Goal: Information Seeking & Learning: Learn about a topic

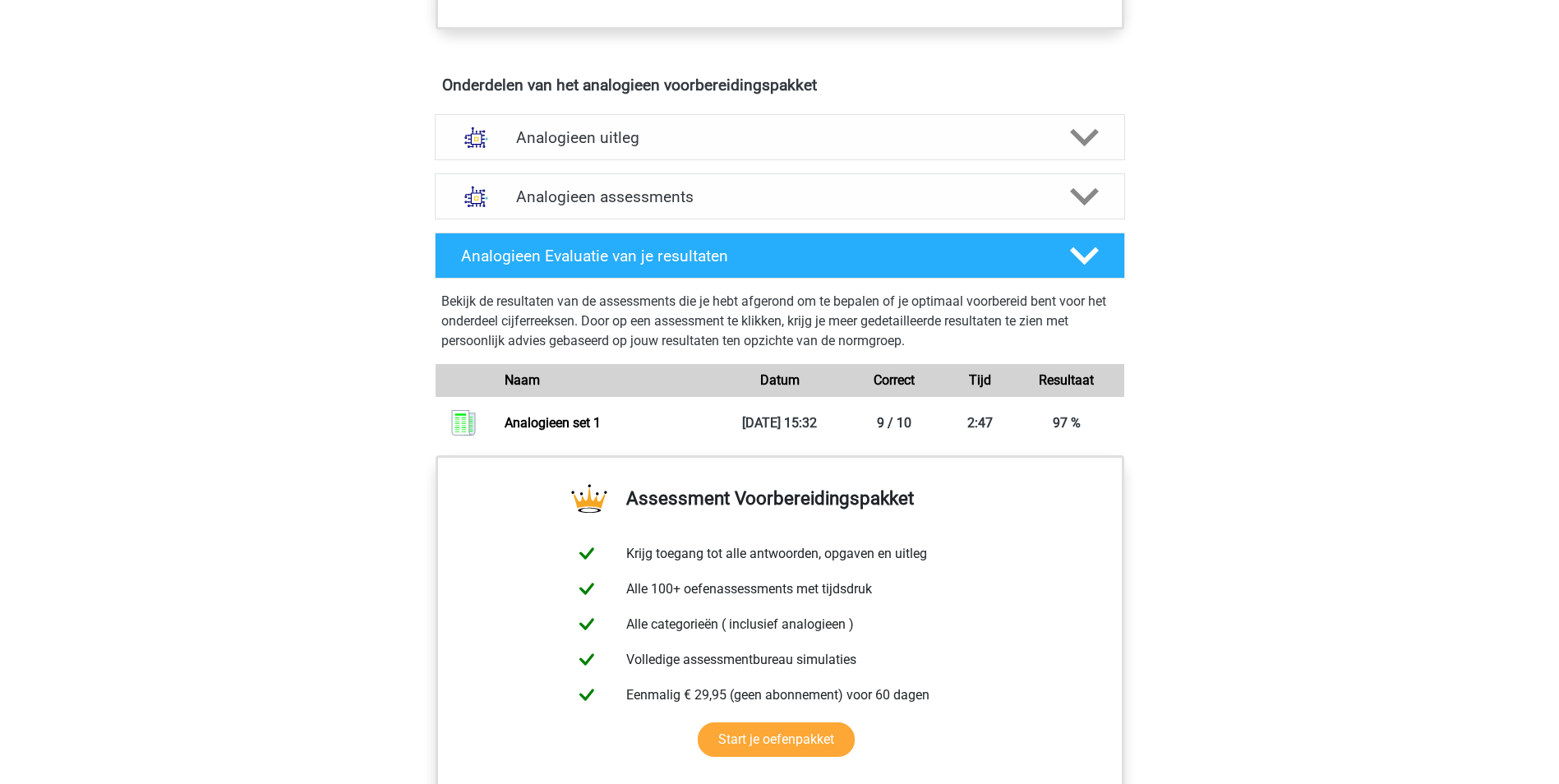
scroll to position [985, 0]
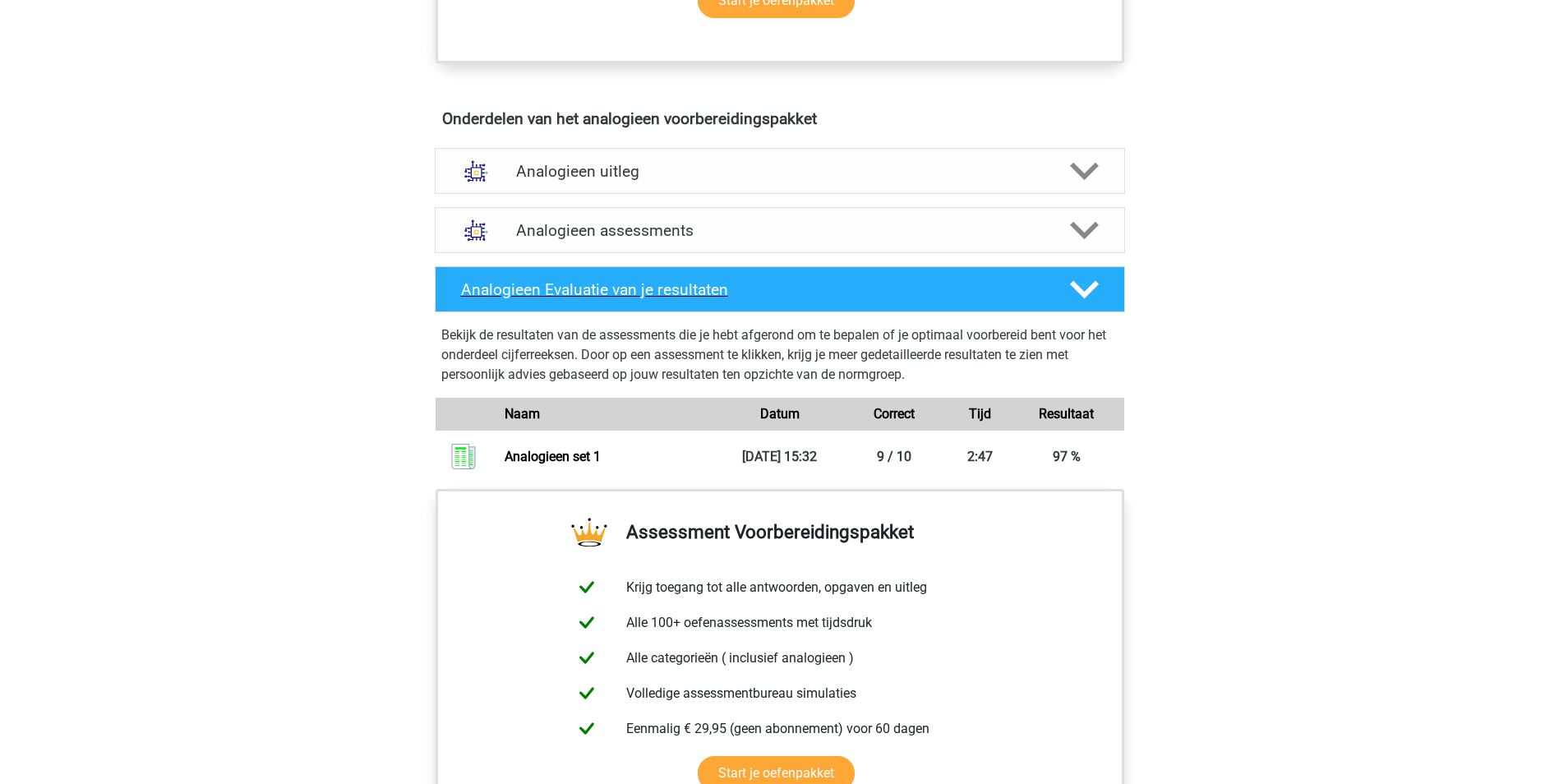
click at [573, 285] on h4 "Analogieen Evaluatie van je resultaten" at bounding box center [752, 289] width 583 height 18
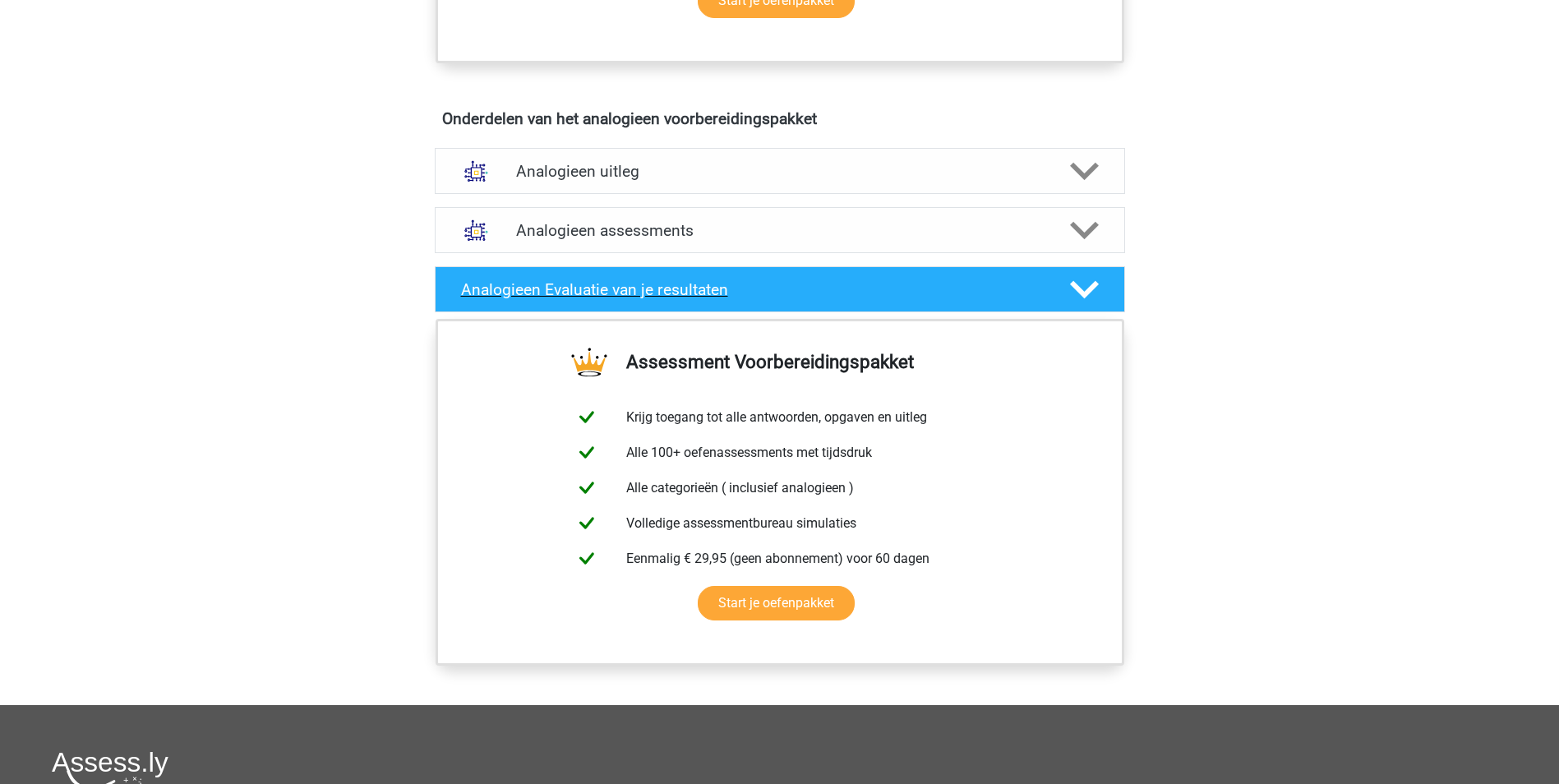
click at [615, 287] on h4 "Analogieen Evaluatie van je resultaten" at bounding box center [752, 289] width 583 height 18
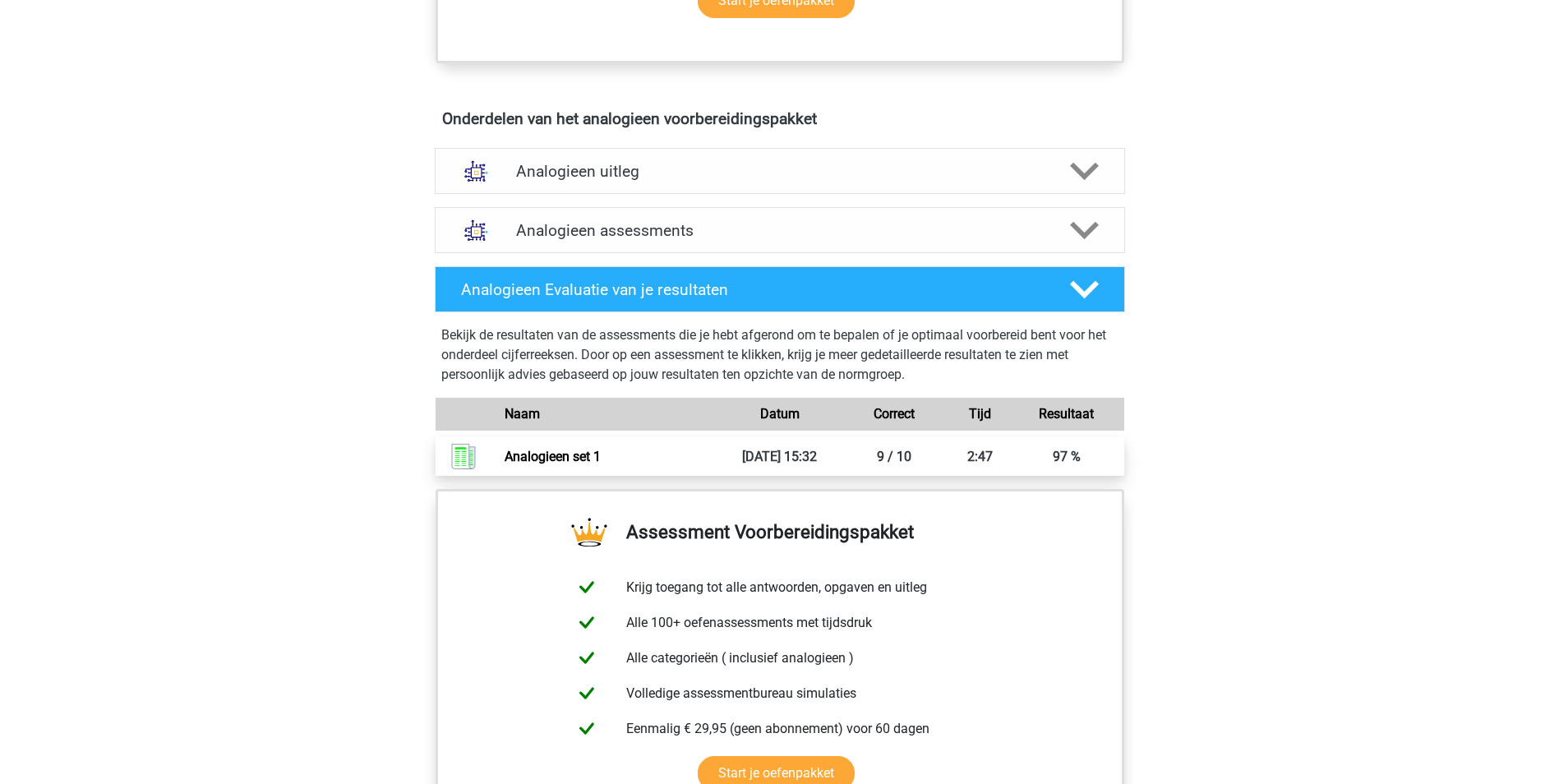
click at [572, 460] on link "Analogieen set 1" at bounding box center [552, 456] width 96 height 16
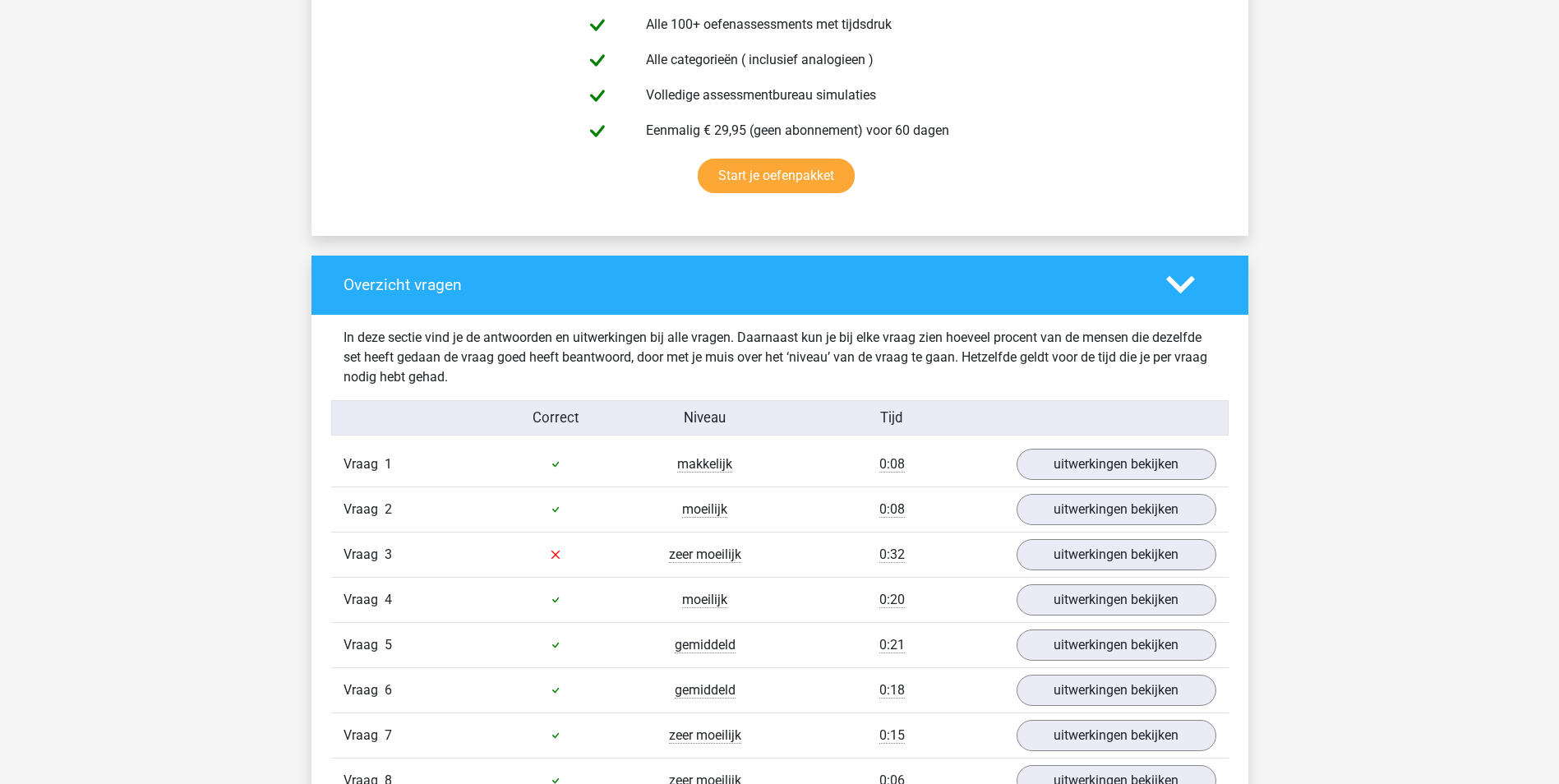
scroll to position [985, 0]
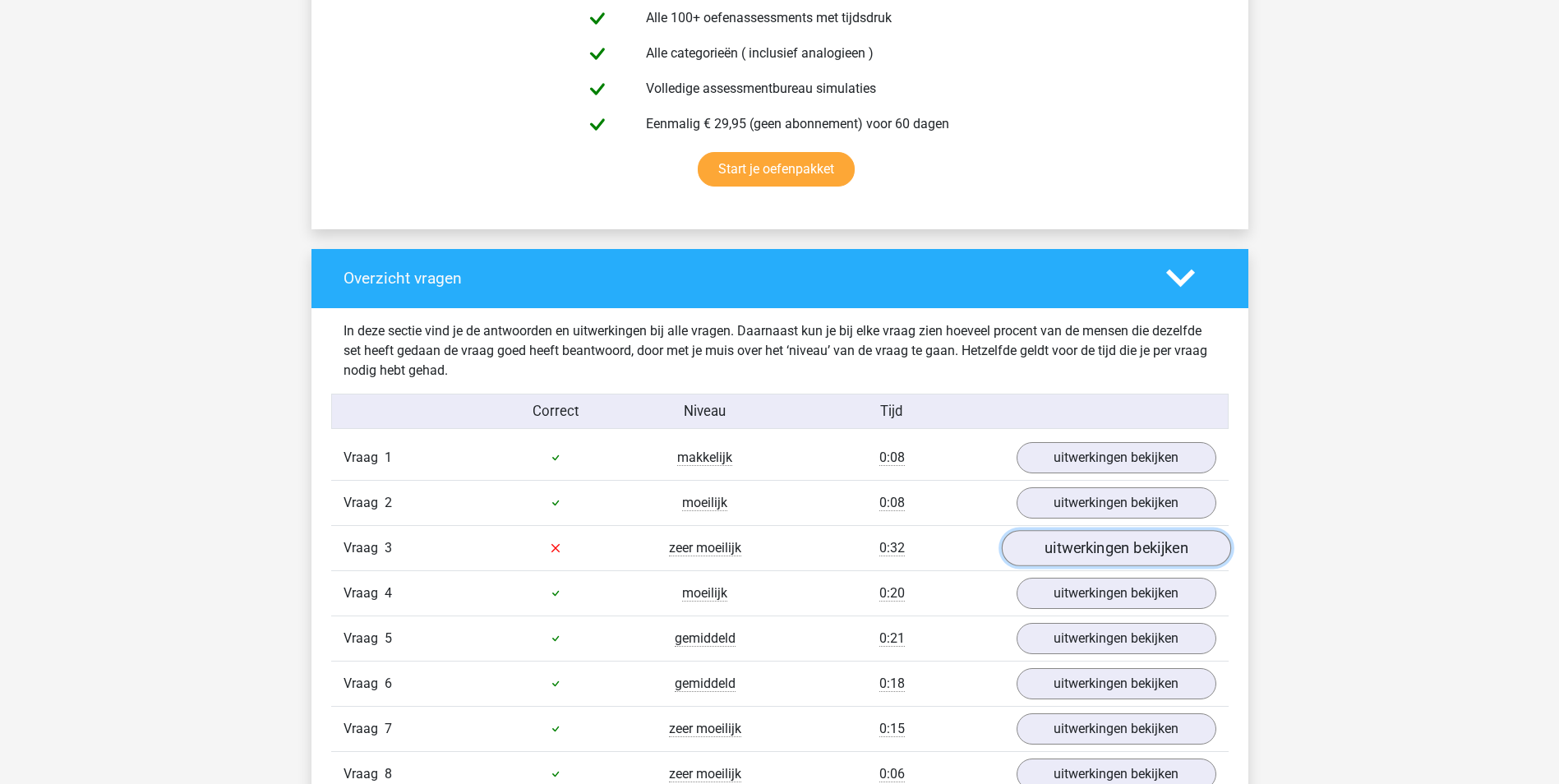
click at [1156, 552] on link "uitwerkingen bekijken" at bounding box center [1115, 548] width 230 height 36
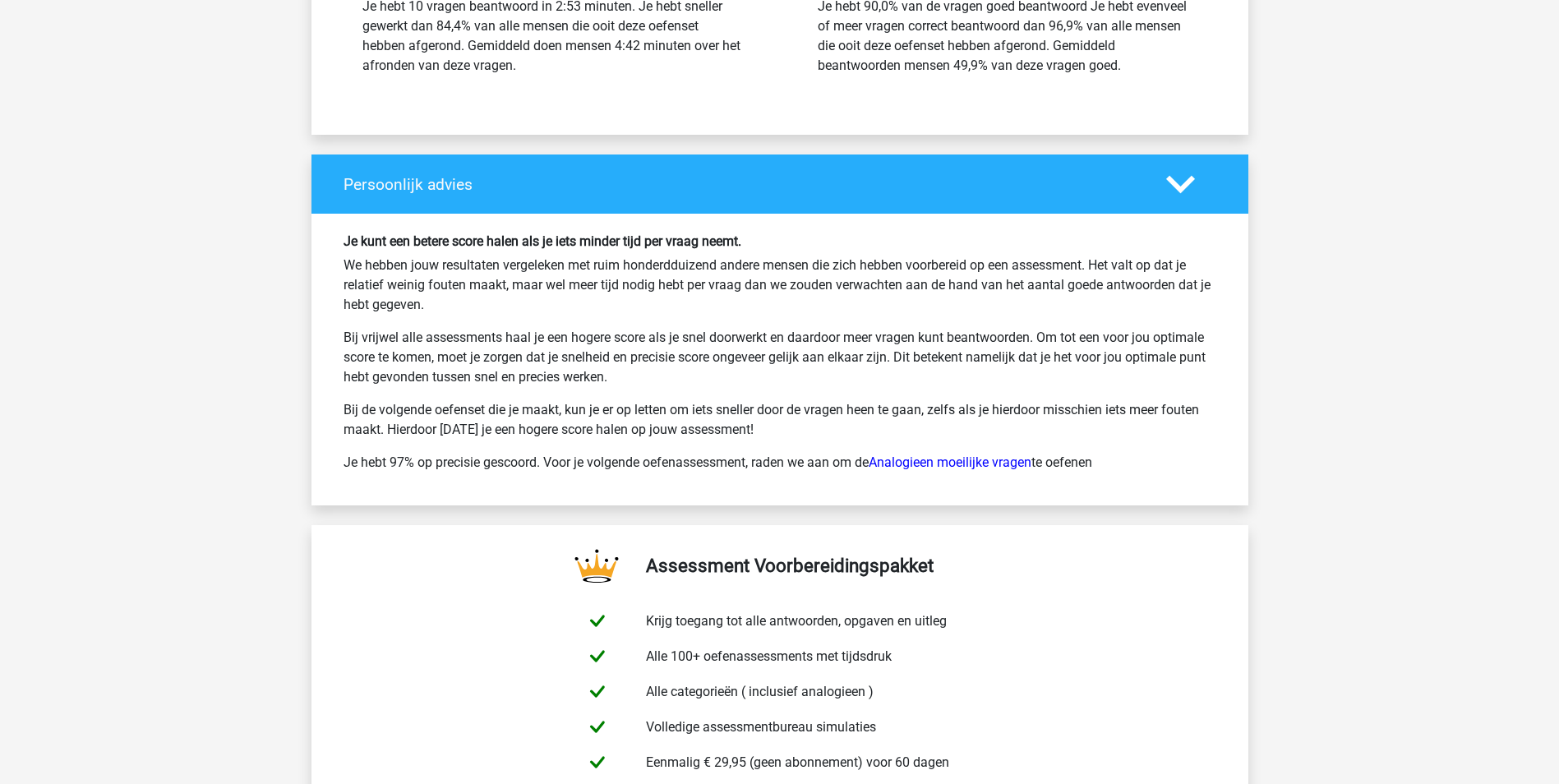
scroll to position [3285, 0]
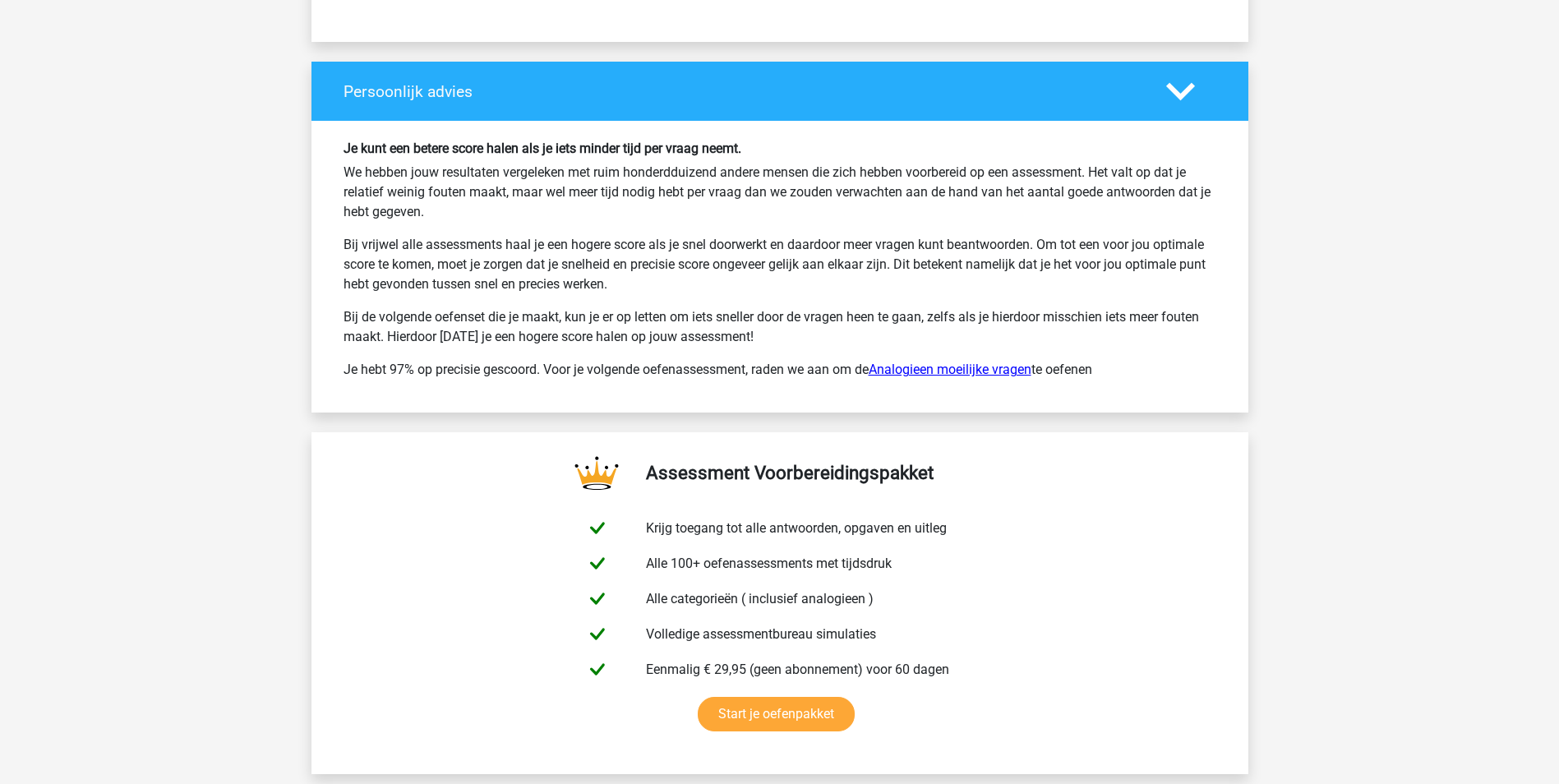
click at [963, 368] on link "Analogieen moeilijke vragen" at bounding box center [949, 370] width 163 height 16
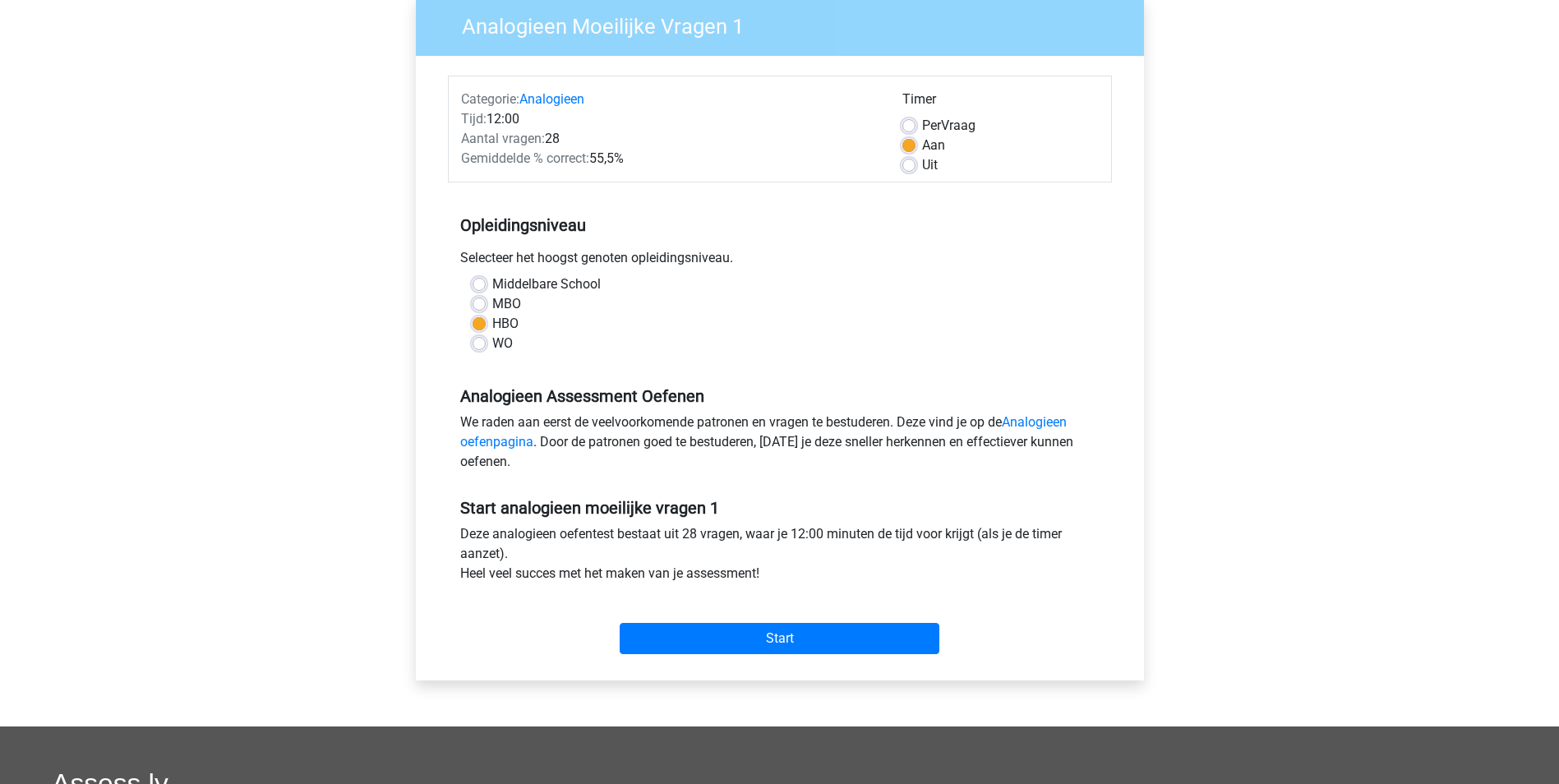
scroll to position [164, 0]
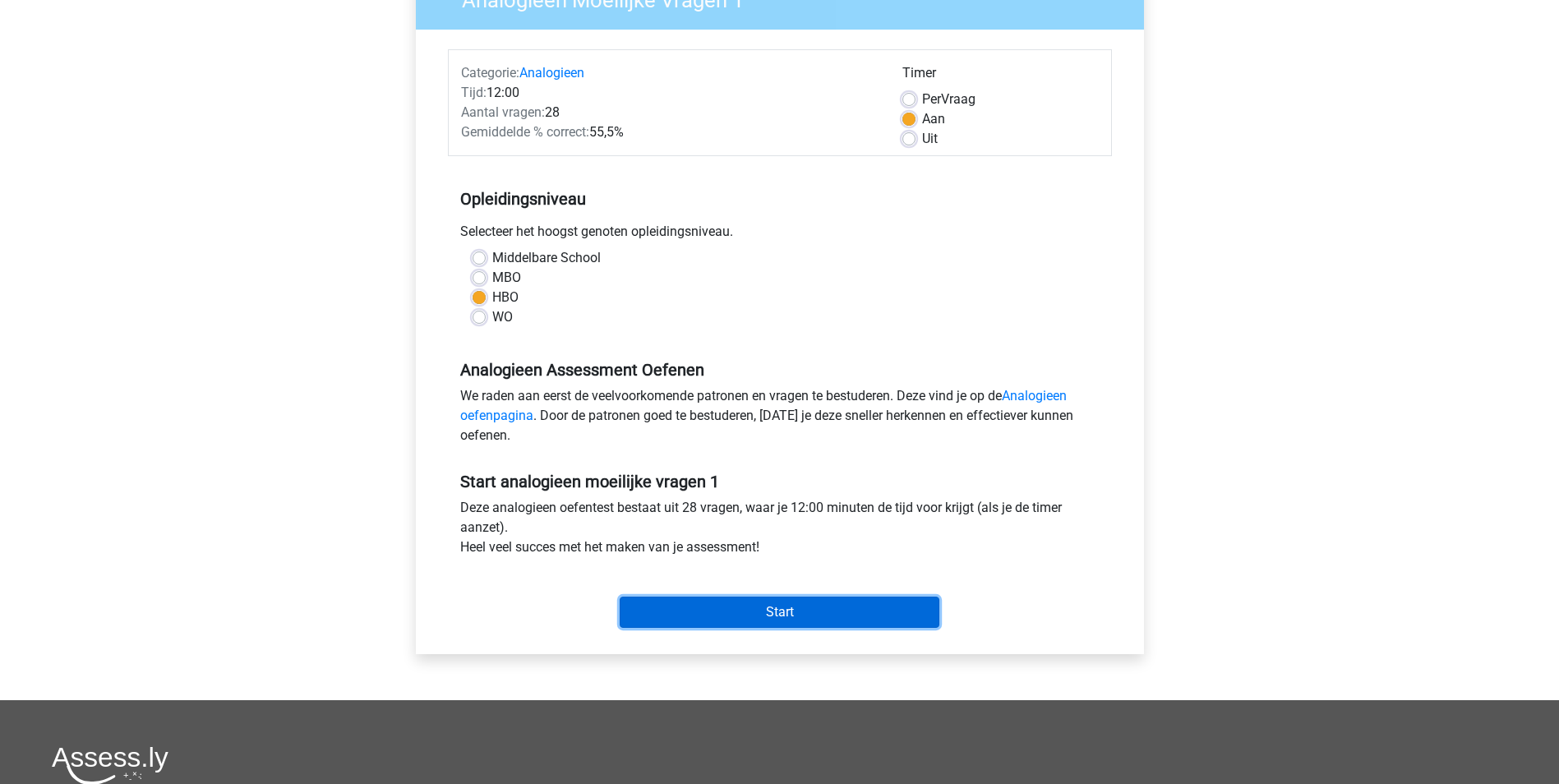
click at [770, 617] on input "Start" at bounding box center [780, 612] width 319 height 31
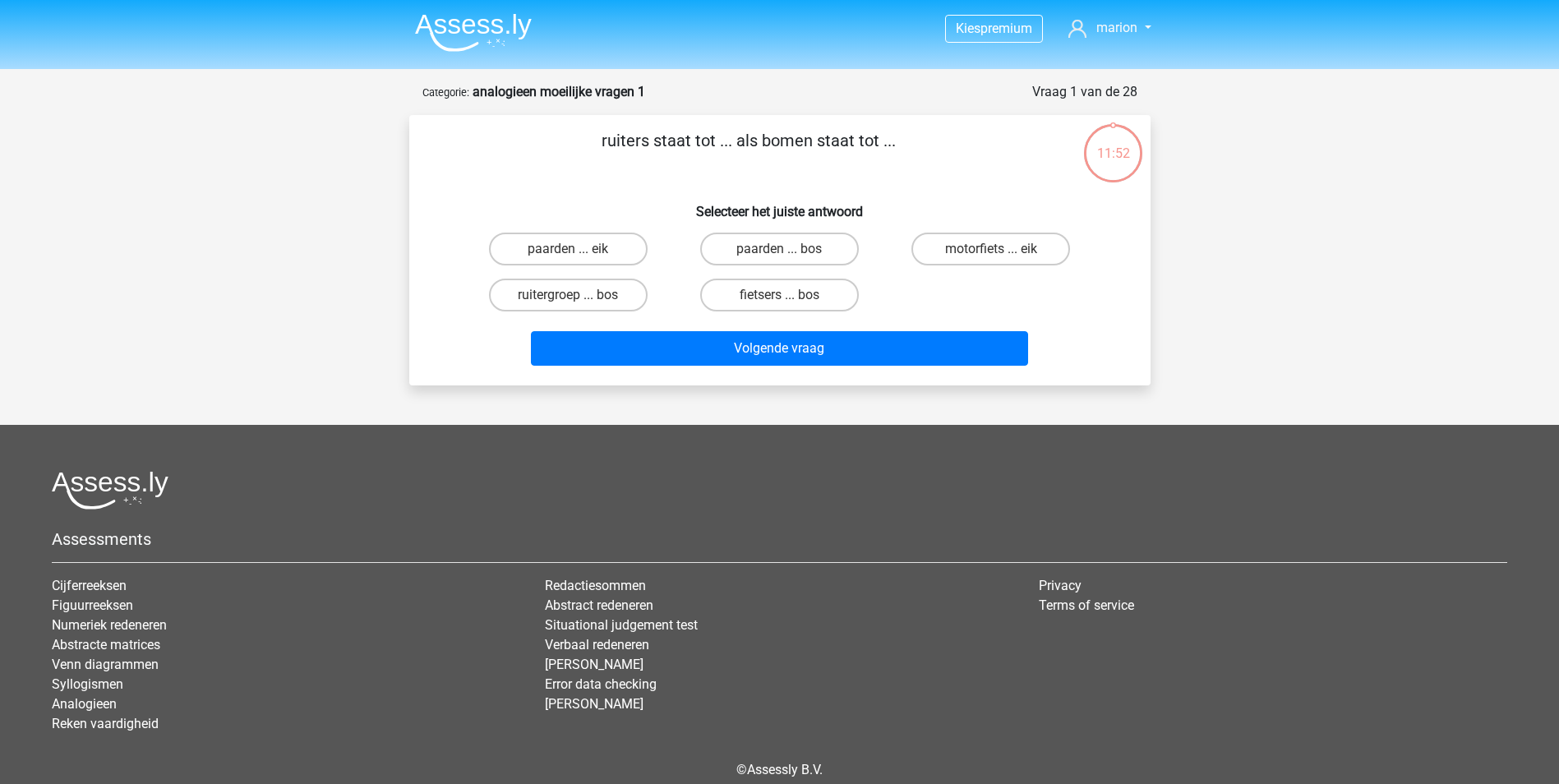
click at [779, 254] on input "paarden ... bos" at bounding box center [783, 254] width 11 height 11
radio input "true"
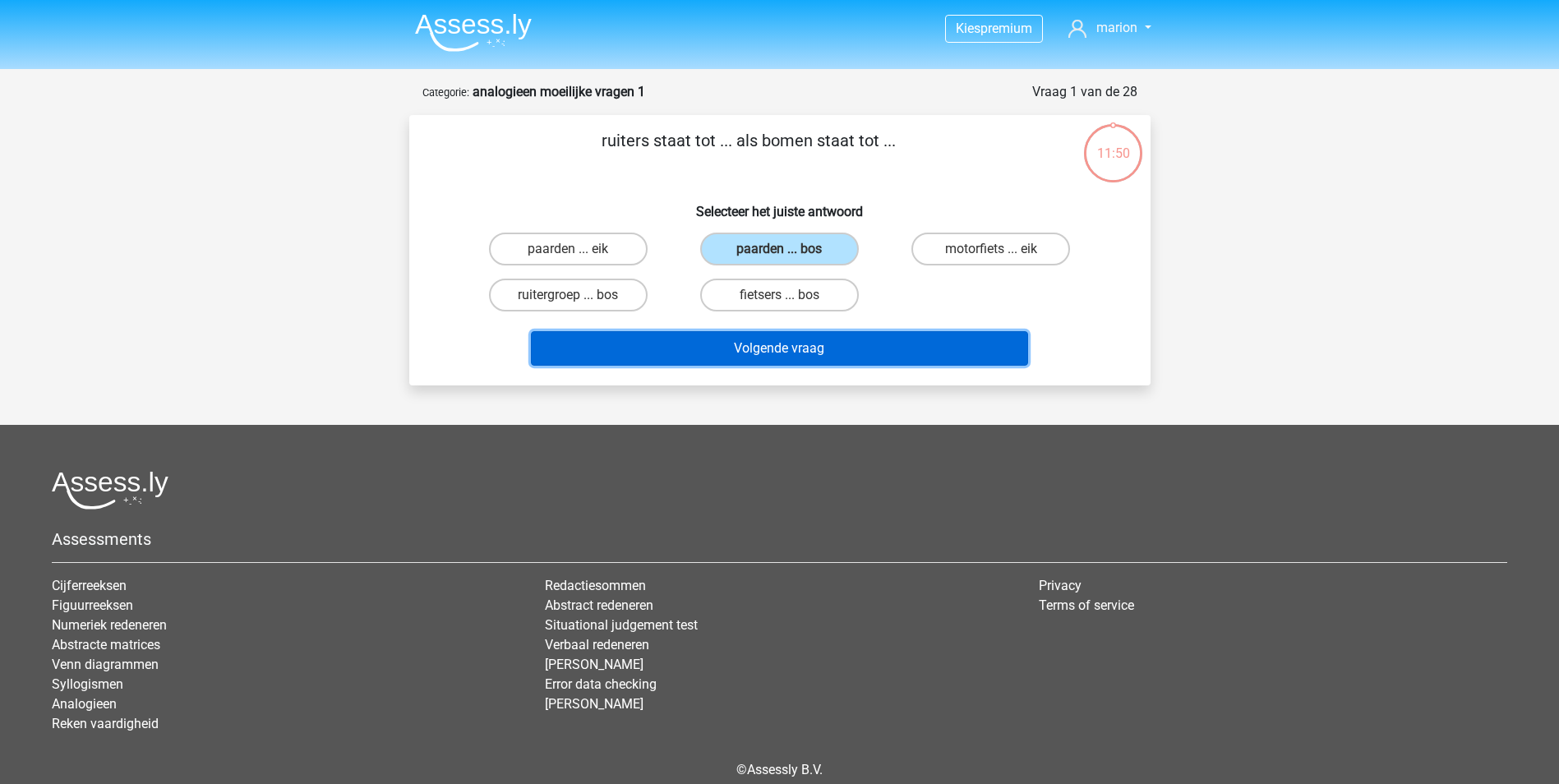
click at [817, 358] on button "Volgende vraag" at bounding box center [779, 347] width 497 height 34
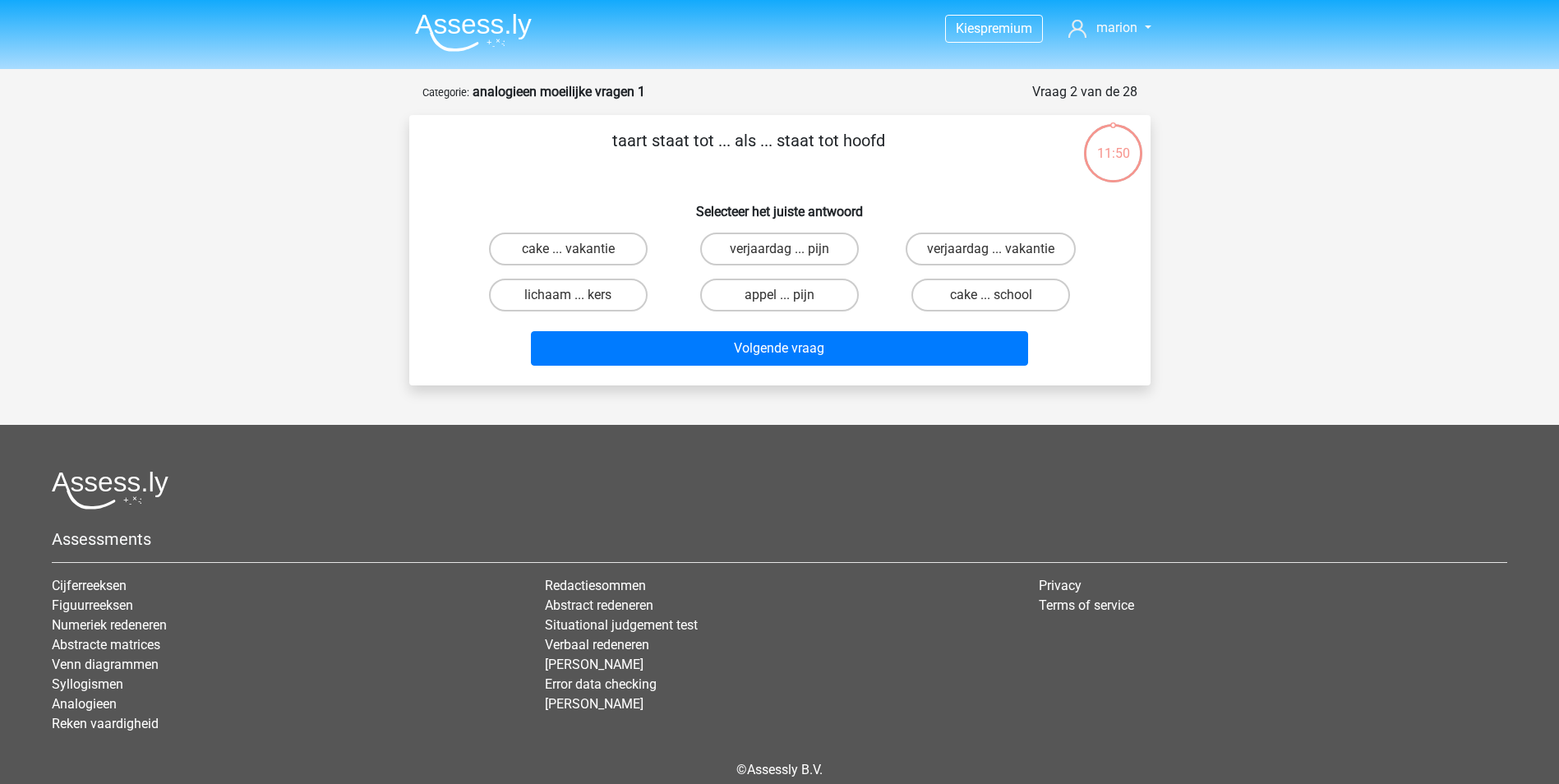
scroll to position [75, 0]
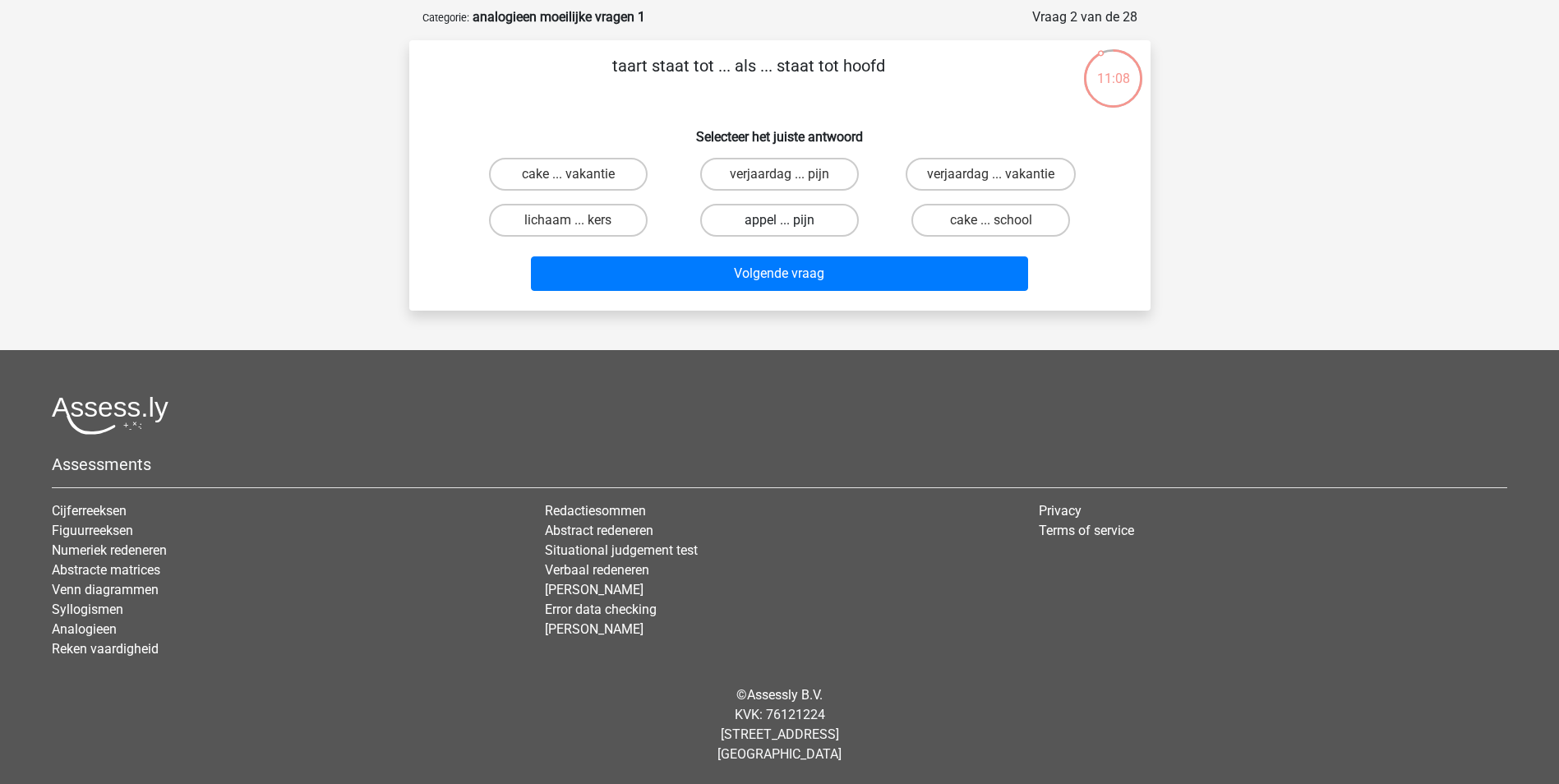
click at [764, 220] on label "appel ... pijn" at bounding box center [779, 220] width 159 height 33
click at [779, 220] on input "appel ... pijn" at bounding box center [783, 225] width 11 height 11
radio input "true"
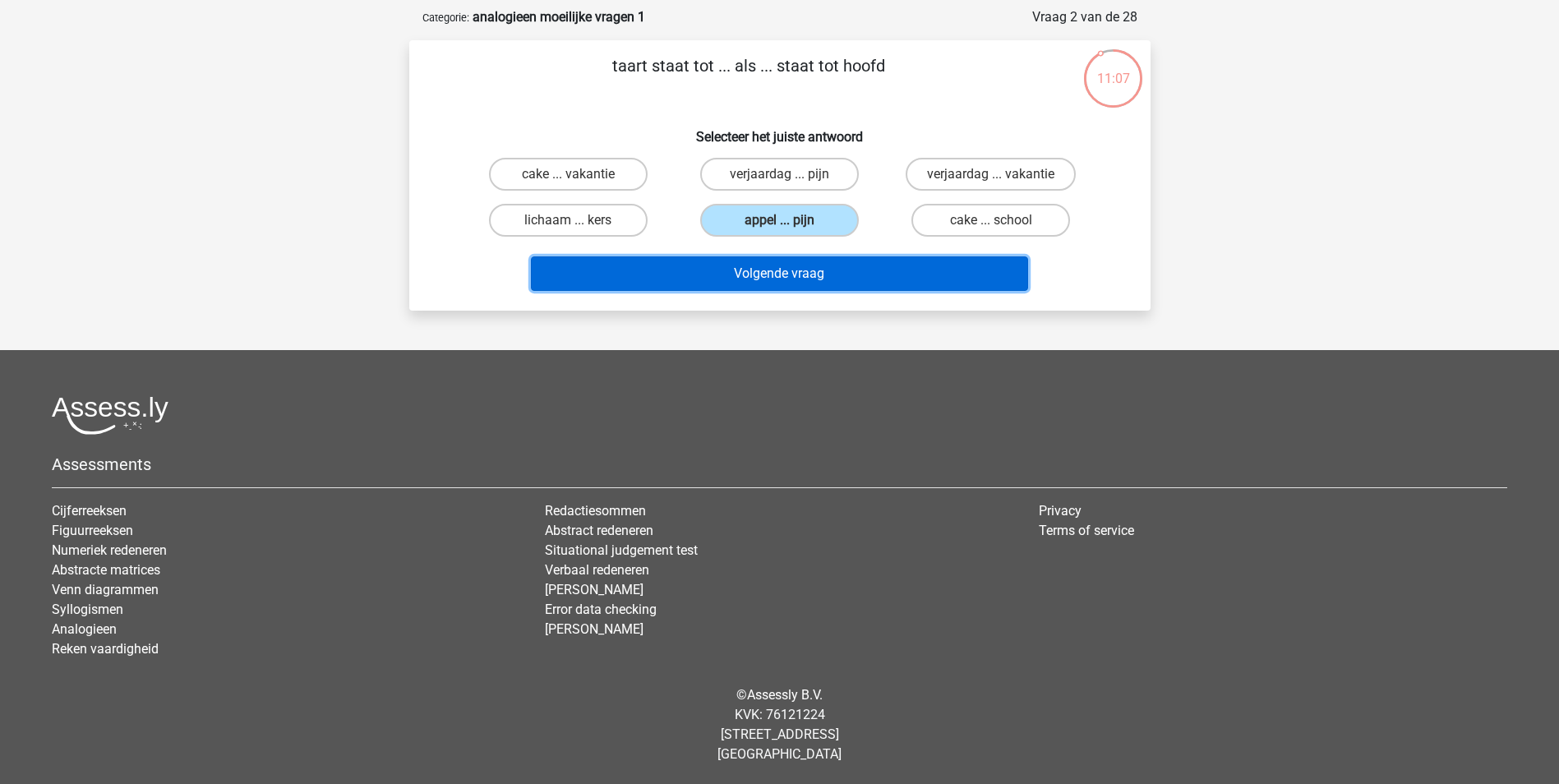
click at [762, 275] on button "Volgende vraag" at bounding box center [779, 272] width 497 height 34
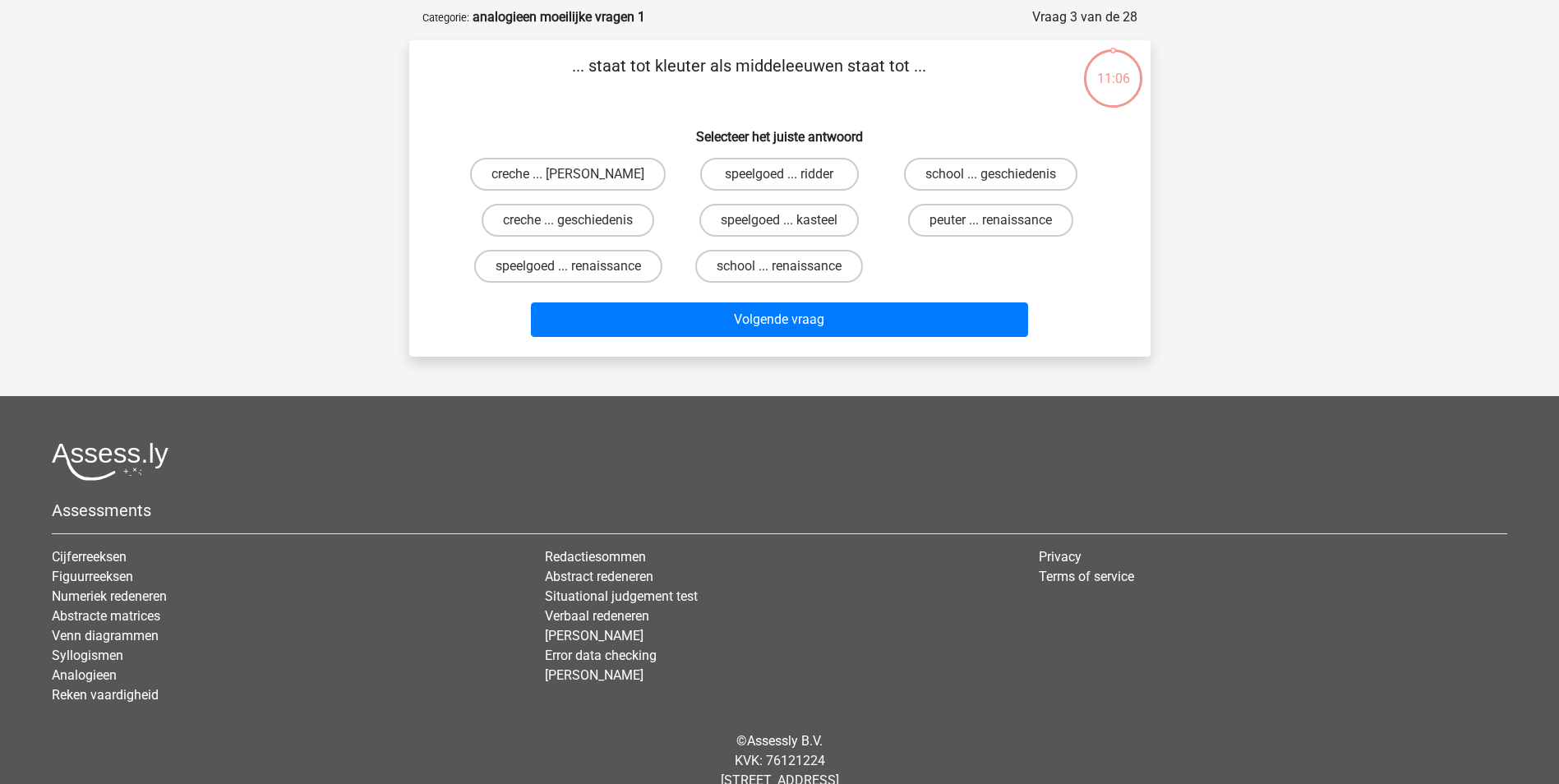
scroll to position [82, 0]
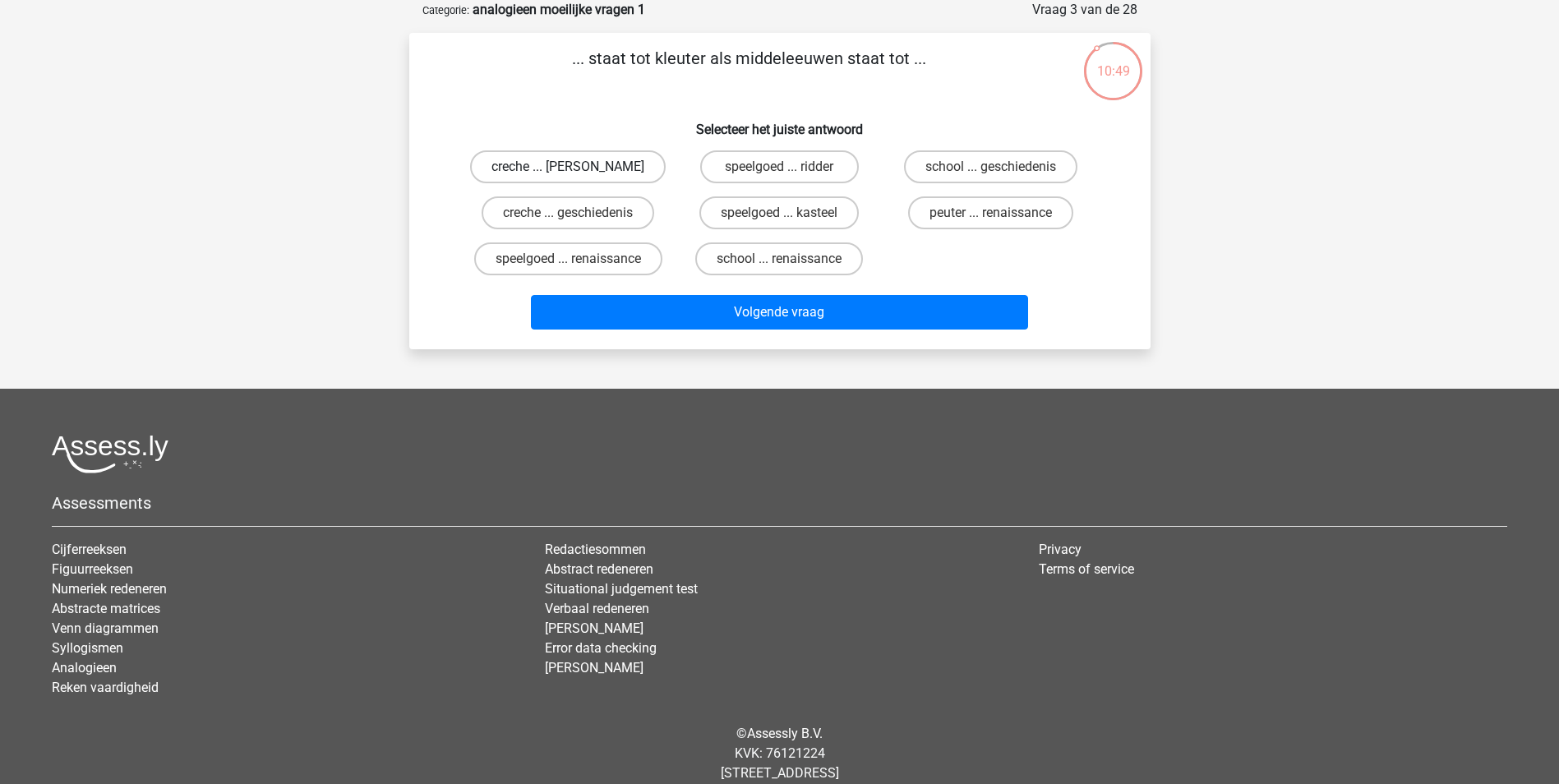
click at [589, 164] on label "creche ... romeinen" at bounding box center [567, 167] width 196 height 33
click at [578, 166] on input "creche ... romeinen" at bounding box center [572, 171] width 11 height 11
radio input "true"
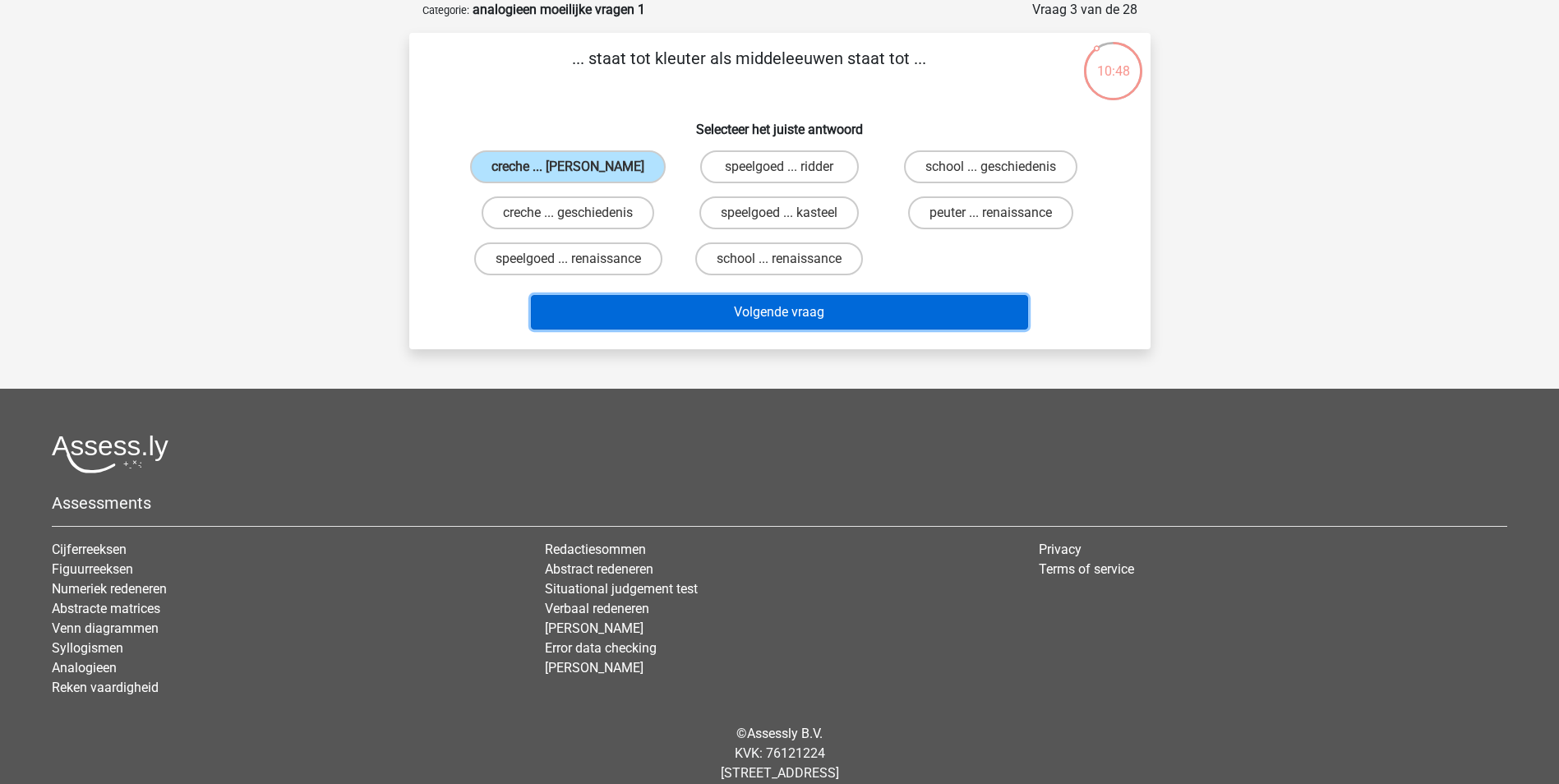
click at [786, 308] on button "Volgende vraag" at bounding box center [779, 311] width 497 height 34
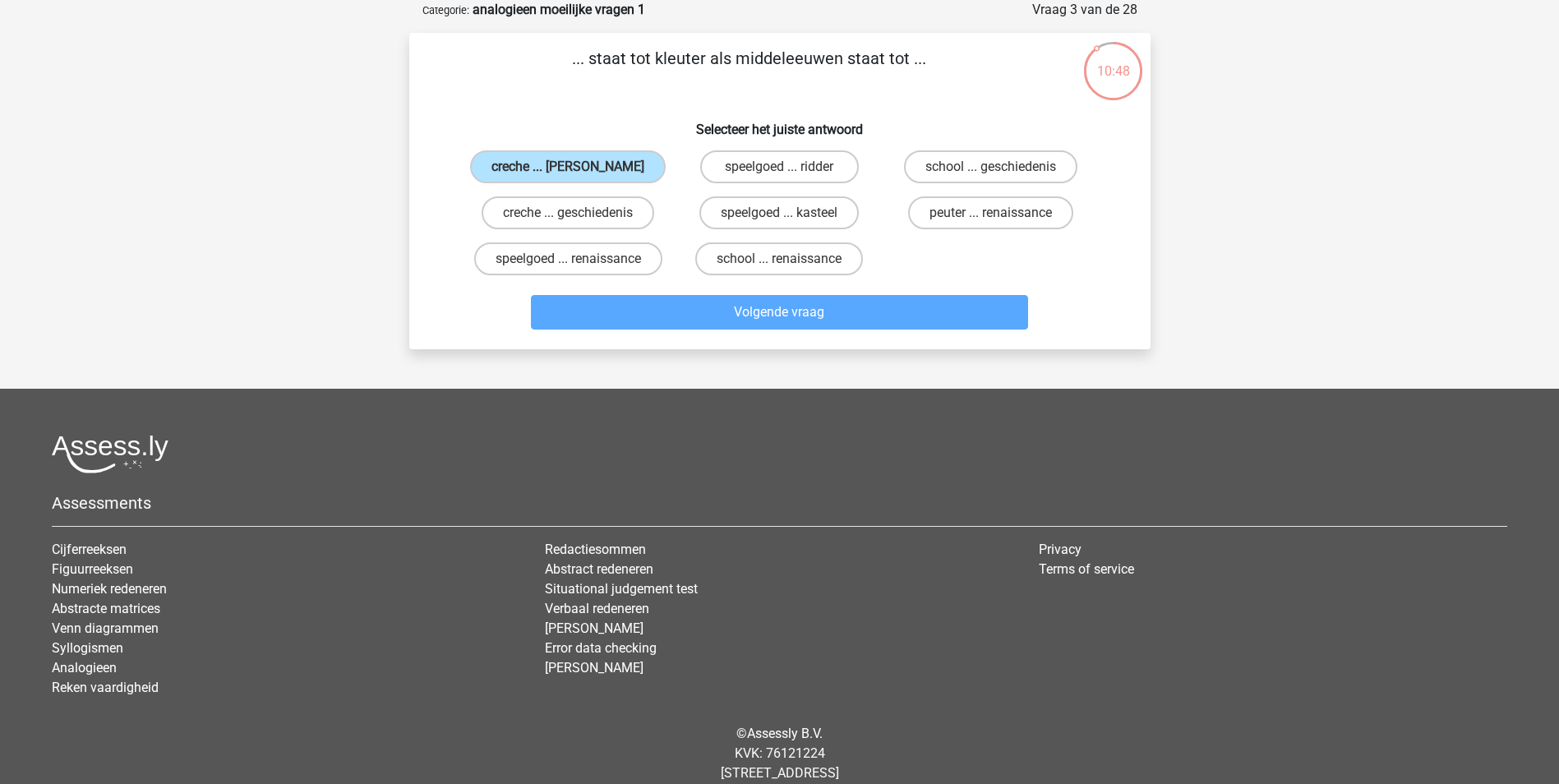
scroll to position [75, 0]
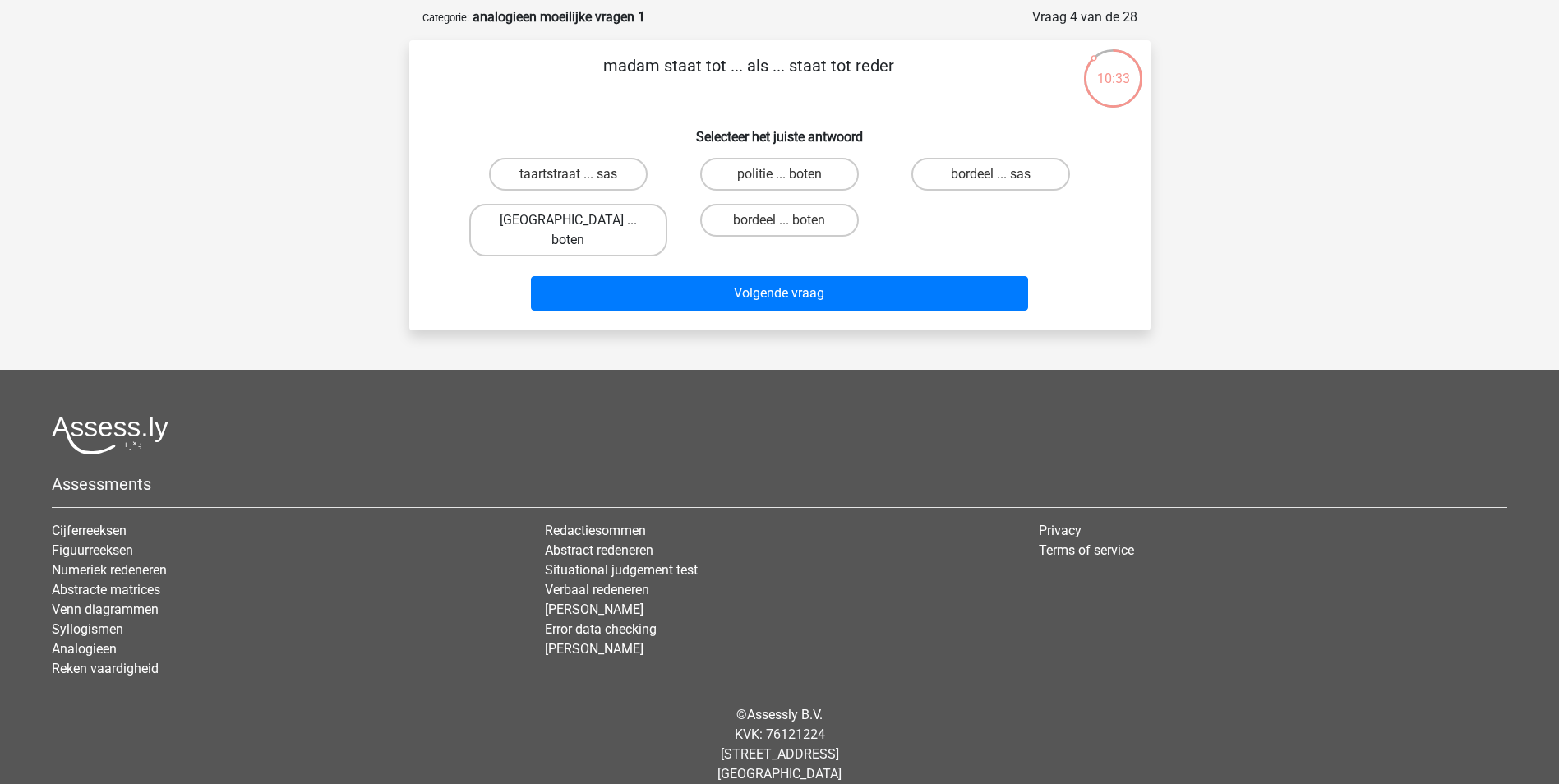
click at [591, 223] on label "parijs ... boten" at bounding box center [567, 230] width 198 height 53
click at [578, 223] on input "parijs ... boten" at bounding box center [572, 225] width 11 height 11
radio input "true"
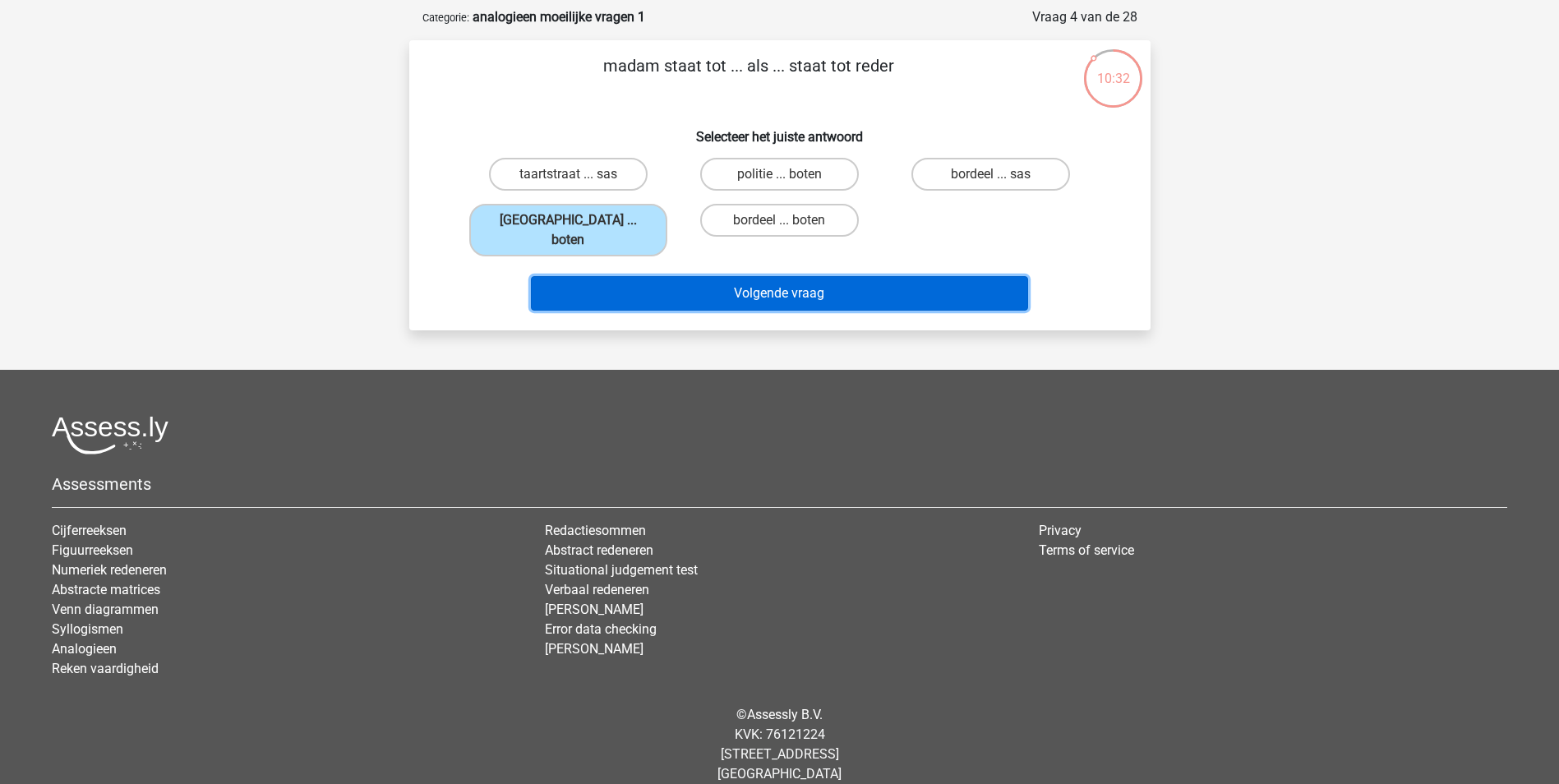
click at [795, 276] on button "Volgende vraag" at bounding box center [779, 293] width 497 height 34
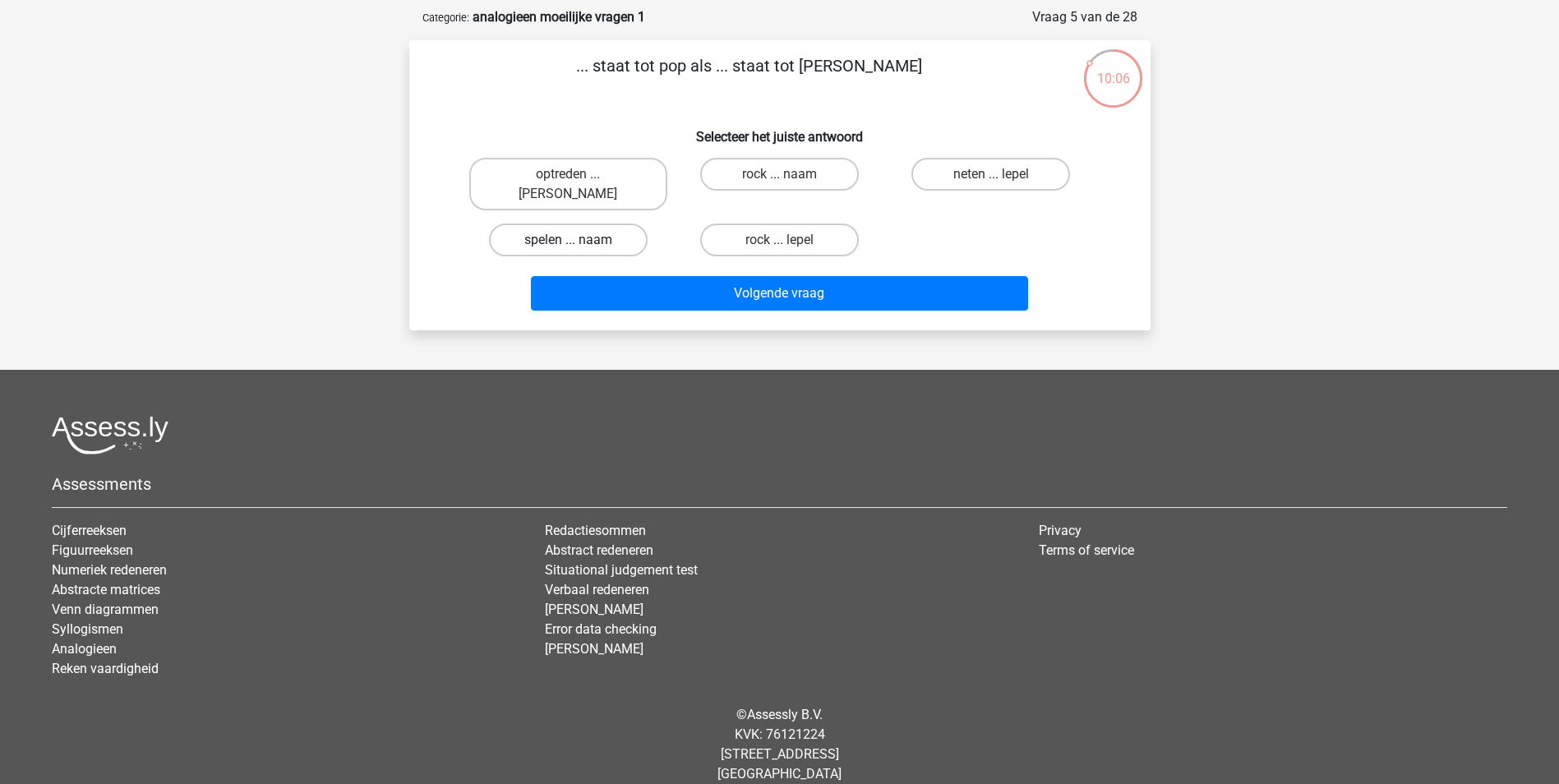
click at [583, 224] on label "spelen ... naam" at bounding box center [567, 240] width 159 height 33
click at [578, 240] on input "spelen ... naam" at bounding box center [572, 245] width 11 height 11
radio input "true"
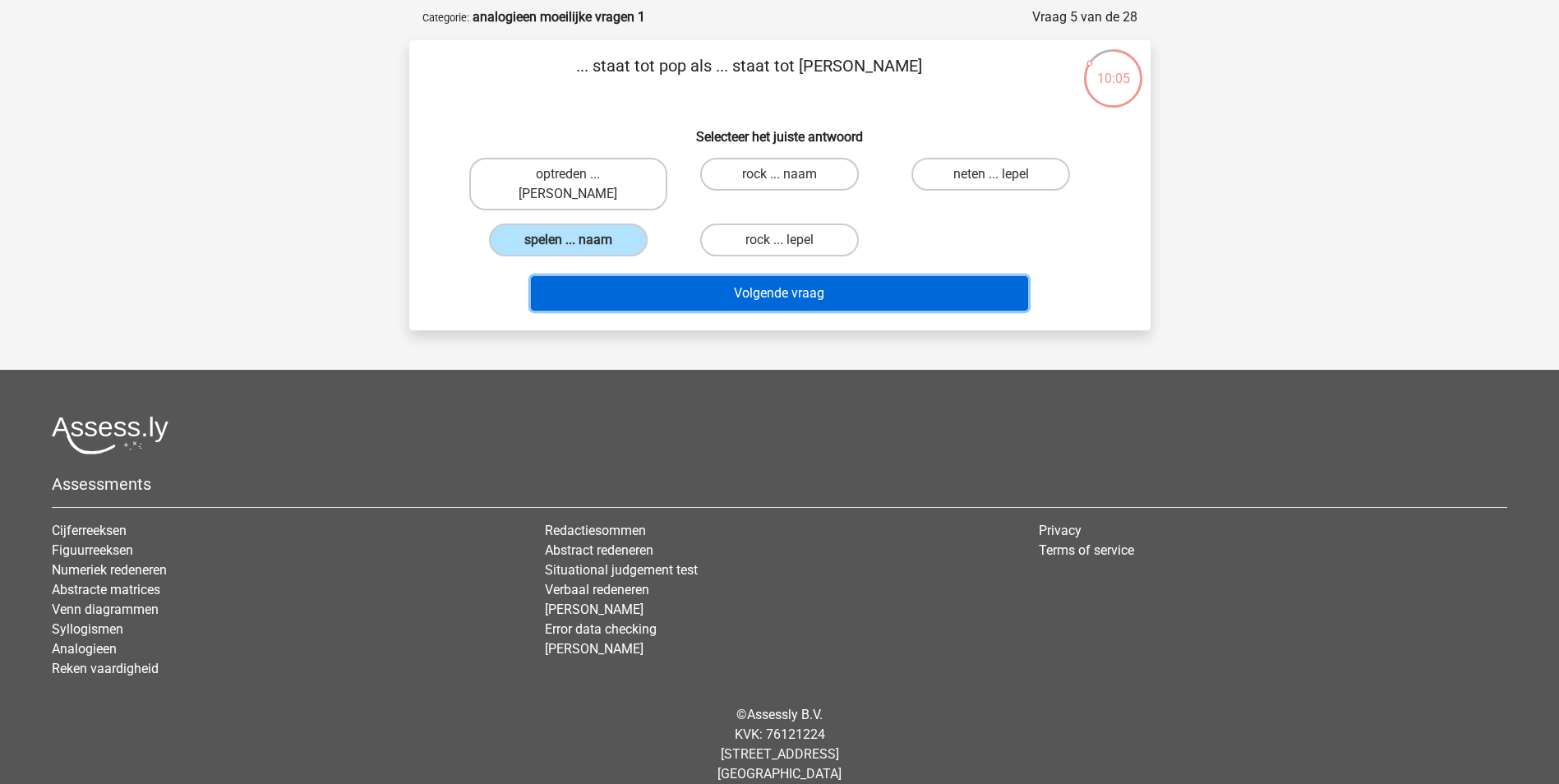
click at [797, 276] on button "Volgende vraag" at bounding box center [779, 293] width 497 height 34
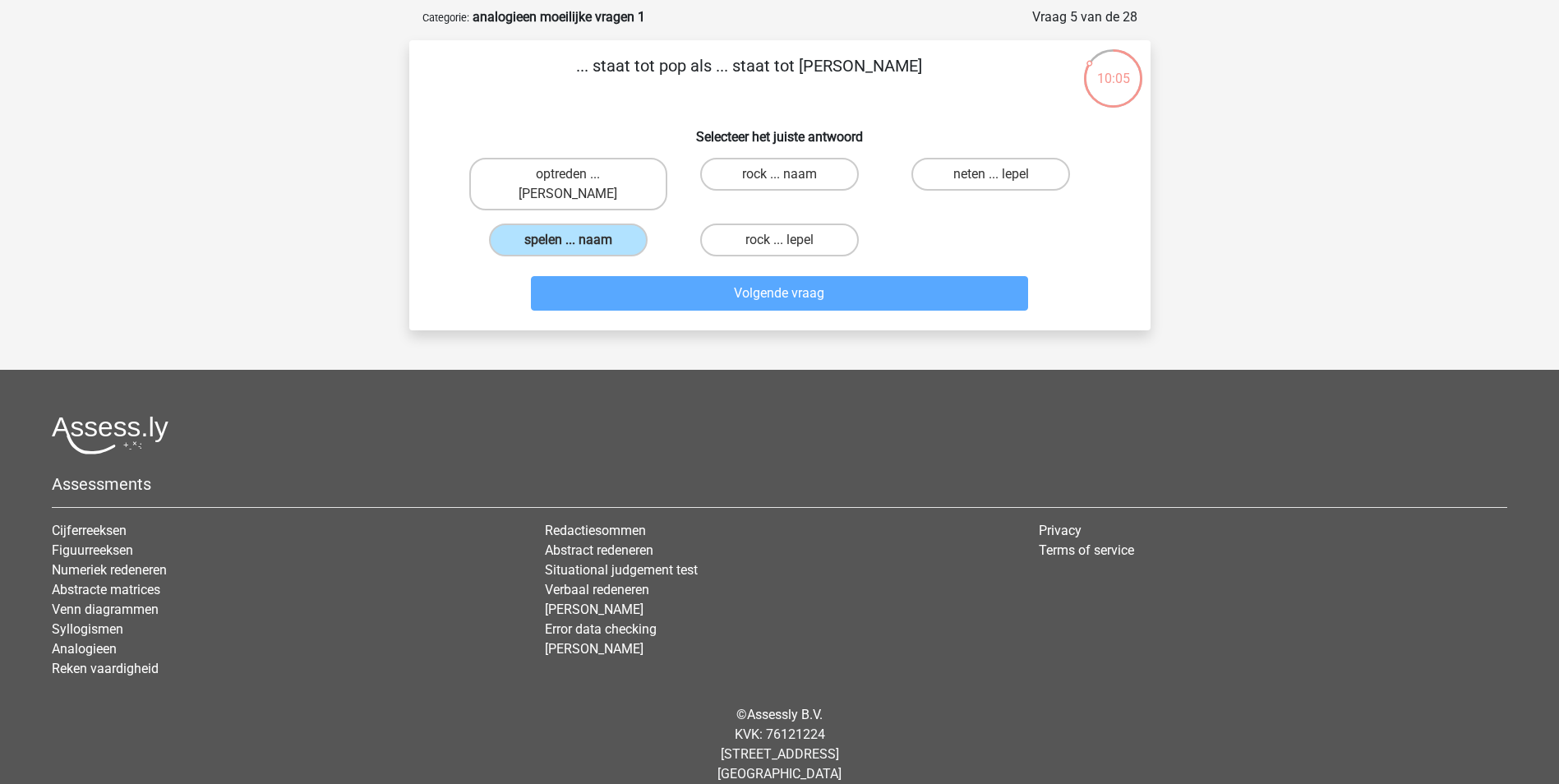
scroll to position [82, 0]
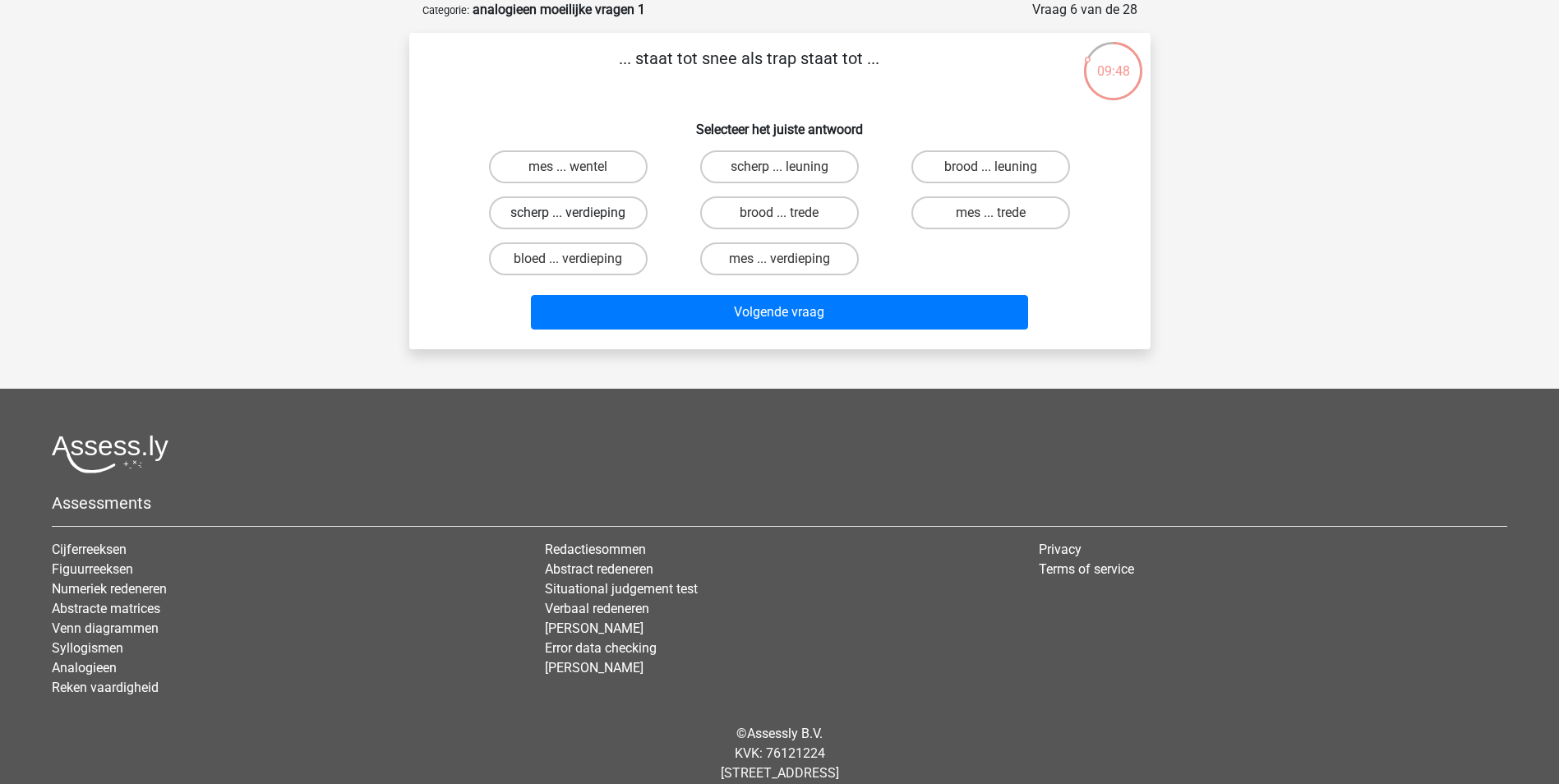
click at [553, 214] on label "scherp ... verdieping" at bounding box center [567, 213] width 159 height 33
click at [567, 214] on input "scherp ... verdieping" at bounding box center [572, 218] width 11 height 11
radio input "true"
click at [784, 267] on input "mes ... verdieping" at bounding box center [783, 264] width 11 height 11
radio input "true"
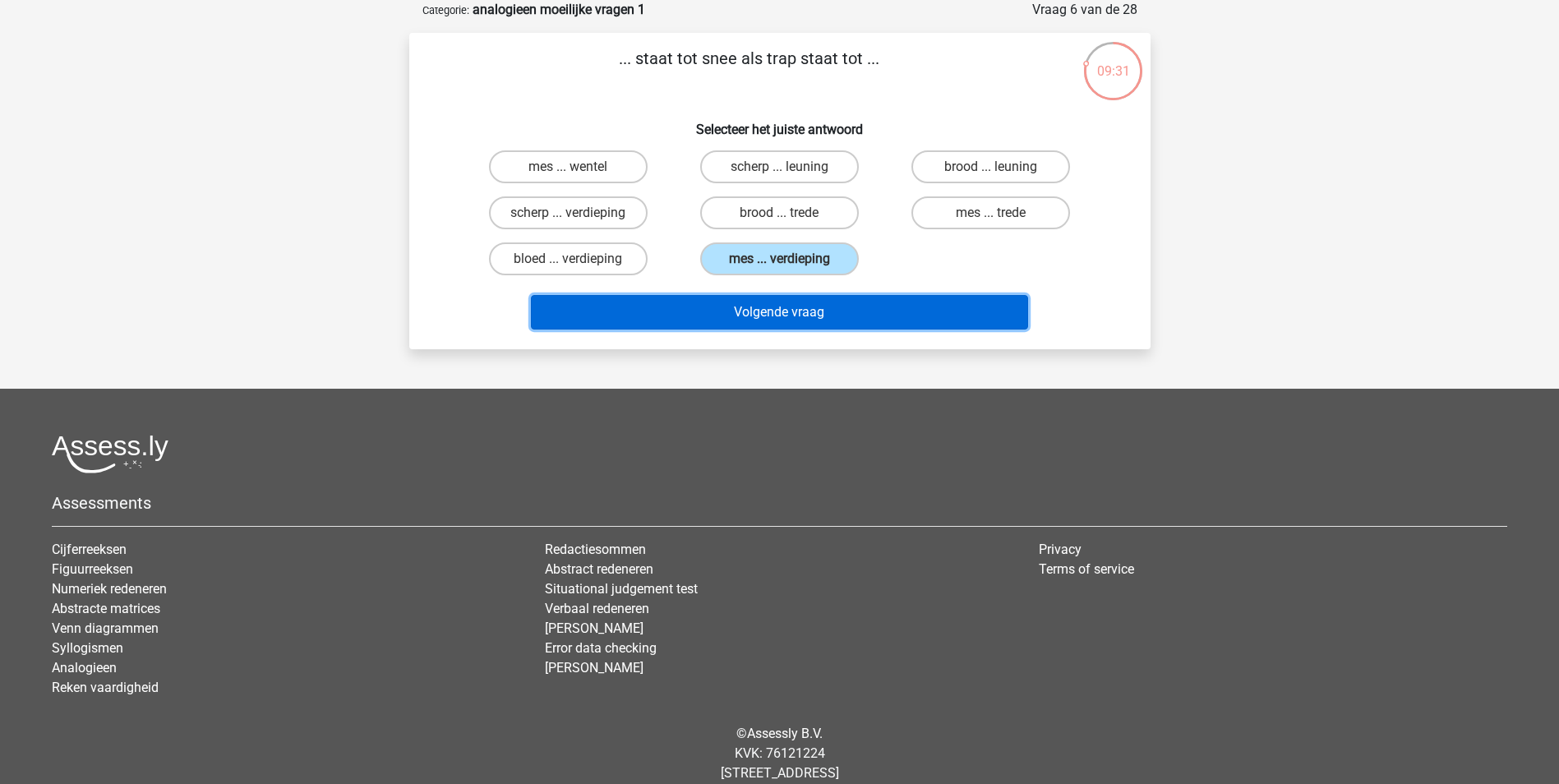
click at [781, 314] on button "Volgende vraag" at bounding box center [779, 311] width 497 height 34
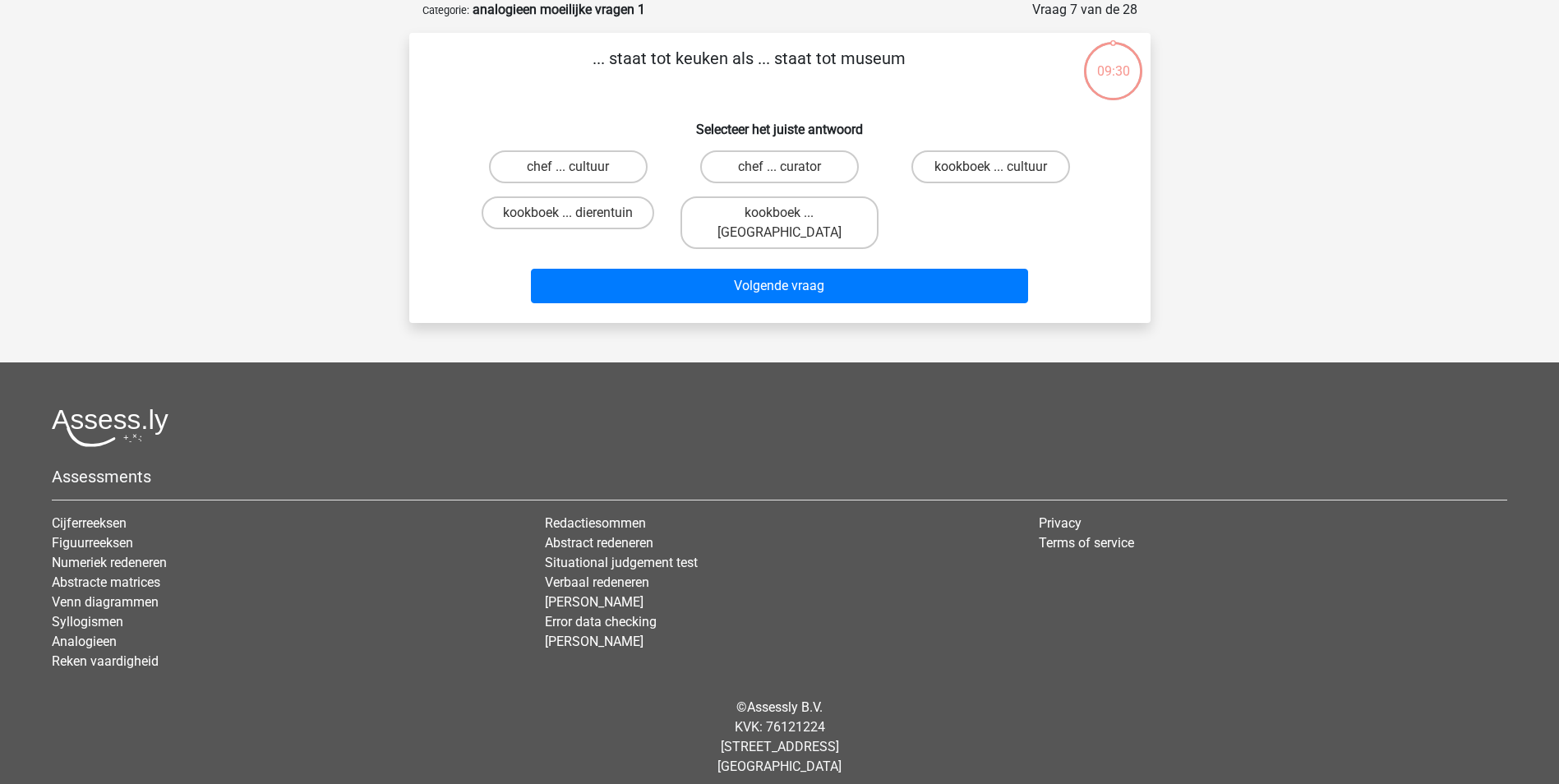
scroll to position [75, 0]
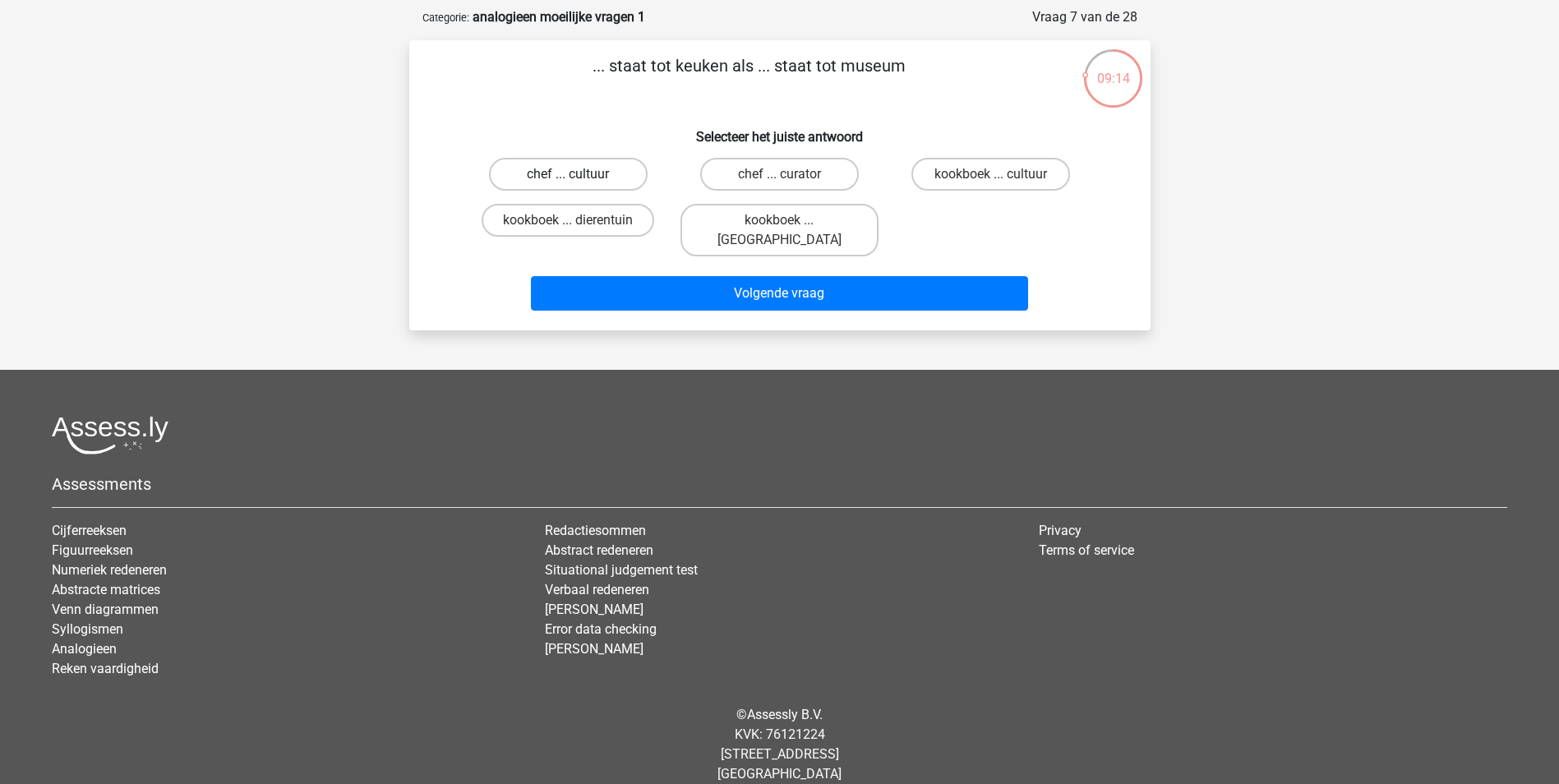
click at [572, 171] on label "chef ... cultuur" at bounding box center [567, 174] width 159 height 33
click at [572, 174] on input "chef ... cultuur" at bounding box center [572, 179] width 11 height 11
radio input "true"
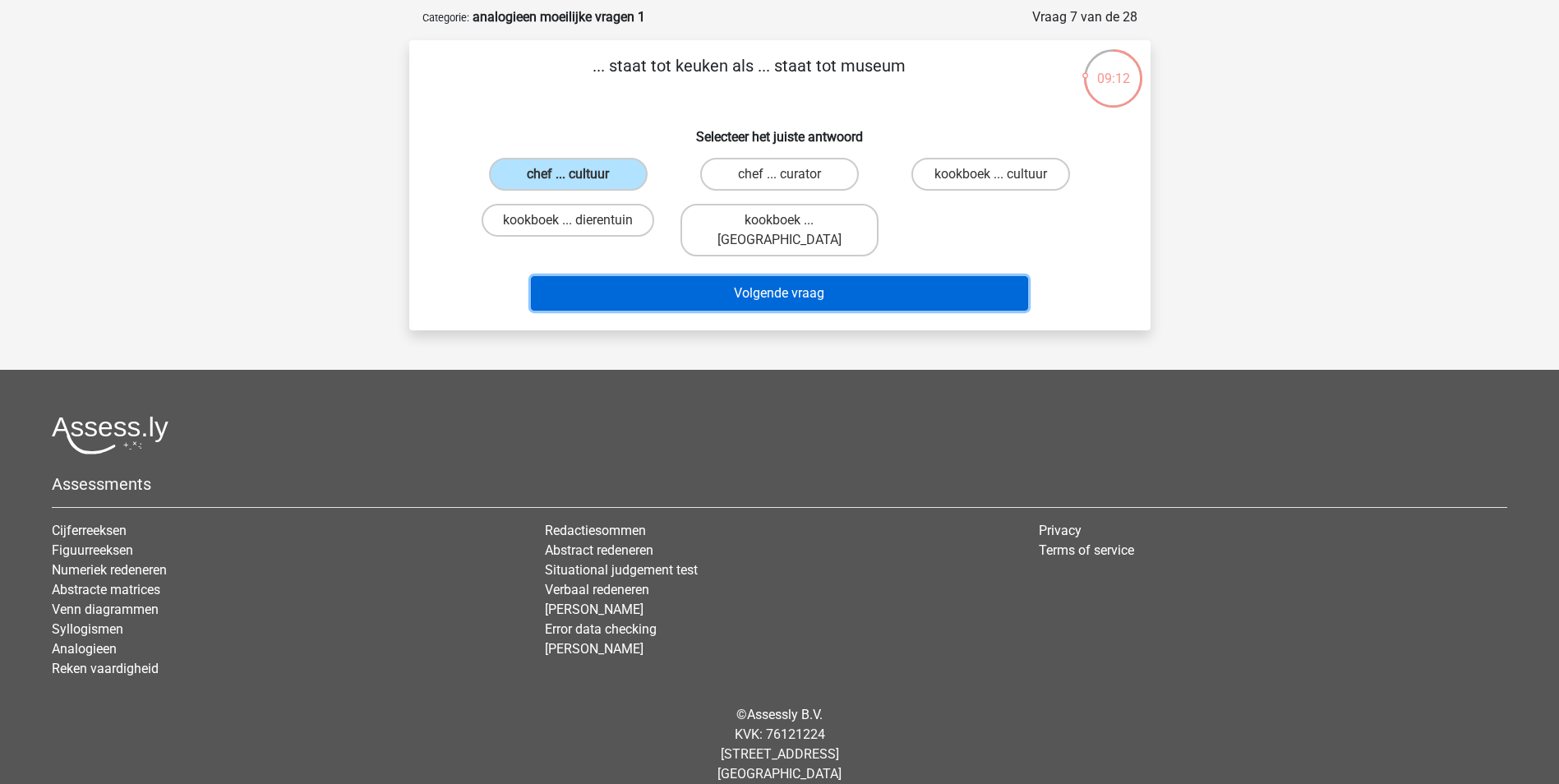
click at [771, 276] on button "Volgende vraag" at bounding box center [779, 293] width 497 height 34
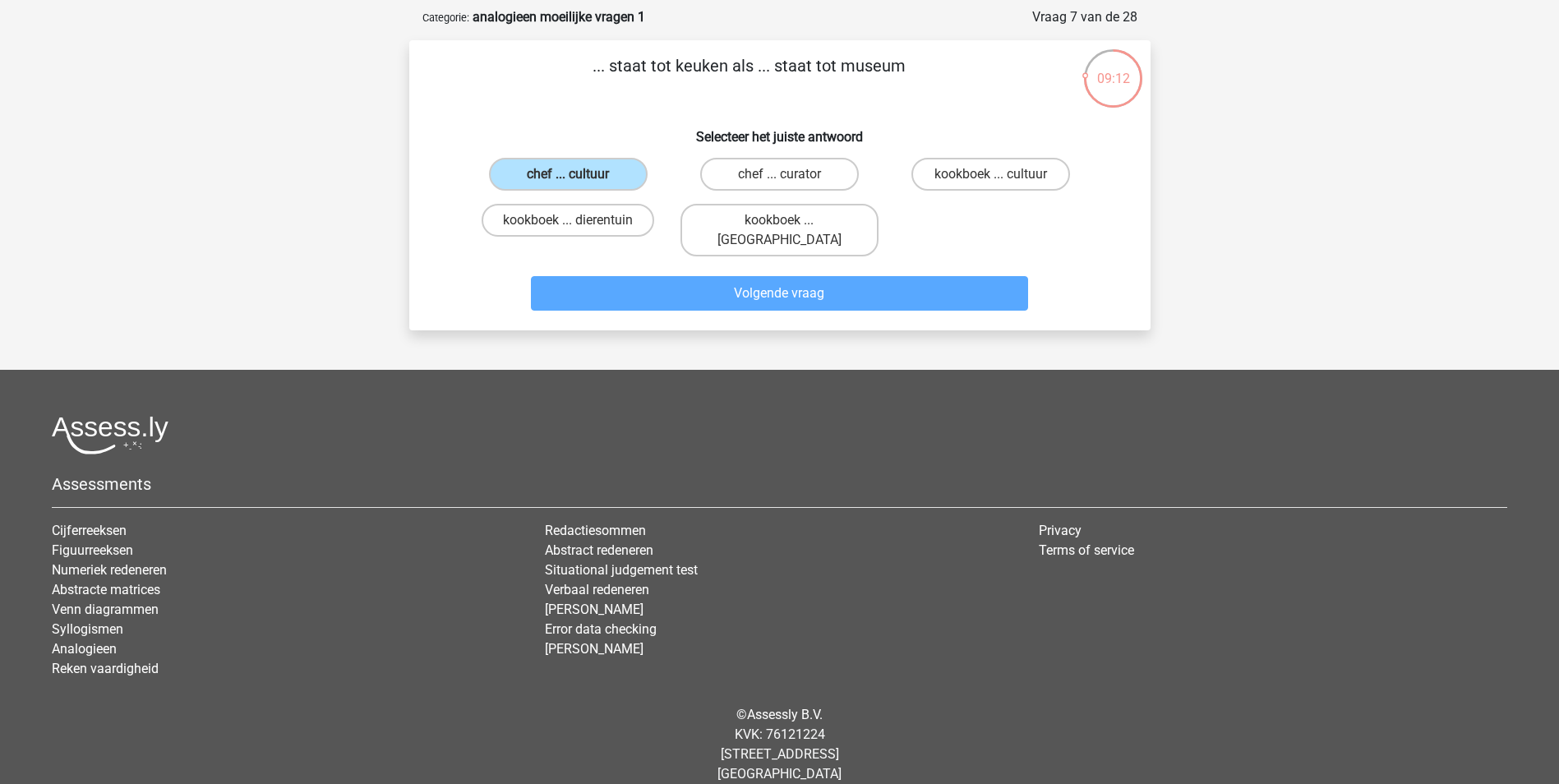
scroll to position [82, 0]
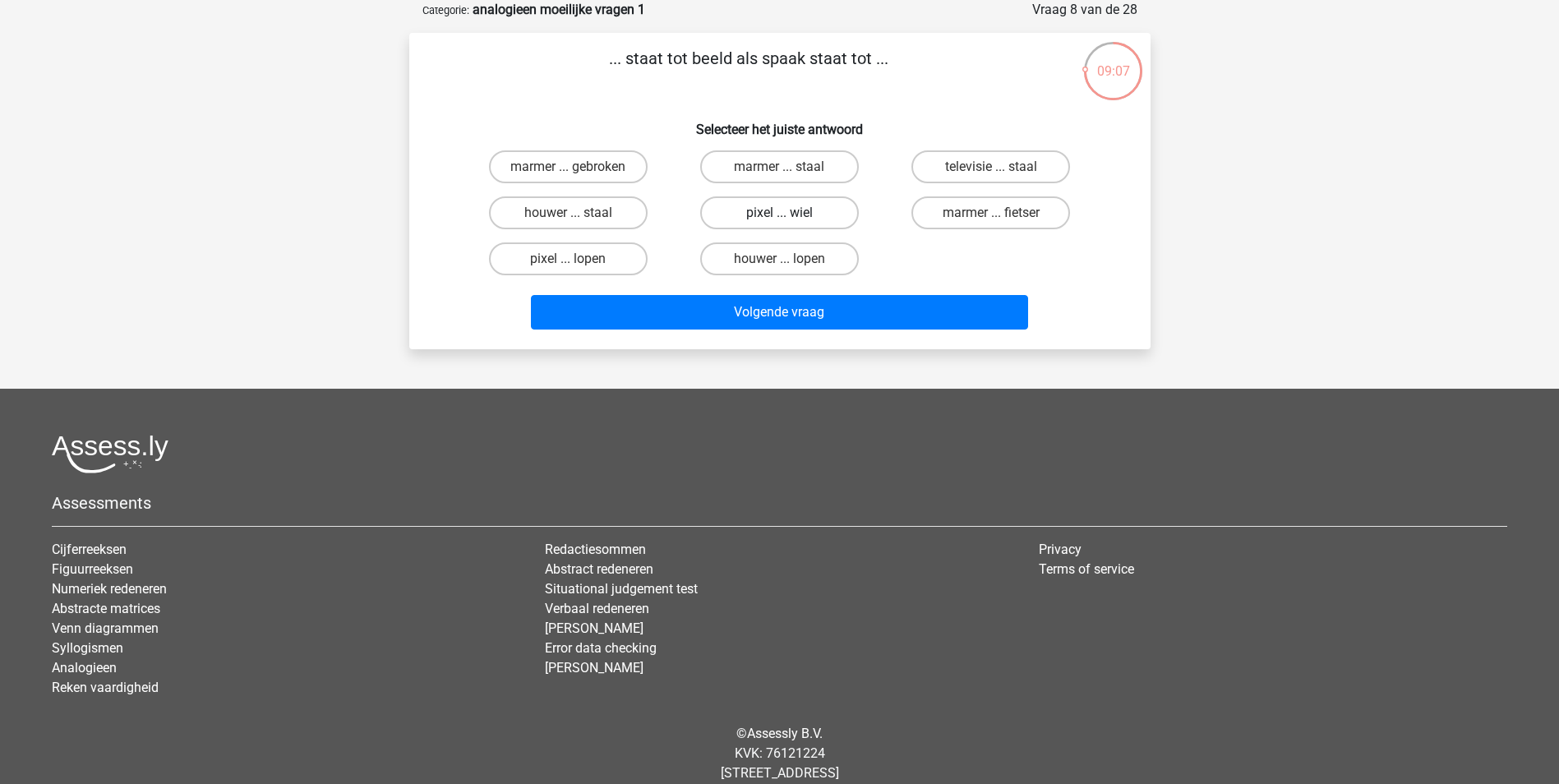
click at [805, 218] on label "pixel ... wiel" at bounding box center [779, 213] width 159 height 33
click at [789, 218] on input "pixel ... wiel" at bounding box center [783, 218] width 11 height 11
radio input "true"
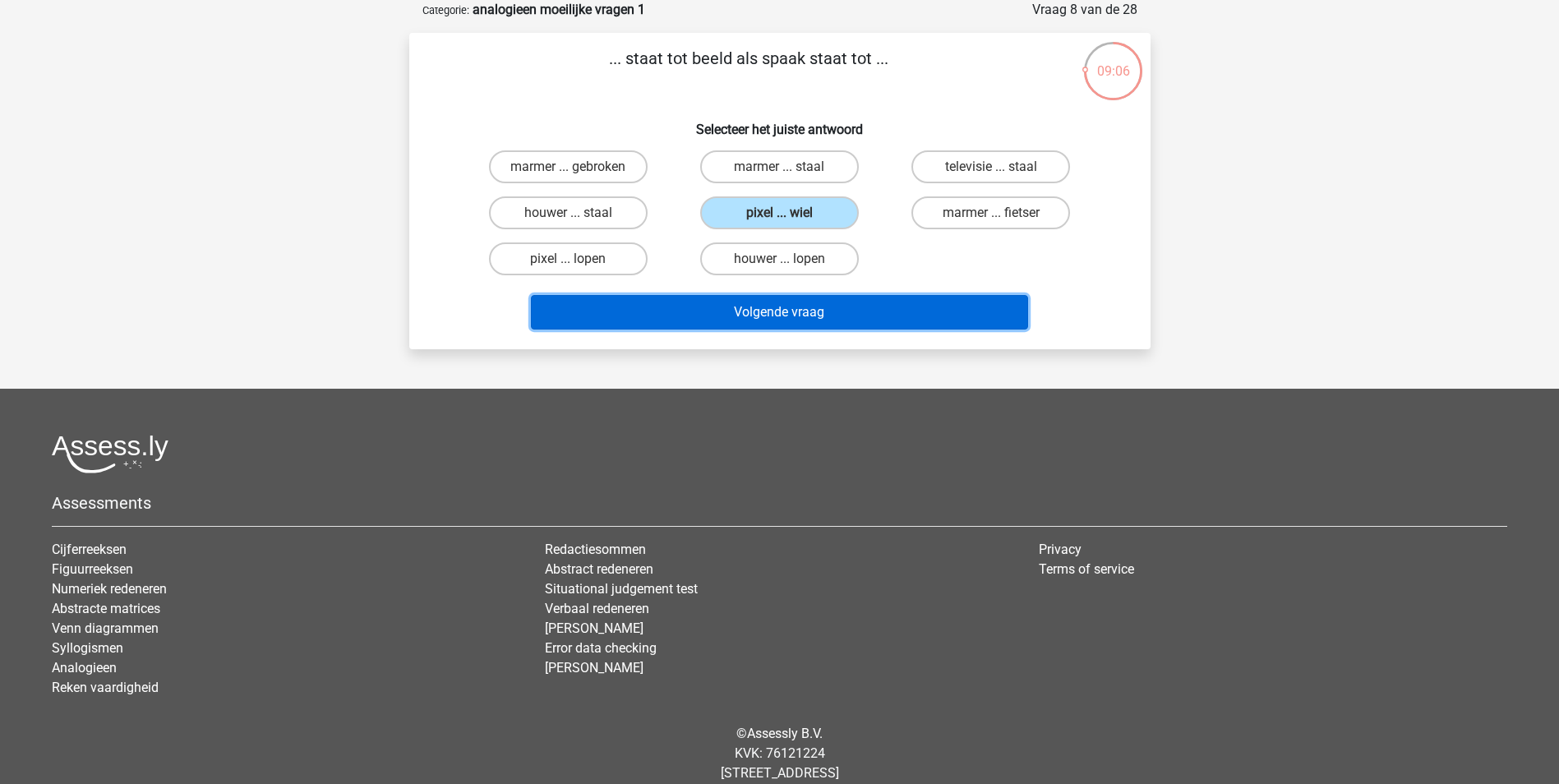
click at [728, 313] on button "Volgende vraag" at bounding box center [779, 311] width 497 height 34
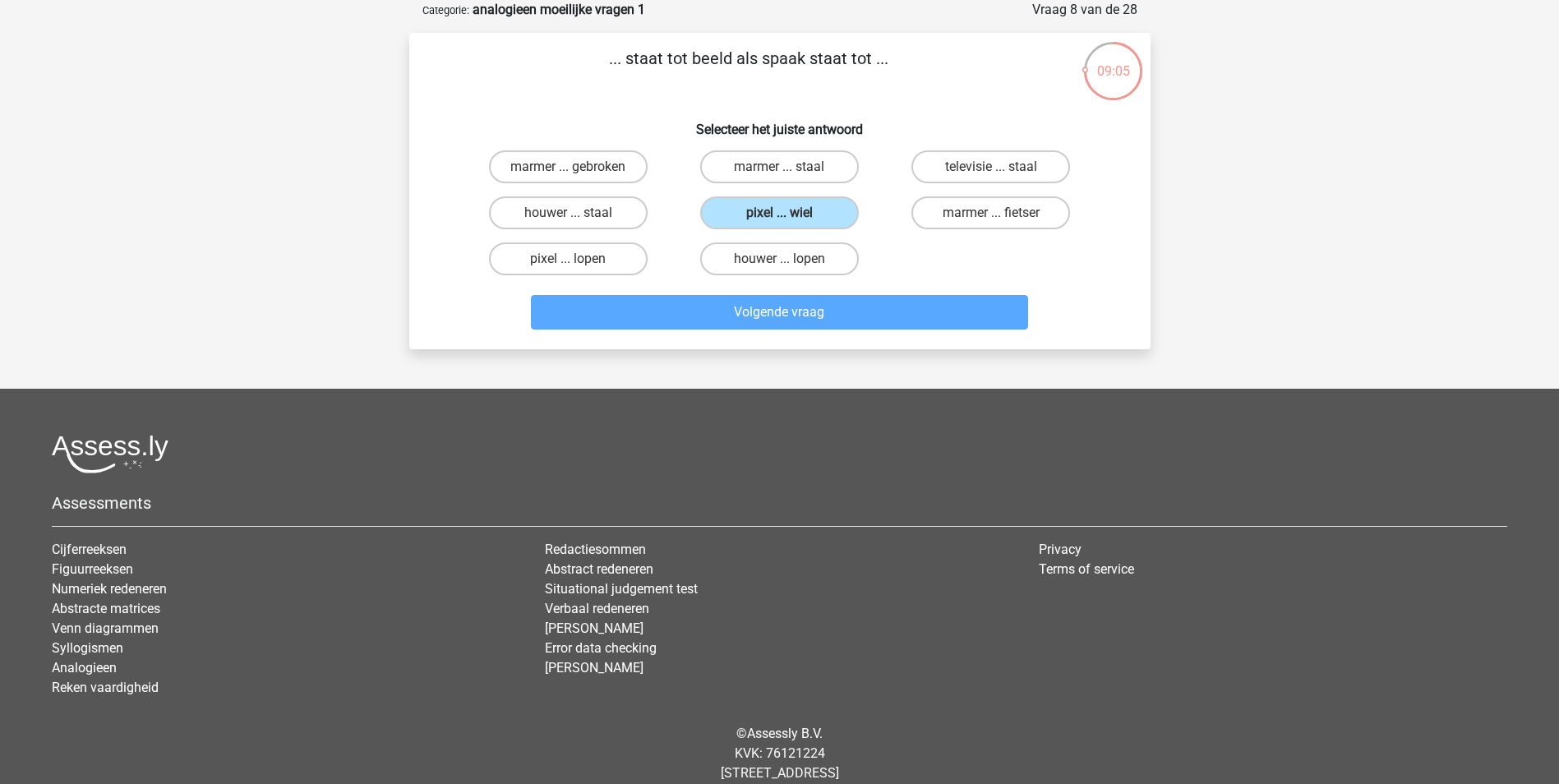
scroll to position [75, 0]
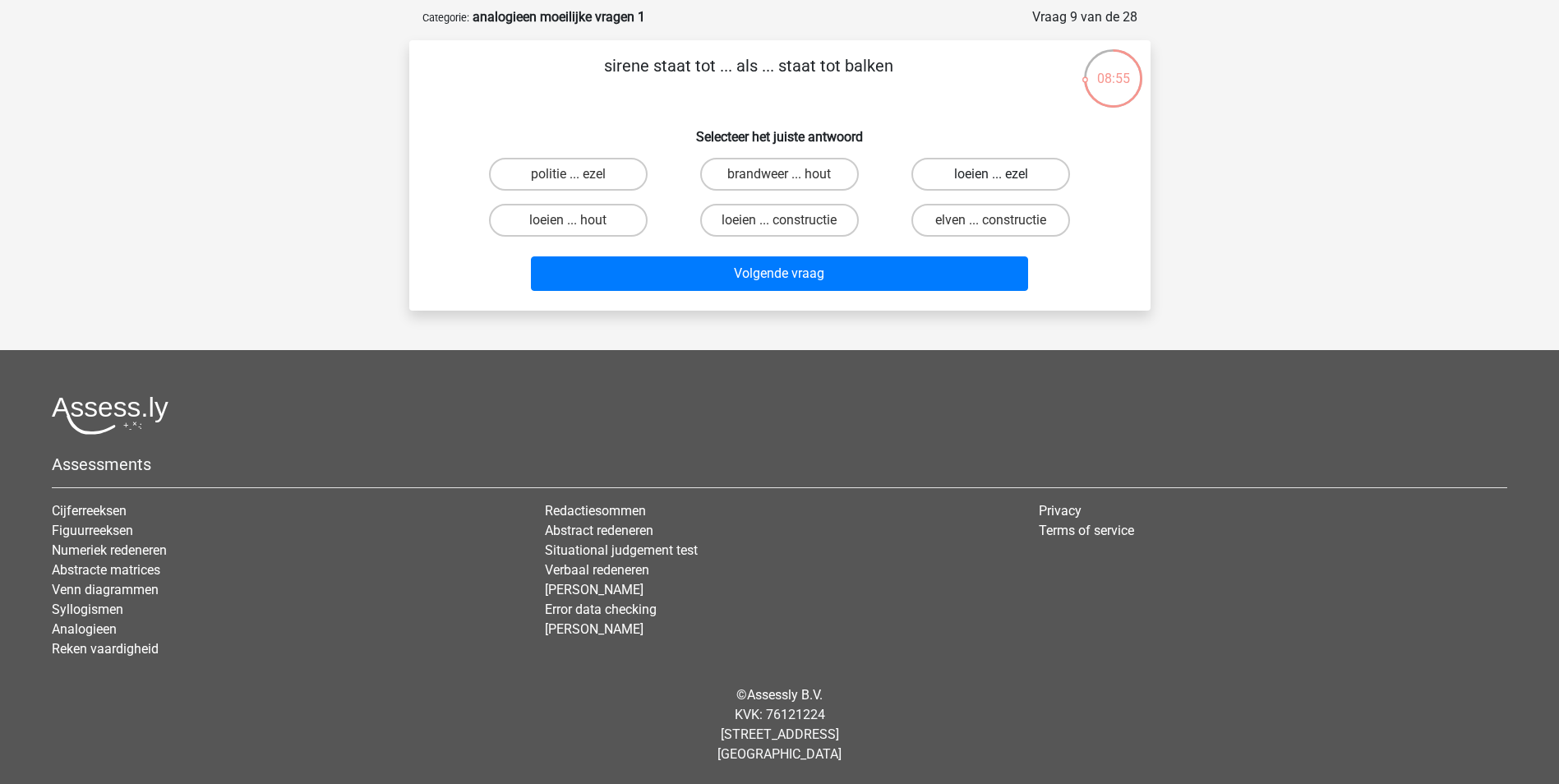
click at [968, 172] on label "loeien ... ezel" at bounding box center [990, 174] width 159 height 33
click at [991, 174] on input "loeien ... ezel" at bounding box center [996, 179] width 11 height 11
radio input "true"
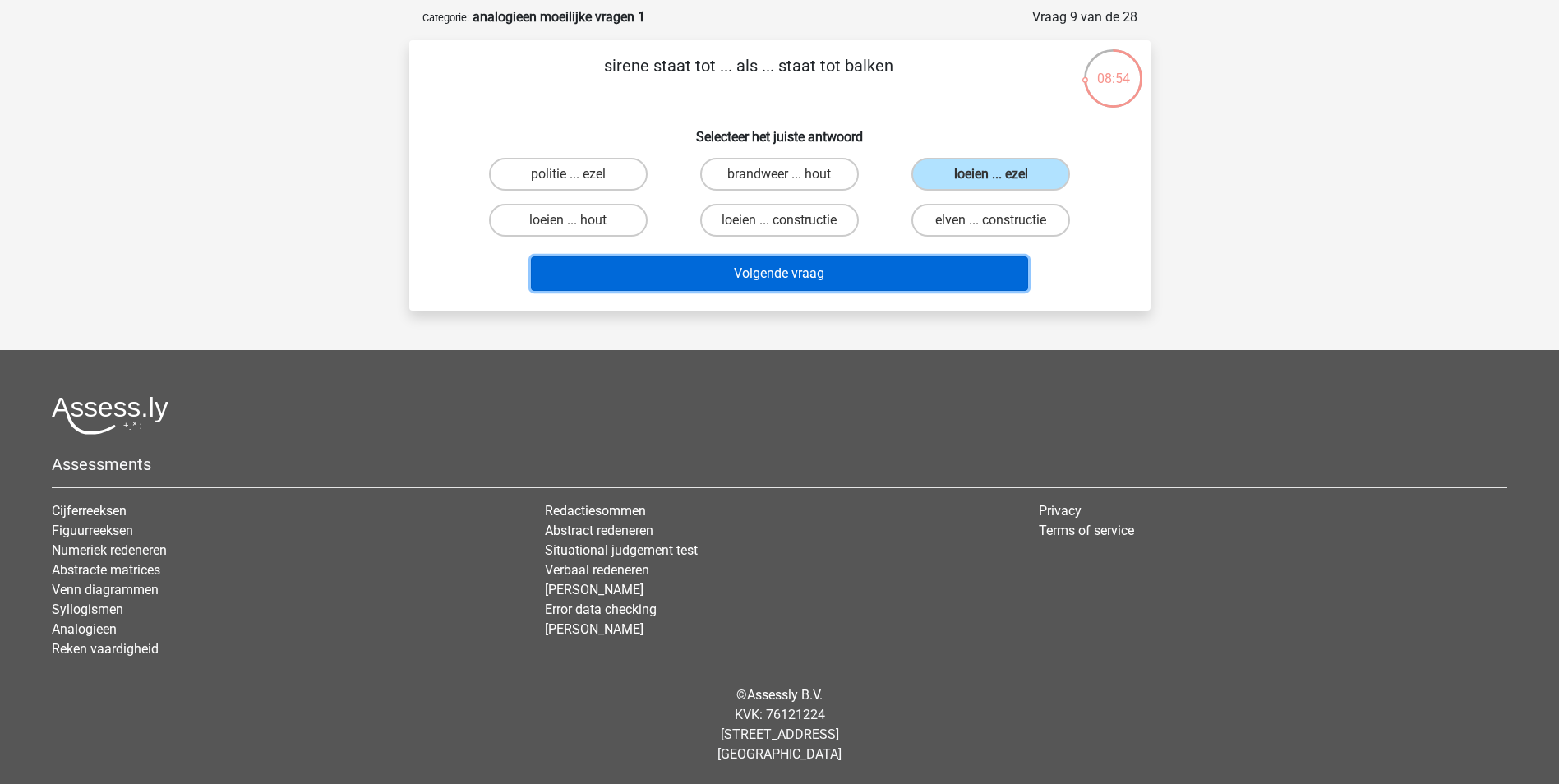
click at [756, 279] on button "Volgende vraag" at bounding box center [779, 272] width 497 height 34
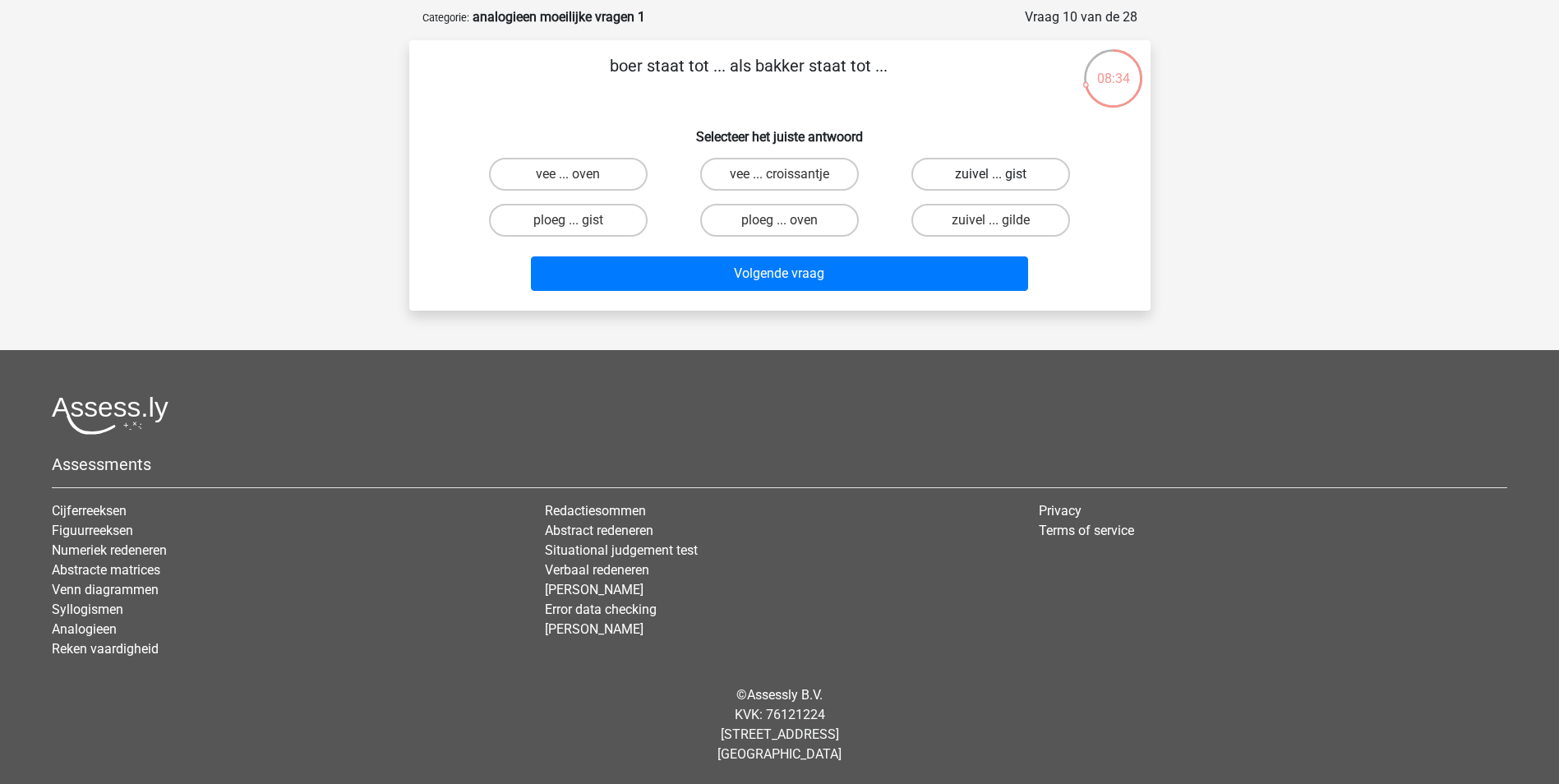
click at [966, 171] on label "zuivel ... gist" at bounding box center [990, 174] width 159 height 33
click at [991, 174] on input "zuivel ... gist" at bounding box center [996, 179] width 11 height 11
radio input "true"
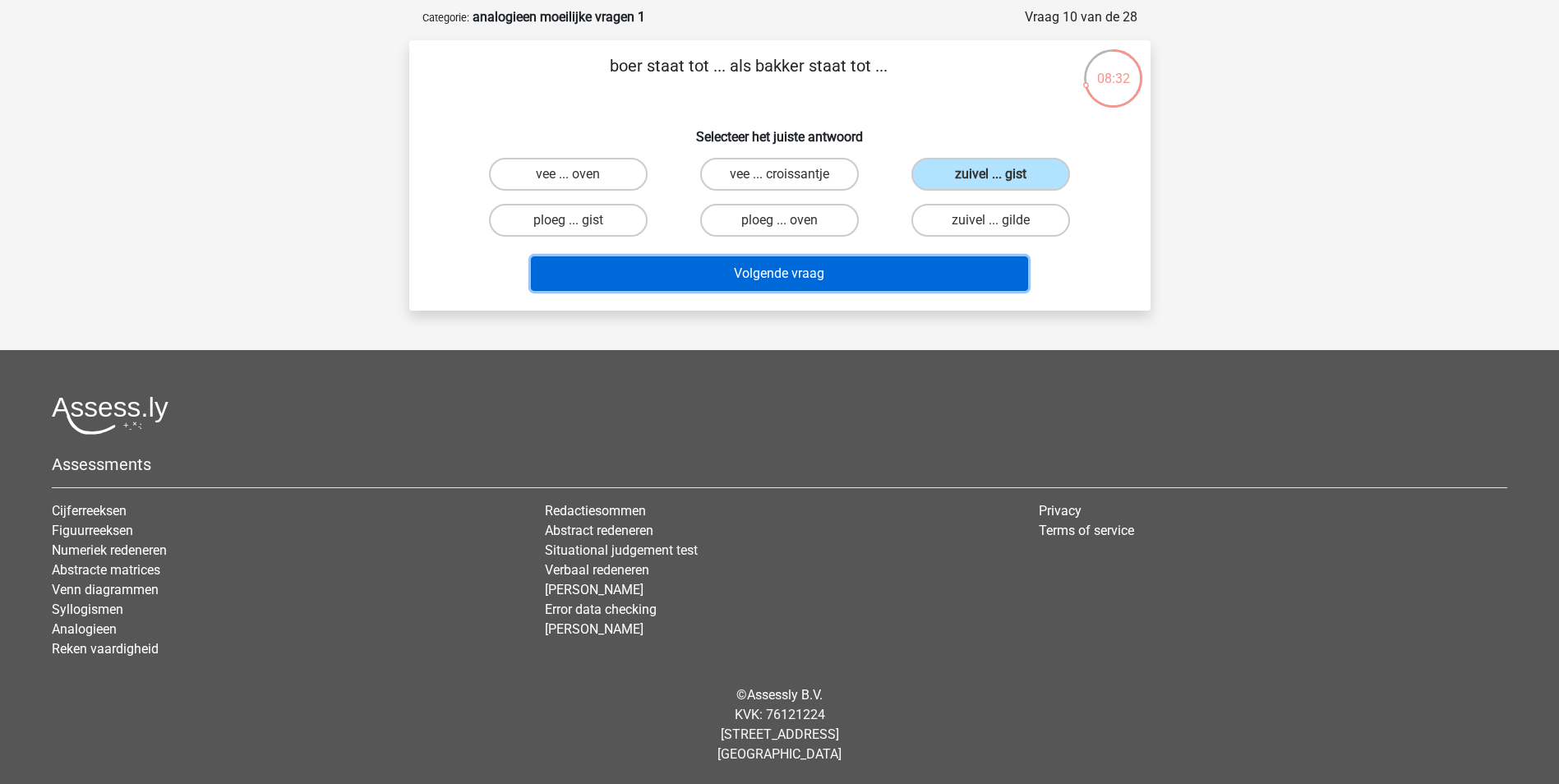
click at [761, 282] on button "Volgende vraag" at bounding box center [779, 272] width 497 height 34
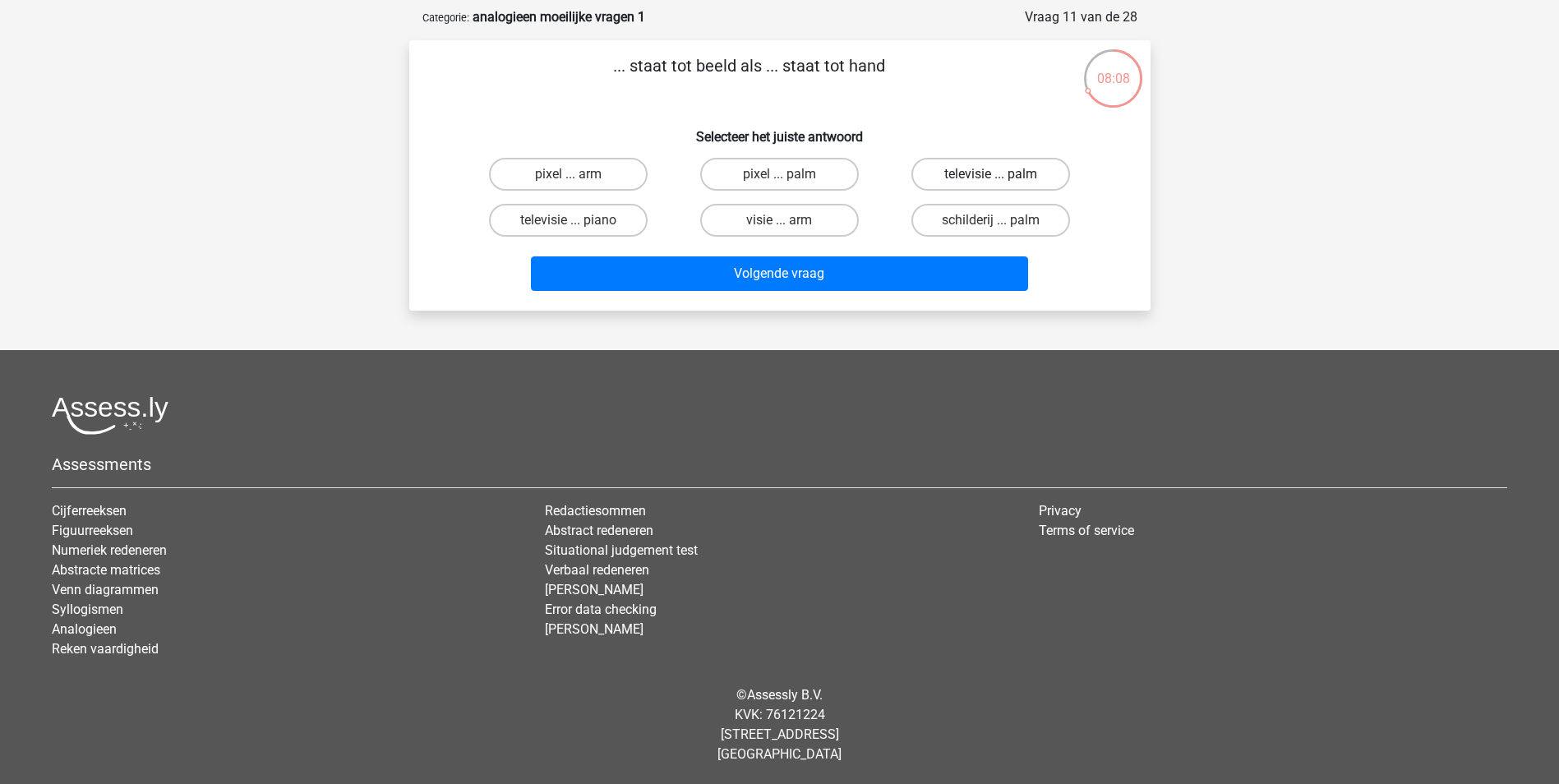
click at [978, 177] on label "televisie ... palm" at bounding box center [990, 174] width 159 height 33
click at [991, 177] on input "televisie ... palm" at bounding box center [996, 179] width 11 height 11
radio input "true"
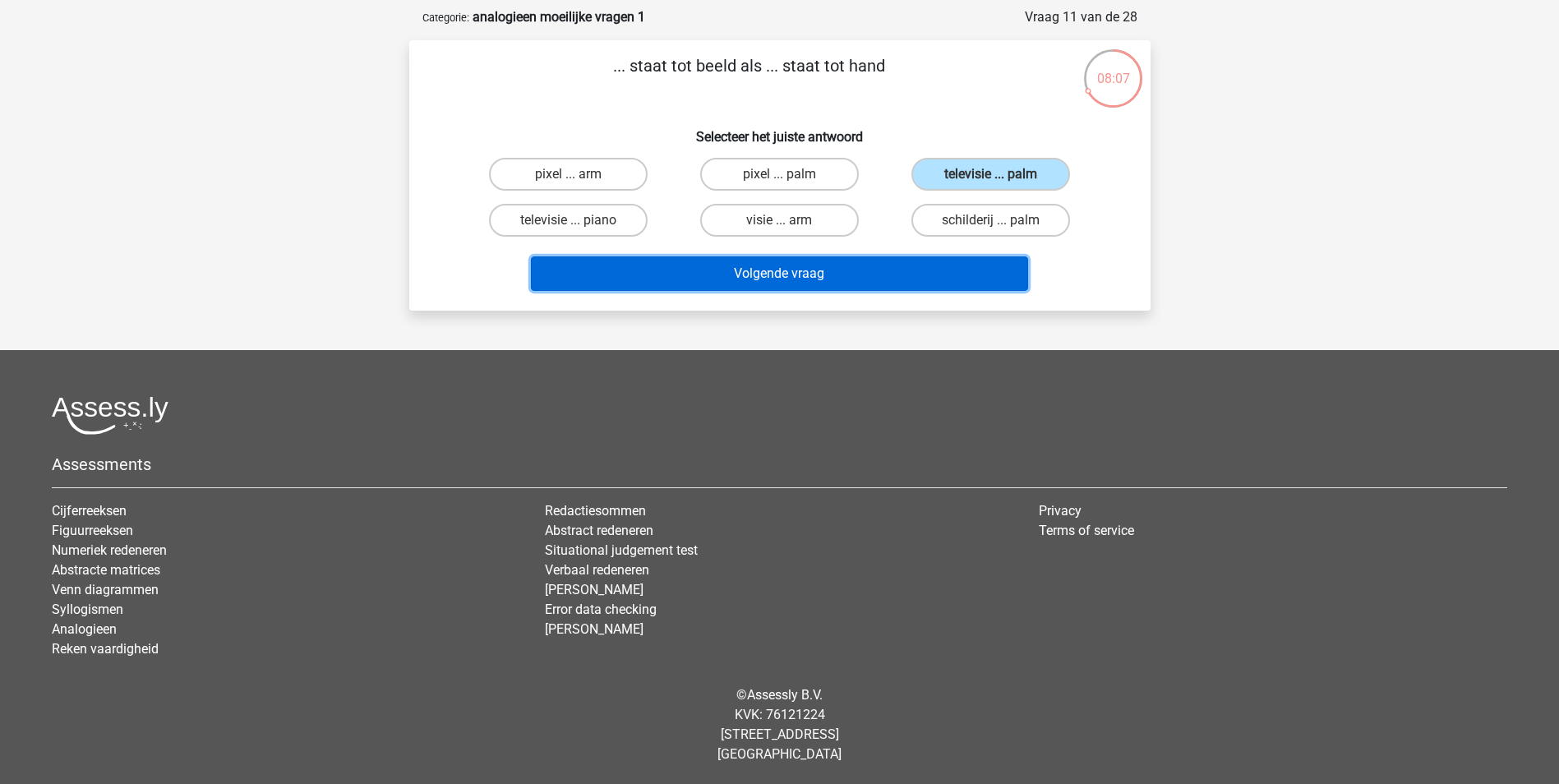
click at [774, 274] on button "Volgende vraag" at bounding box center [779, 272] width 497 height 34
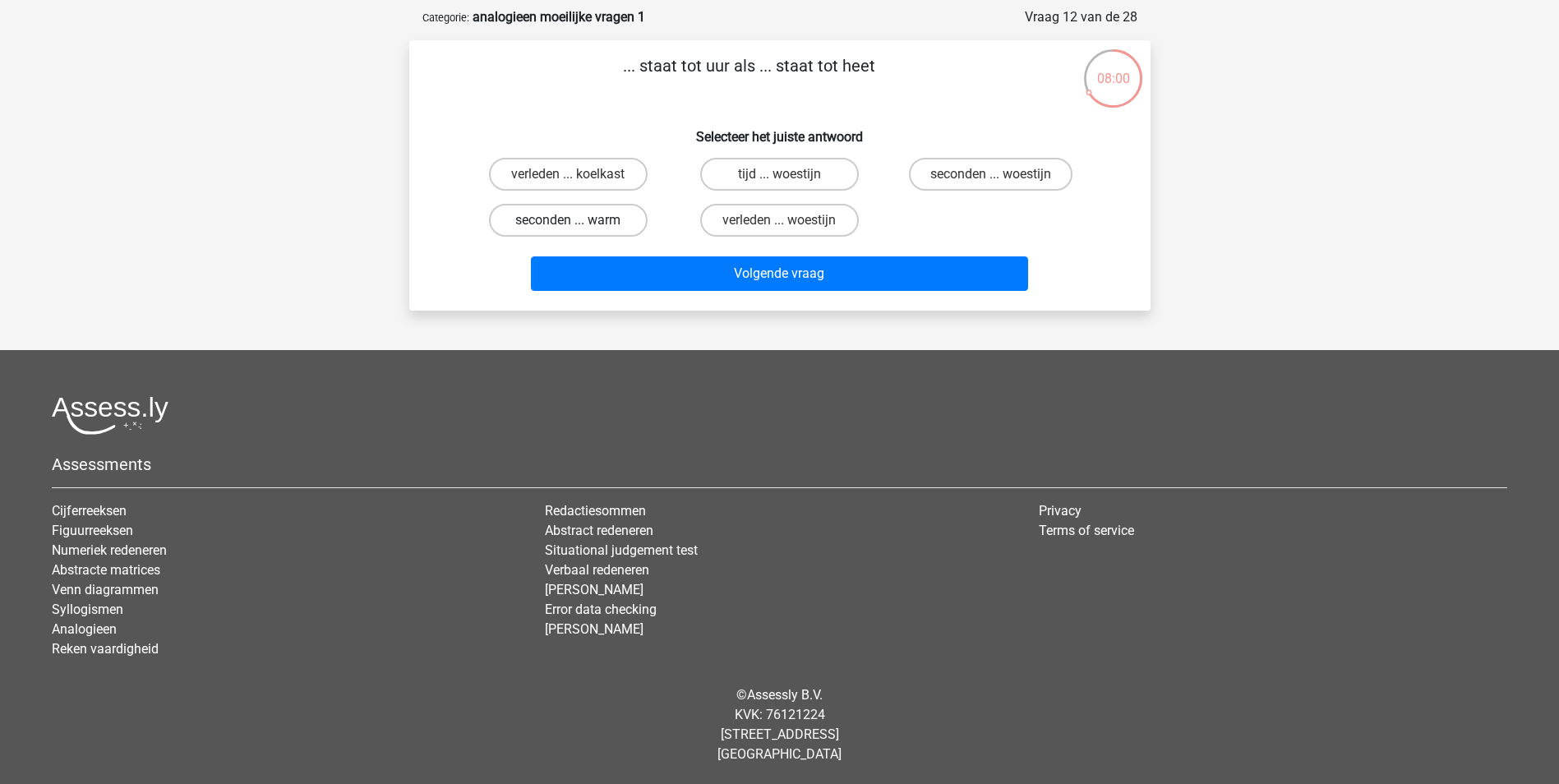
click at [536, 221] on label "seconden ... warm" at bounding box center [567, 220] width 159 height 33
click at [567, 221] on input "seconden ... warm" at bounding box center [572, 225] width 11 height 11
radio input "true"
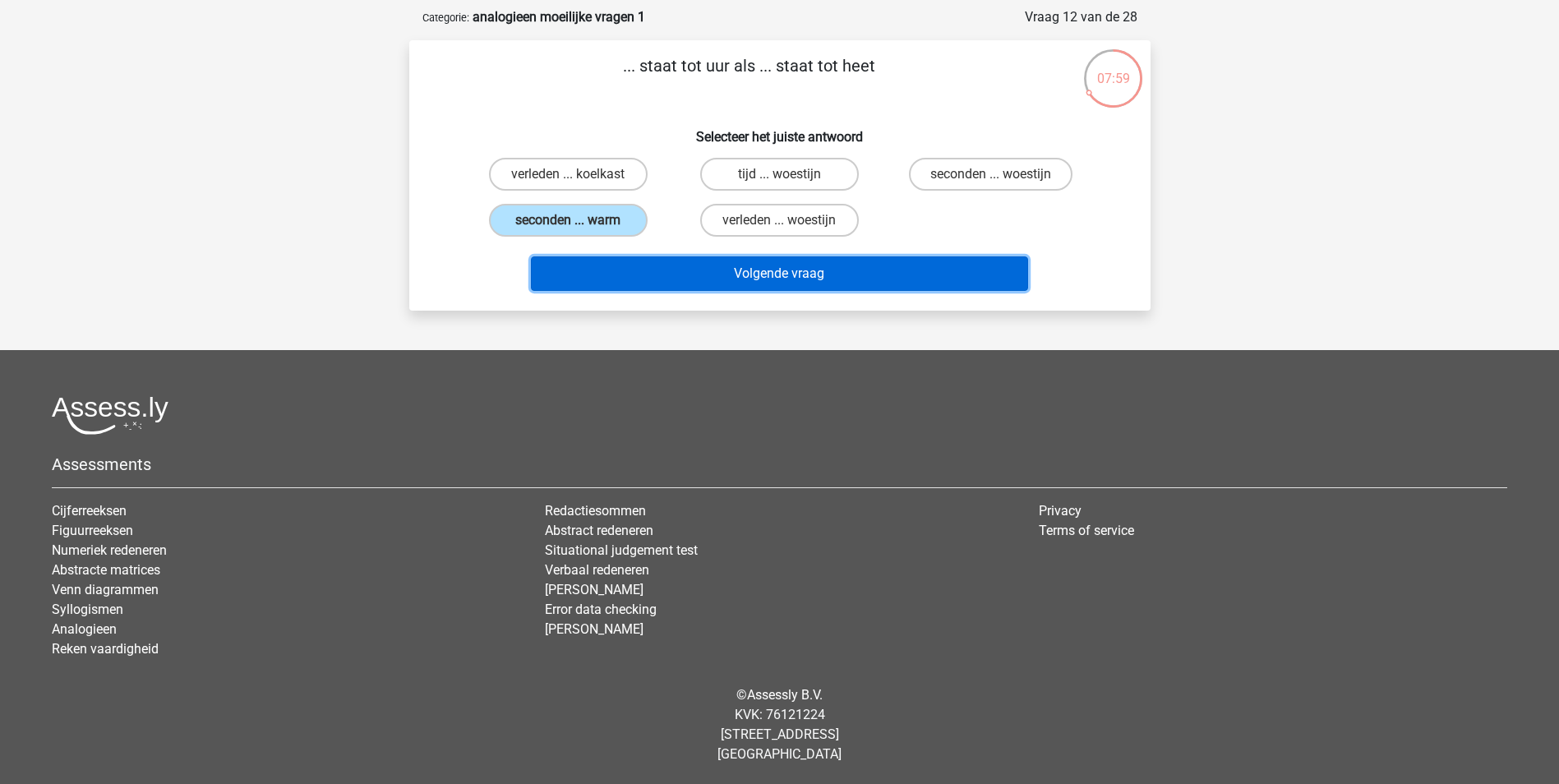
click at [774, 282] on button "Volgende vraag" at bounding box center [779, 272] width 497 height 34
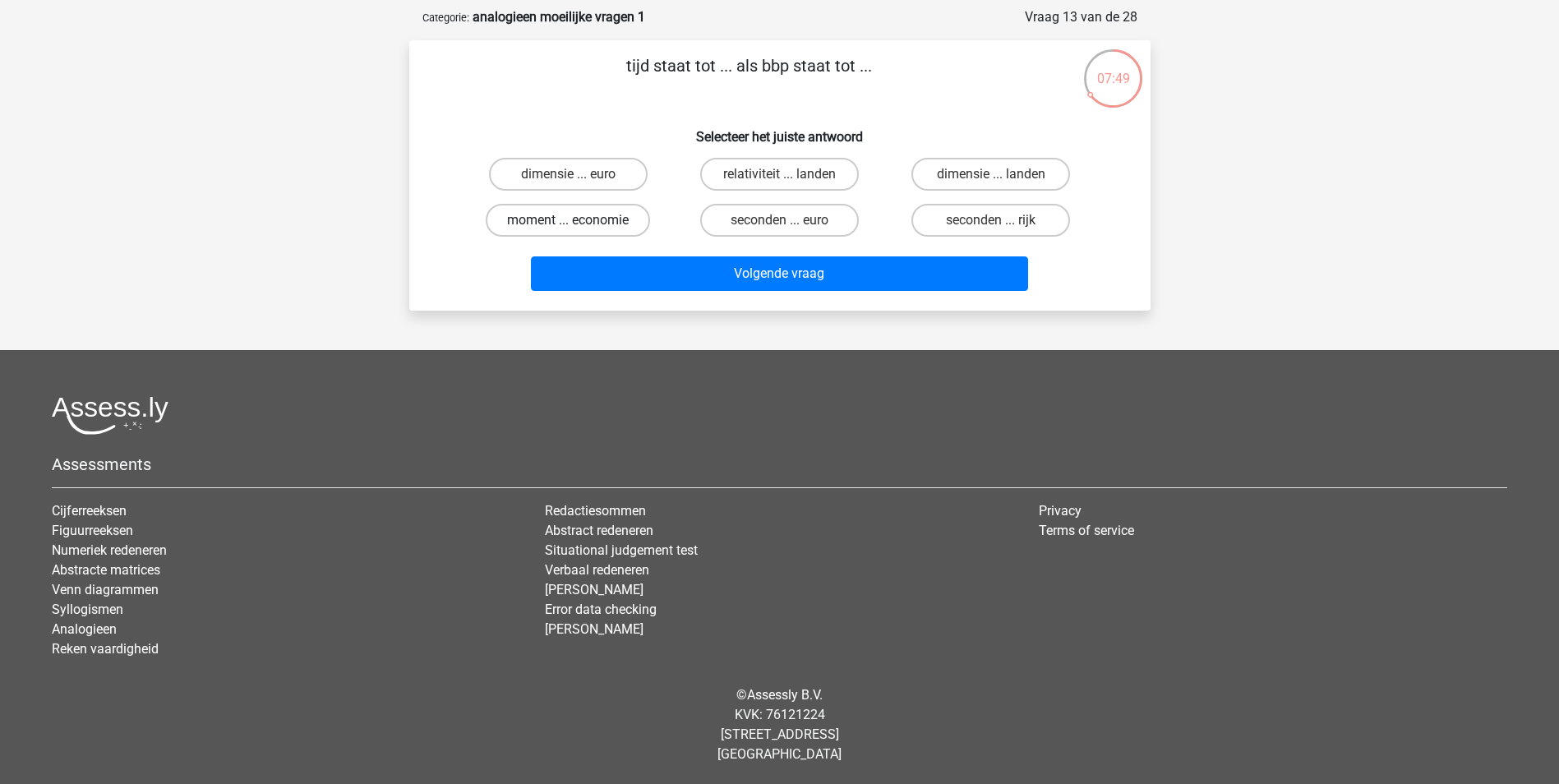
click at [522, 219] on label "moment ... economie" at bounding box center [567, 220] width 164 height 33
click at [567, 220] on input "moment ... economie" at bounding box center [572, 225] width 11 height 11
radio input "true"
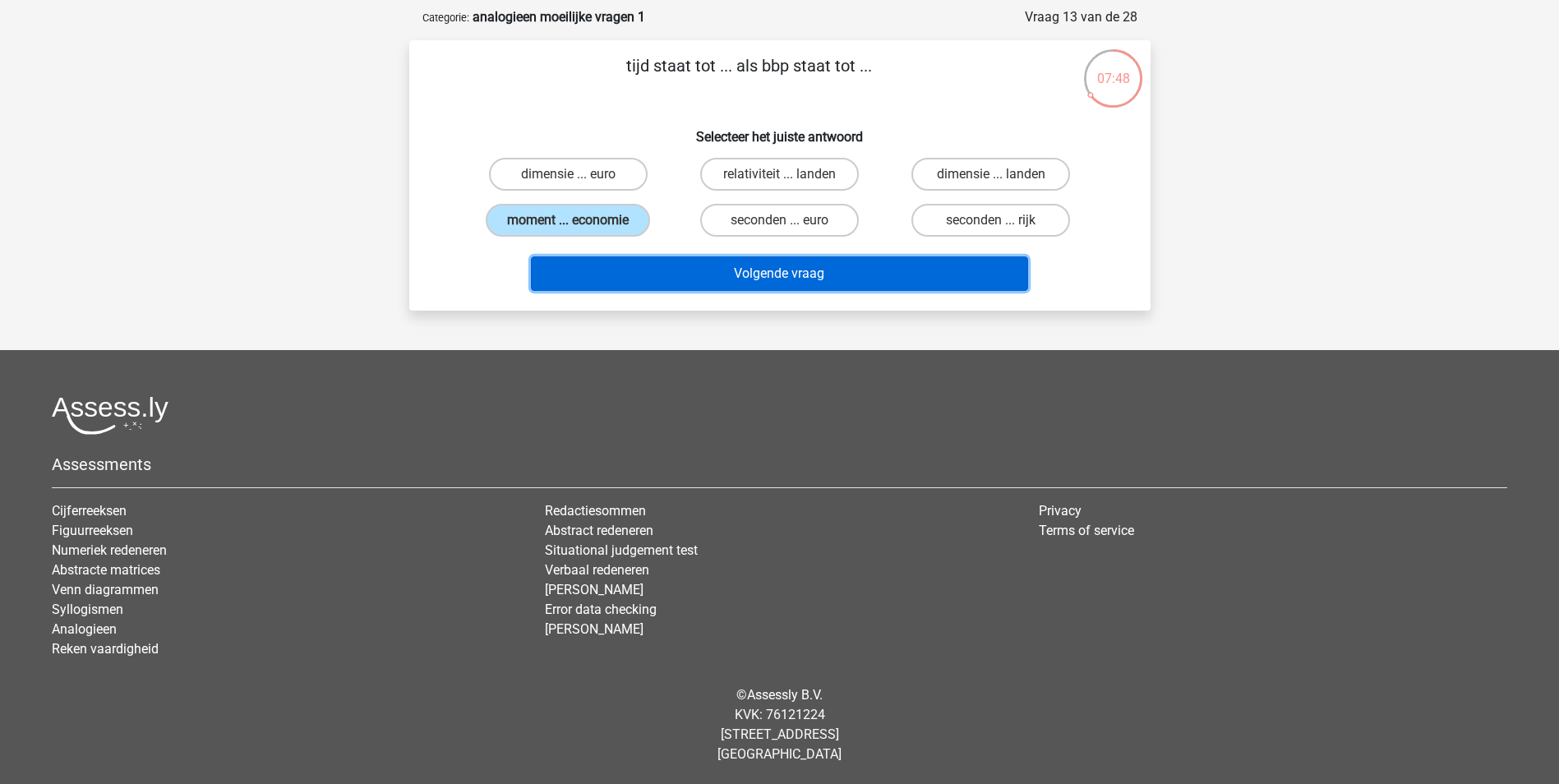
click at [774, 270] on button "Volgende vraag" at bounding box center [779, 272] width 497 height 34
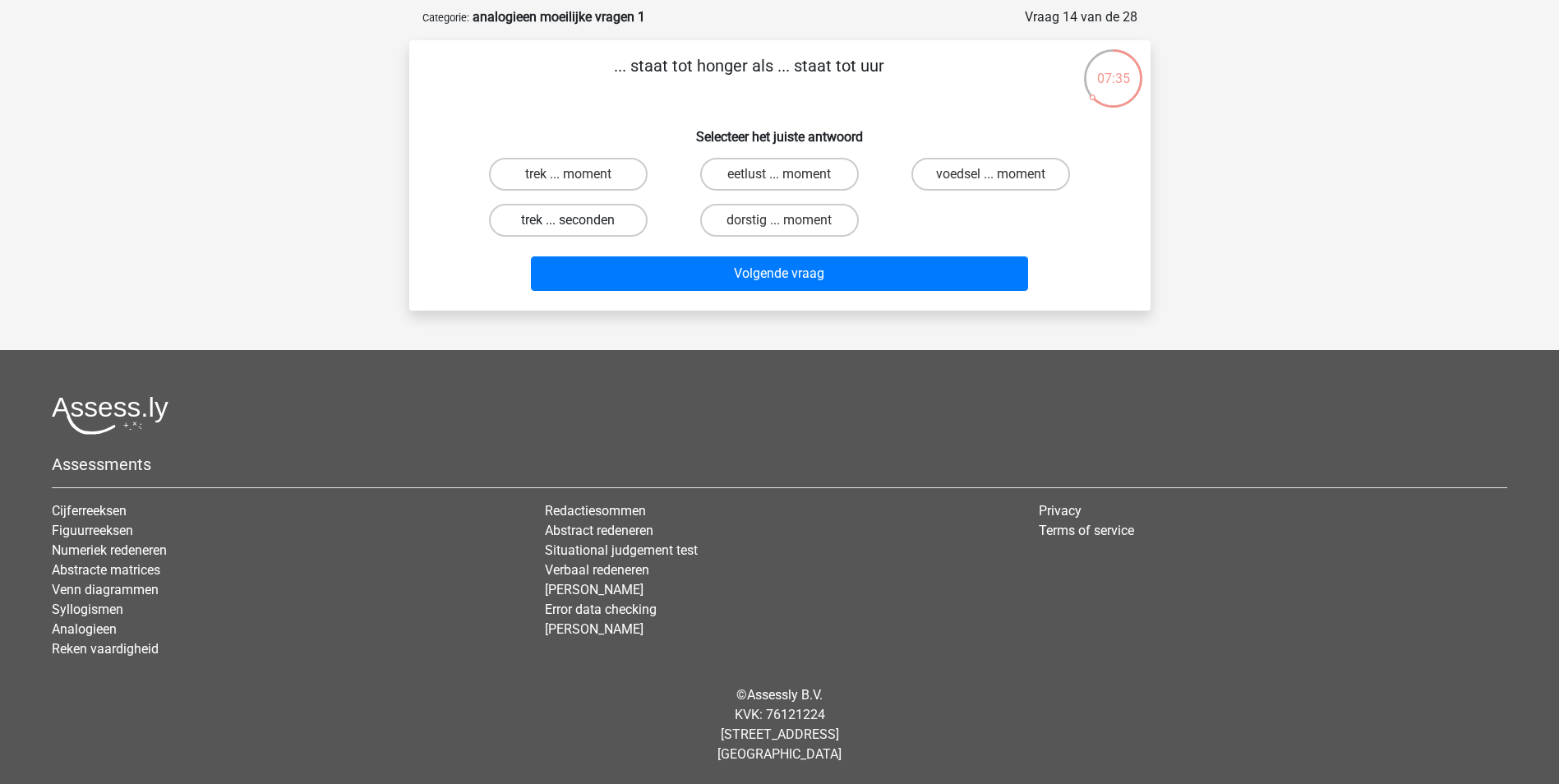
click at [533, 220] on label "trek ... seconden" at bounding box center [567, 220] width 159 height 33
click at [567, 220] on input "trek ... seconden" at bounding box center [572, 225] width 11 height 11
radio input "true"
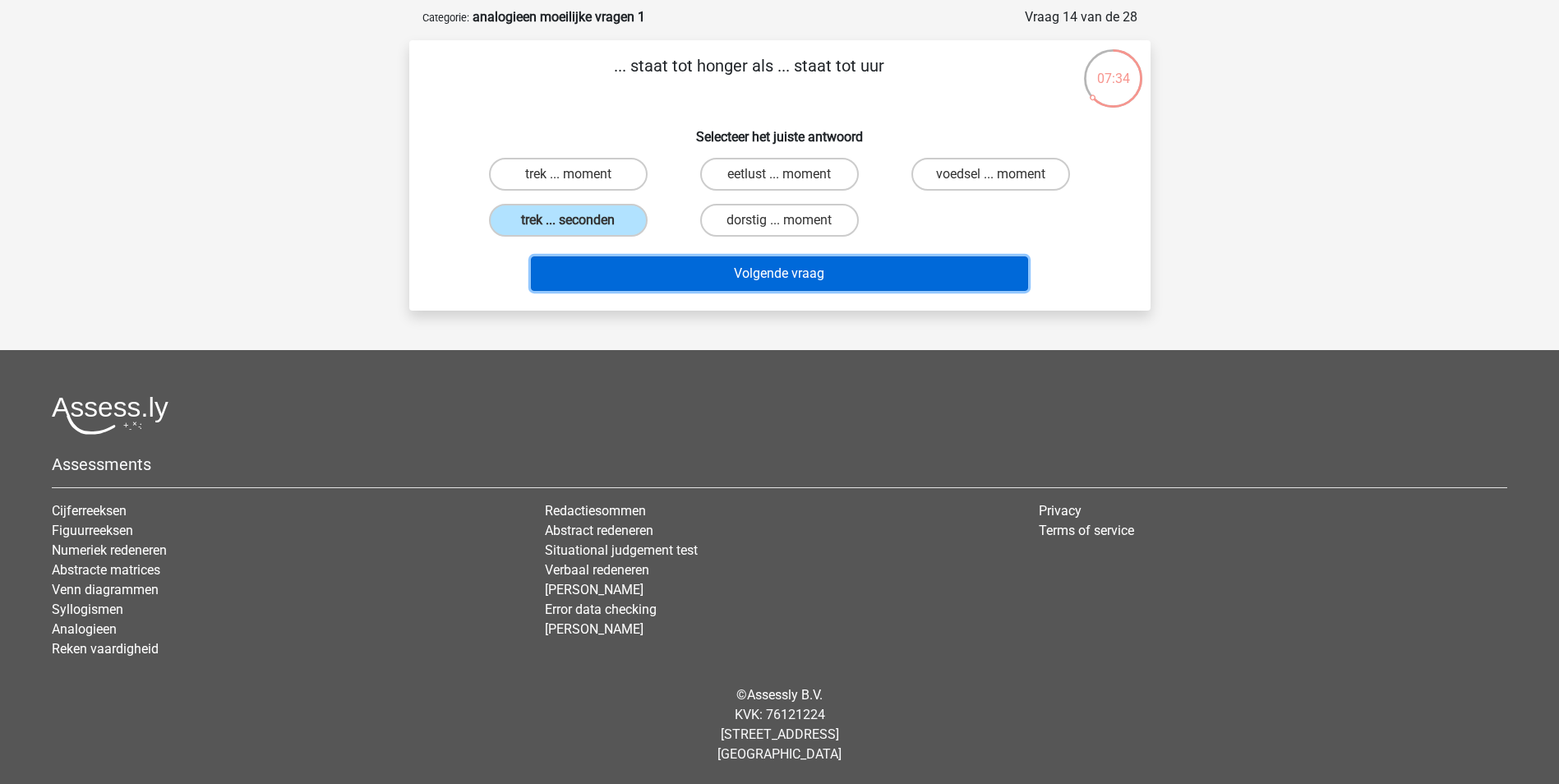
click at [801, 272] on button "Volgende vraag" at bounding box center [779, 272] width 497 height 34
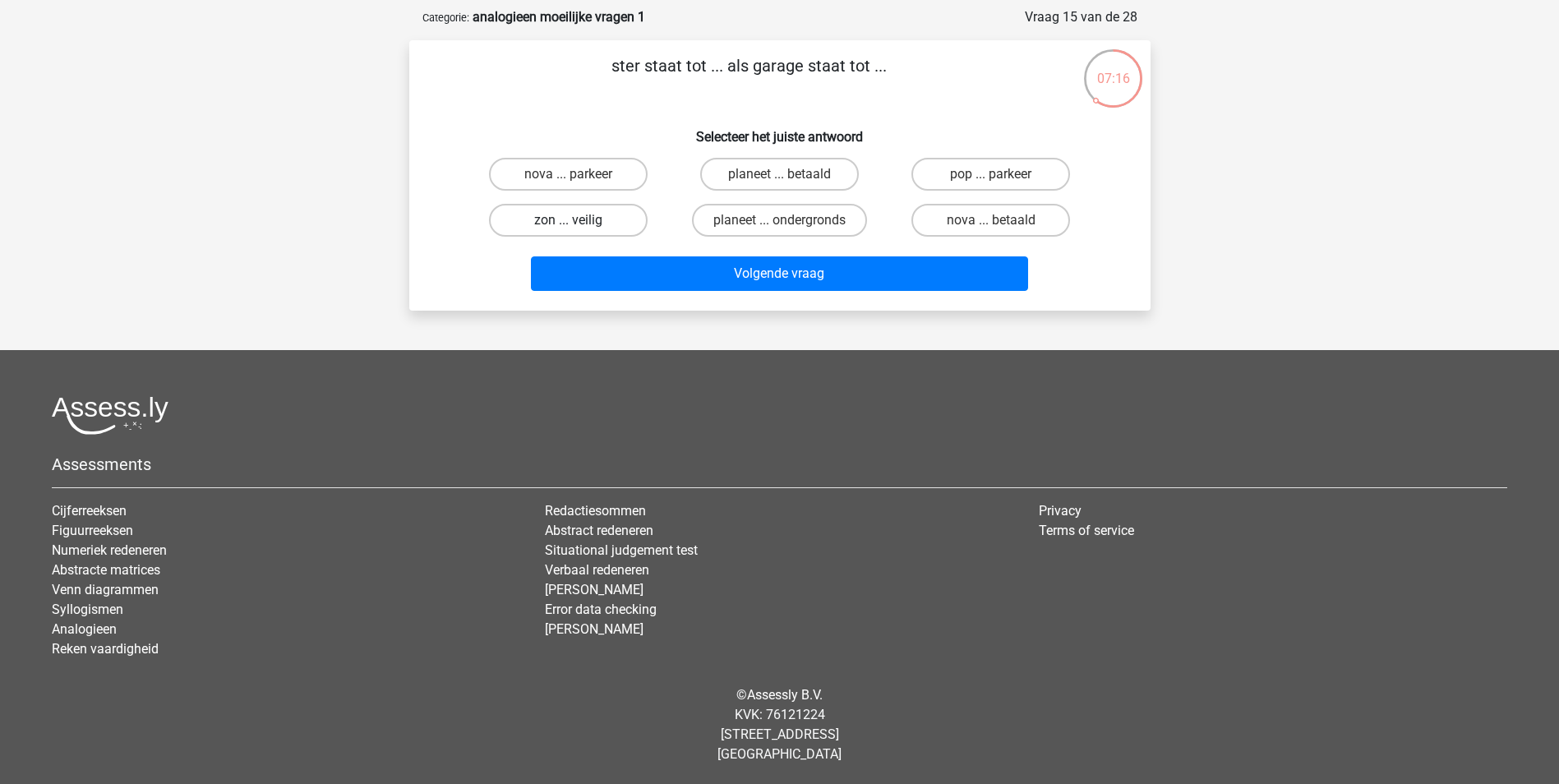
click at [546, 221] on label "zon ... veilig" at bounding box center [567, 220] width 159 height 33
click at [567, 221] on input "zon ... veilig" at bounding box center [572, 225] width 11 height 11
radio input "true"
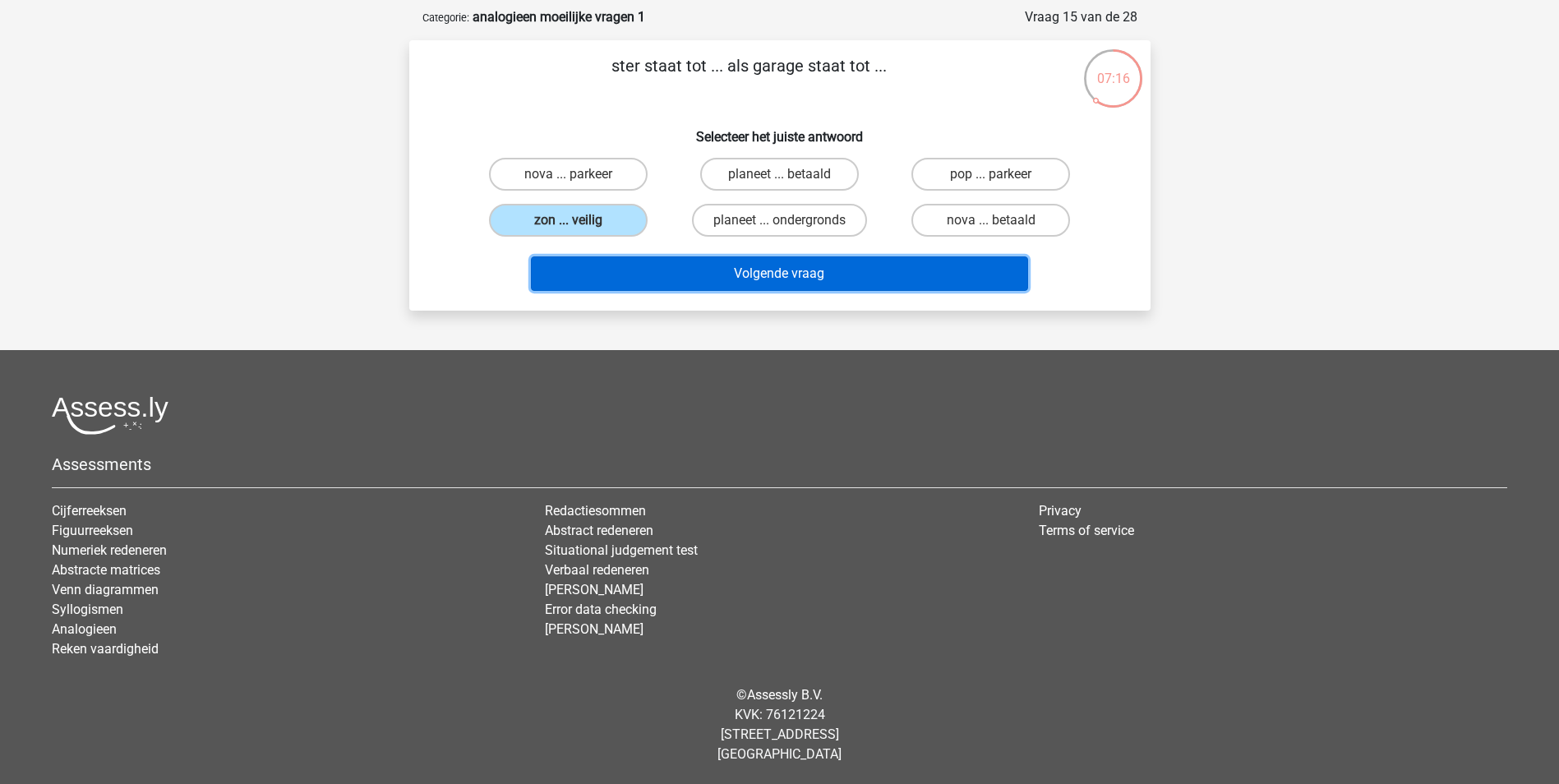
click at [759, 271] on button "Volgende vraag" at bounding box center [779, 272] width 497 height 34
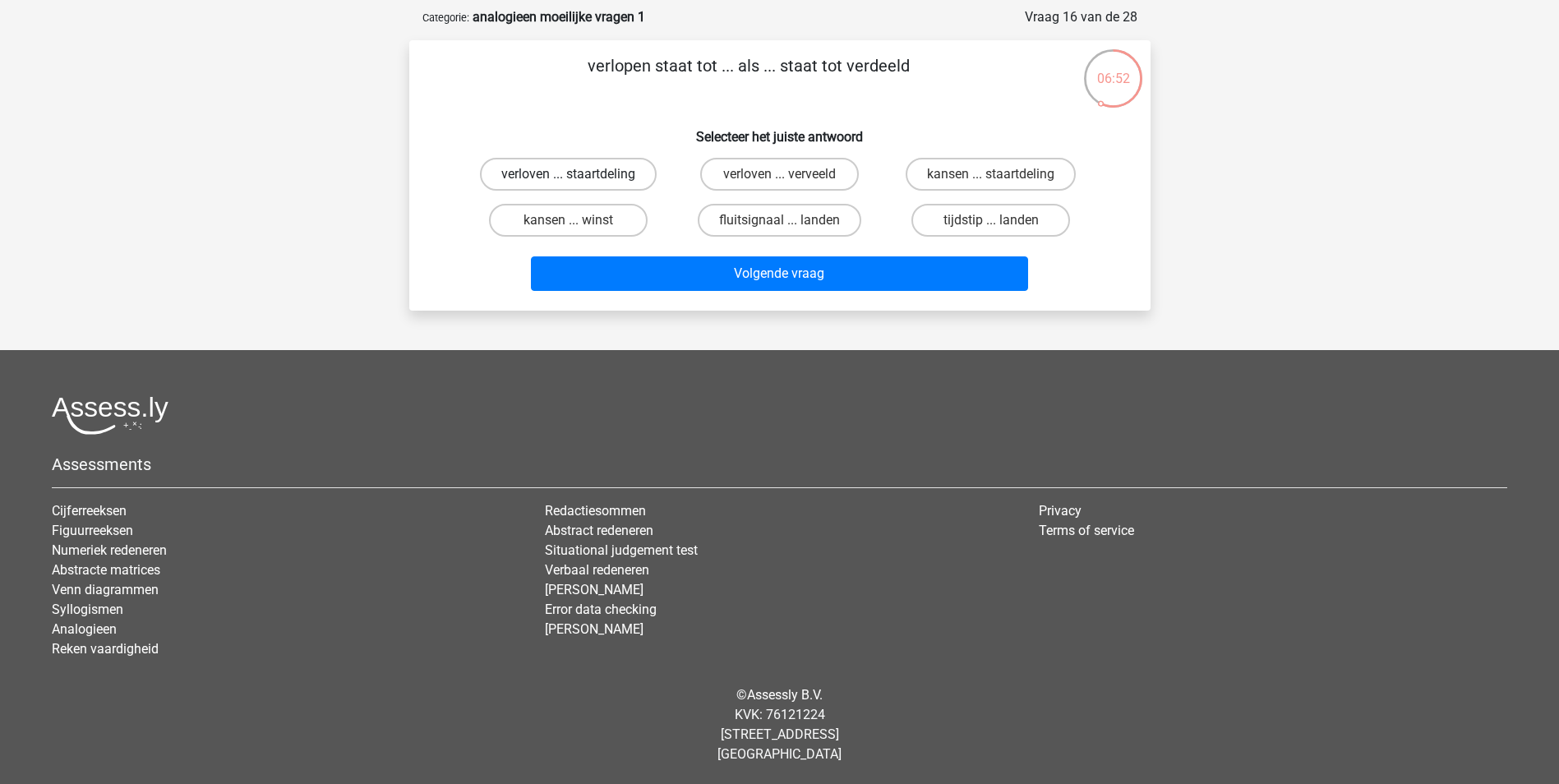
click at [593, 177] on label "verloven ... staartdeling" at bounding box center [568, 174] width 177 height 33
click at [578, 177] on input "verloven ... staartdeling" at bounding box center [572, 179] width 11 height 11
radio input "true"
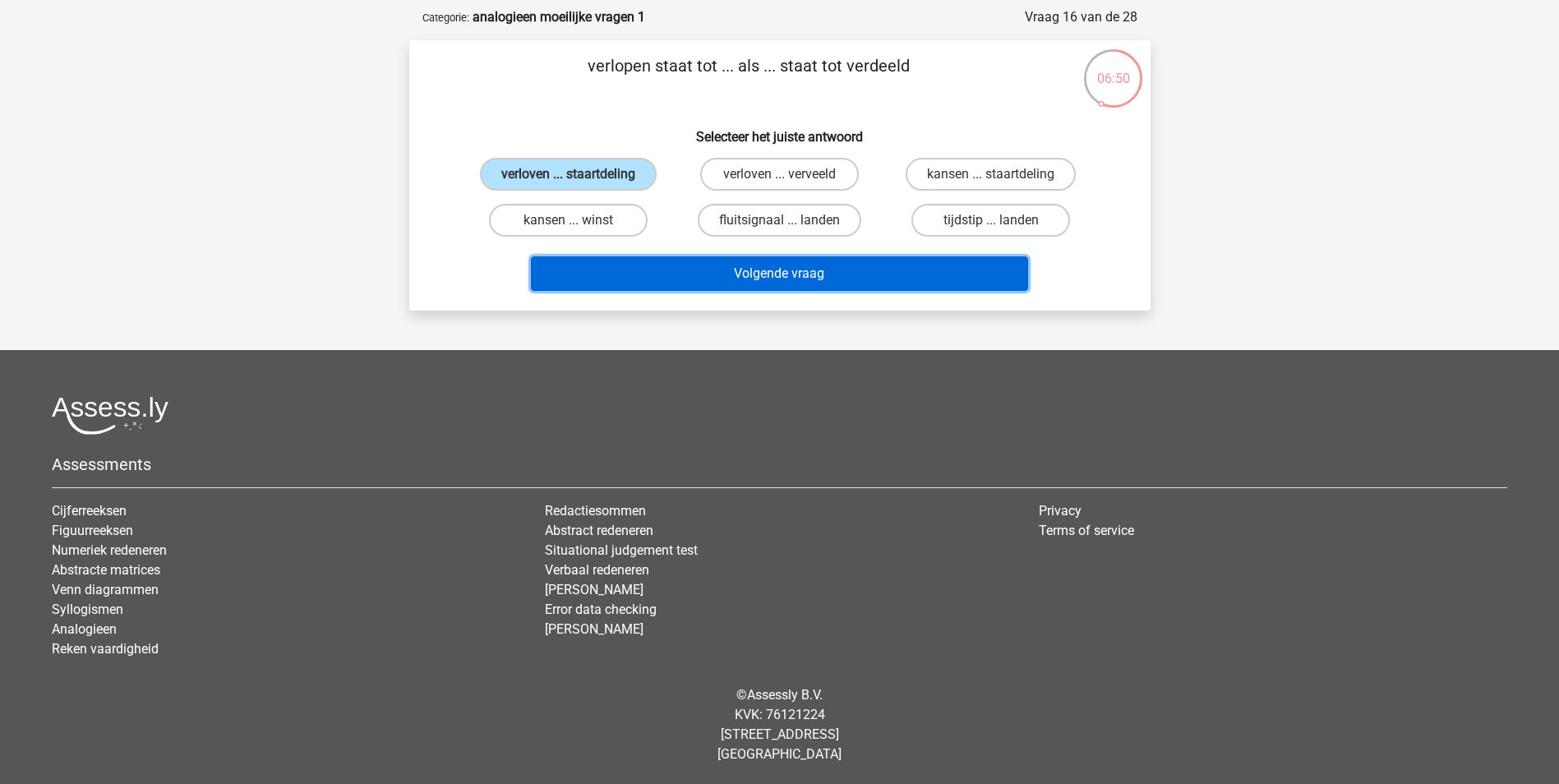
click at [779, 271] on button "Volgende vraag" at bounding box center [779, 272] width 497 height 34
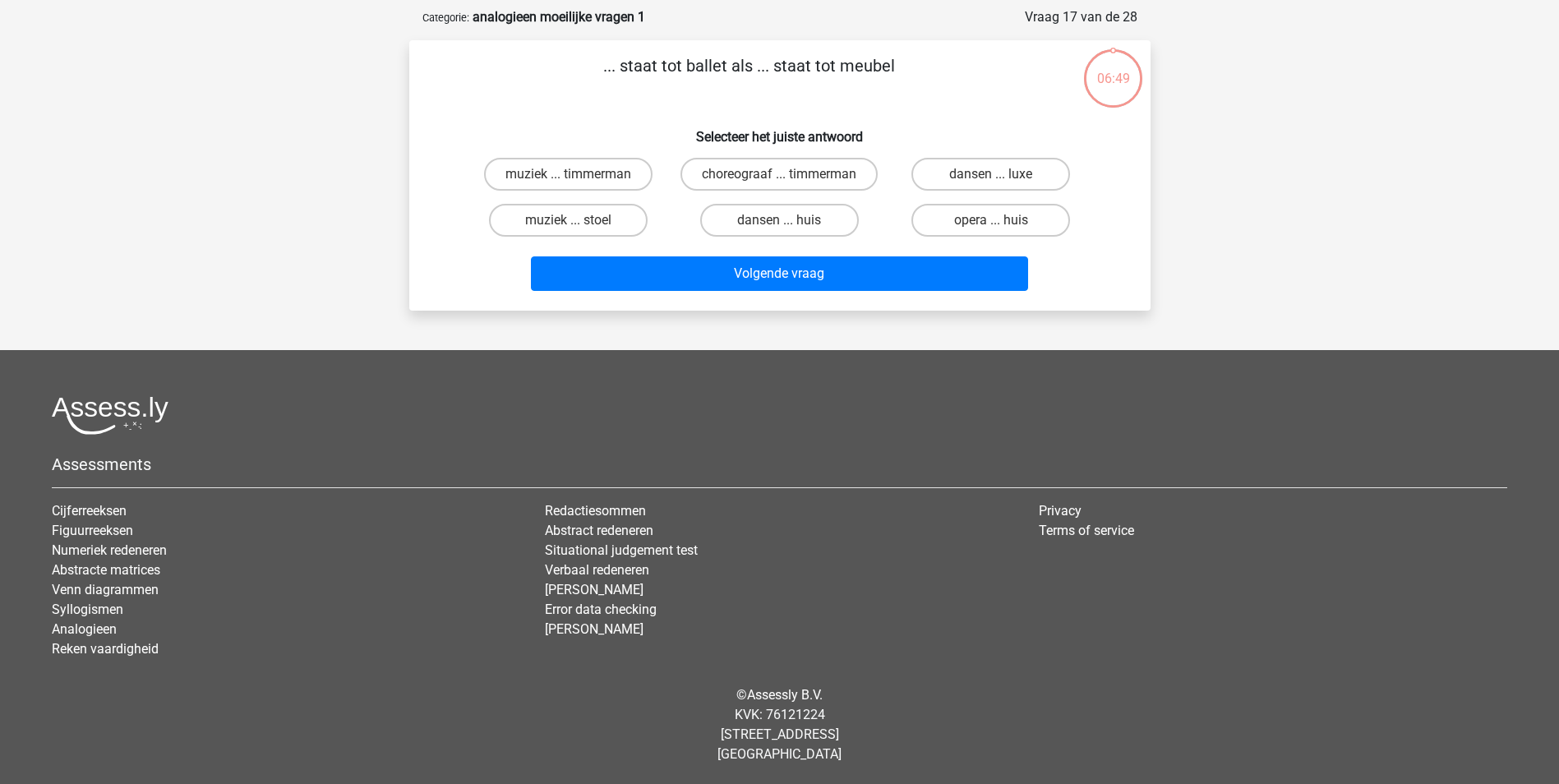
scroll to position [82, 0]
click at [769, 177] on label "choreograaf ... timmerman" at bounding box center [779, 174] width 198 height 33
click at [779, 177] on input "choreograaf ... timmerman" at bounding box center [783, 179] width 11 height 11
radio input "true"
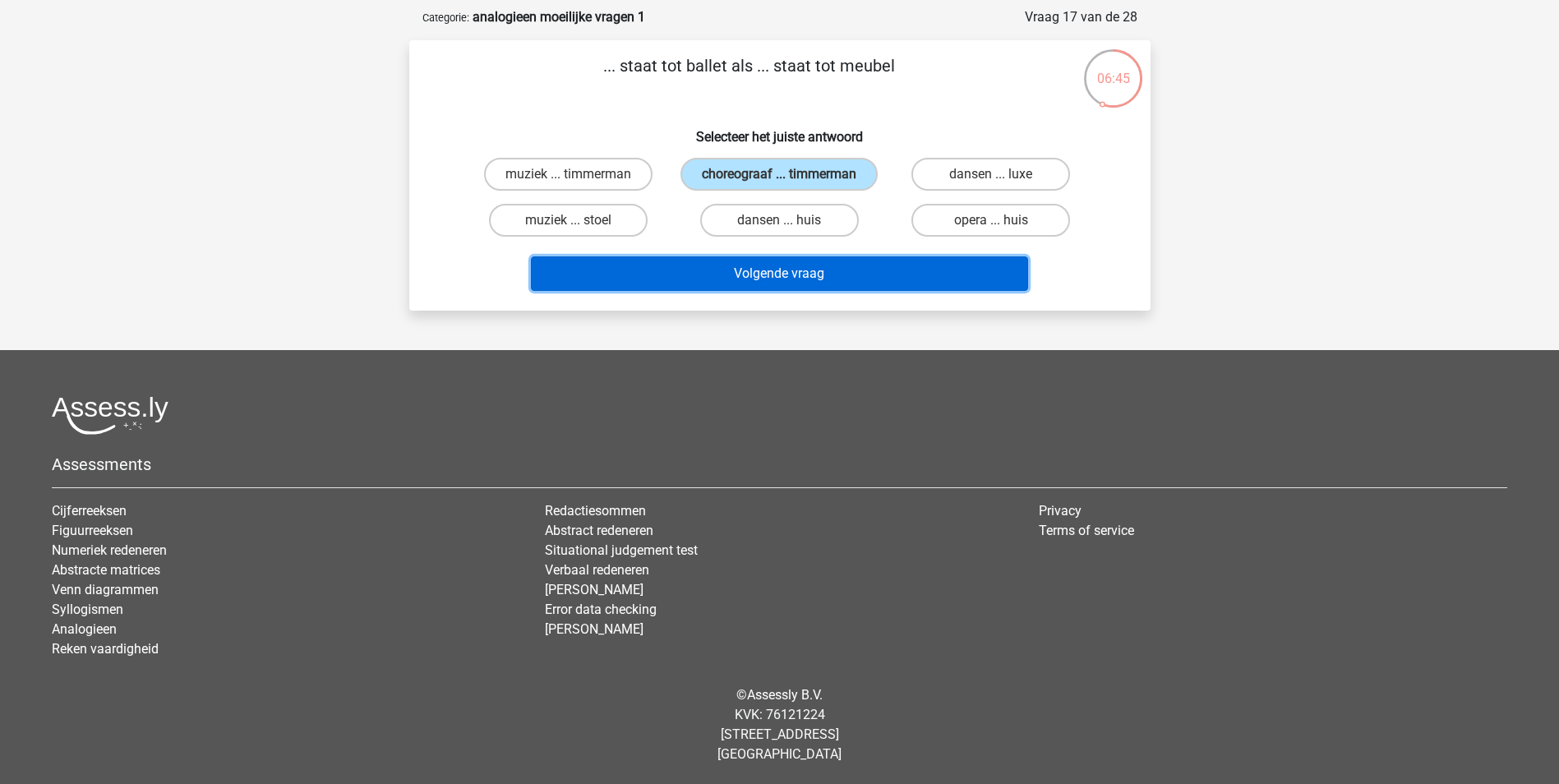
click at [804, 289] on button "Volgende vraag" at bounding box center [779, 272] width 497 height 34
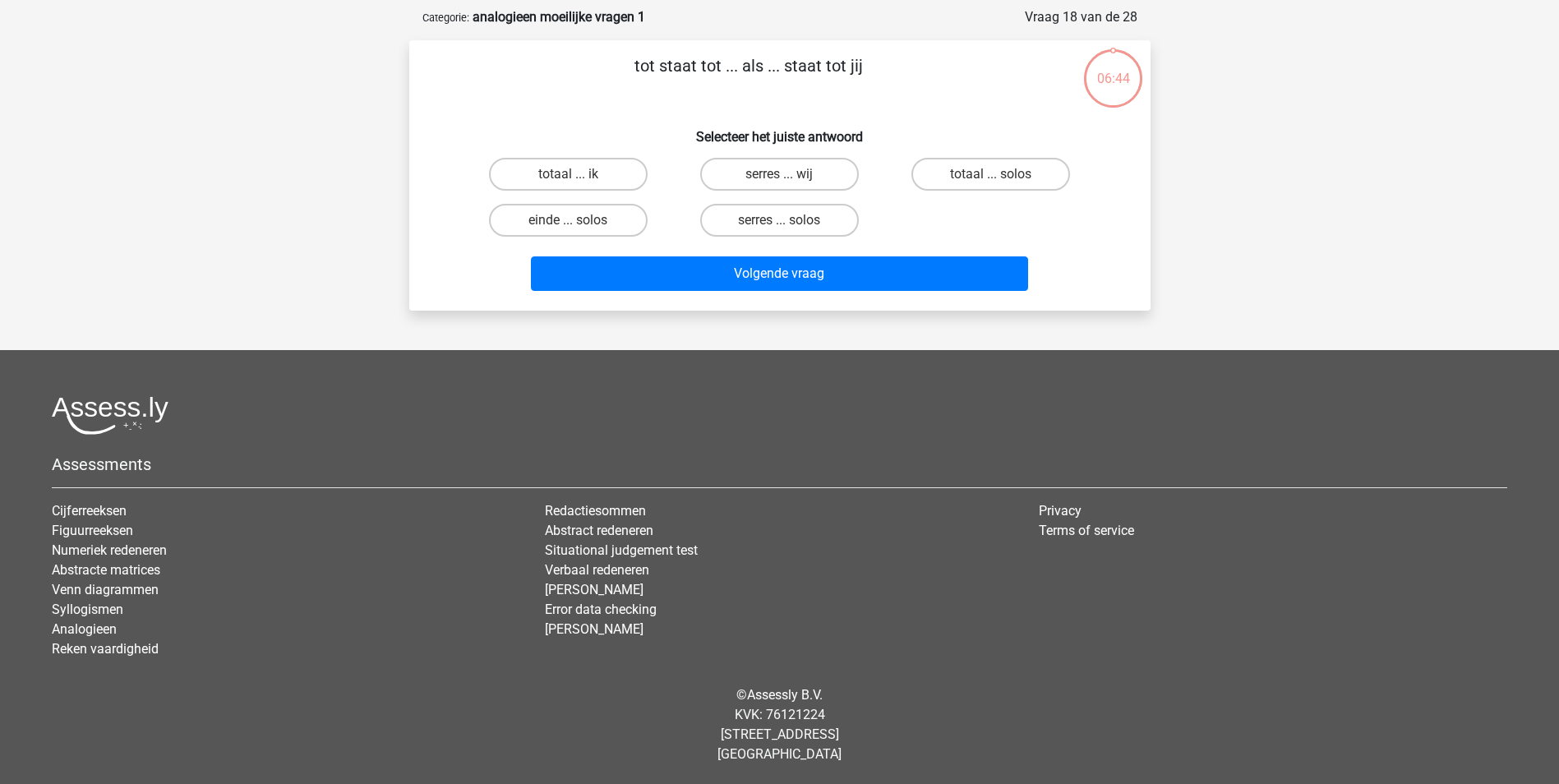
scroll to position [75, 0]
click at [619, 179] on label "totaal ... ik" at bounding box center [567, 174] width 159 height 33
click at [578, 179] on input "totaal ... ik" at bounding box center [572, 179] width 11 height 11
radio input "true"
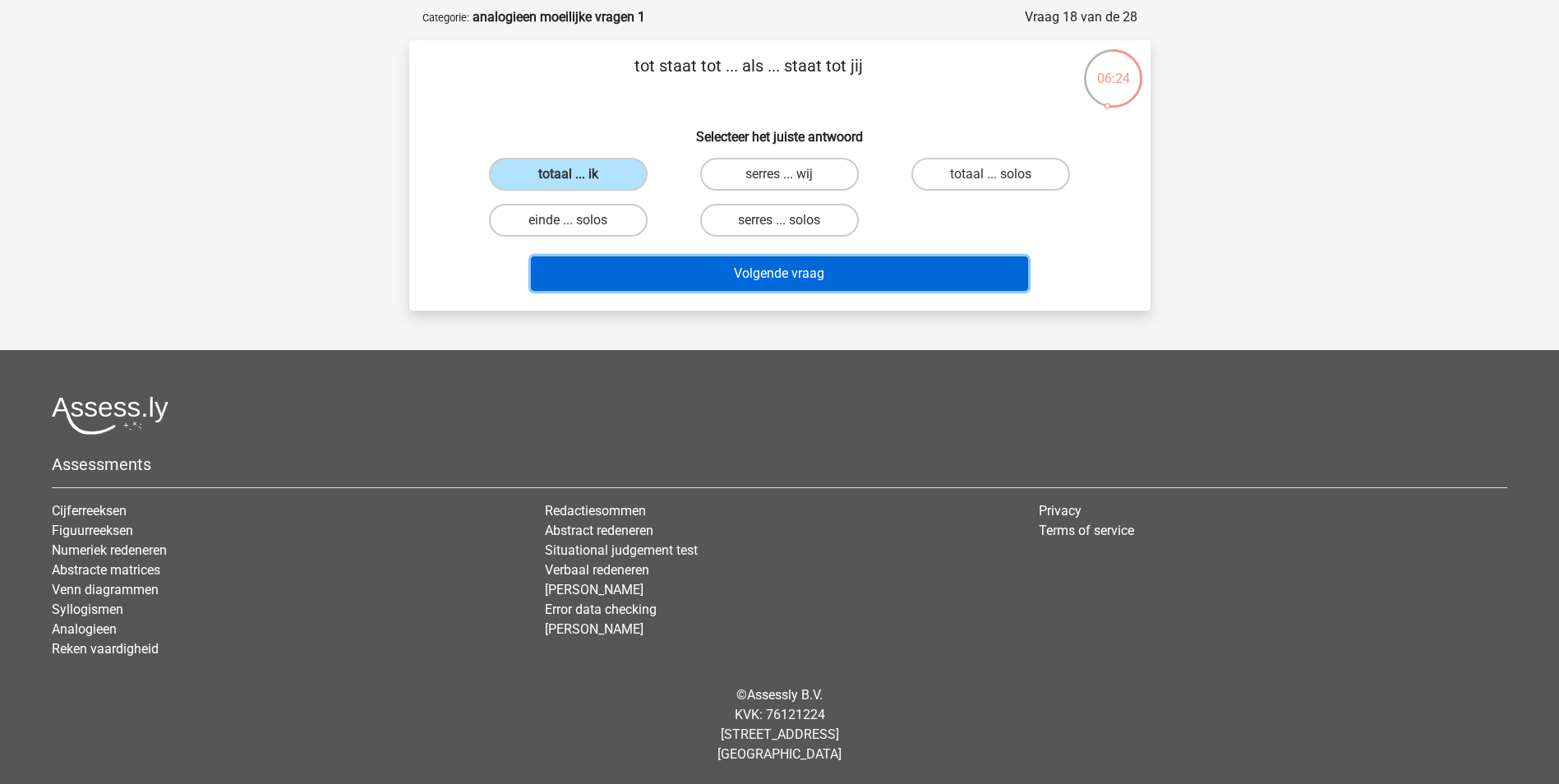
click at [785, 279] on button "Volgende vraag" at bounding box center [779, 272] width 497 height 34
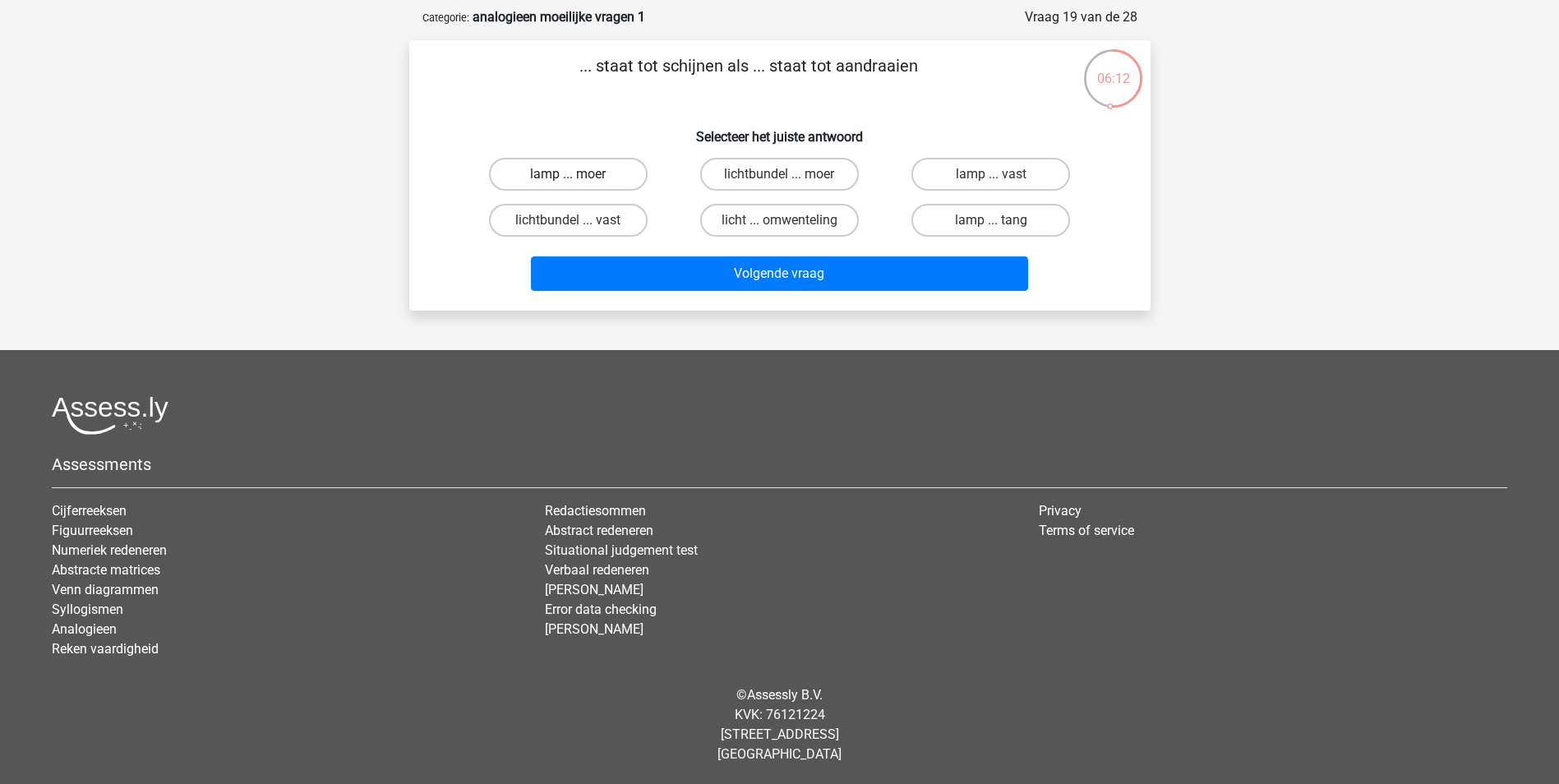
click at [584, 182] on label "lamp ... moer" at bounding box center [567, 174] width 159 height 33
click at [578, 182] on input "lamp ... moer" at bounding box center [572, 179] width 11 height 11
radio input "true"
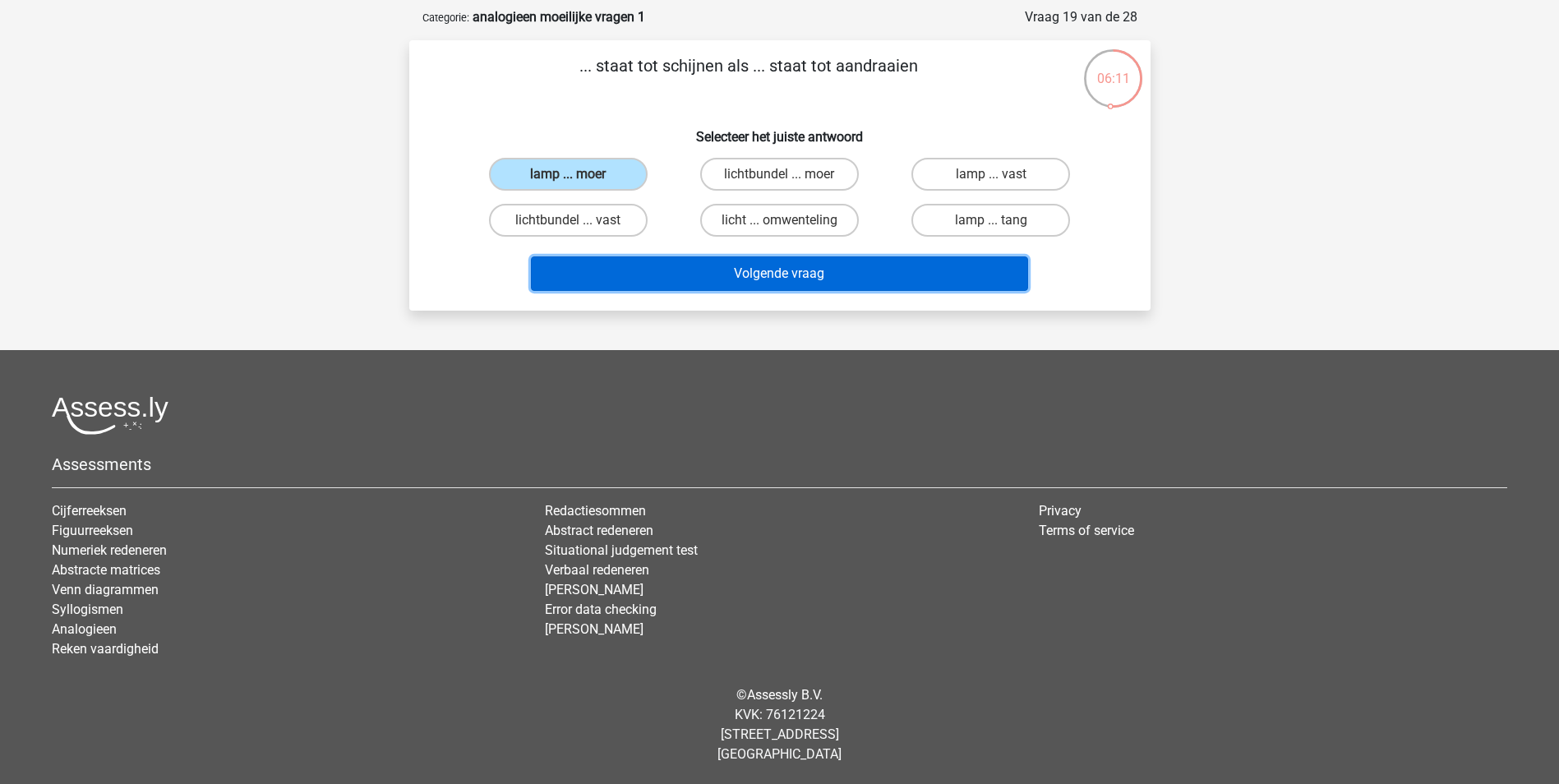
click at [785, 278] on button "Volgende vraag" at bounding box center [779, 272] width 497 height 34
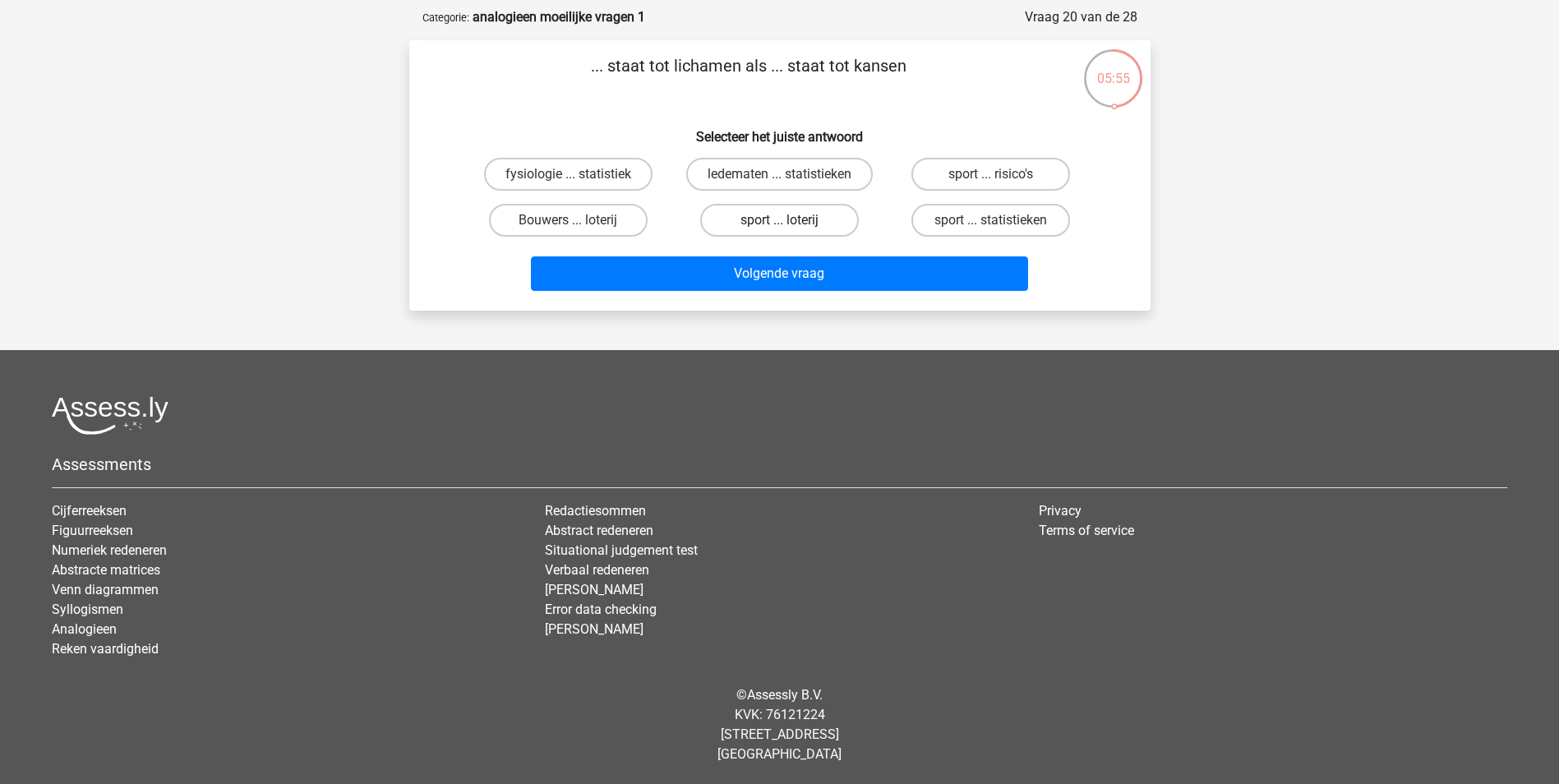
click at [754, 219] on label "sport ... loterij" at bounding box center [779, 220] width 159 height 33
click at [779, 220] on input "sport ... loterij" at bounding box center [783, 225] width 11 height 11
radio input "true"
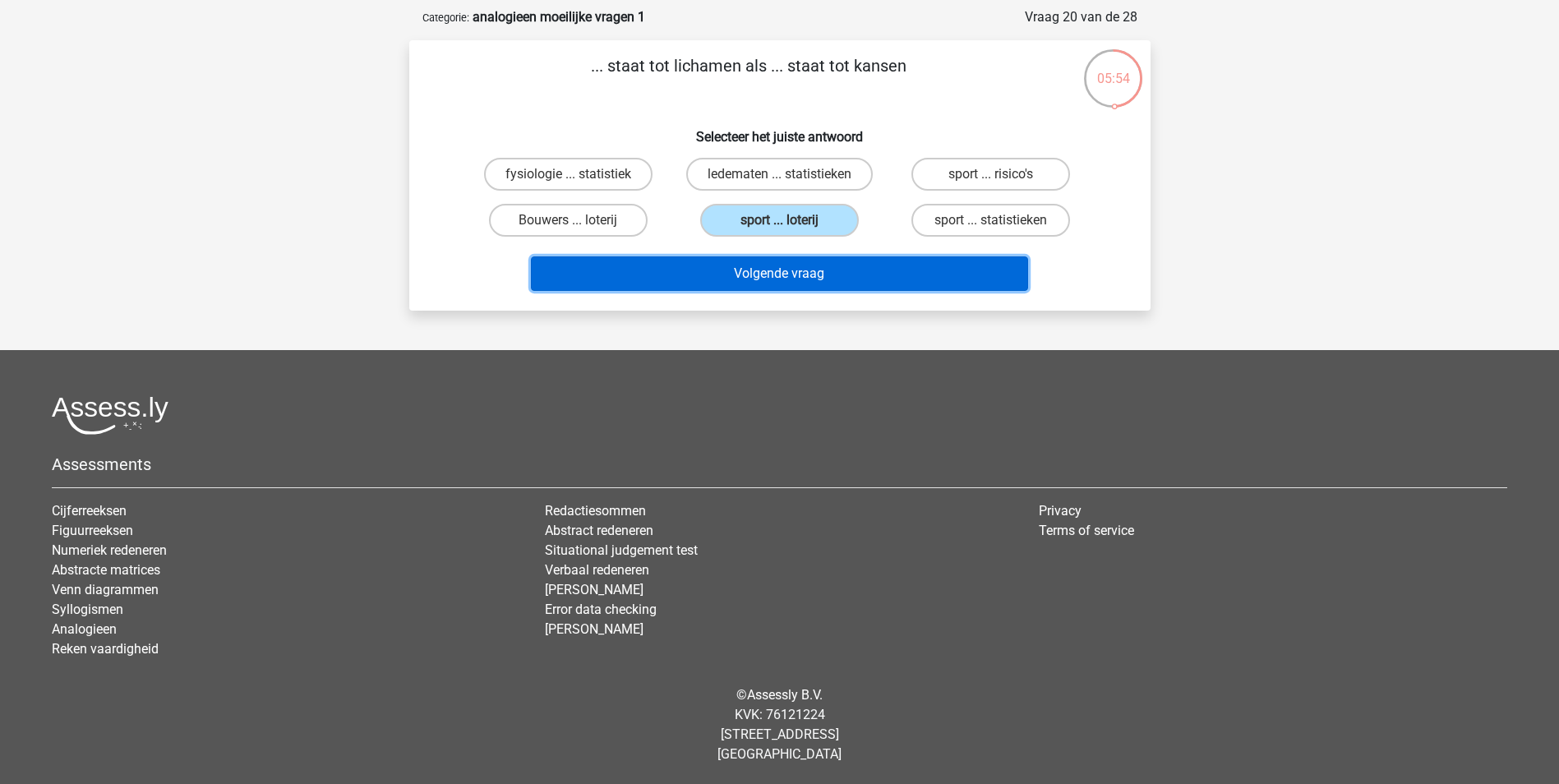
click at [774, 267] on button "Volgende vraag" at bounding box center [779, 272] width 497 height 34
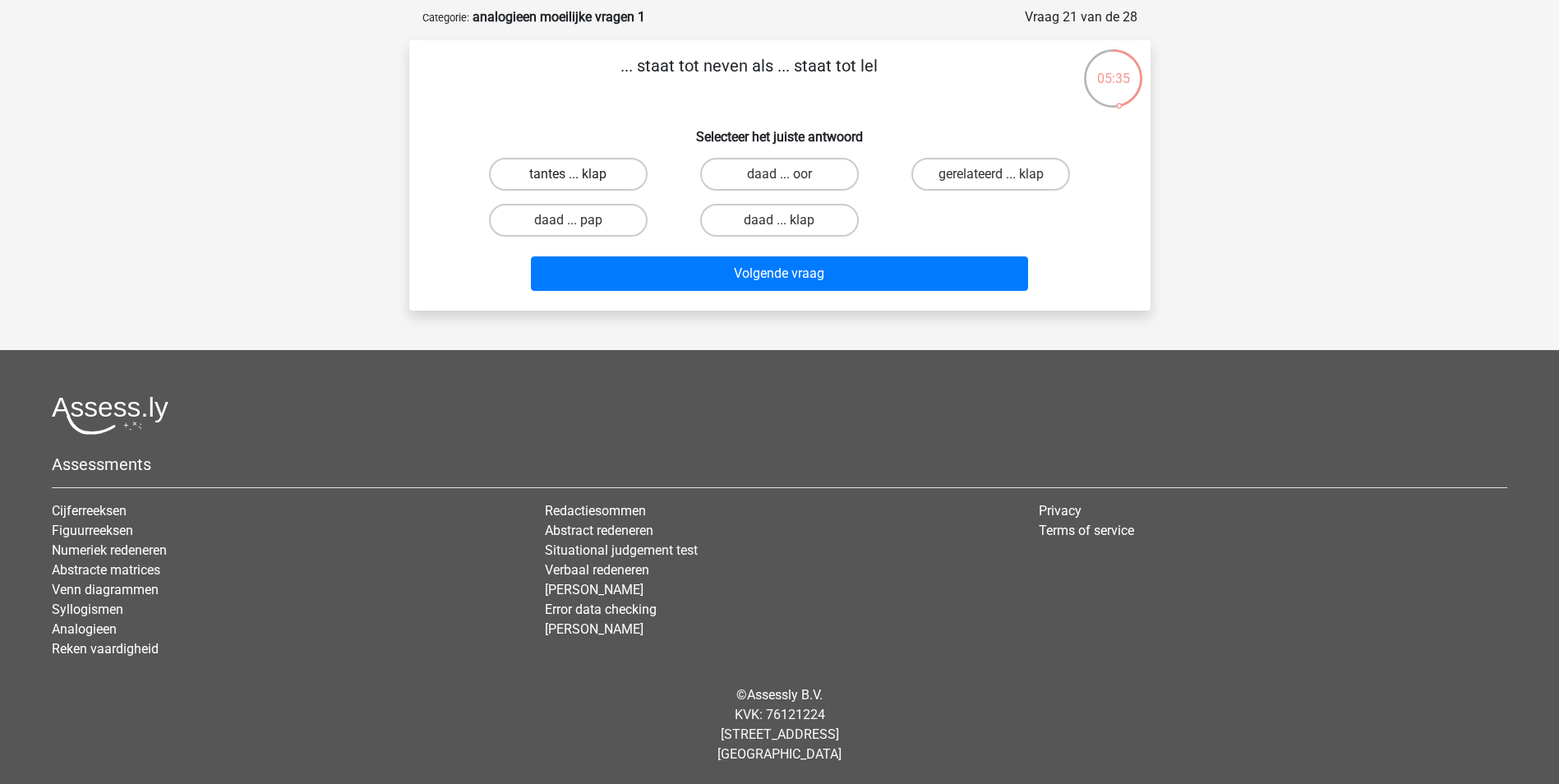
click at [585, 176] on label "tantes ... klap" at bounding box center [567, 174] width 159 height 33
click at [578, 176] on input "tantes ... klap" at bounding box center [572, 179] width 11 height 11
radio input "true"
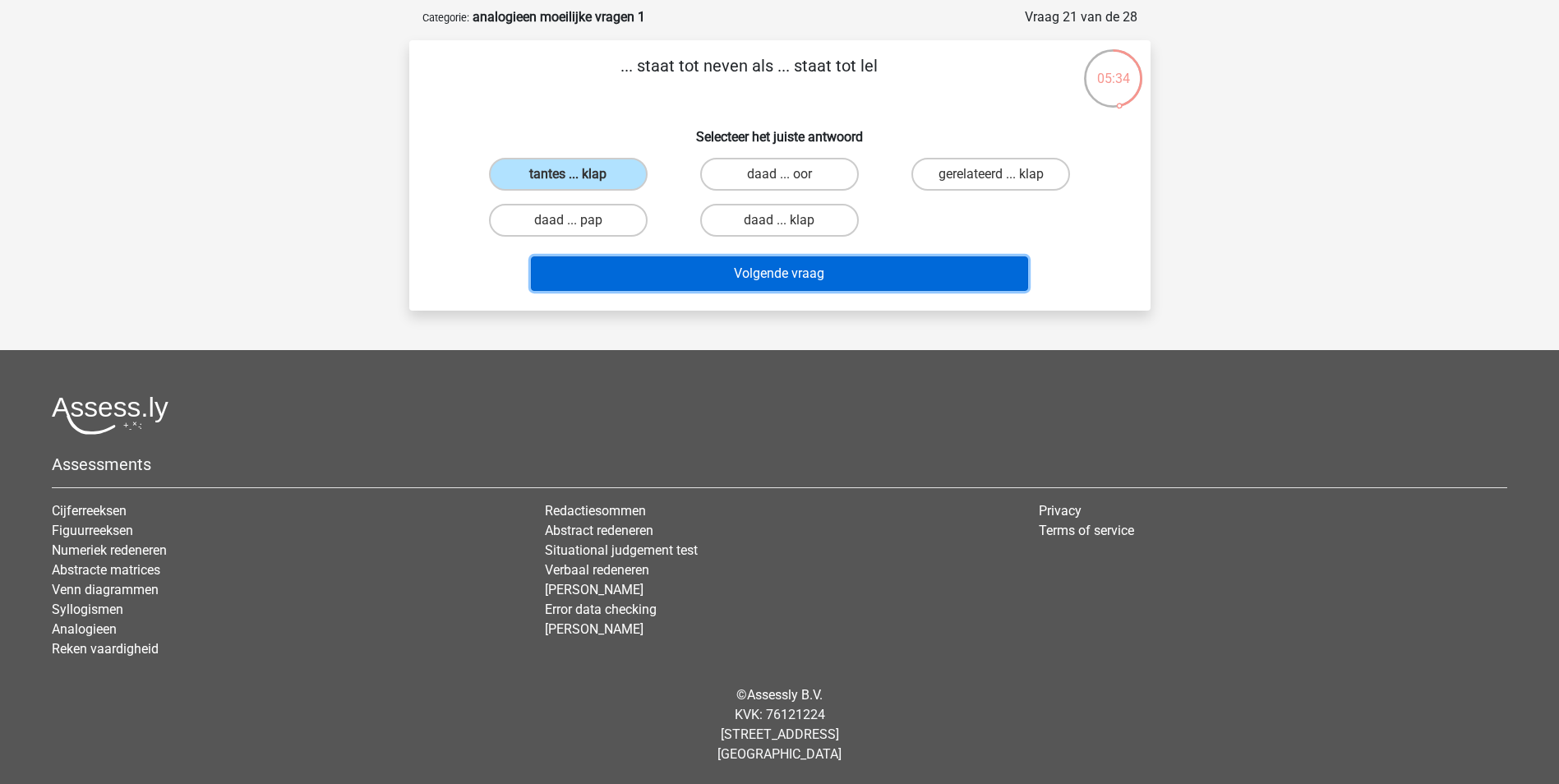
click at [764, 280] on button "Volgende vraag" at bounding box center [779, 272] width 497 height 34
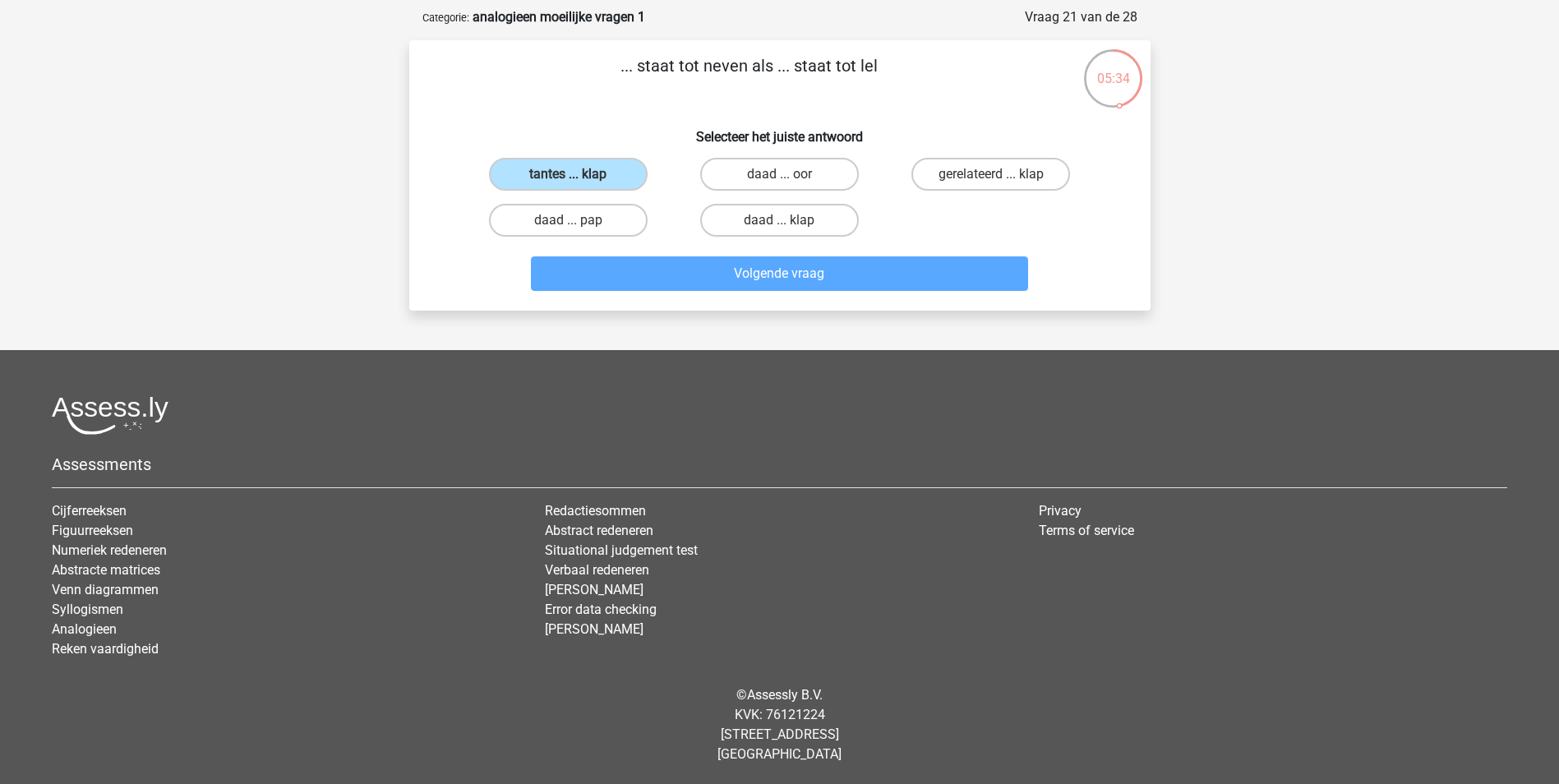
scroll to position [82, 0]
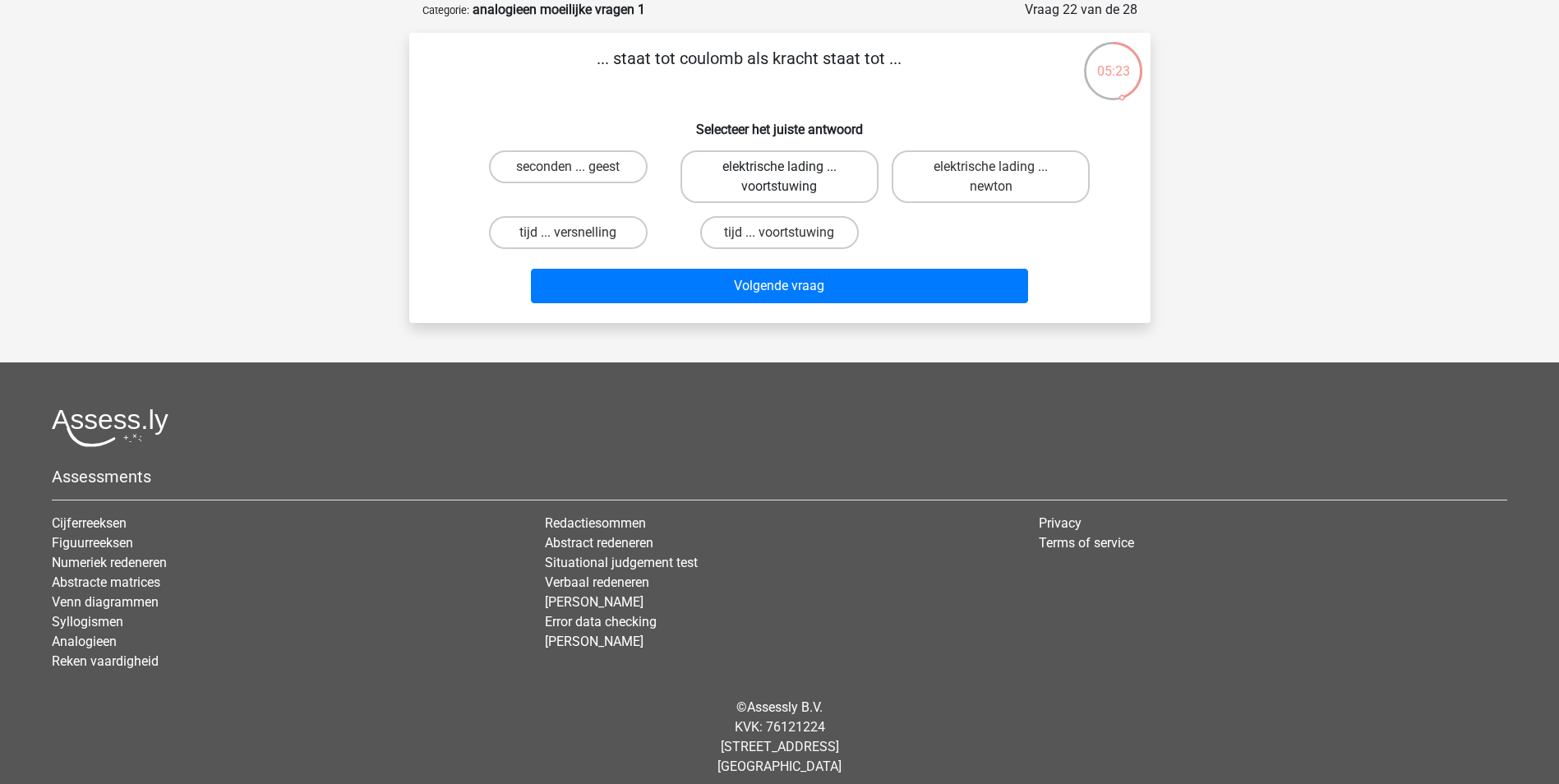
click at [805, 160] on label "elektrische lading ... voortstuwing" at bounding box center [779, 177] width 198 height 53
click at [789, 166] on input "elektrische lading ... voortstuwing" at bounding box center [783, 171] width 11 height 11
radio input "true"
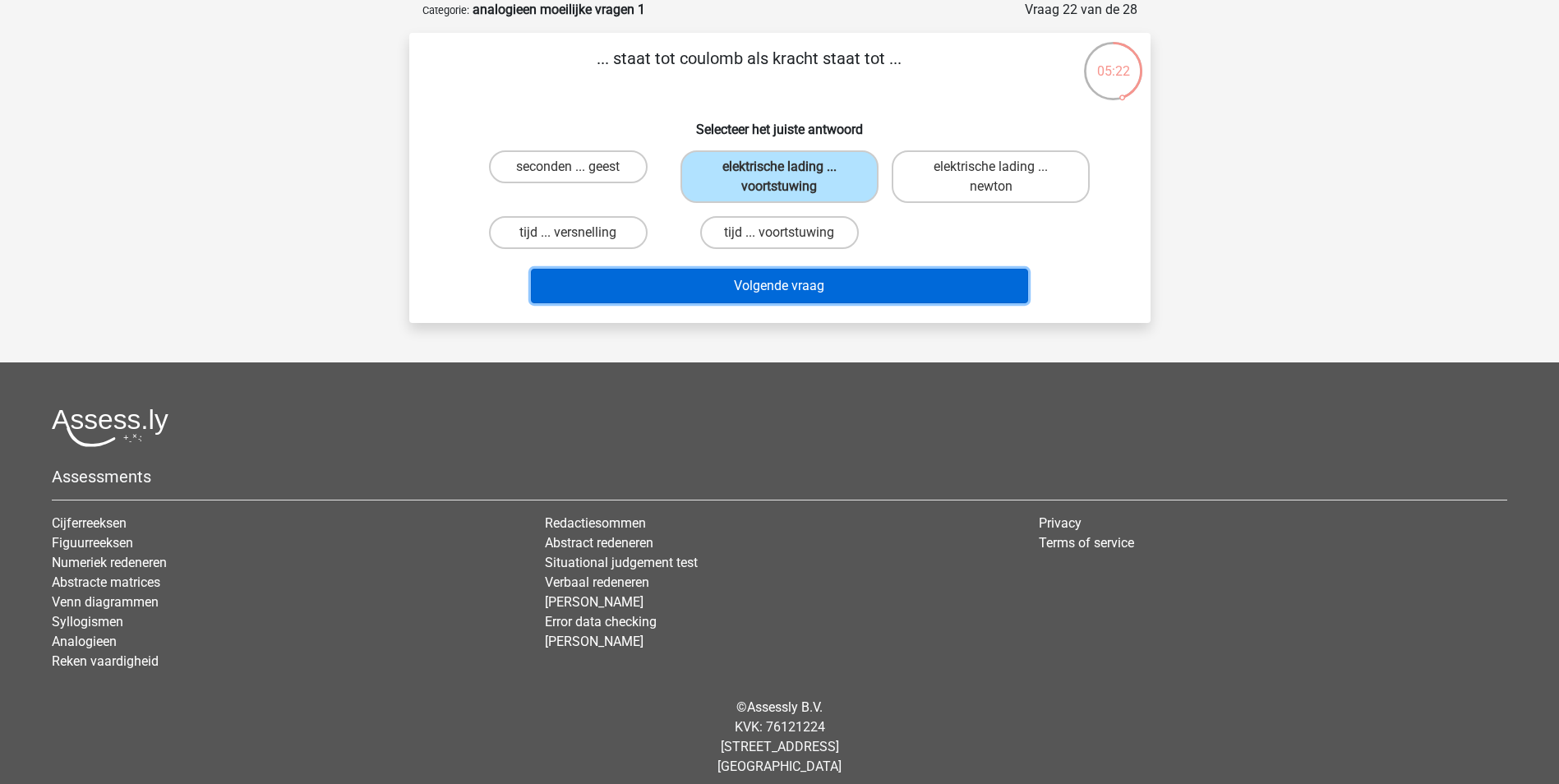
click at [816, 278] on button "Volgende vraag" at bounding box center [779, 285] width 497 height 34
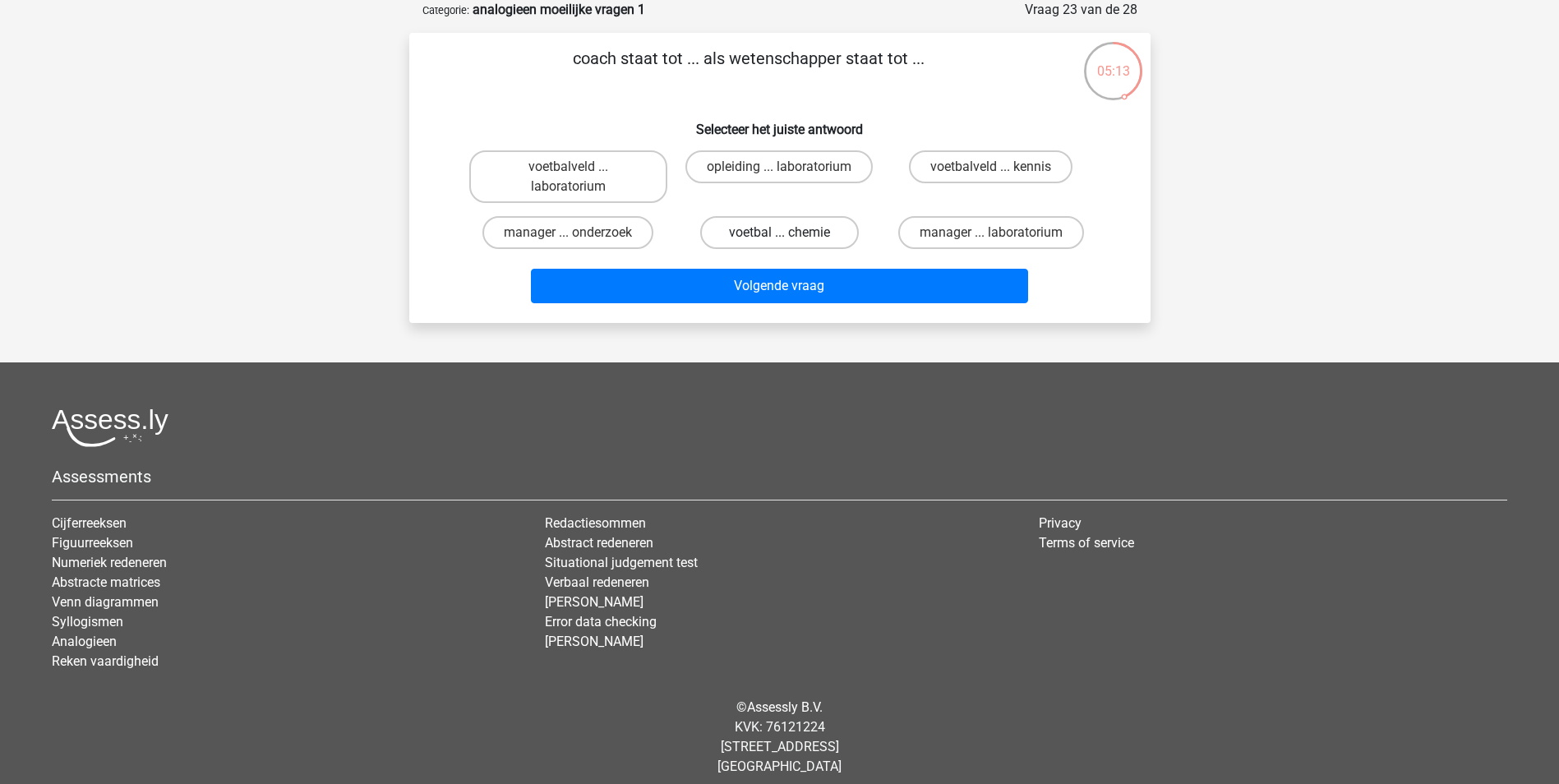
click at [764, 240] on label "voetbal ... chemie" at bounding box center [779, 232] width 159 height 33
click at [779, 240] on input "voetbal ... chemie" at bounding box center [783, 237] width 11 height 11
radio input "true"
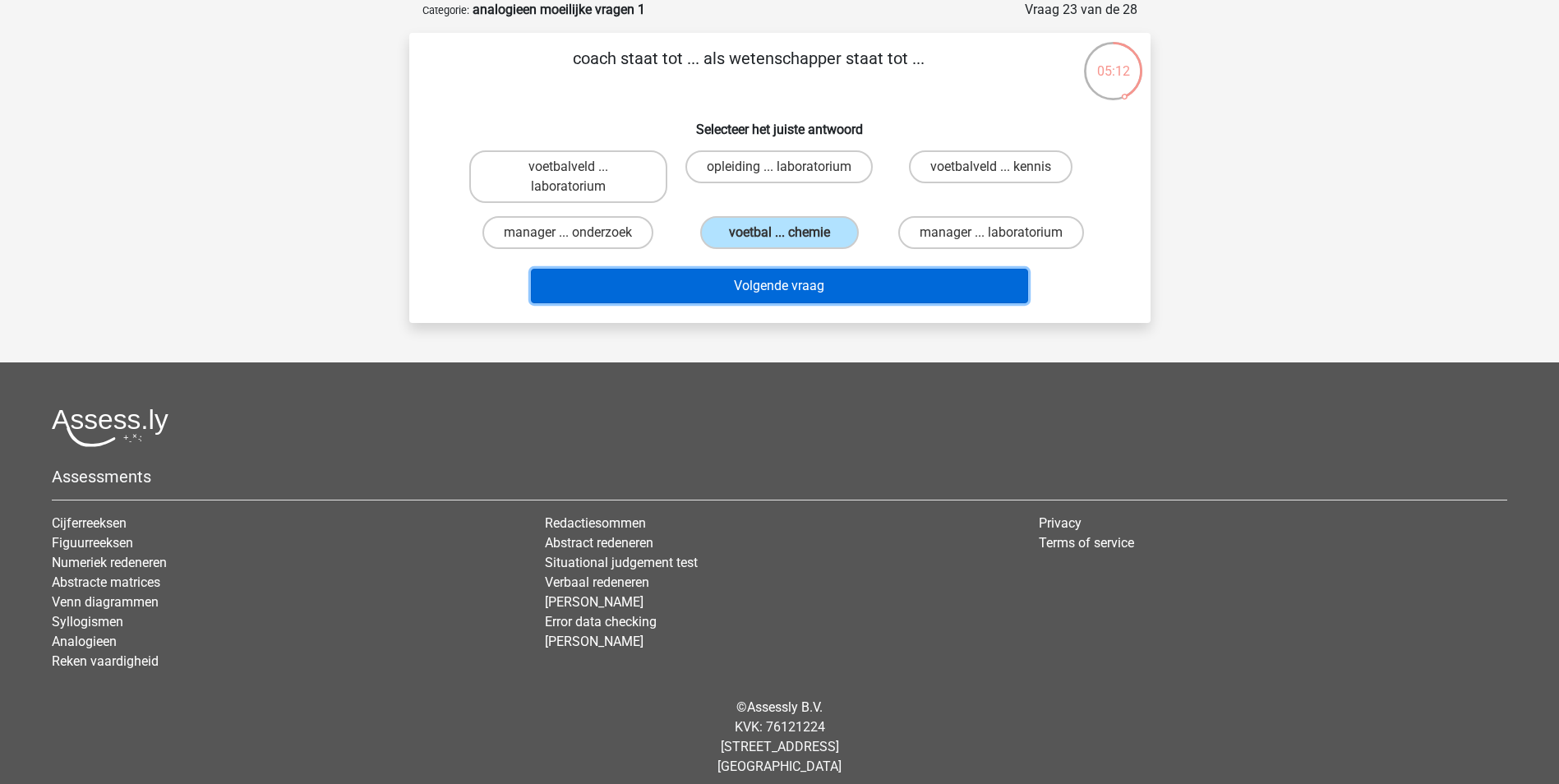
click at [758, 290] on button "Volgende vraag" at bounding box center [779, 285] width 497 height 34
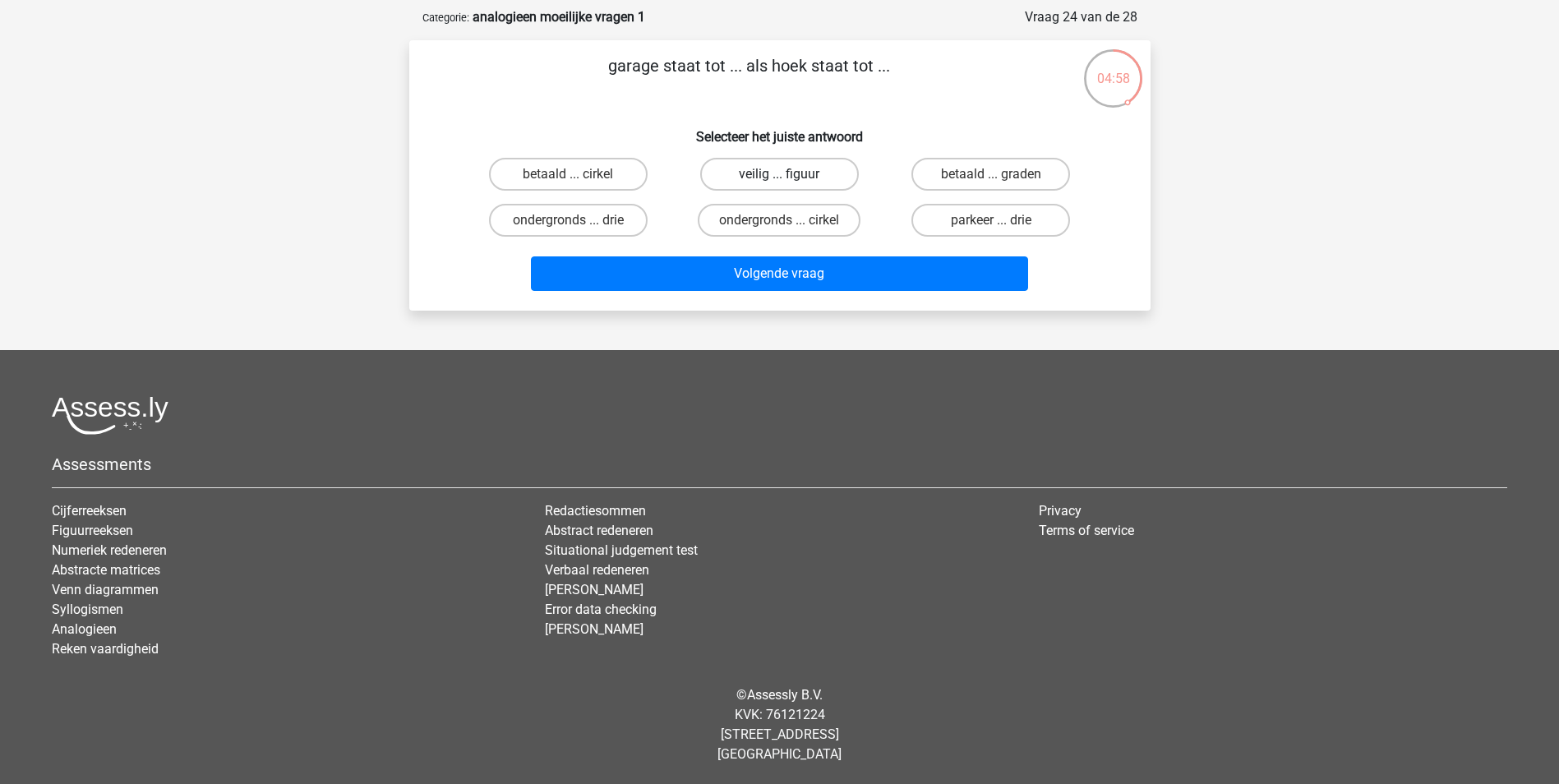
click at [800, 180] on label "veilig ... figuur" at bounding box center [779, 174] width 159 height 33
click at [789, 180] on input "veilig ... figuur" at bounding box center [783, 179] width 11 height 11
radio input "true"
click at [963, 170] on label "betaald ... graden" at bounding box center [990, 174] width 159 height 33
click at [991, 174] on input "betaald ... graden" at bounding box center [996, 179] width 11 height 11
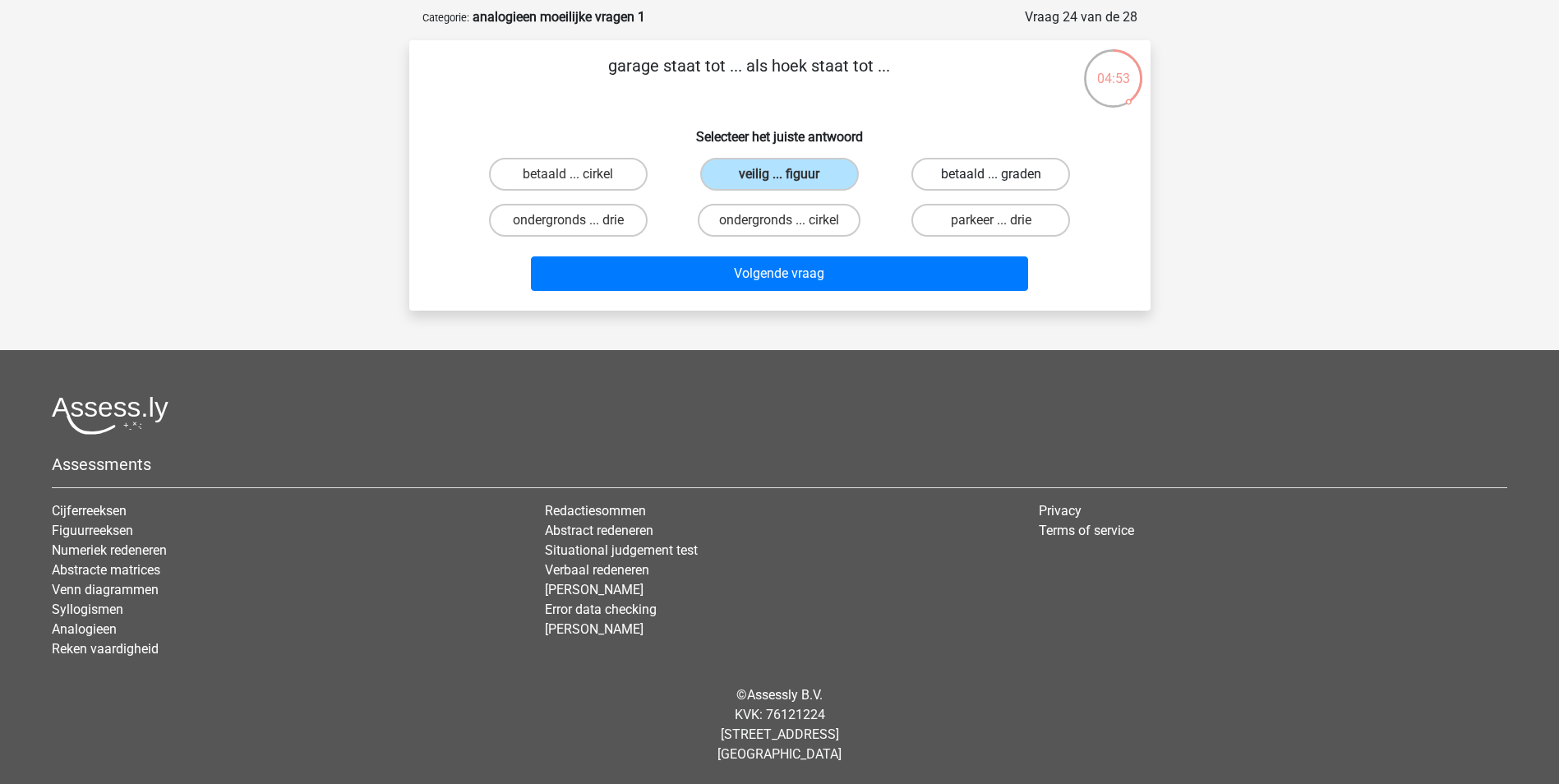
radio input "true"
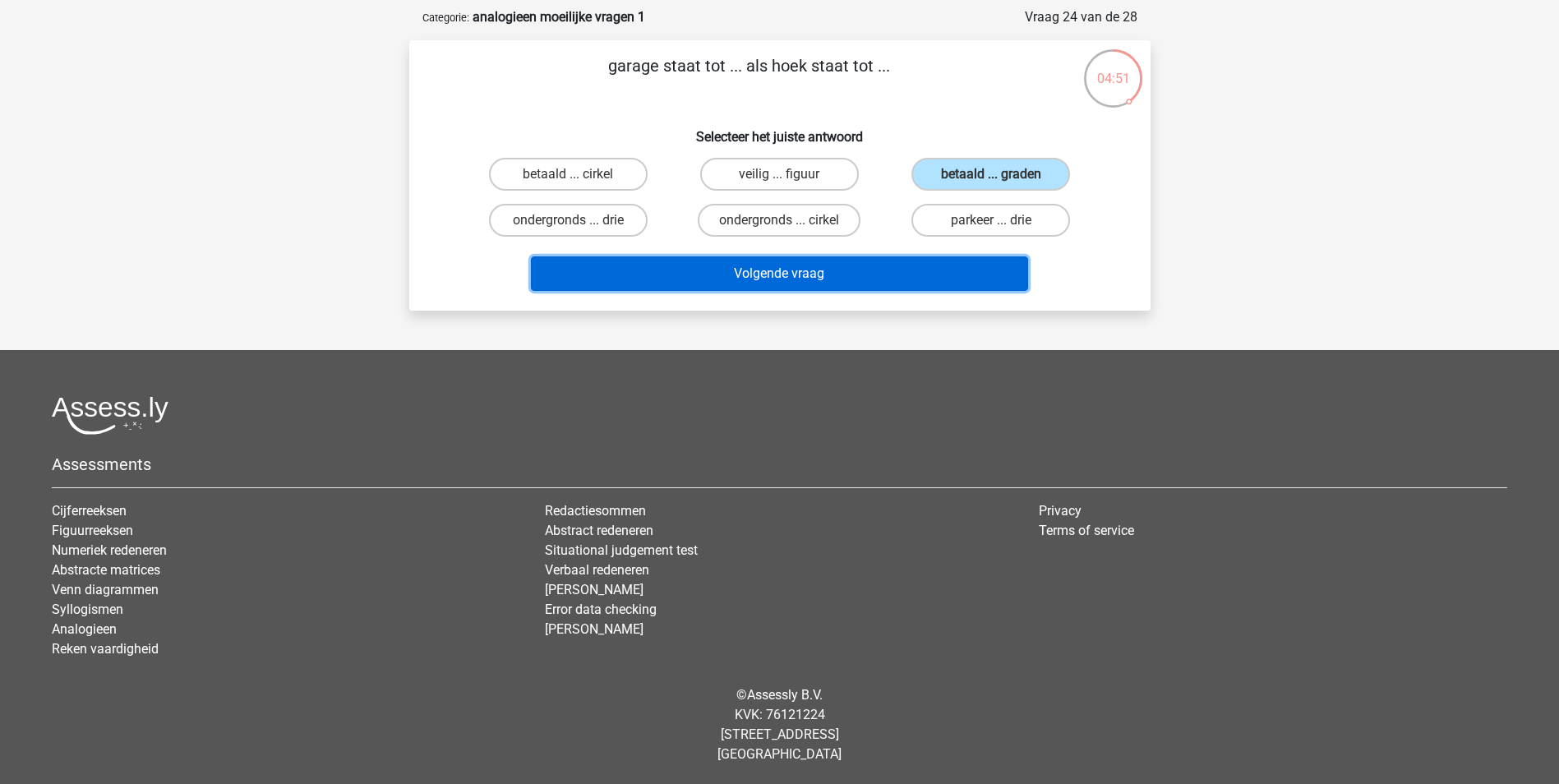
click at [800, 272] on button "Volgende vraag" at bounding box center [779, 272] width 497 height 34
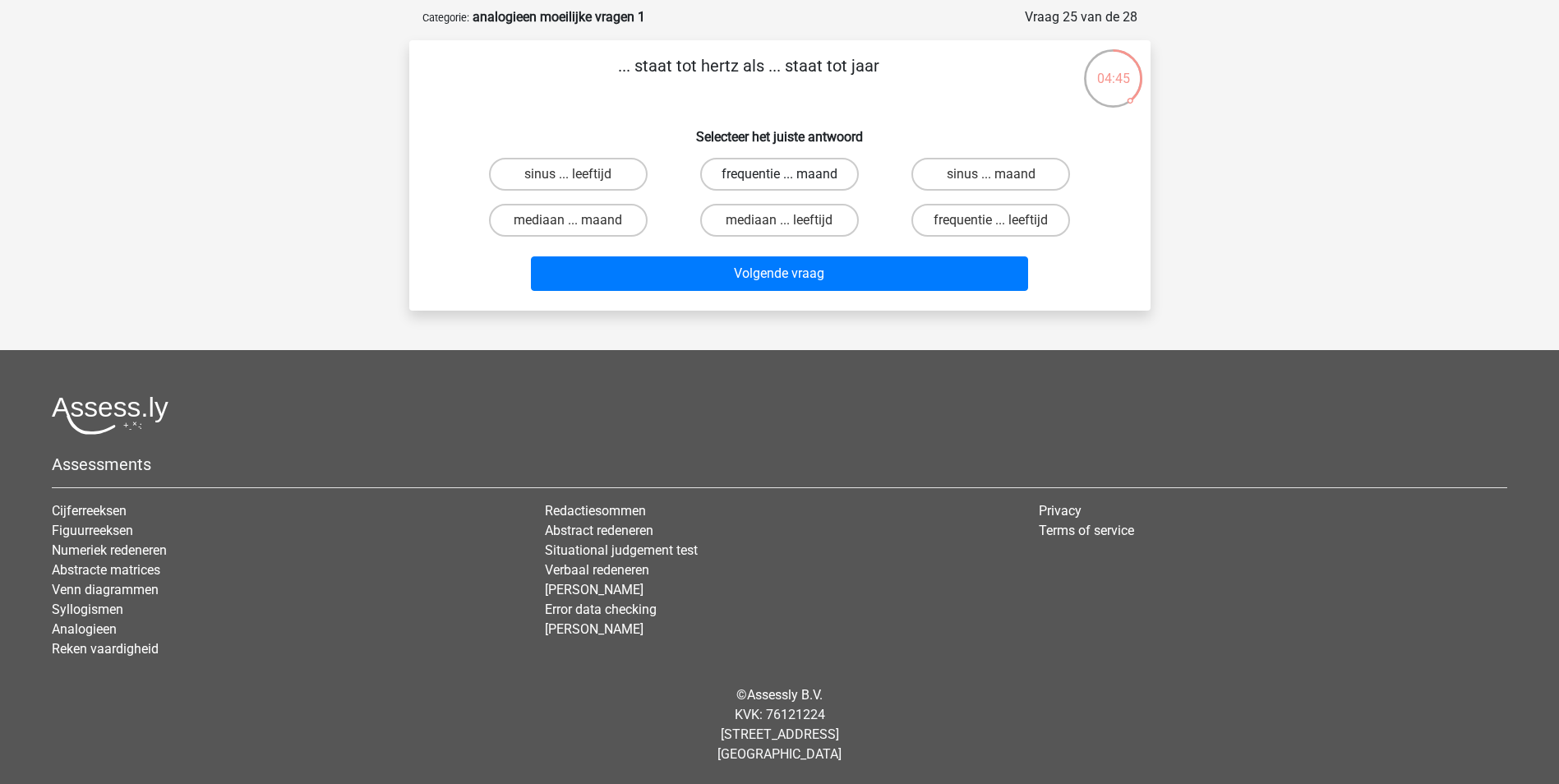
click at [799, 176] on label "frequentie ... maand" at bounding box center [779, 174] width 159 height 33
click at [789, 176] on input "frequentie ... maand" at bounding box center [783, 179] width 11 height 11
radio input "true"
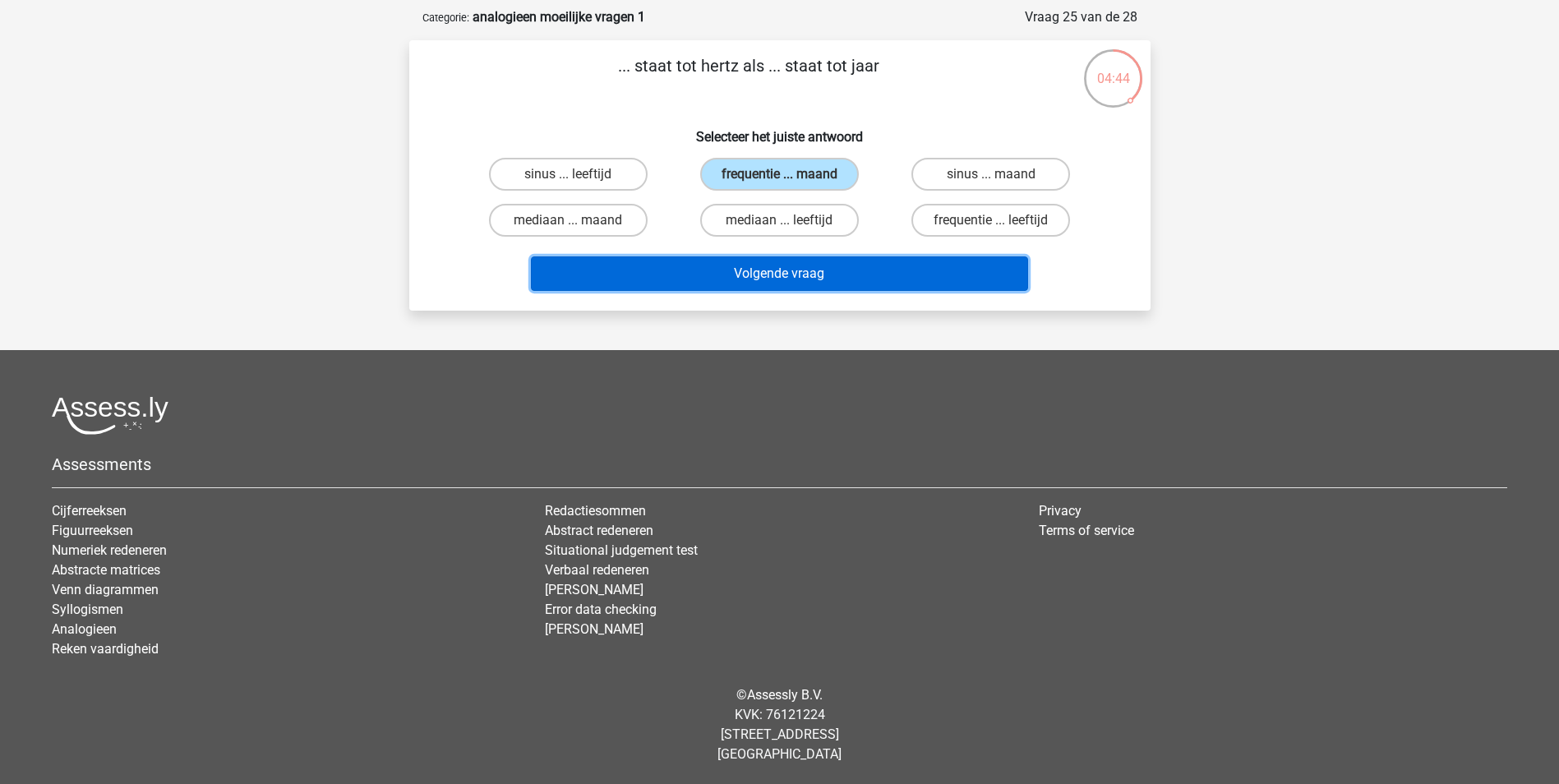
click at [797, 270] on button "Volgende vraag" at bounding box center [779, 272] width 497 height 34
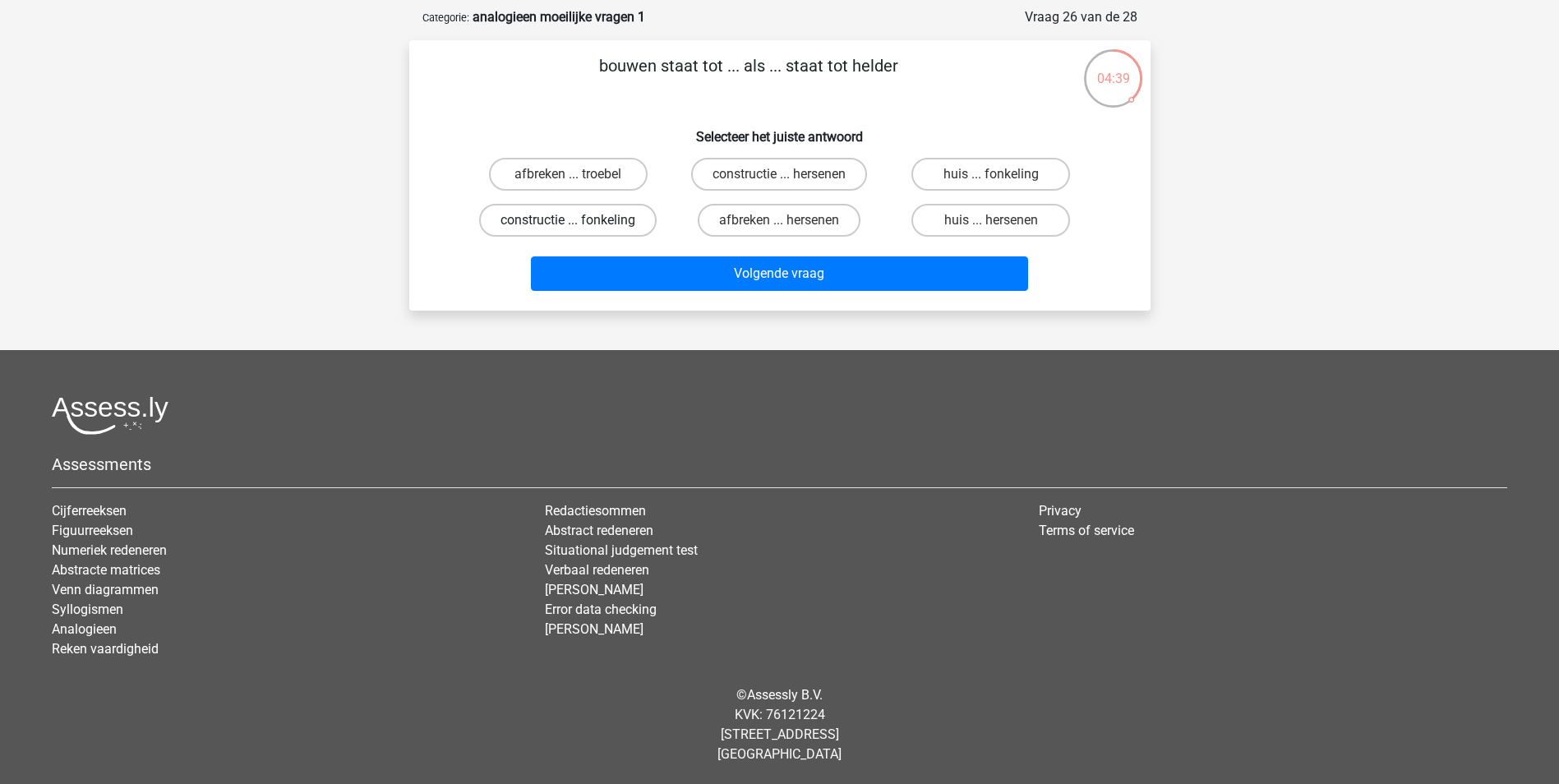
click at [551, 219] on label "constructie ... fonkeling" at bounding box center [567, 220] width 177 height 33
click at [567, 220] on input "constructie ... fonkeling" at bounding box center [572, 225] width 11 height 11
radio input "true"
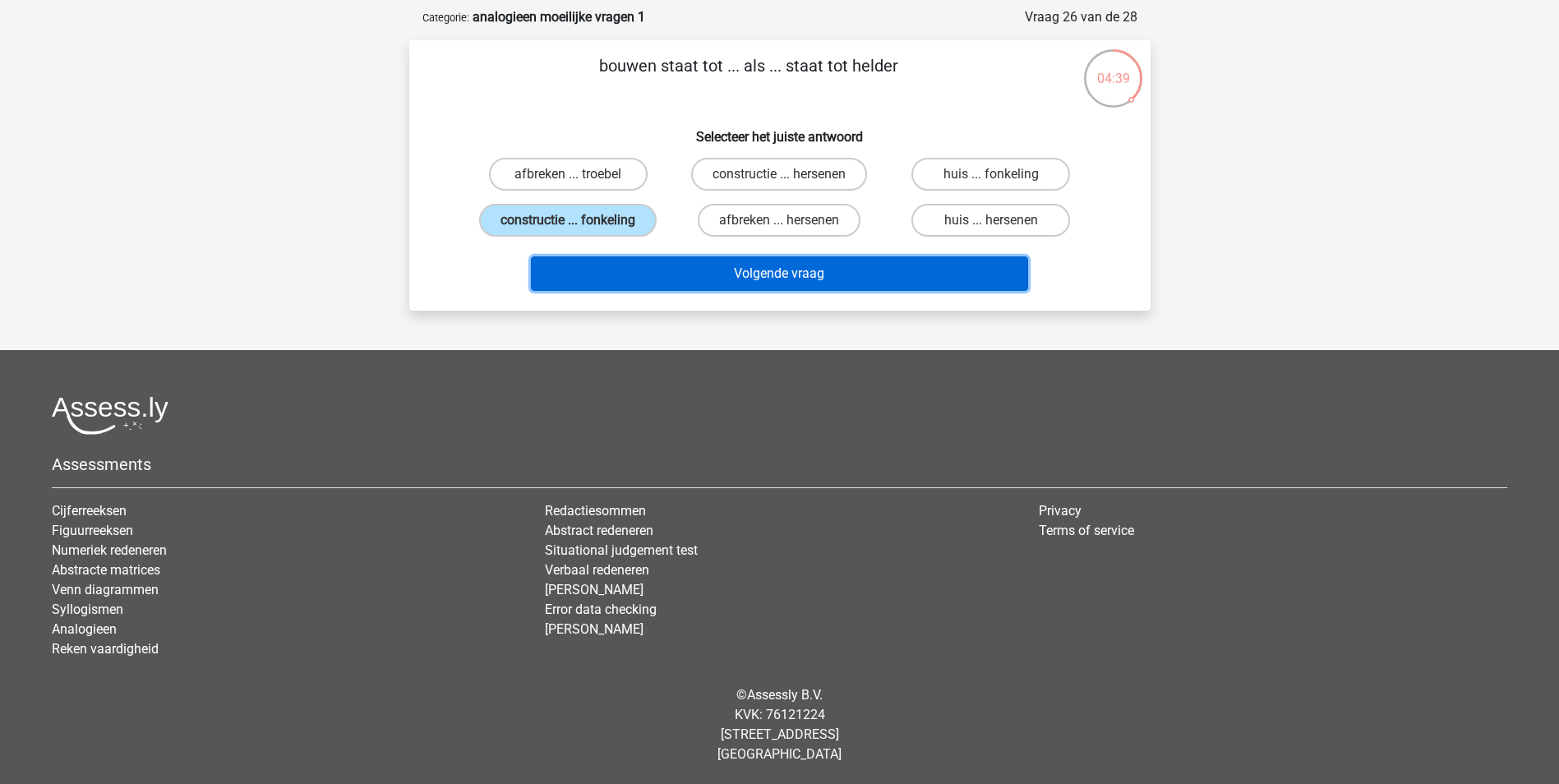
click at [779, 276] on button "Volgende vraag" at bounding box center [779, 272] width 497 height 34
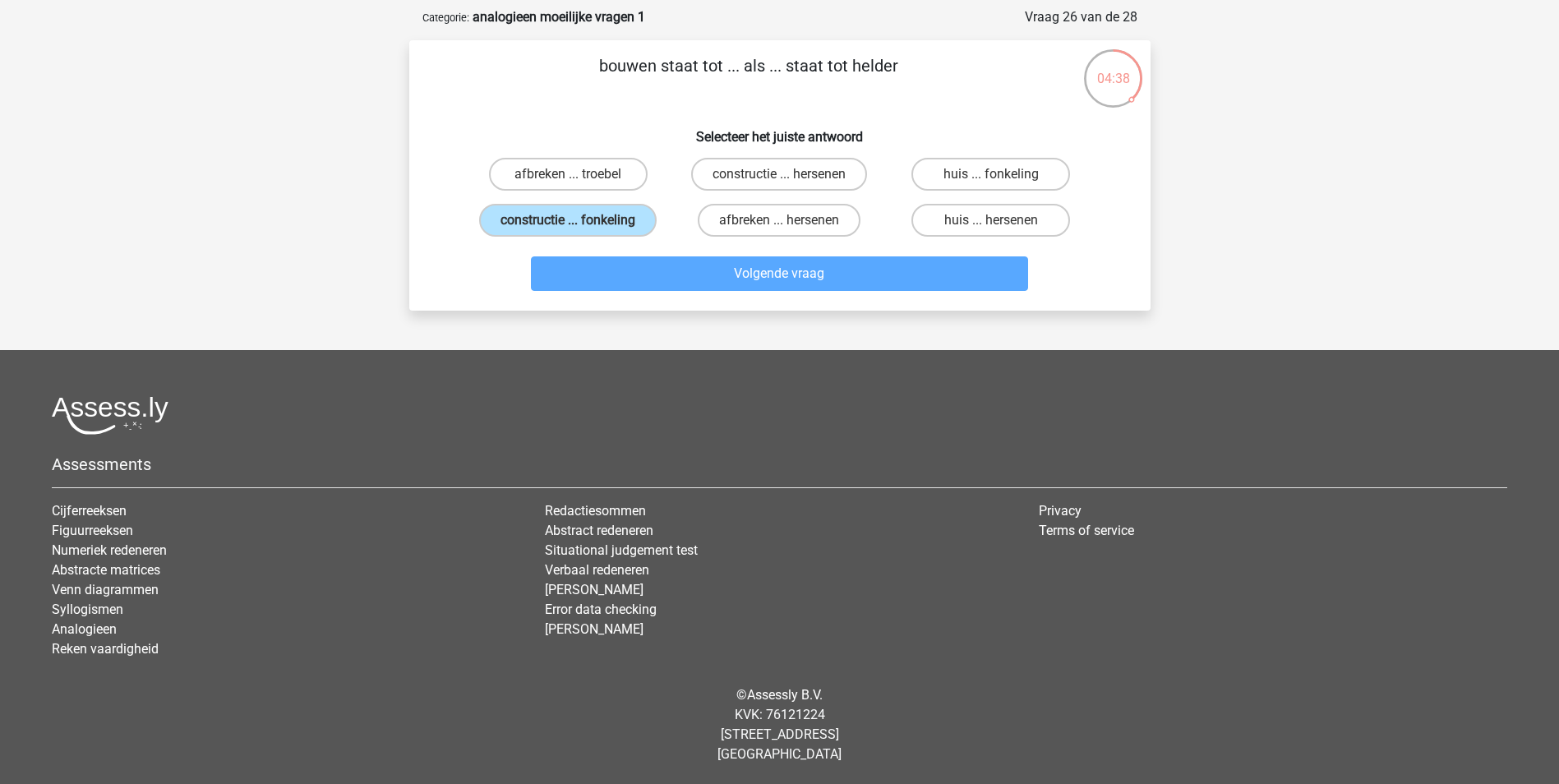
scroll to position [82, 0]
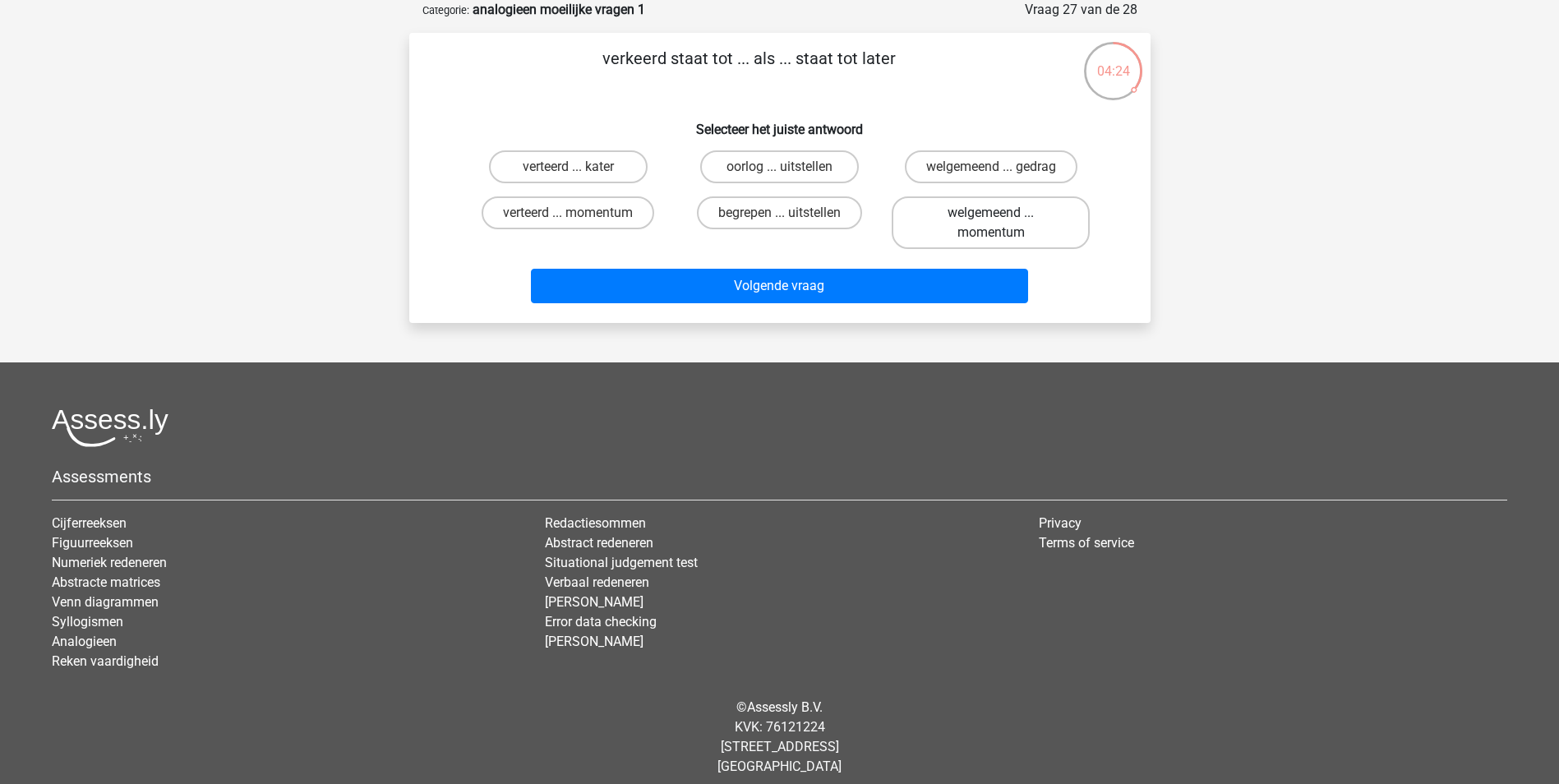
click at [1021, 229] on label "welgemeend ... momentum" at bounding box center [990, 223] width 198 height 53
click at [1001, 224] on input "welgemeend ... momentum" at bounding box center [996, 218] width 11 height 11
radio input "true"
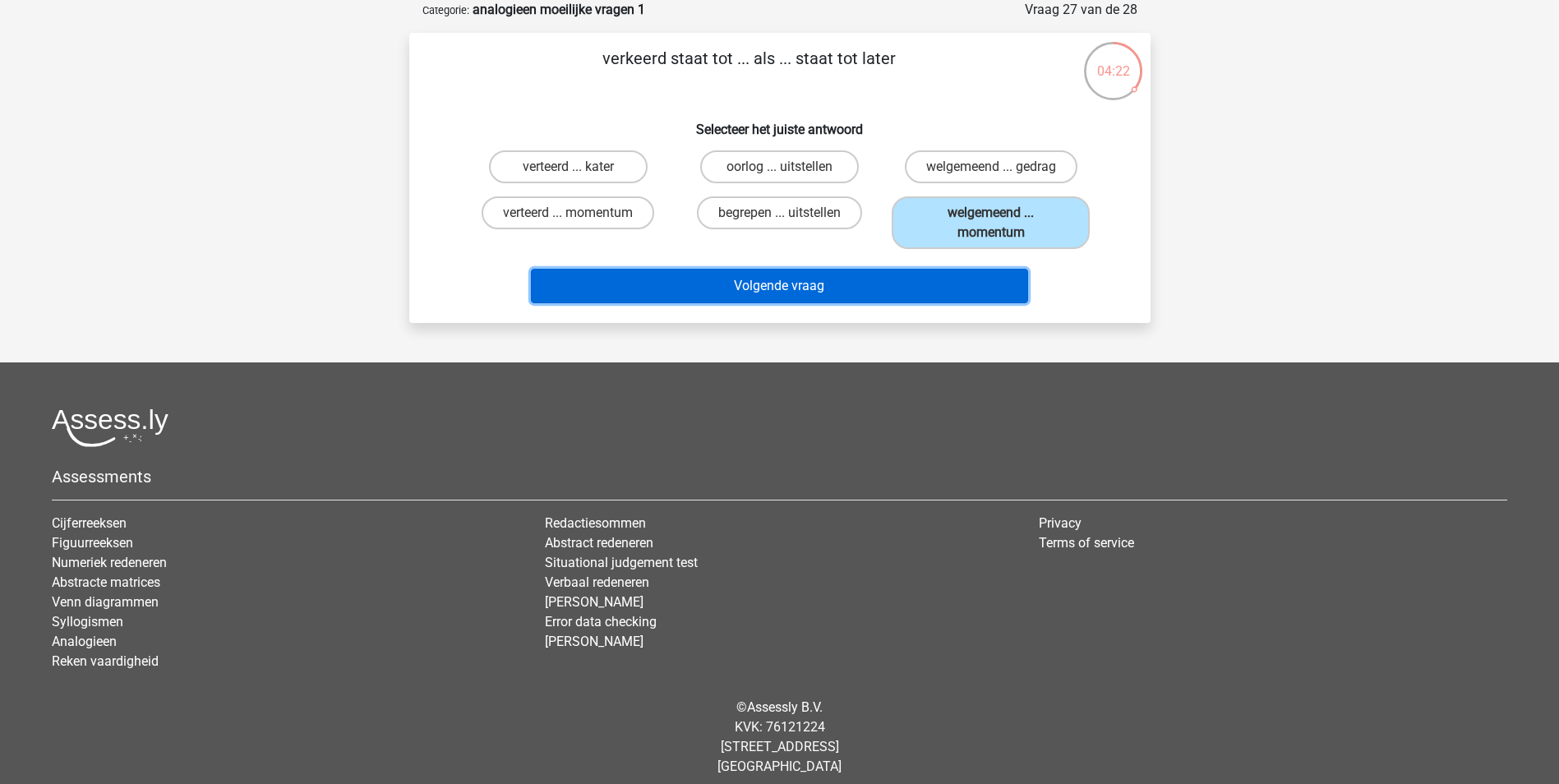
click at [685, 290] on button "Volgende vraag" at bounding box center [779, 285] width 497 height 34
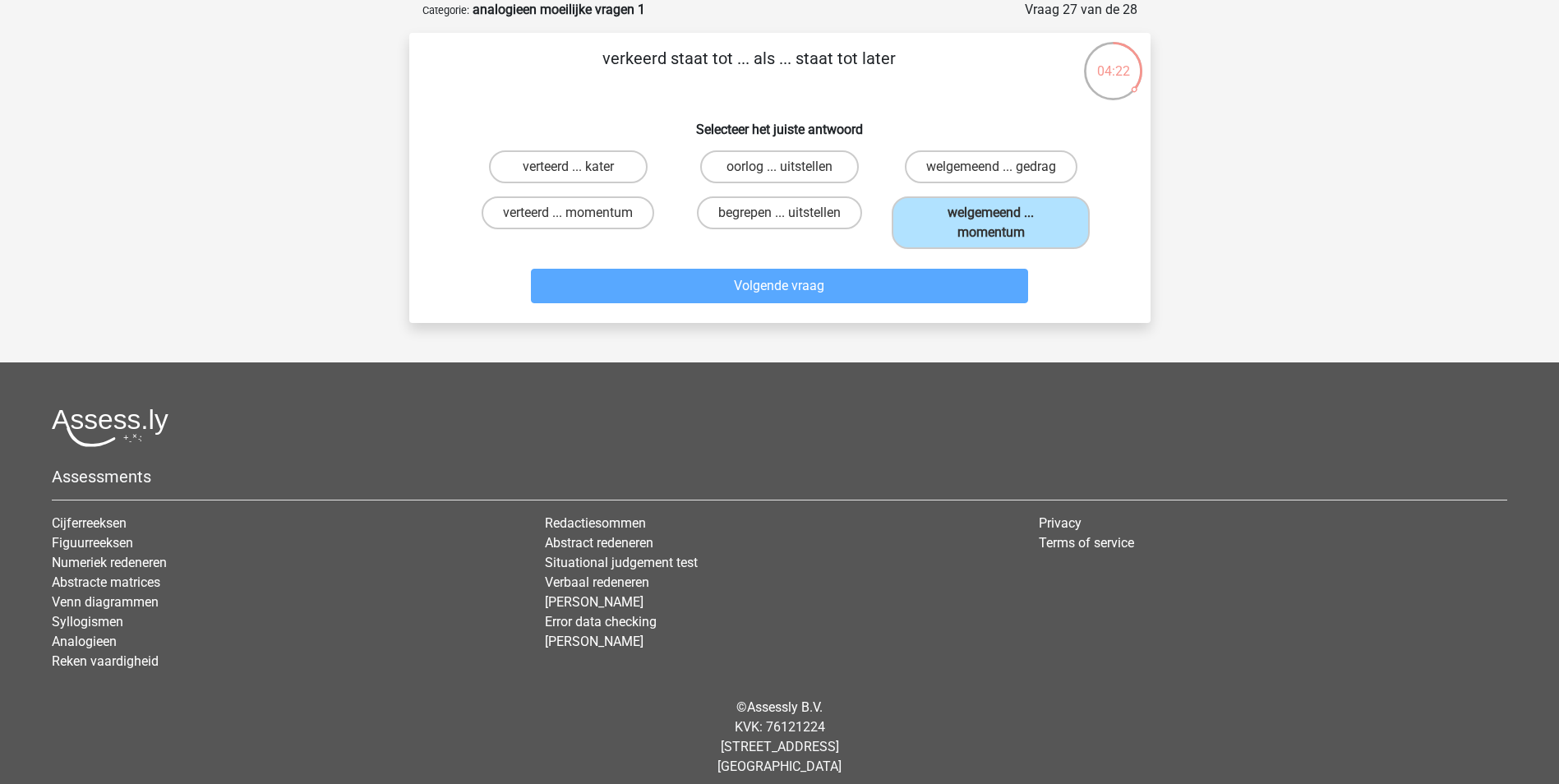
scroll to position [75, 0]
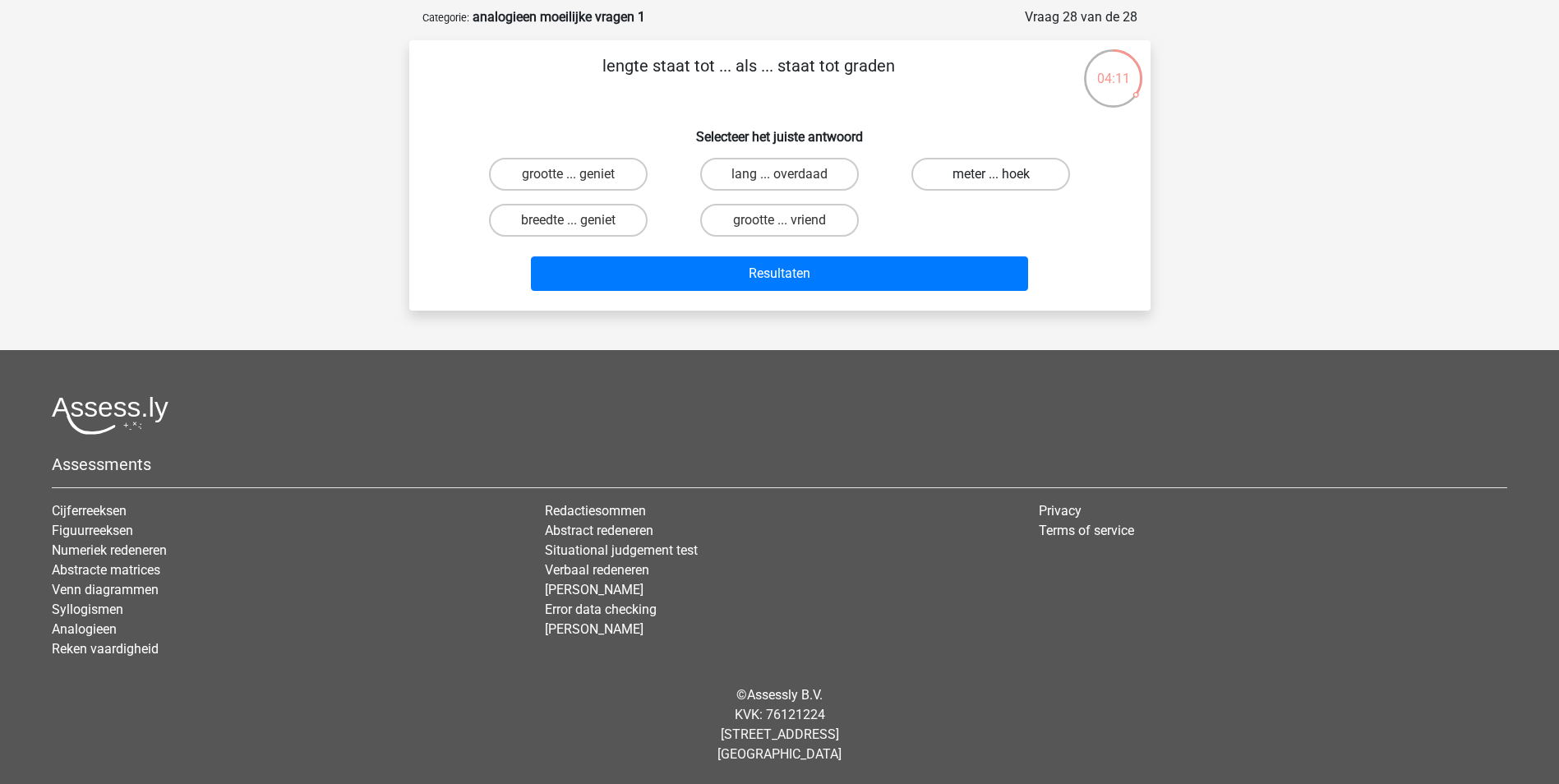
click at [968, 186] on label "meter ... hoek" at bounding box center [990, 174] width 159 height 33
click at [991, 185] on input "meter ... hoek" at bounding box center [996, 179] width 11 height 11
radio input "true"
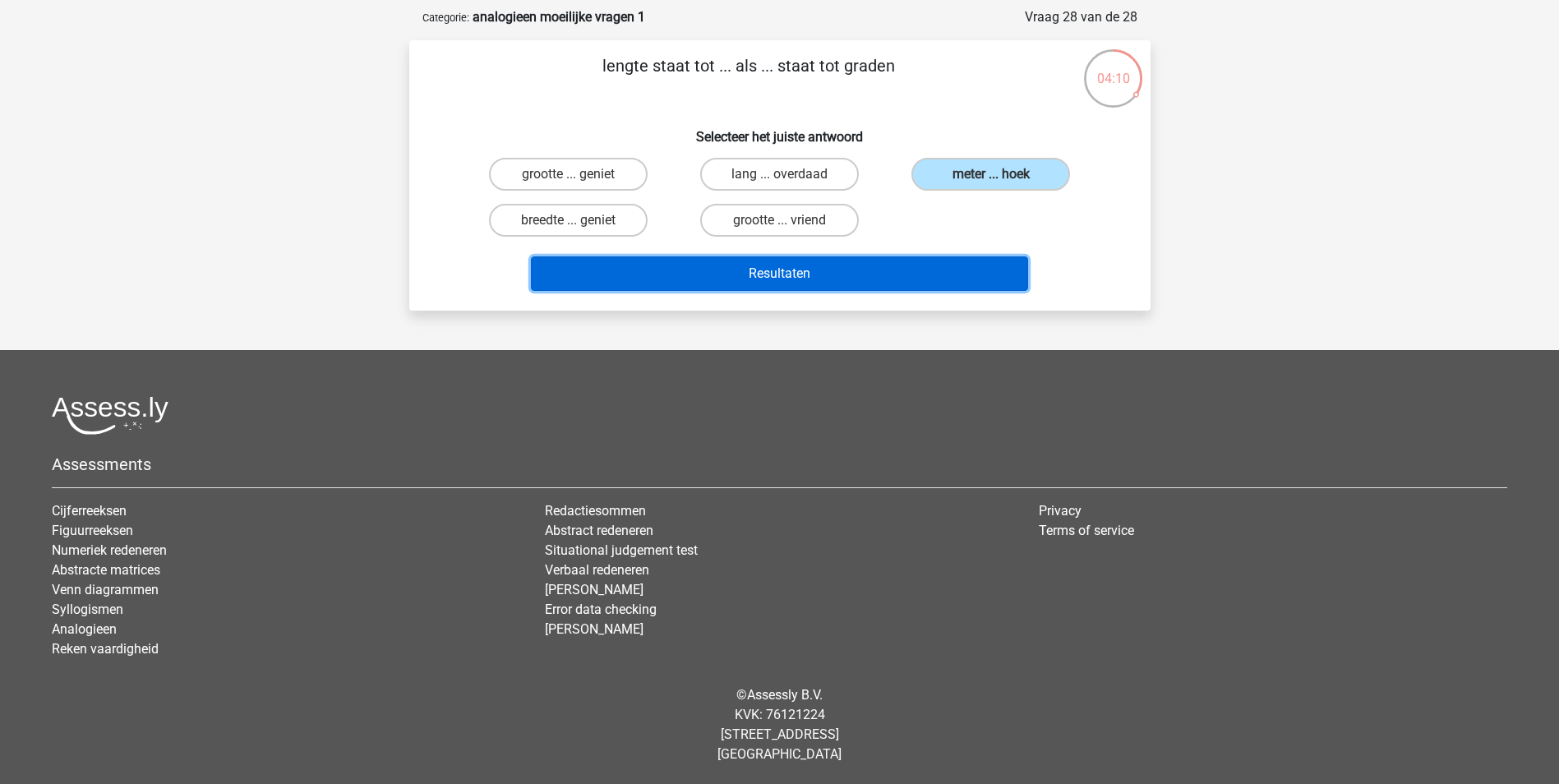
click at [785, 279] on button "Resultaten" at bounding box center [779, 272] width 497 height 34
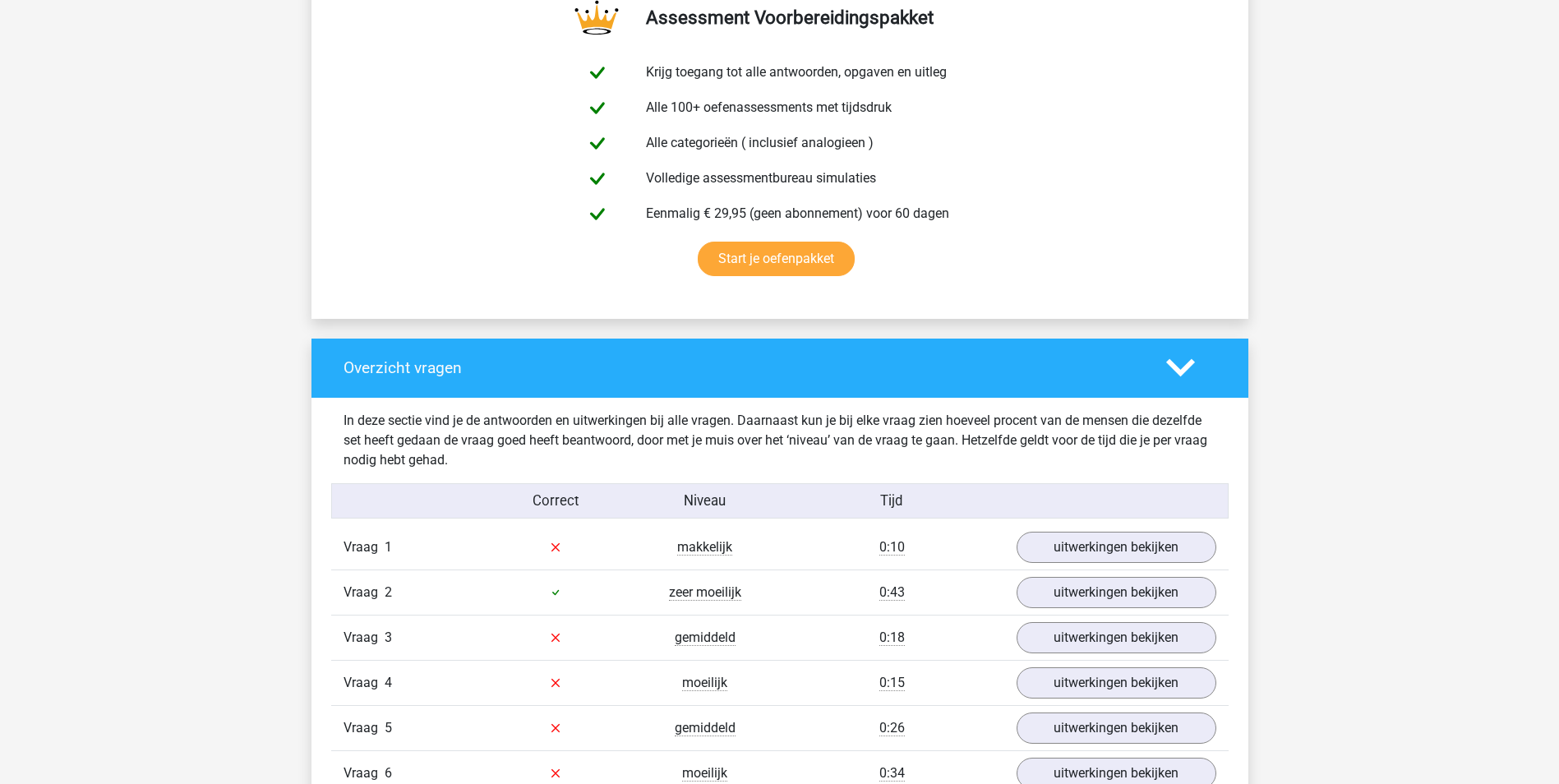
scroll to position [904, 0]
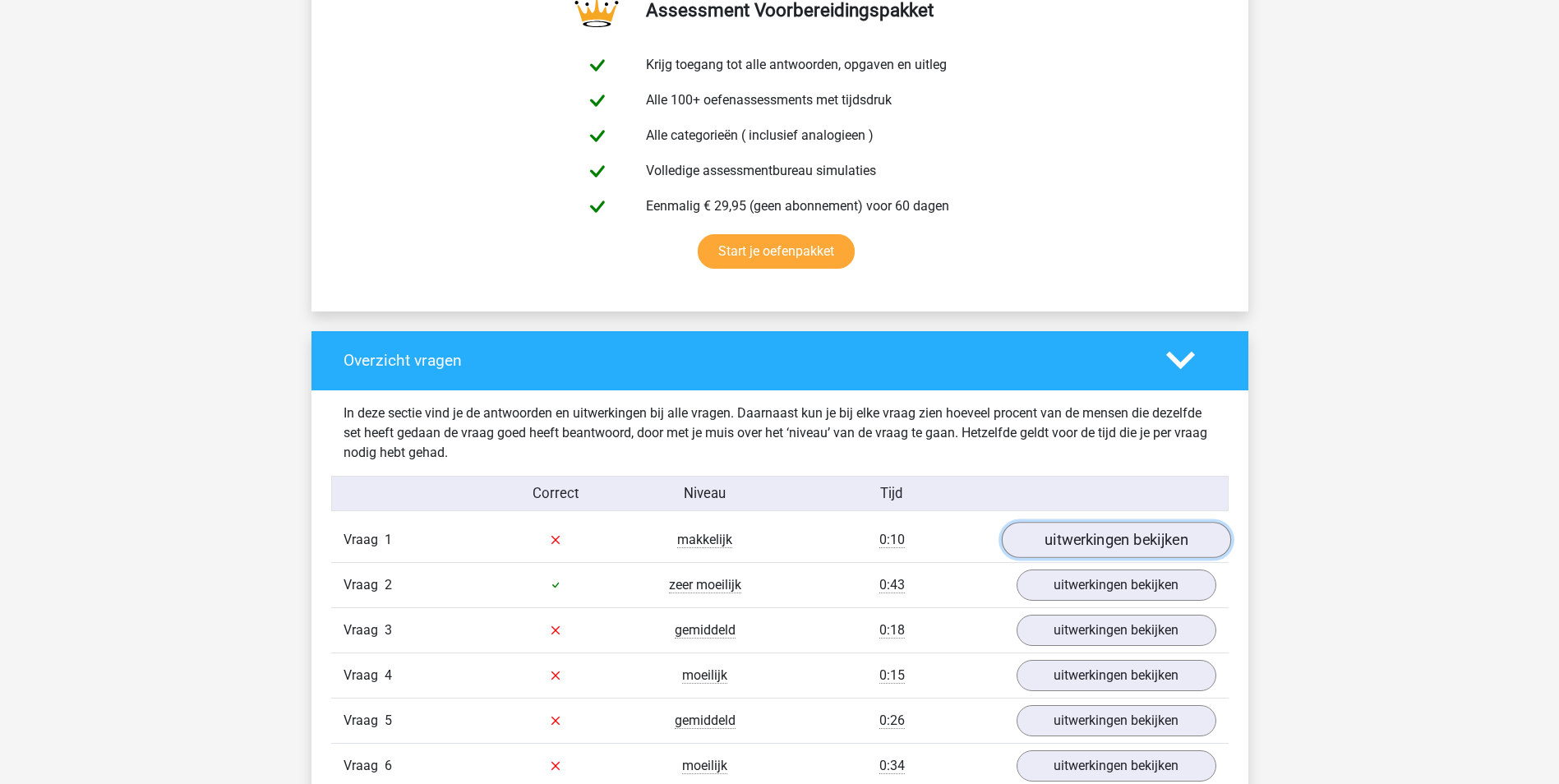
click at [1066, 547] on link "uitwerkingen bekijken" at bounding box center [1115, 539] width 230 height 36
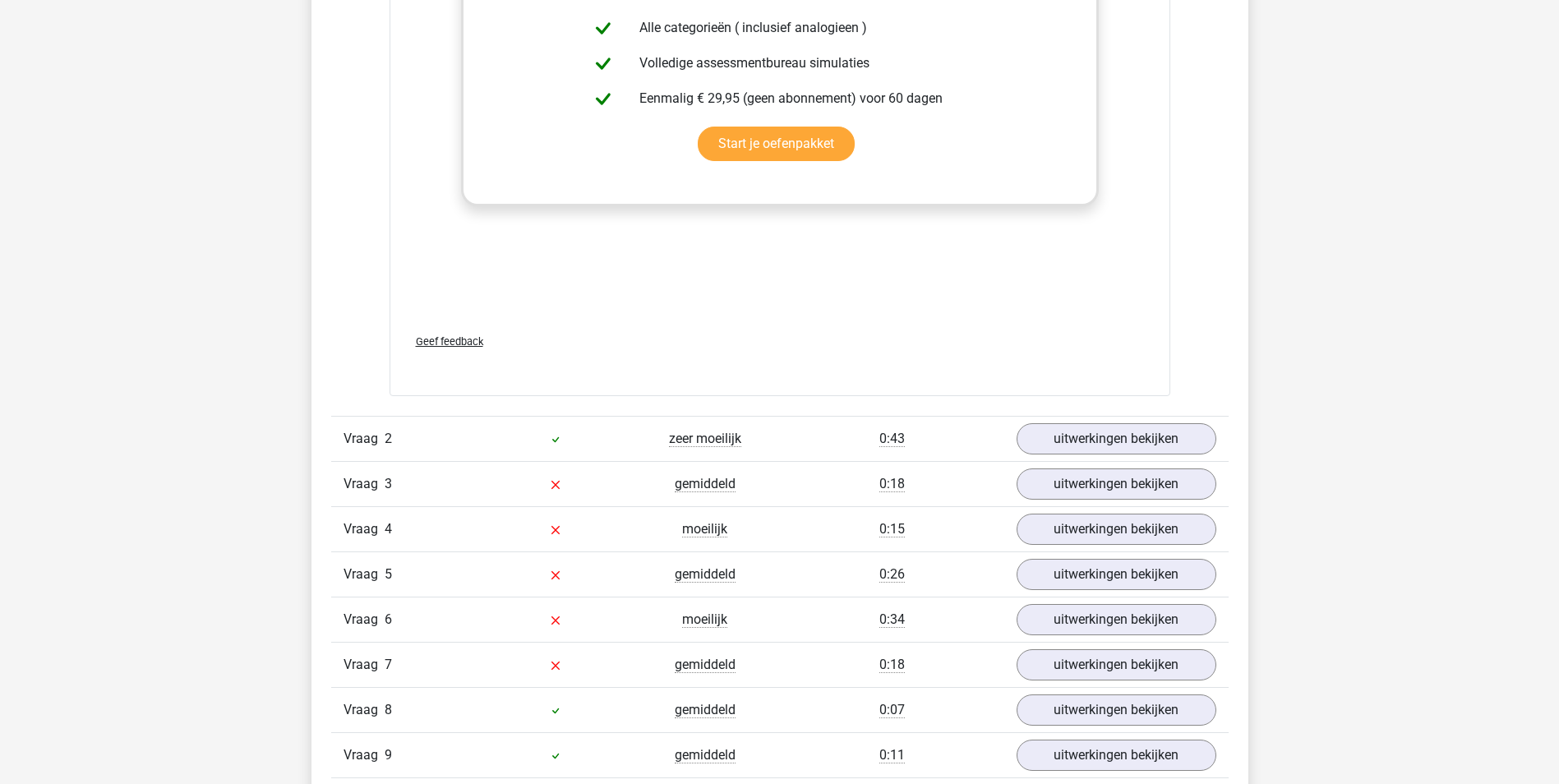
scroll to position [1889, 0]
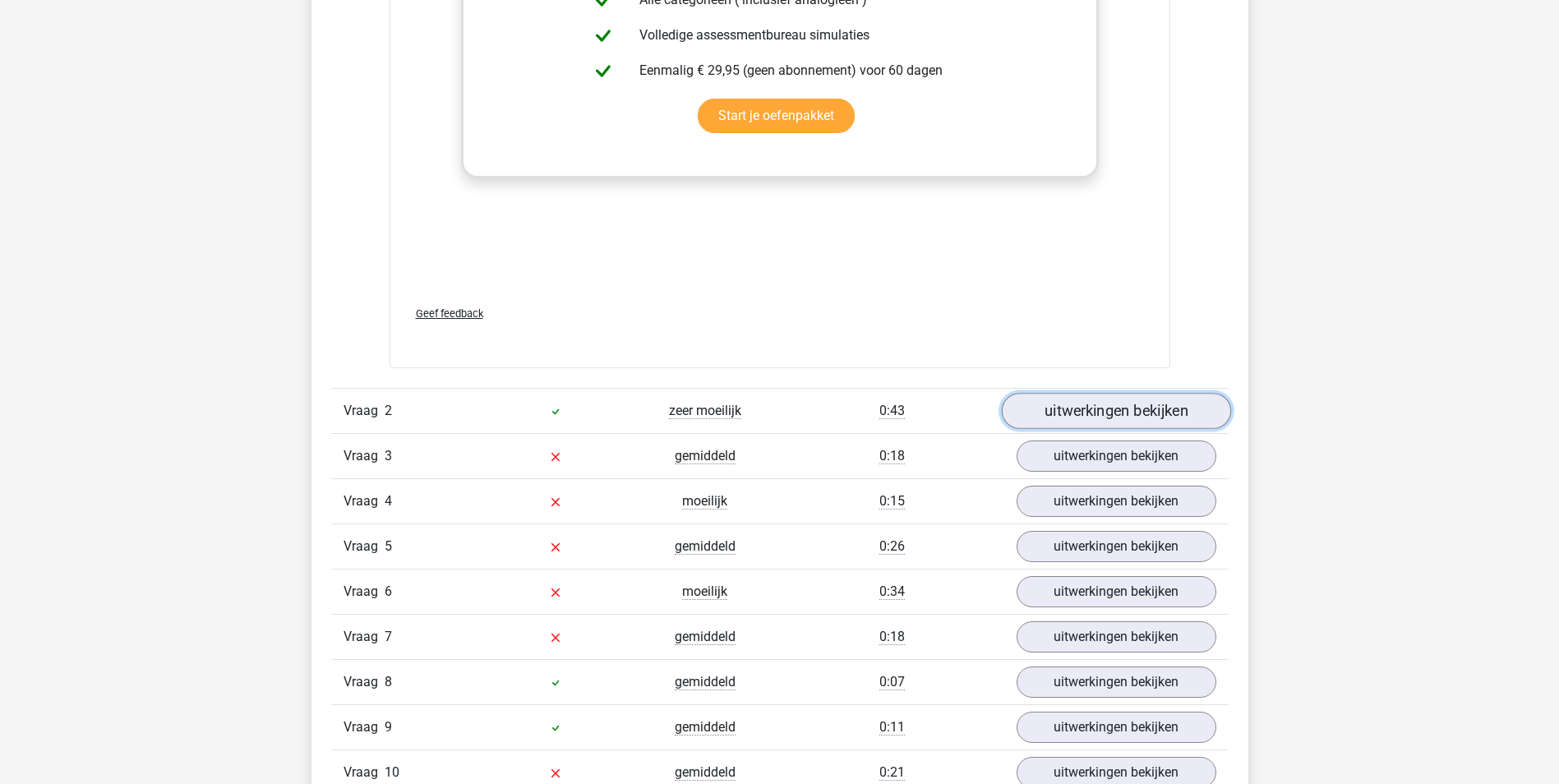
click at [1088, 415] on link "uitwerkingen bekijken" at bounding box center [1115, 410] width 230 height 36
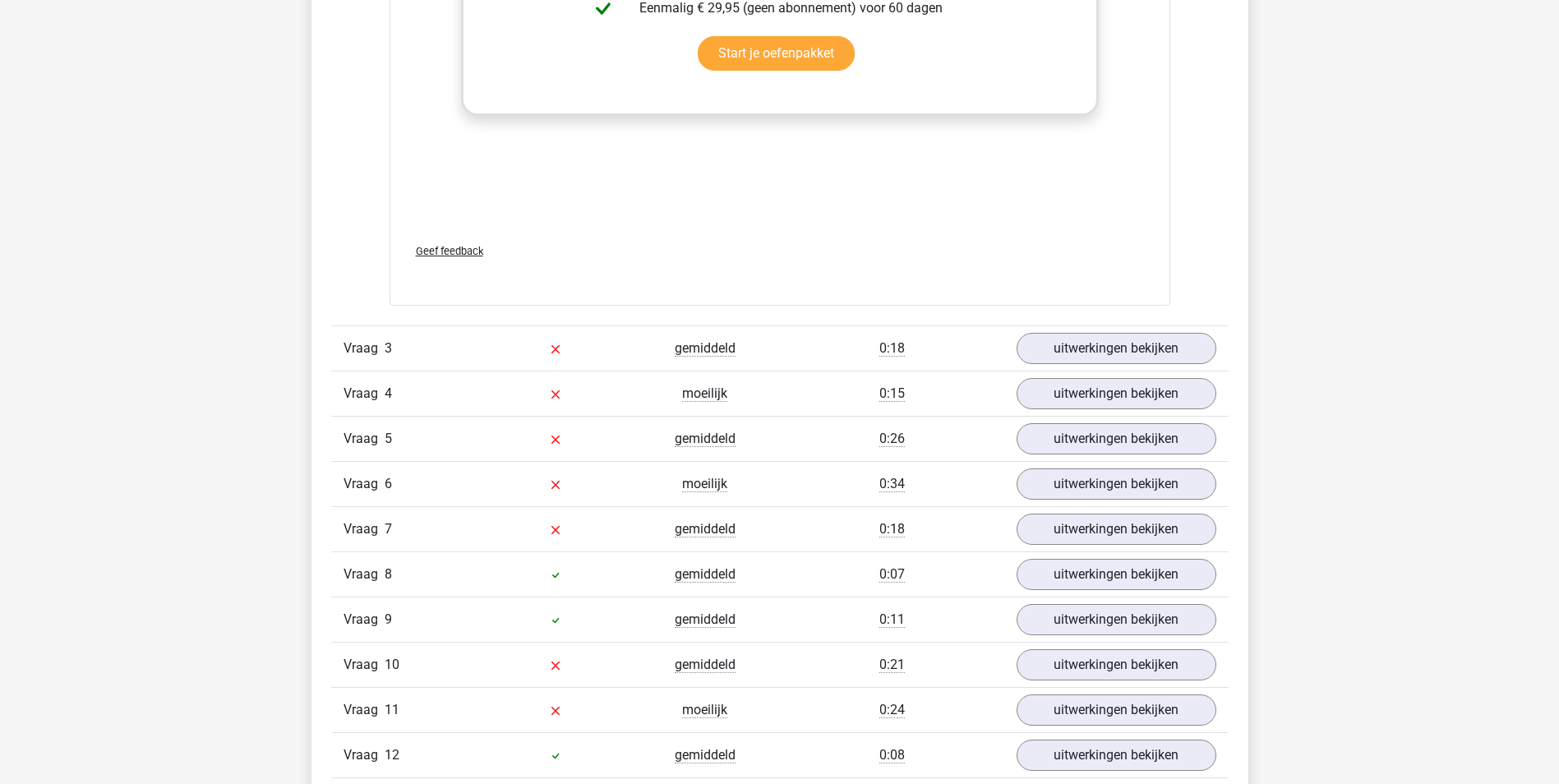
scroll to position [2874, 0]
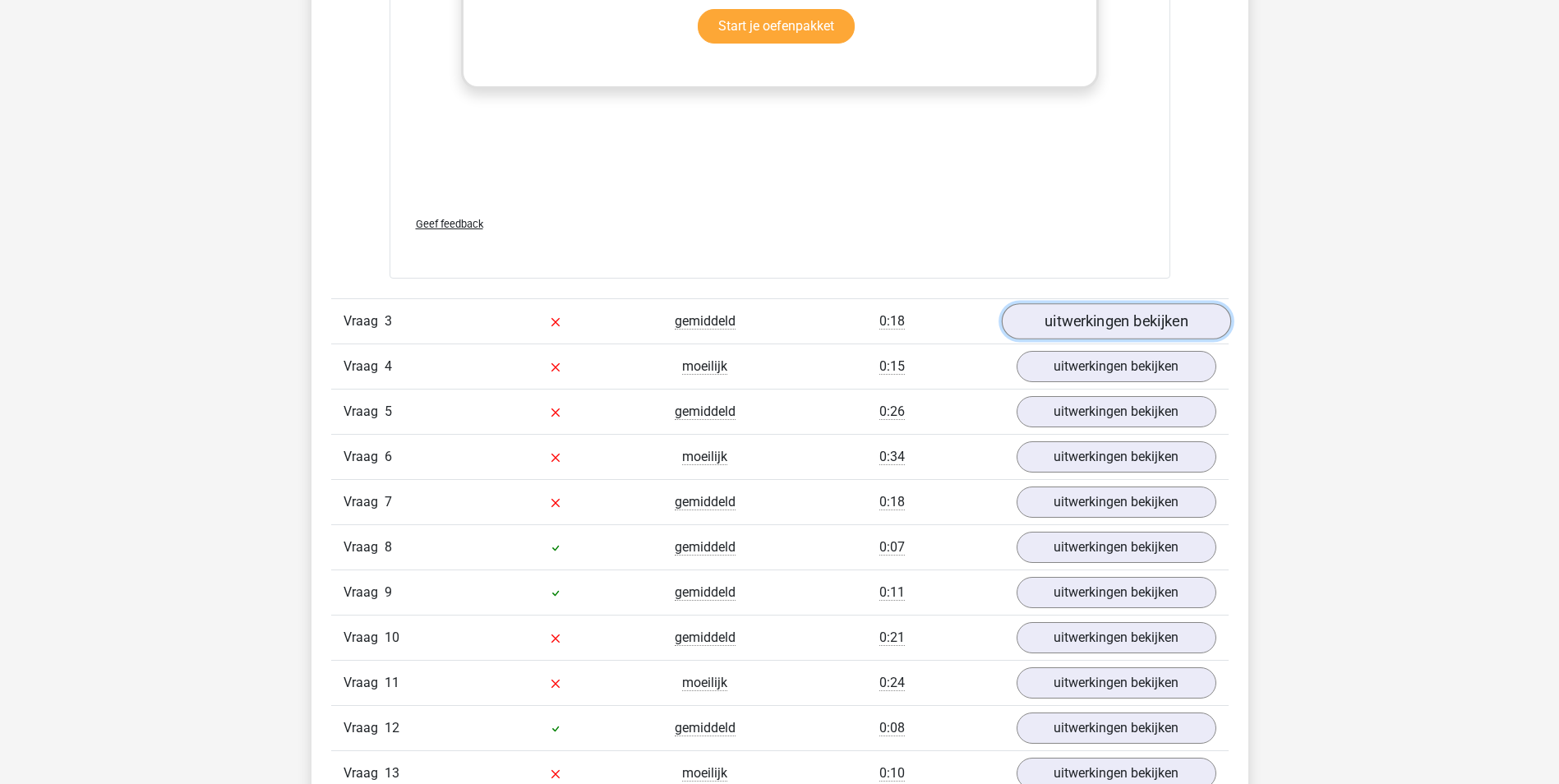
click at [1110, 335] on link "uitwerkingen bekijken" at bounding box center [1115, 321] width 230 height 36
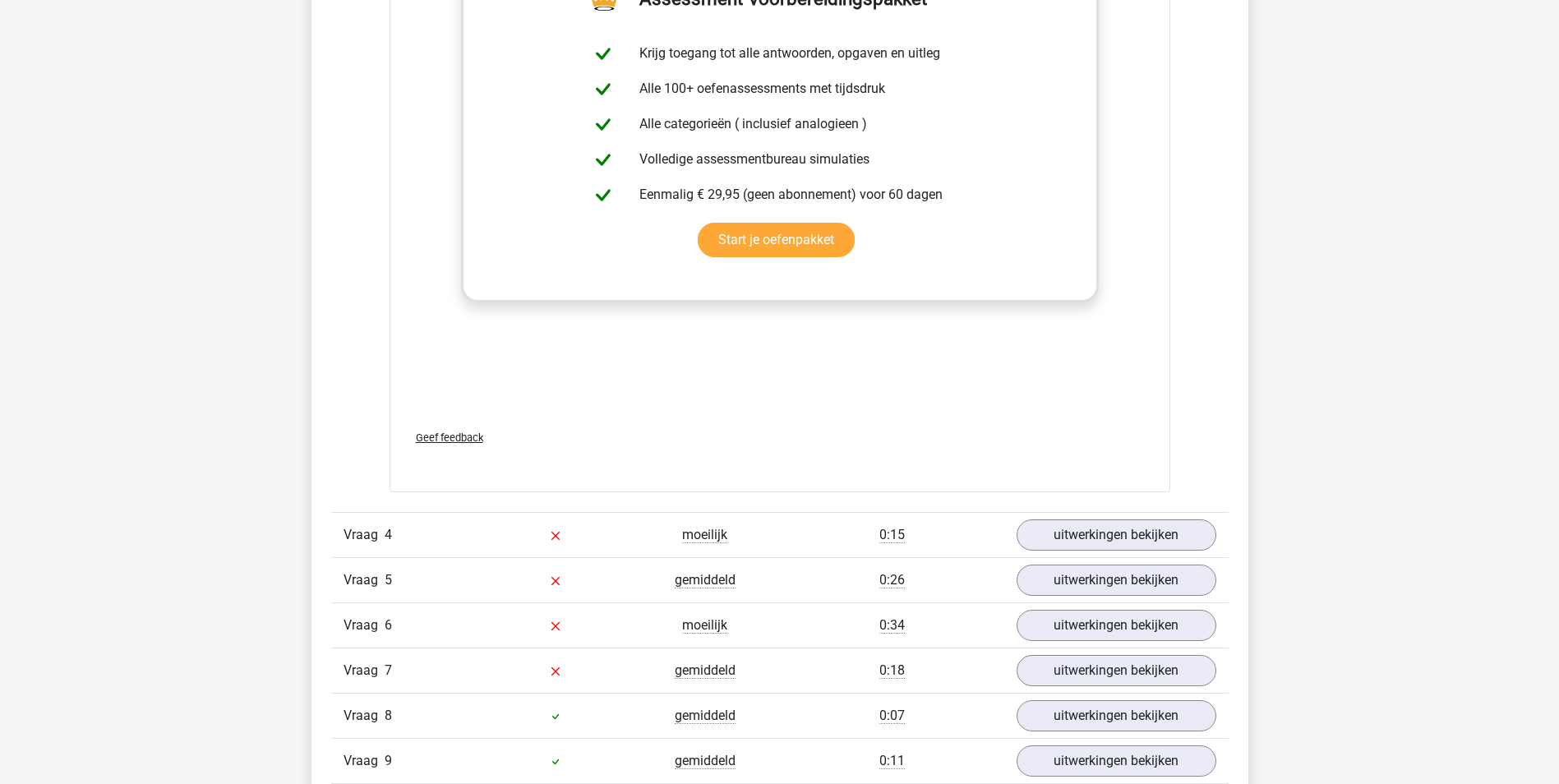
scroll to position [3614, 0]
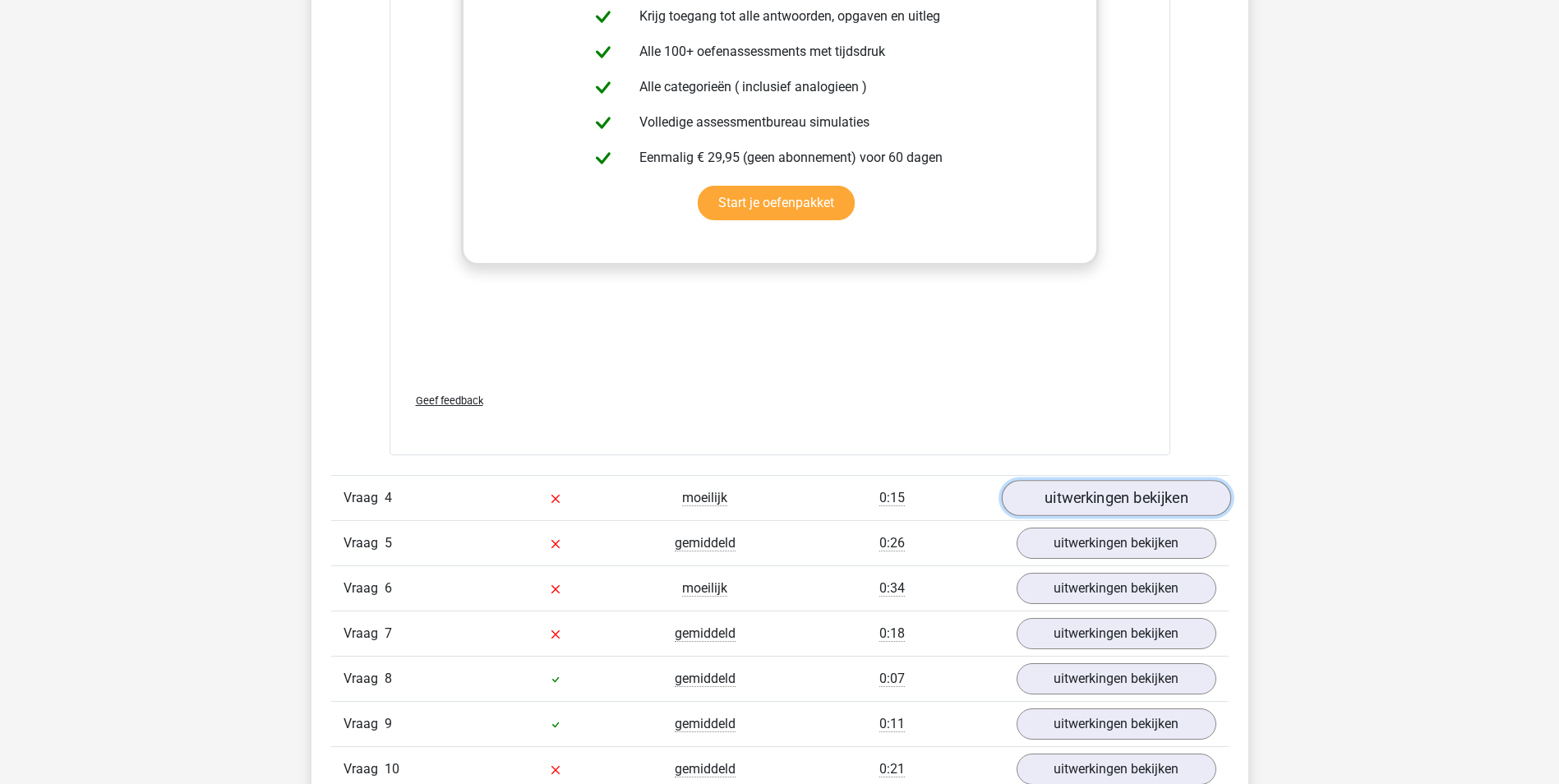
click at [1130, 504] on link "uitwerkingen bekijken" at bounding box center [1115, 497] width 230 height 36
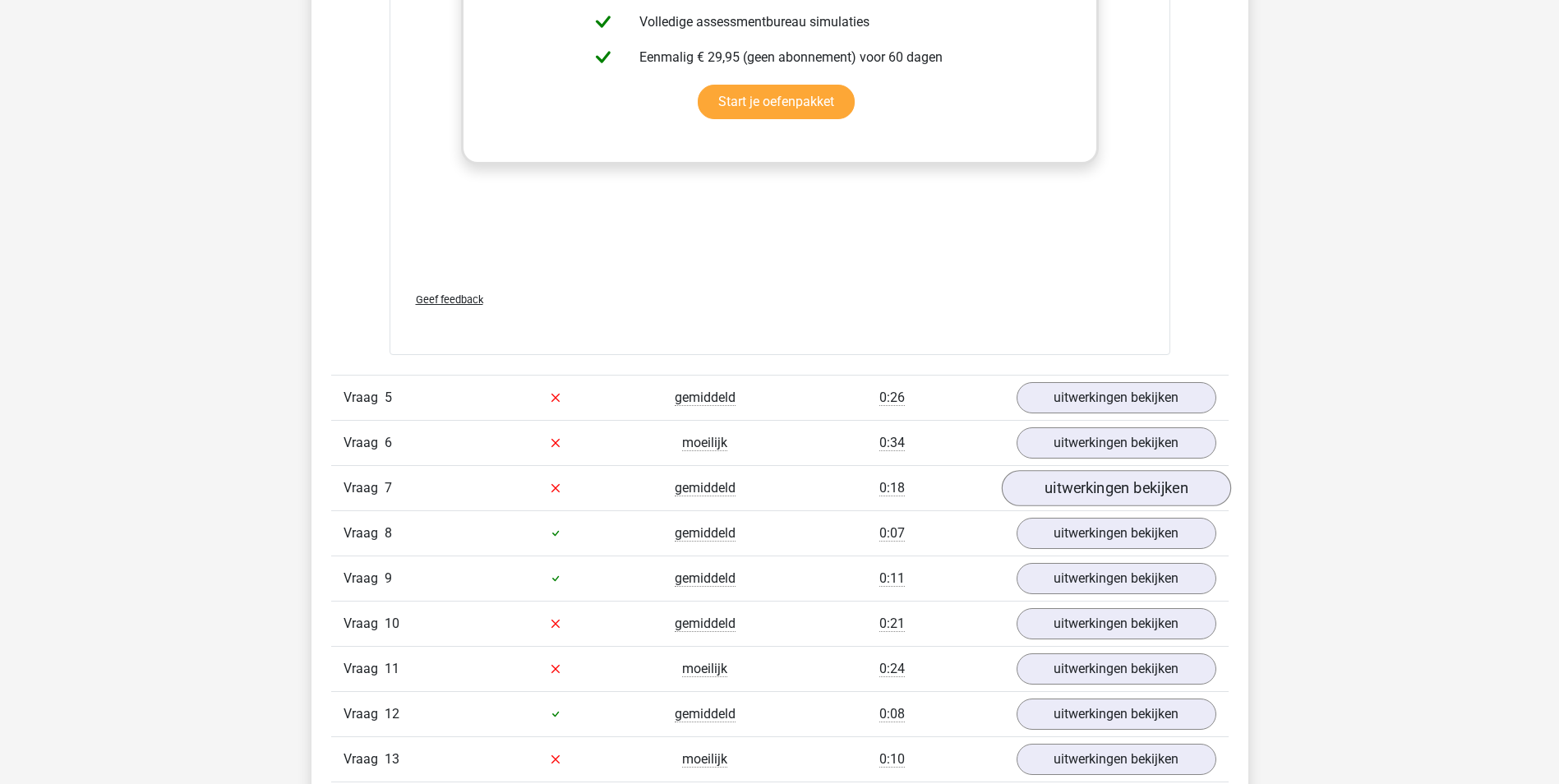
scroll to position [4599, 0]
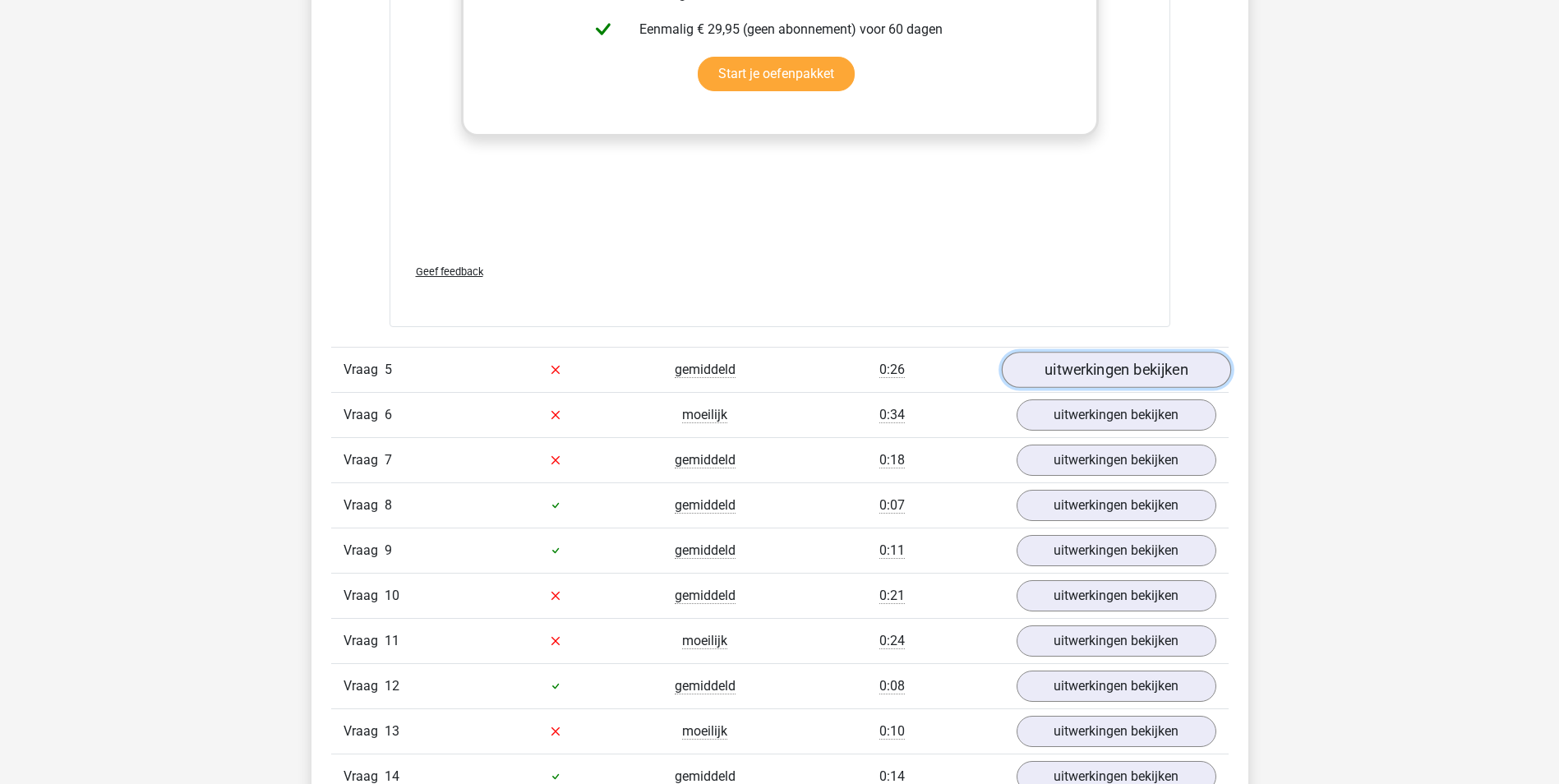
click at [1096, 371] on link "uitwerkingen bekijken" at bounding box center [1115, 369] width 230 height 36
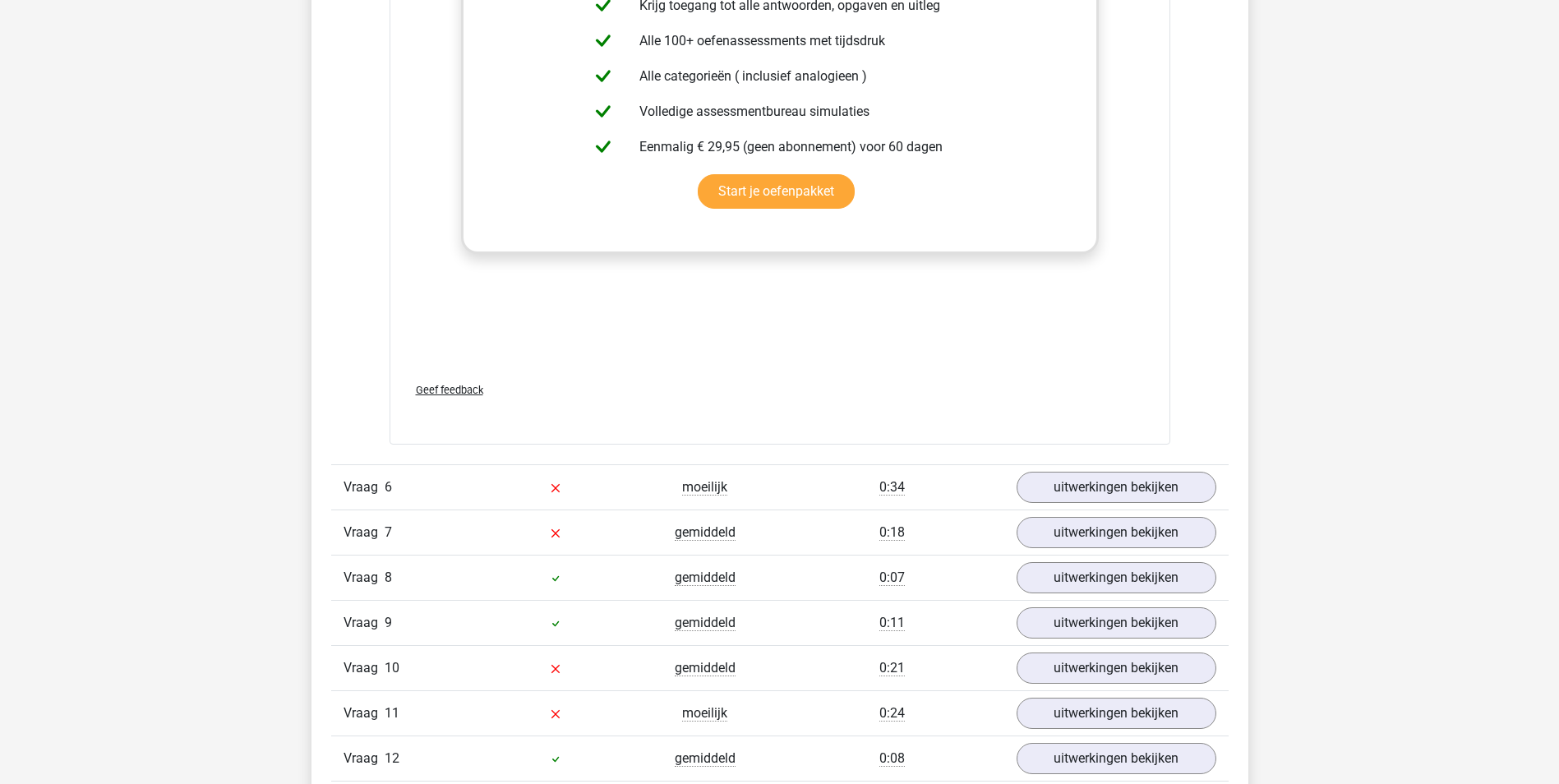
scroll to position [5421, 0]
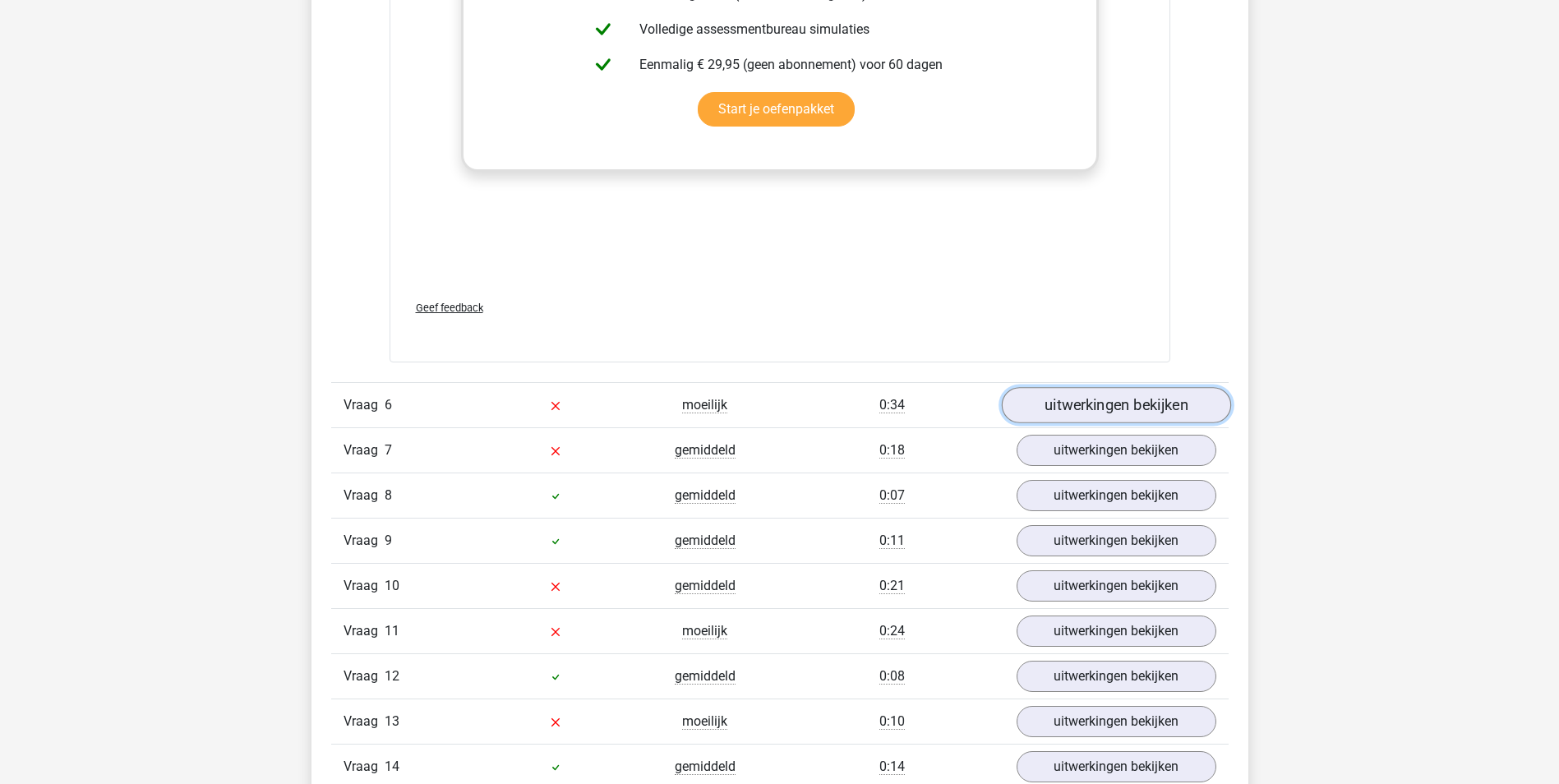
click at [1111, 413] on link "uitwerkingen bekijken" at bounding box center [1115, 405] width 230 height 36
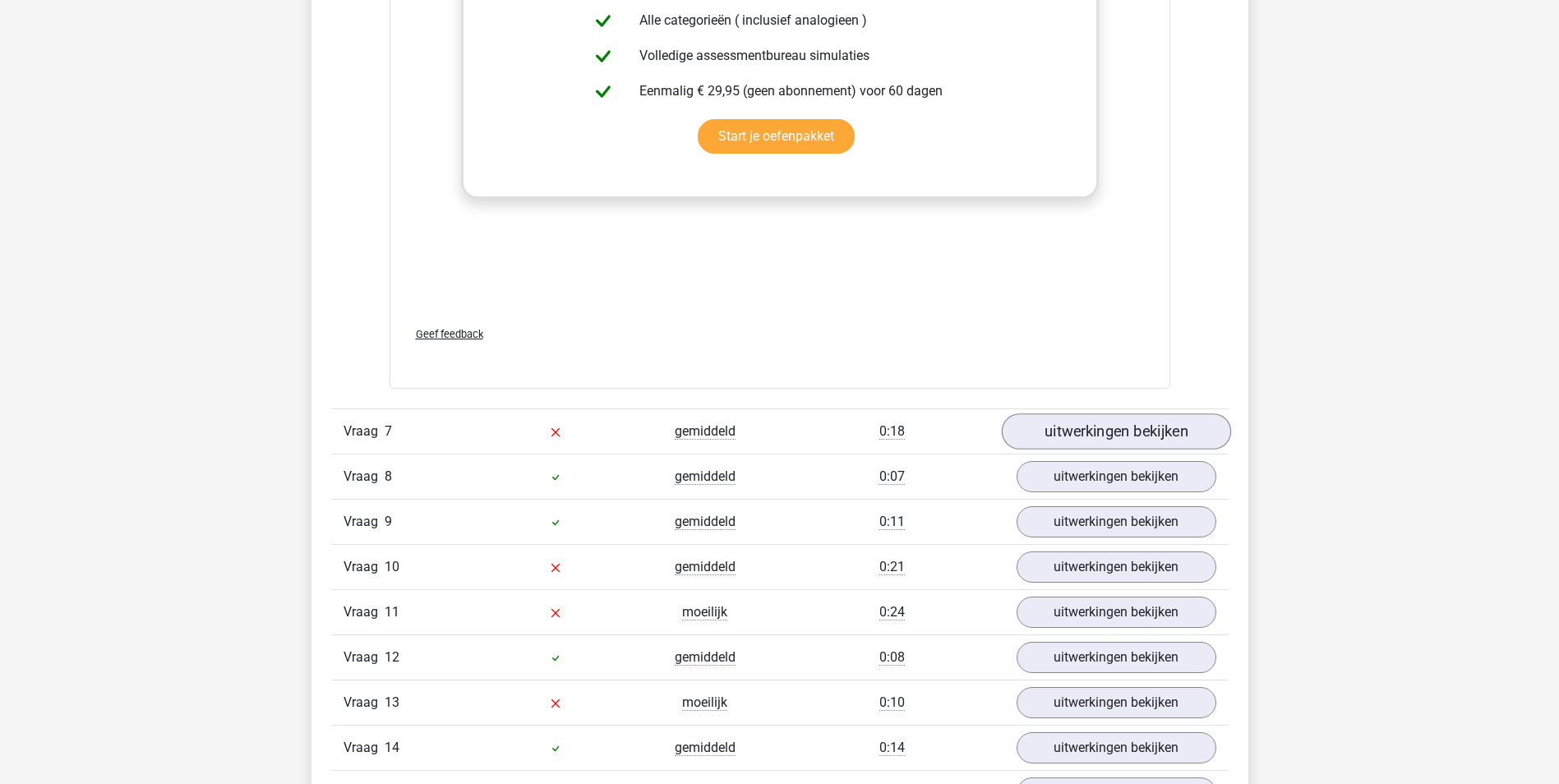
scroll to position [6325, 0]
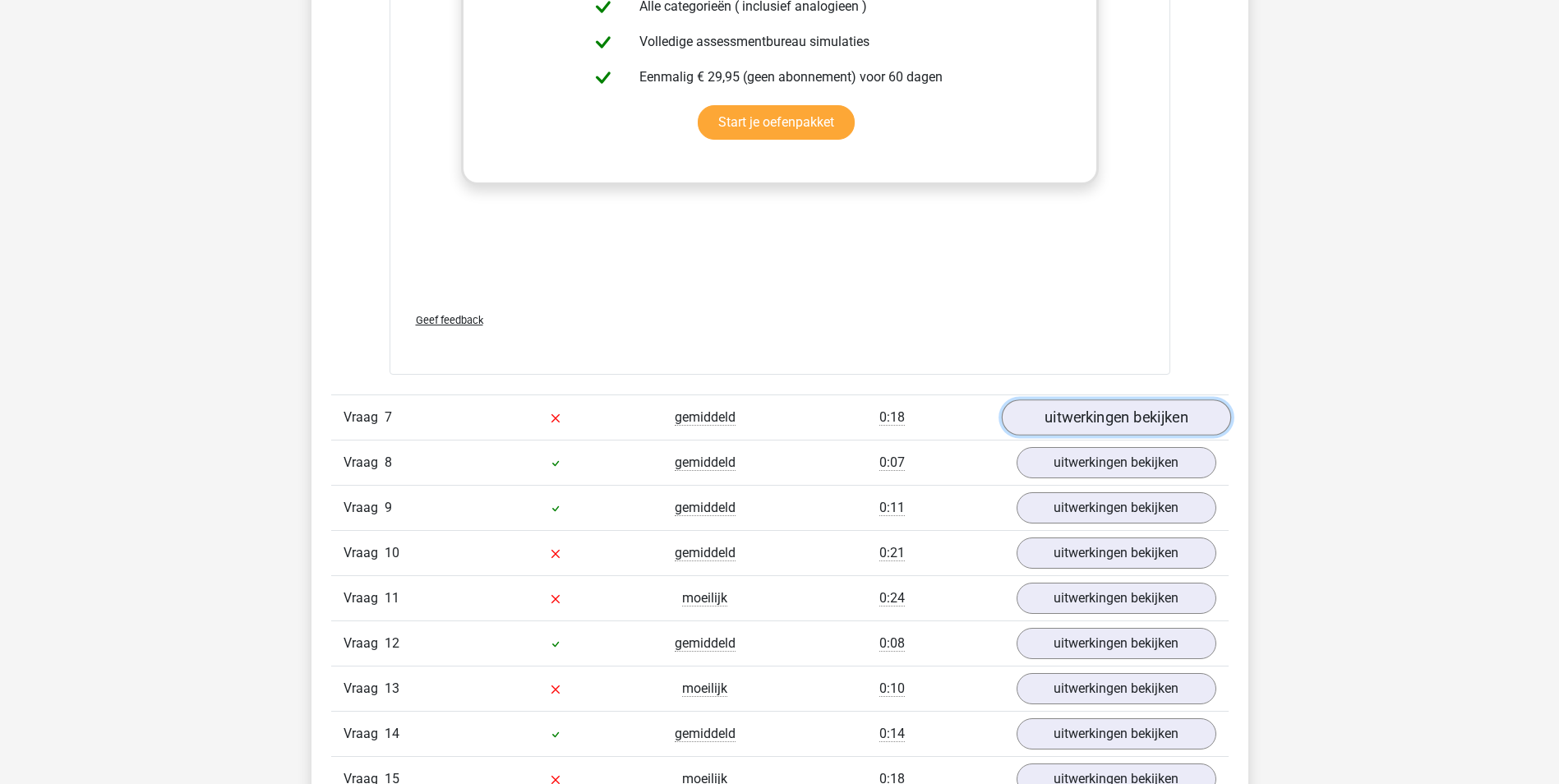
click at [1158, 425] on link "uitwerkingen bekijken" at bounding box center [1115, 416] width 230 height 36
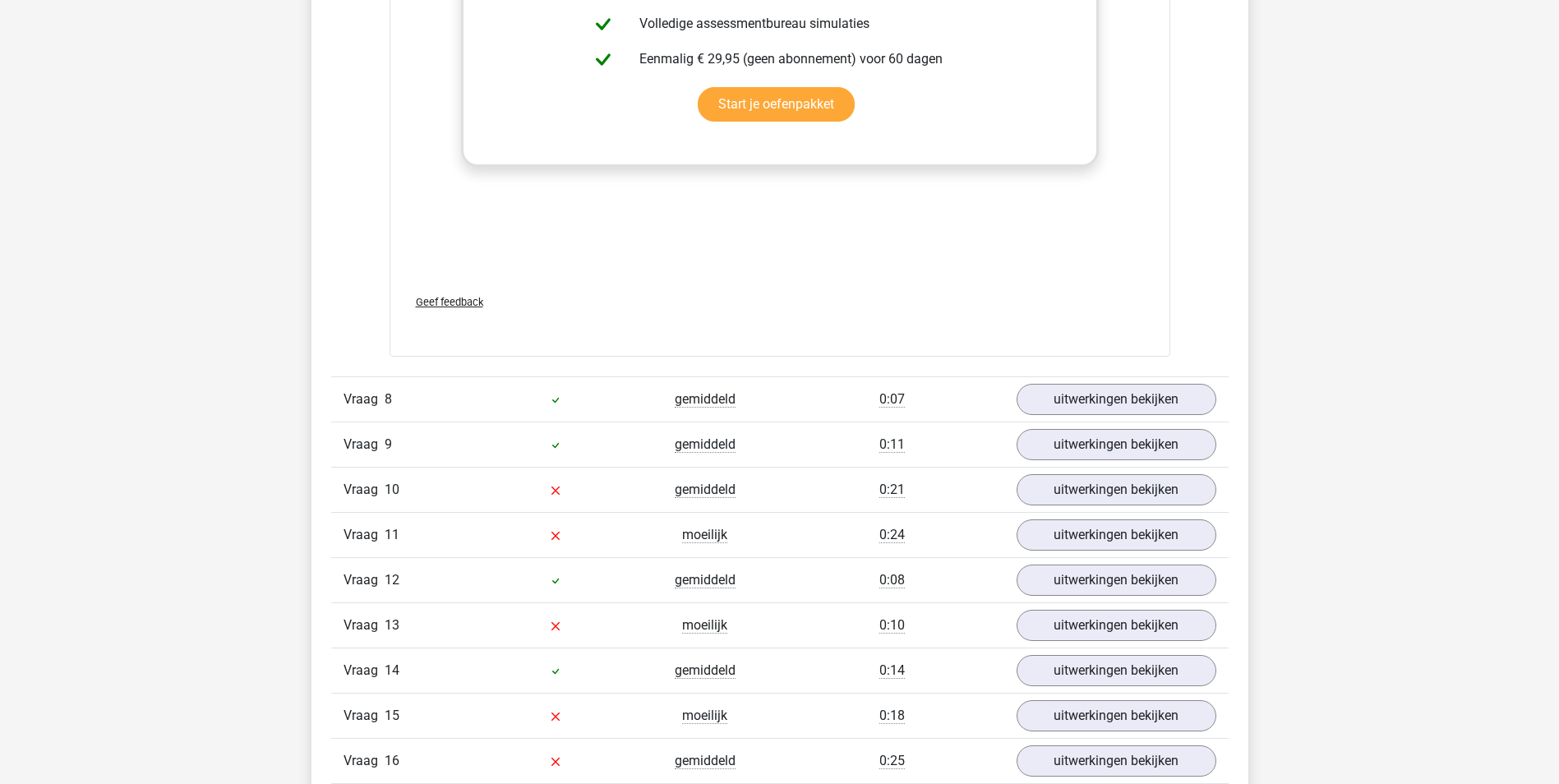
scroll to position [7227, 0]
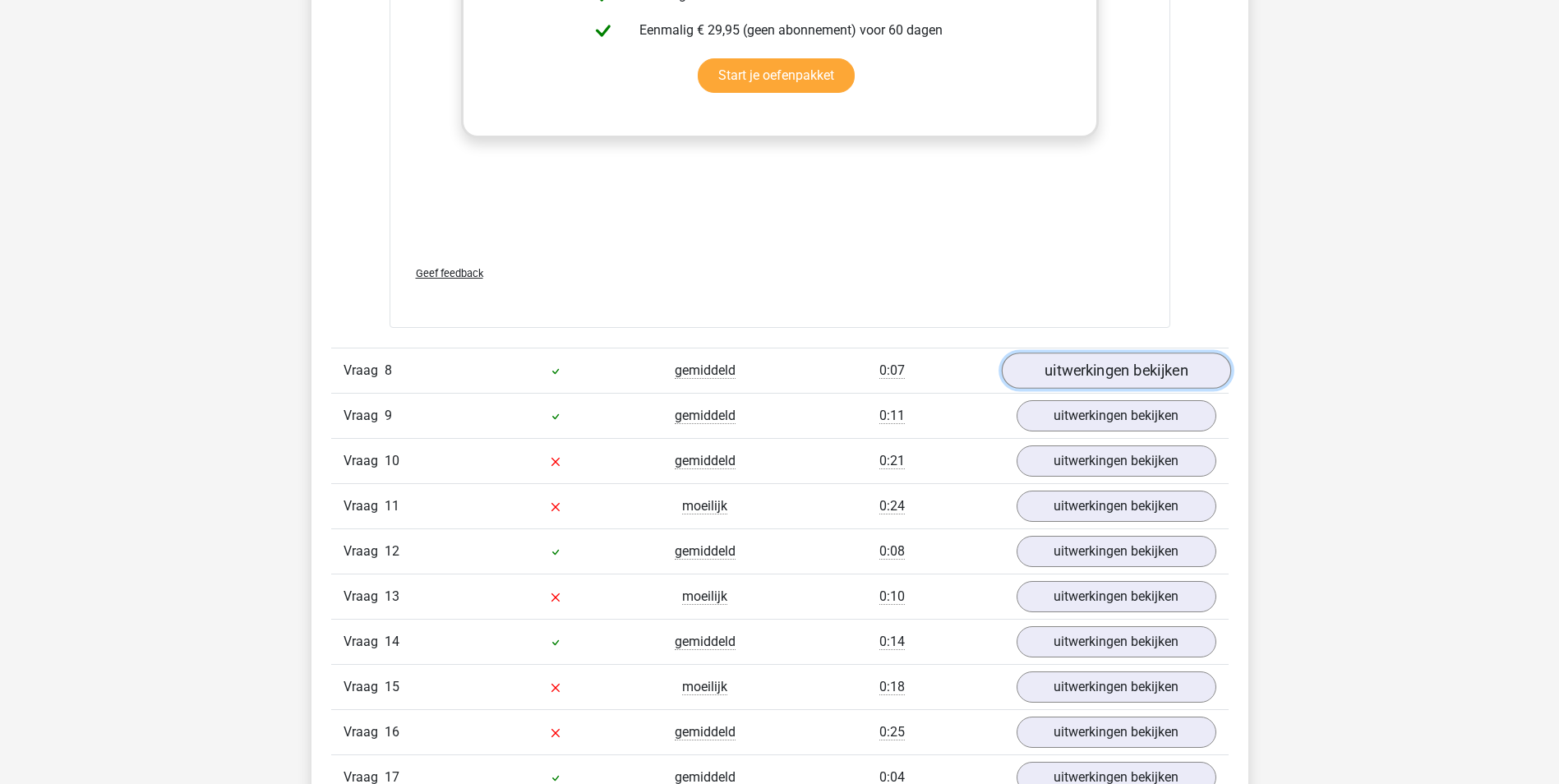
click at [1116, 361] on link "uitwerkingen bekijken" at bounding box center [1115, 370] width 230 height 36
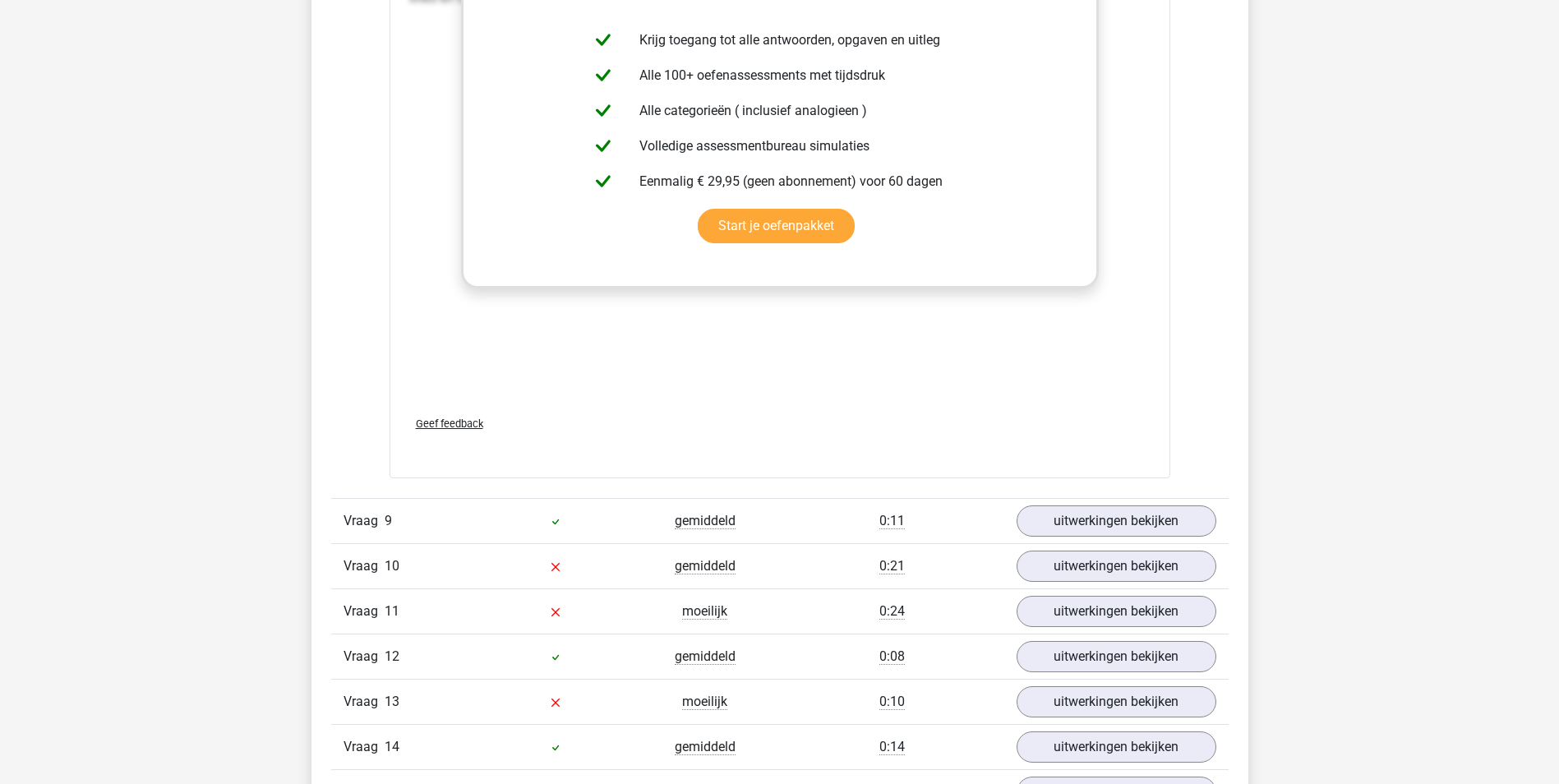
scroll to position [8049, 0]
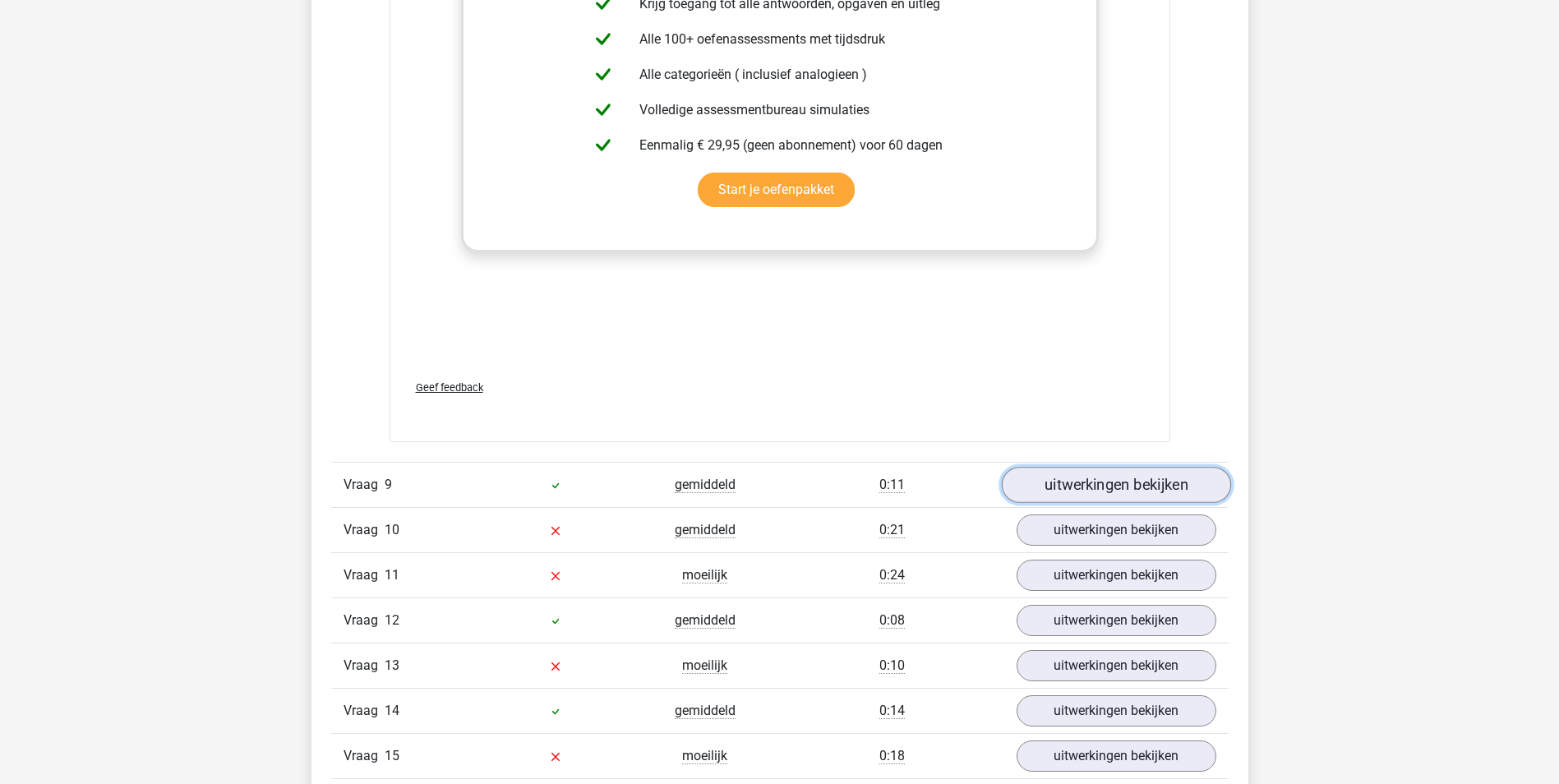
click at [1142, 481] on link "uitwerkingen bekijken" at bounding box center [1115, 484] width 230 height 36
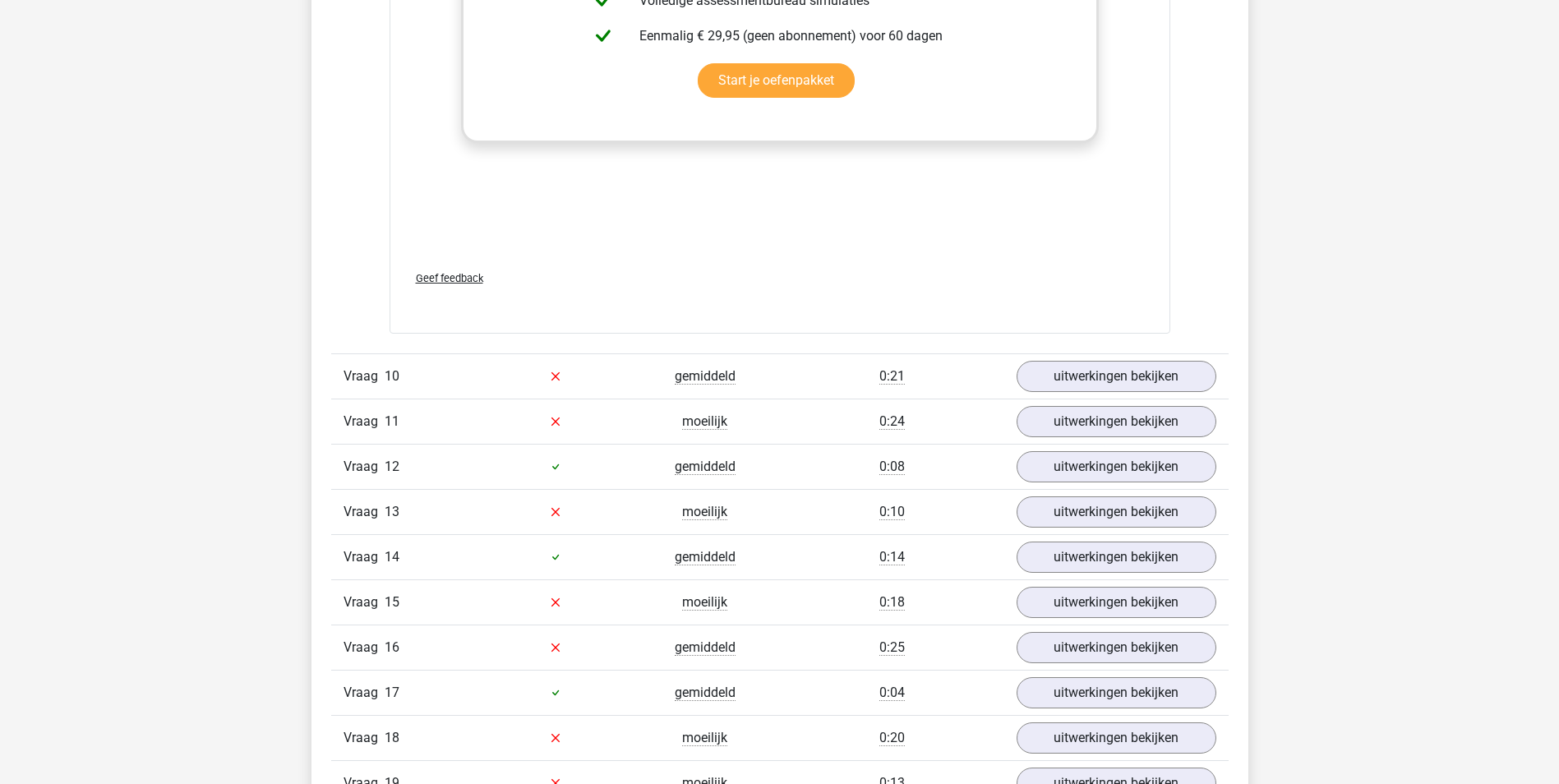
scroll to position [9116, 0]
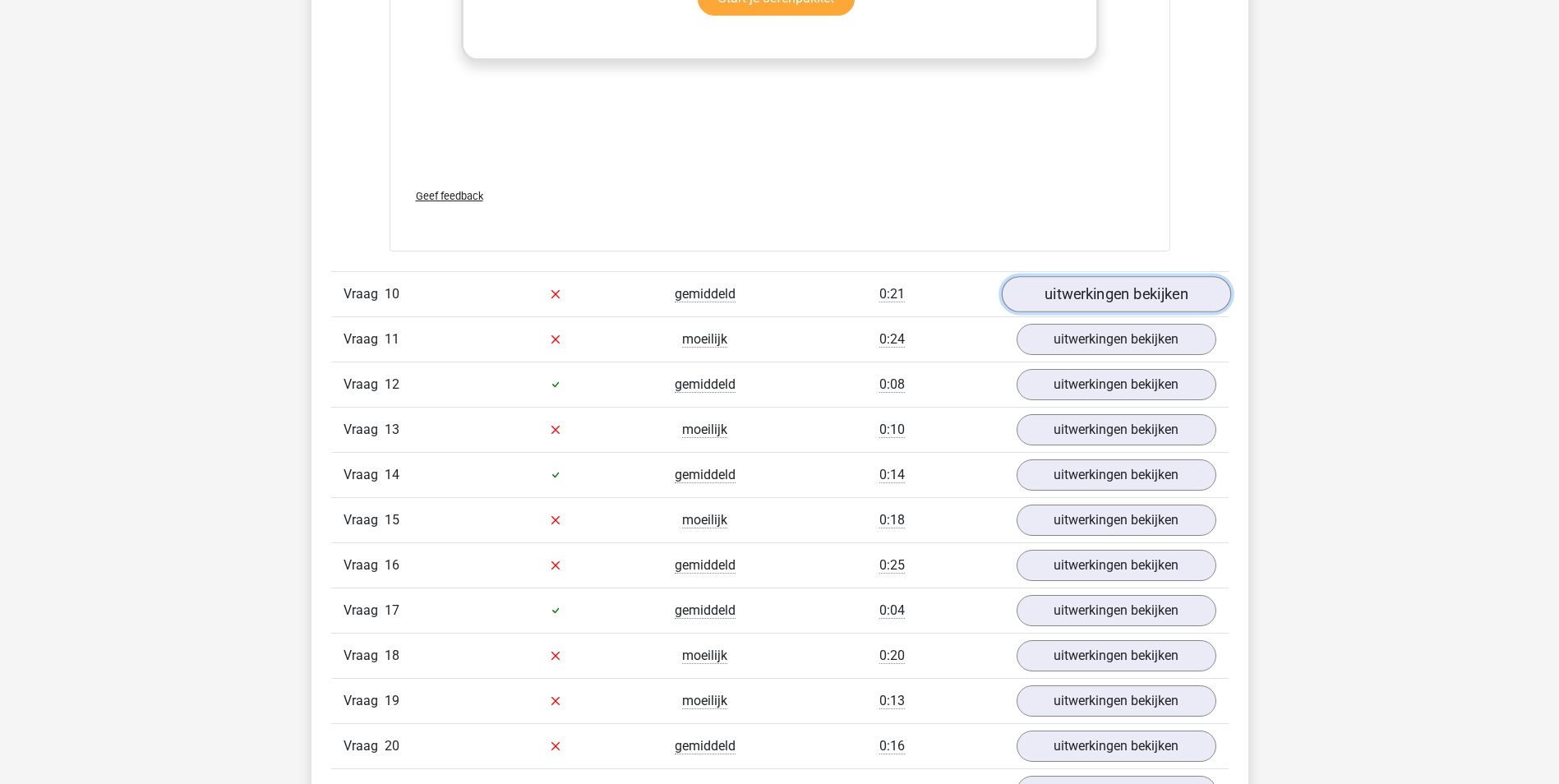
click at [1100, 293] on link "uitwerkingen bekijken" at bounding box center [1115, 294] width 230 height 36
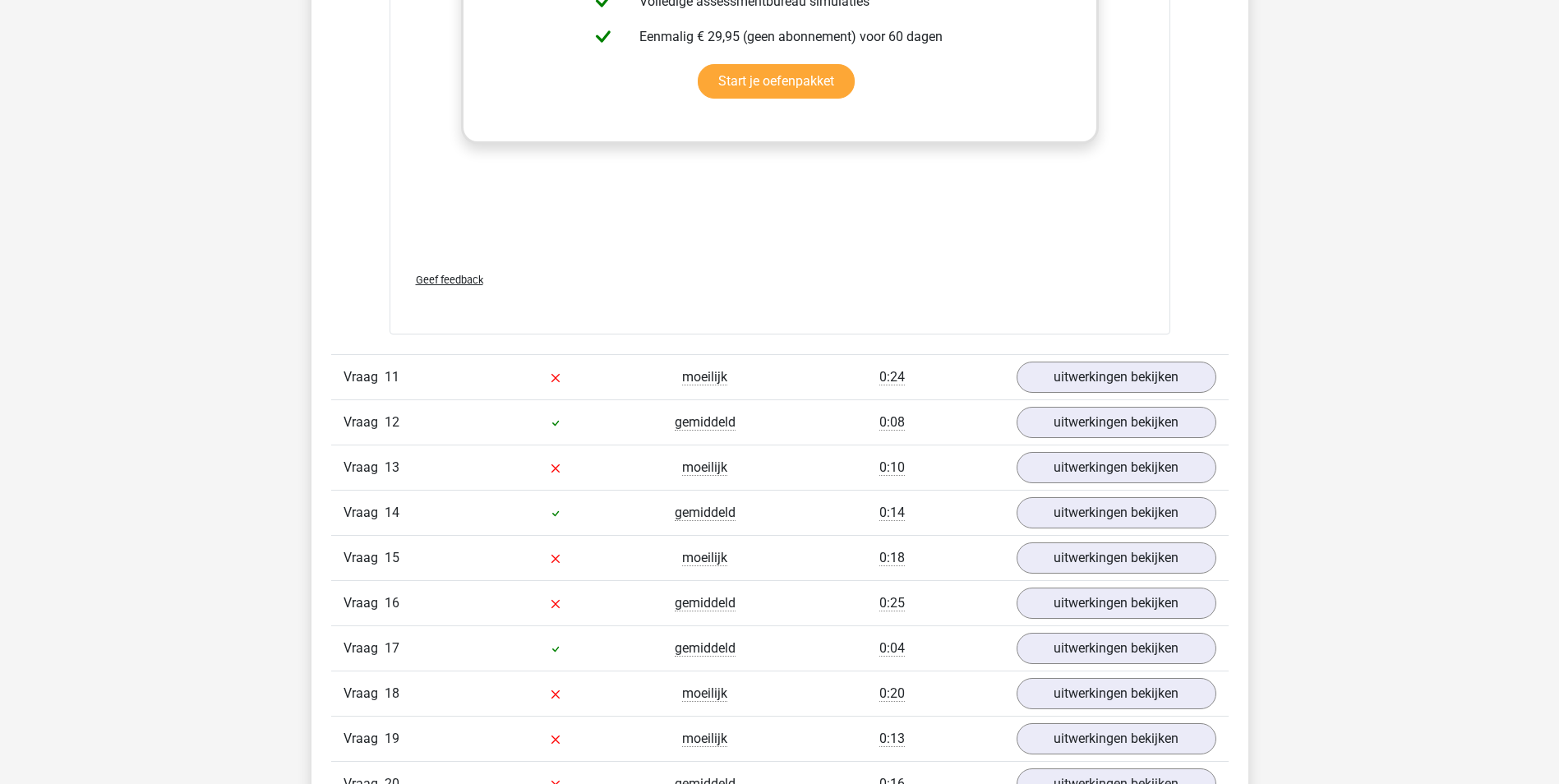
scroll to position [9938, 0]
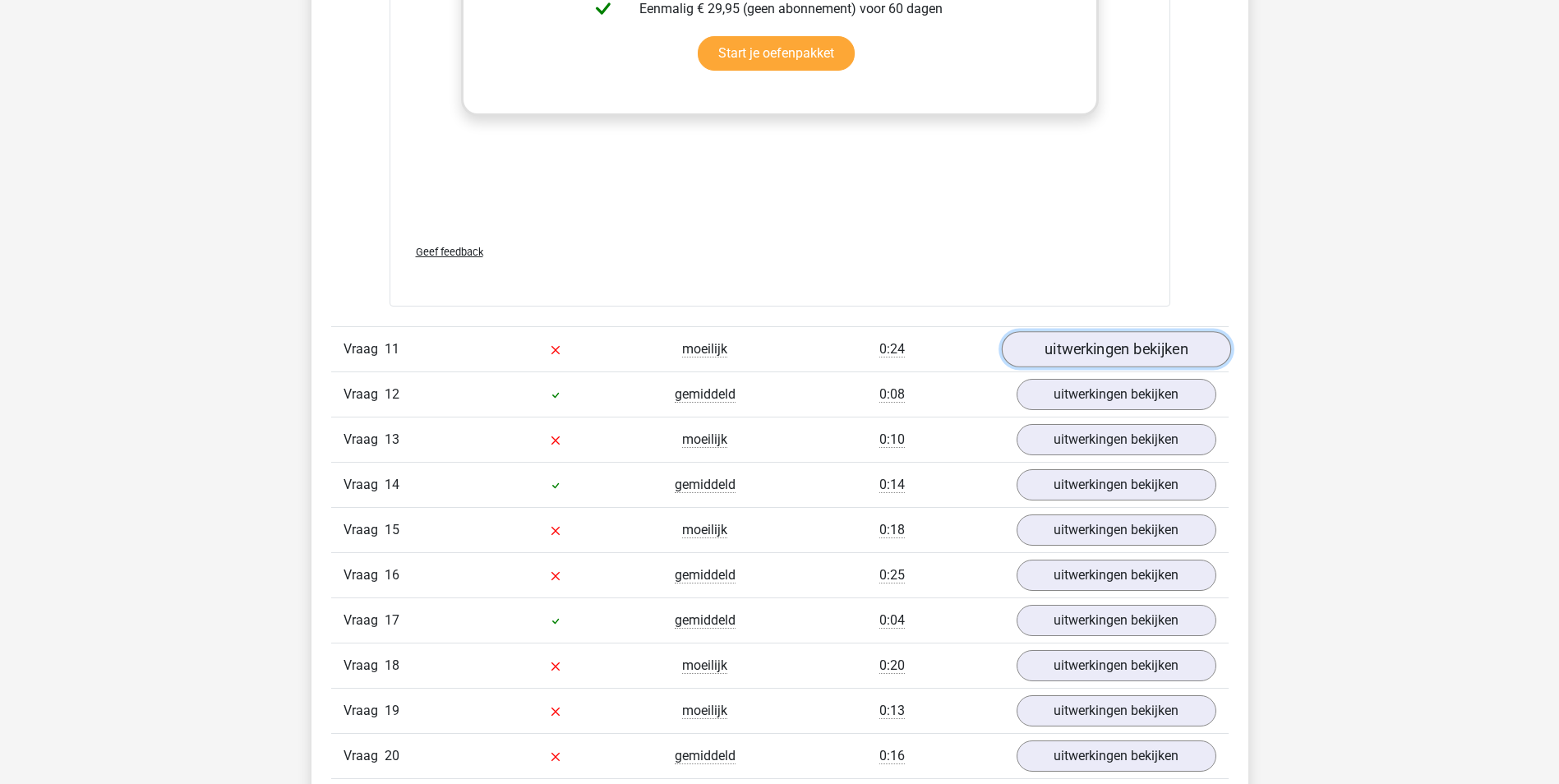
click at [1134, 342] on link "uitwerkingen bekijken" at bounding box center [1115, 348] width 230 height 36
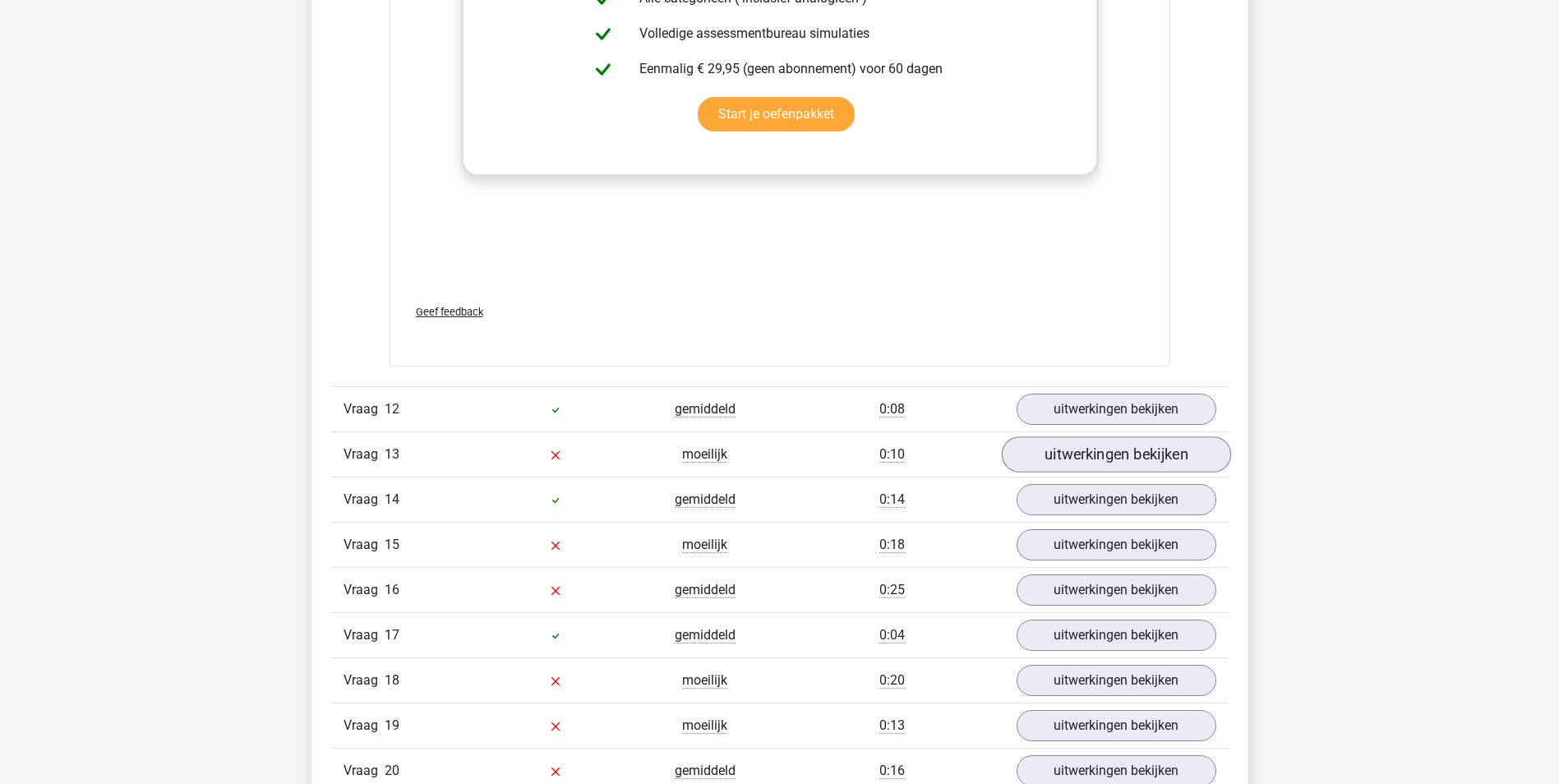
scroll to position [10759, 0]
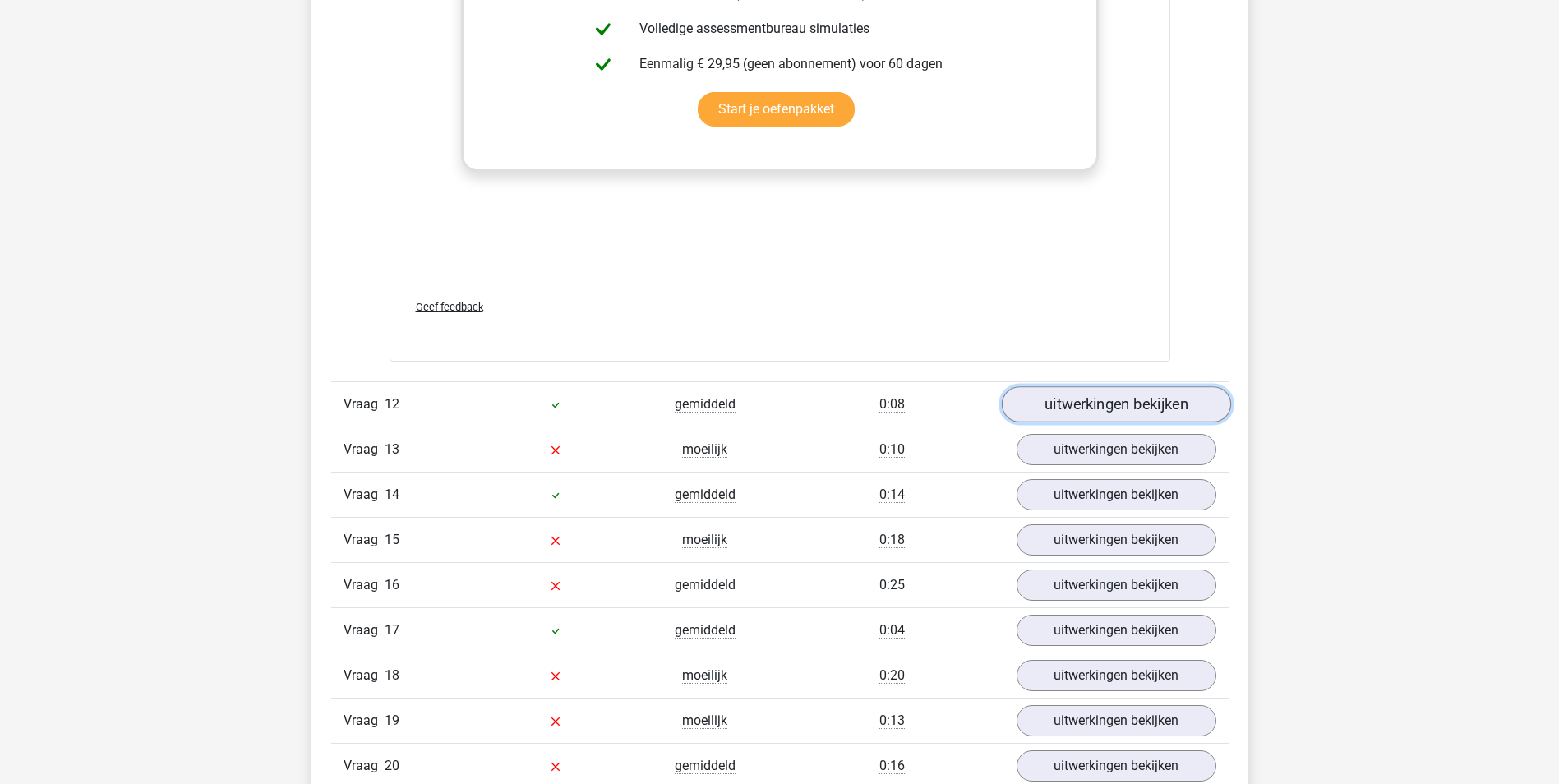
click at [1070, 411] on link "uitwerkingen bekijken" at bounding box center [1115, 404] width 230 height 36
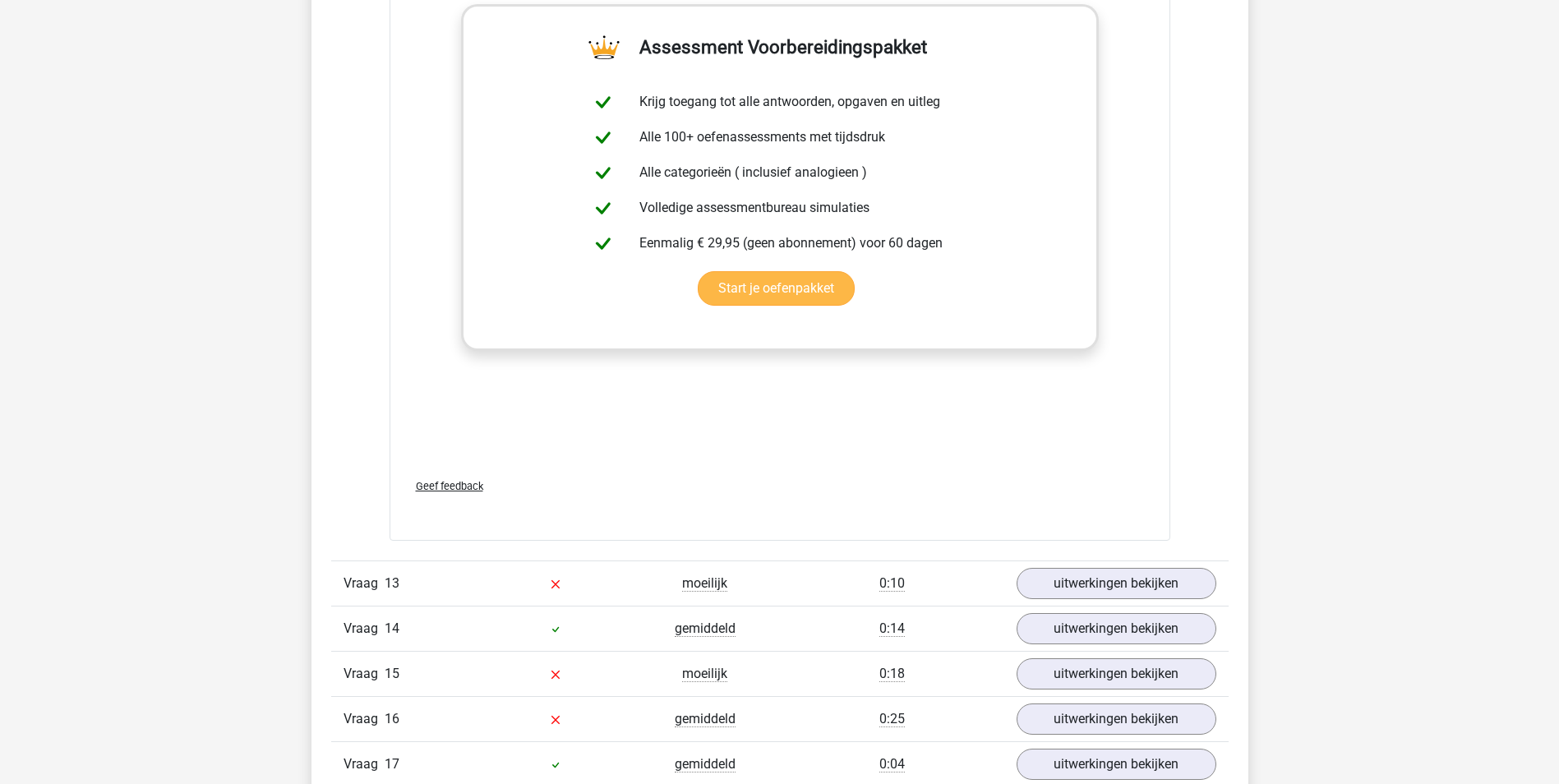
scroll to position [11498, 0]
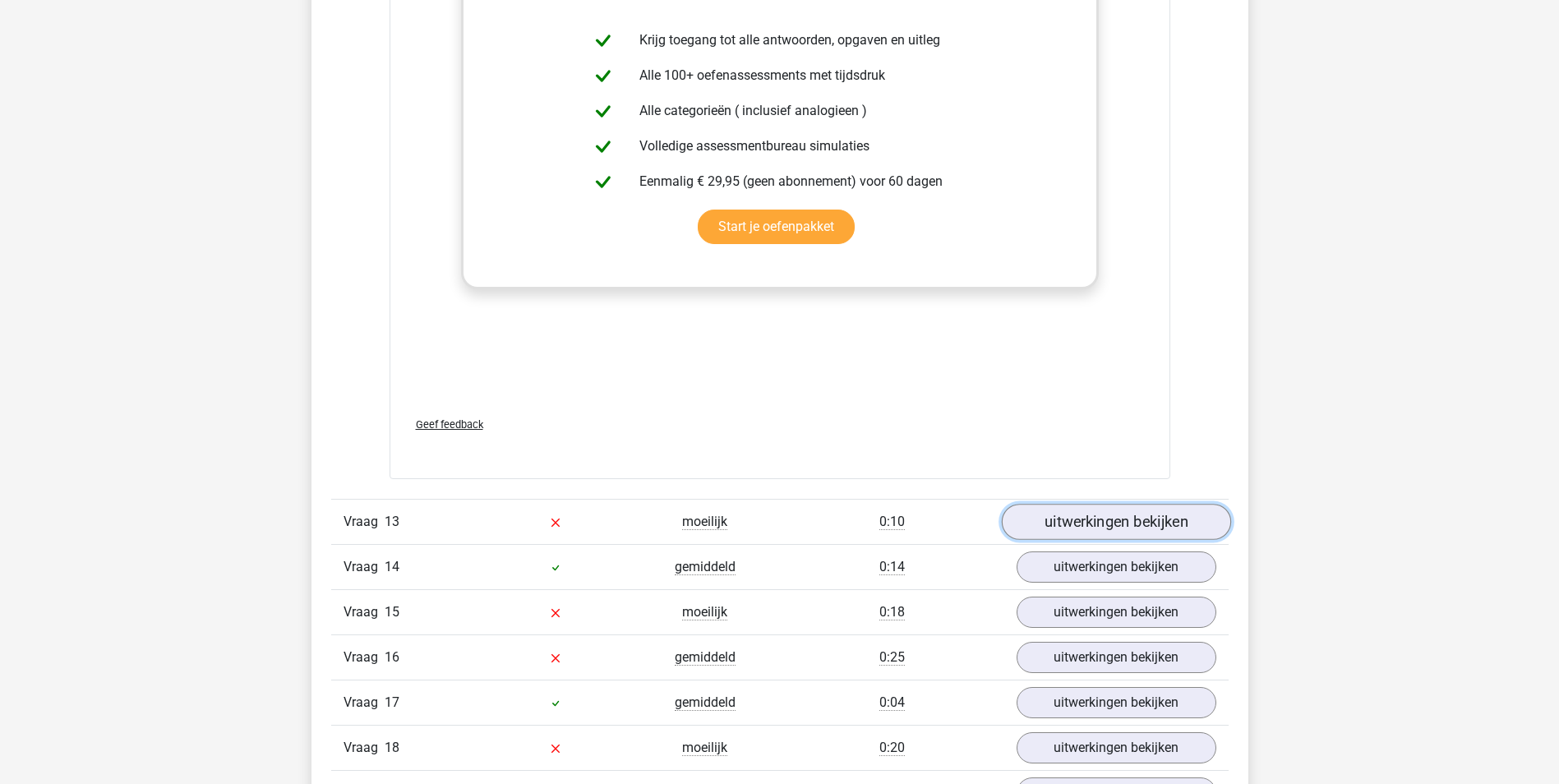
click at [1097, 524] on link "uitwerkingen bekijken" at bounding box center [1115, 521] width 230 height 36
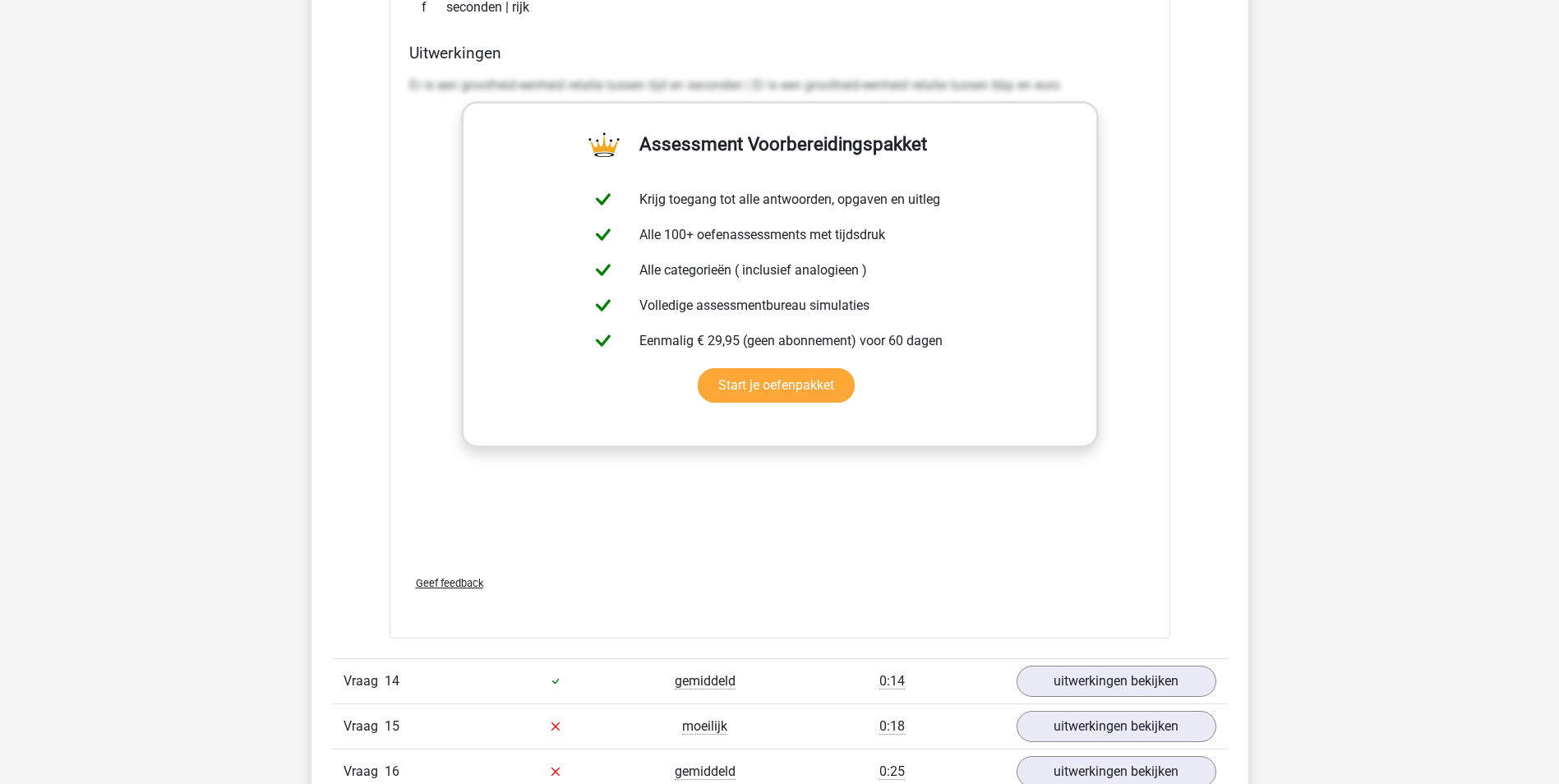
scroll to position [12402, 0]
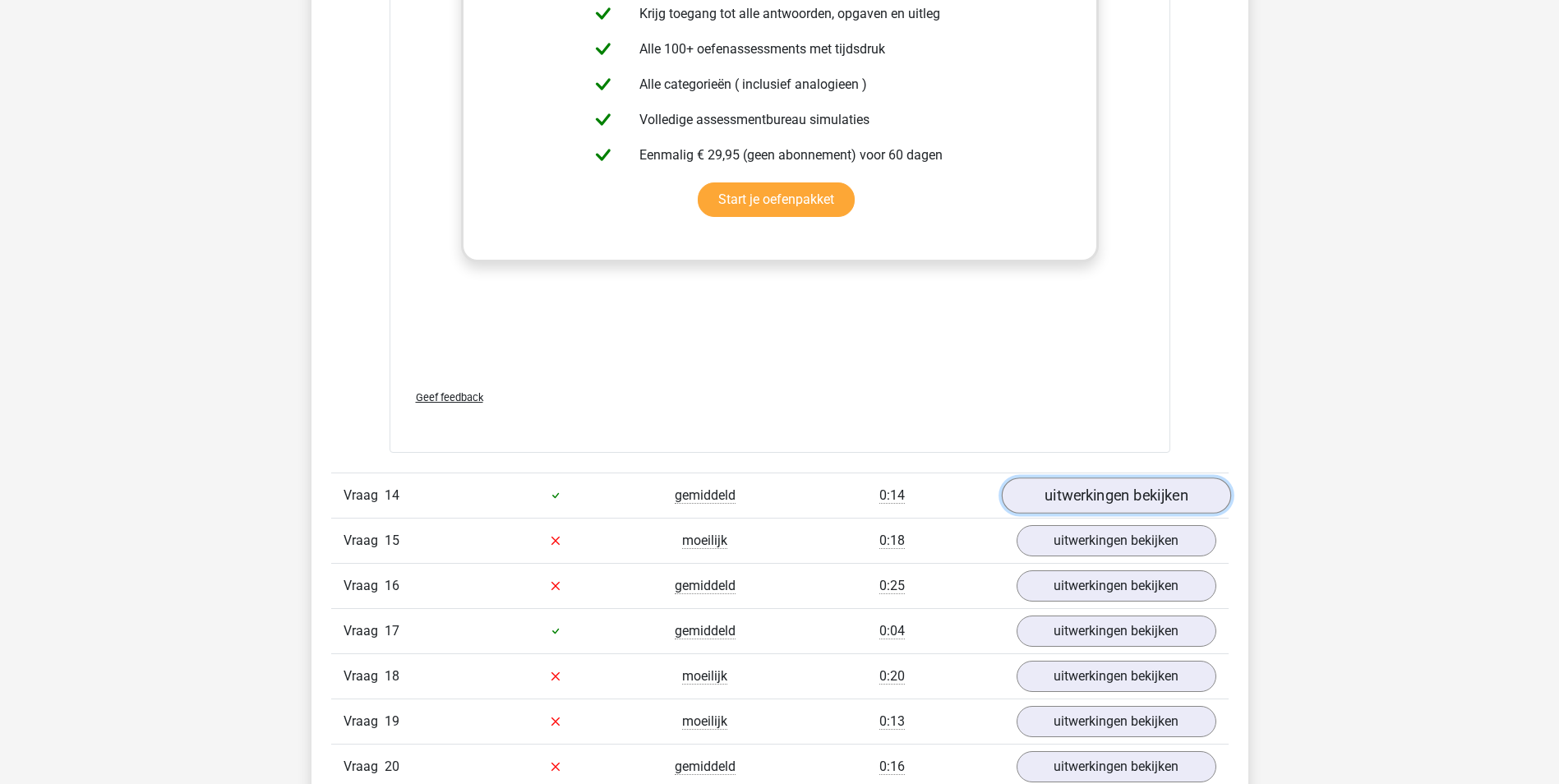
click at [1123, 492] on link "uitwerkingen bekijken" at bounding box center [1115, 495] width 230 height 36
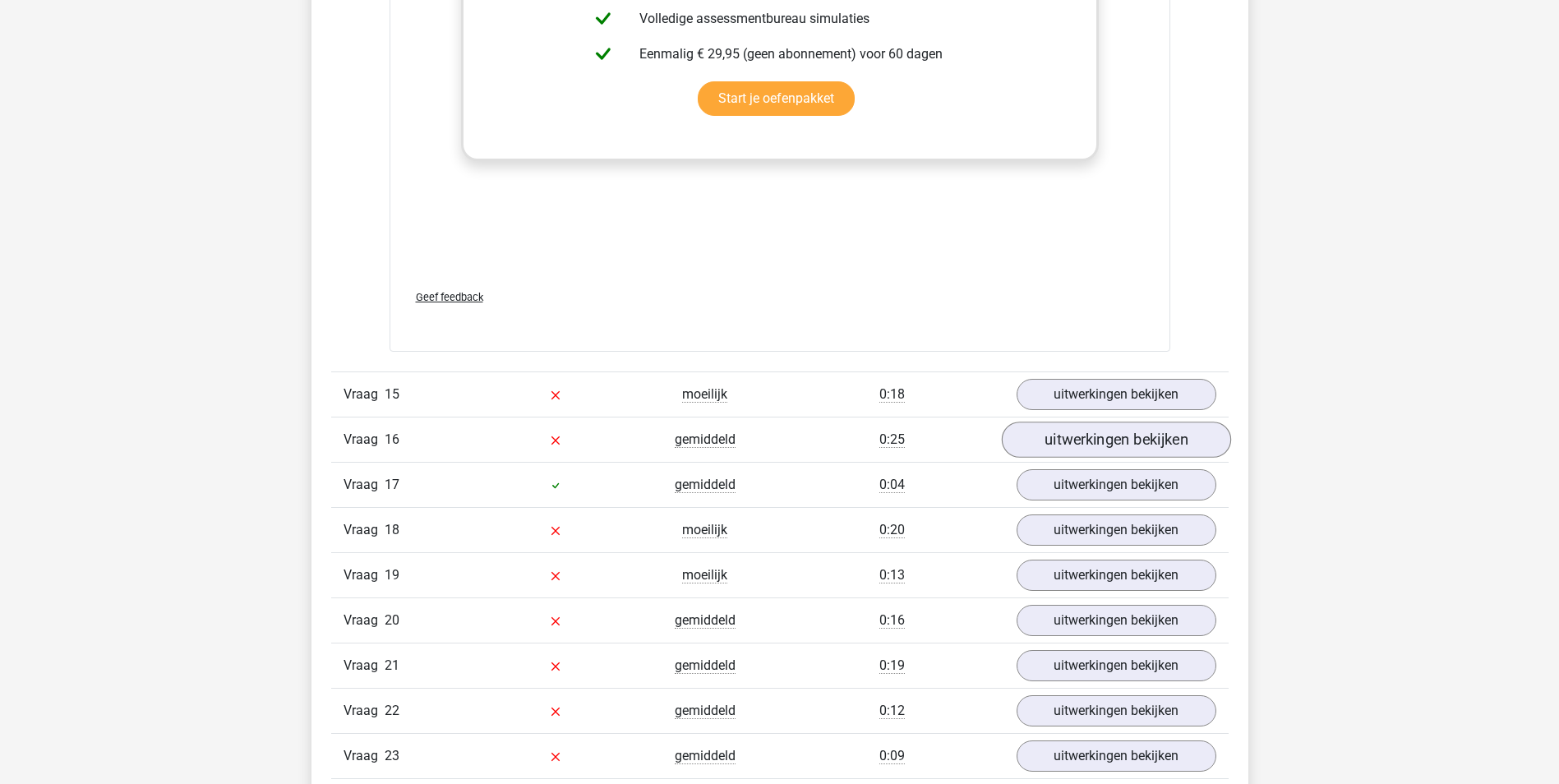
scroll to position [13387, 0]
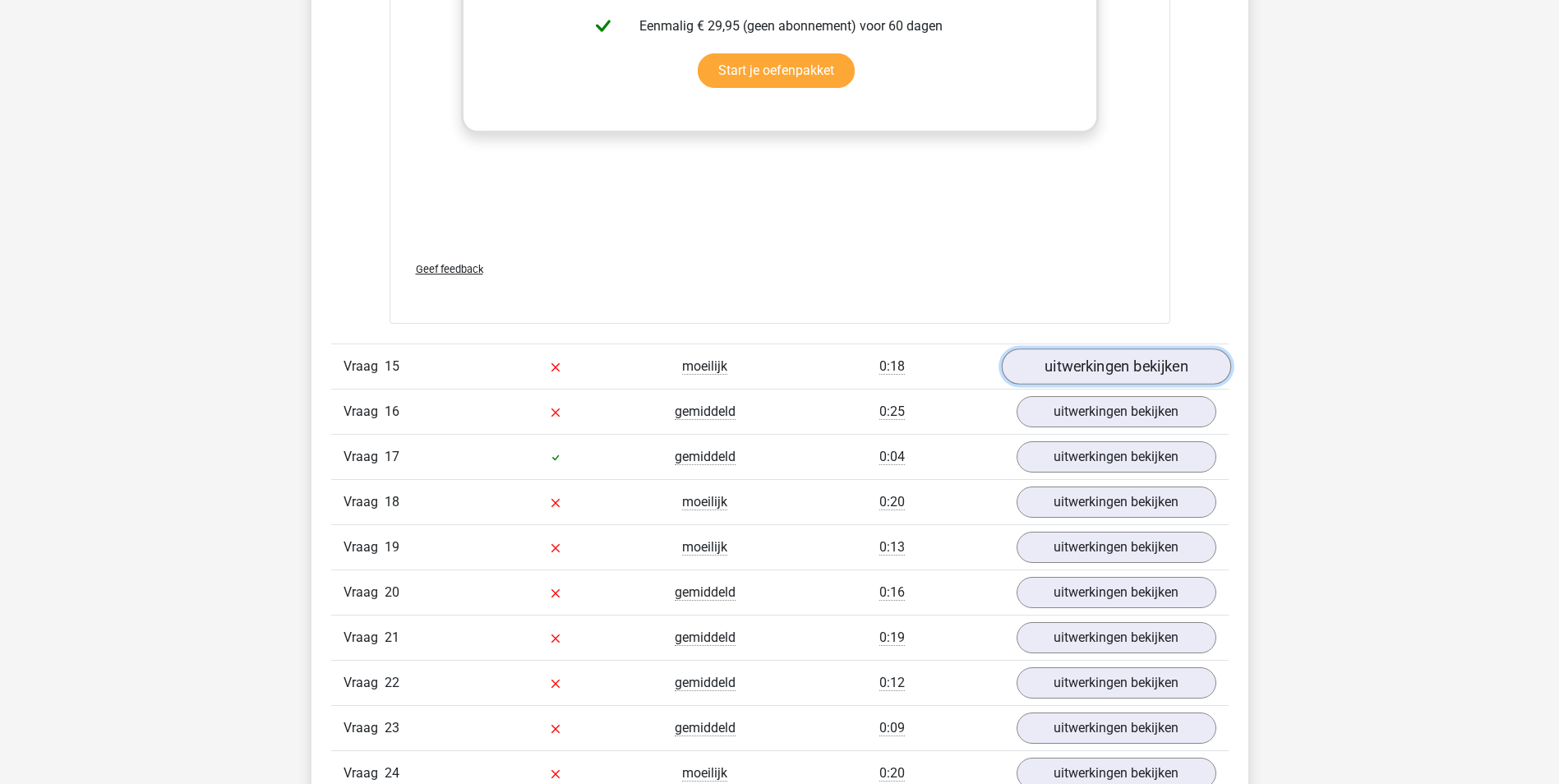
click at [1101, 368] on link "uitwerkingen bekijken" at bounding box center [1115, 366] width 230 height 36
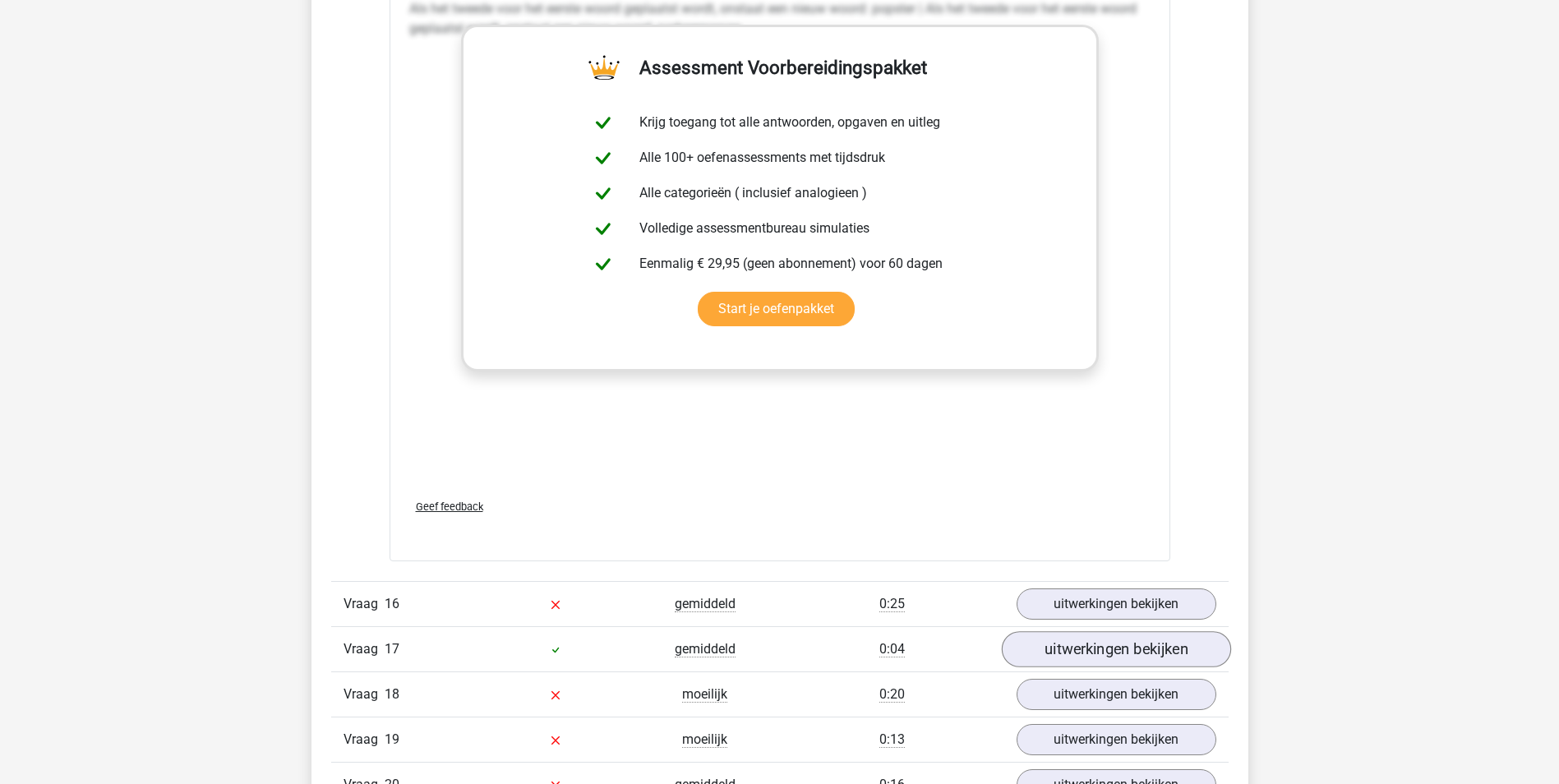
scroll to position [14127, 0]
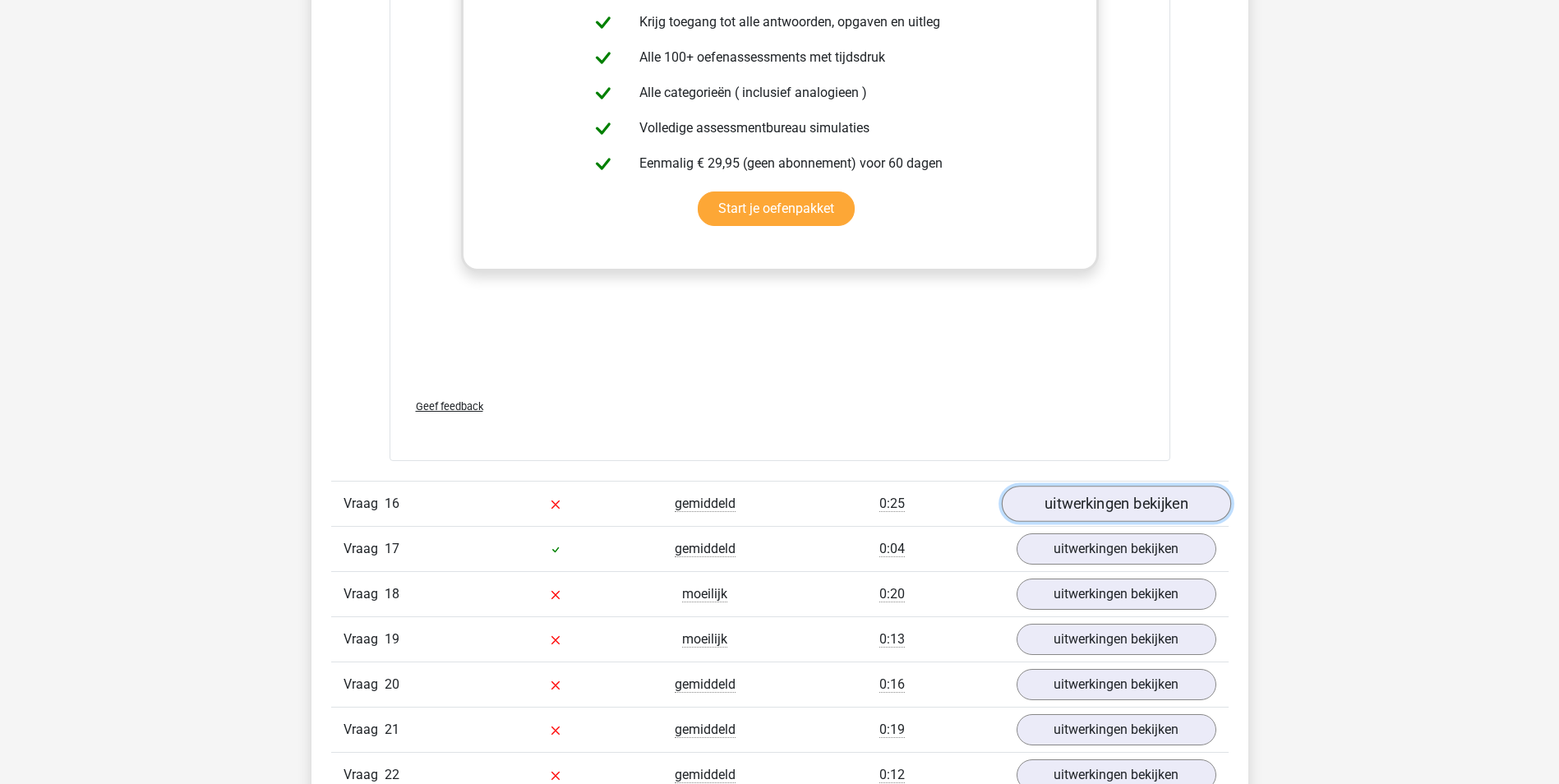
click at [1121, 509] on link "uitwerkingen bekijken" at bounding box center [1115, 503] width 230 height 36
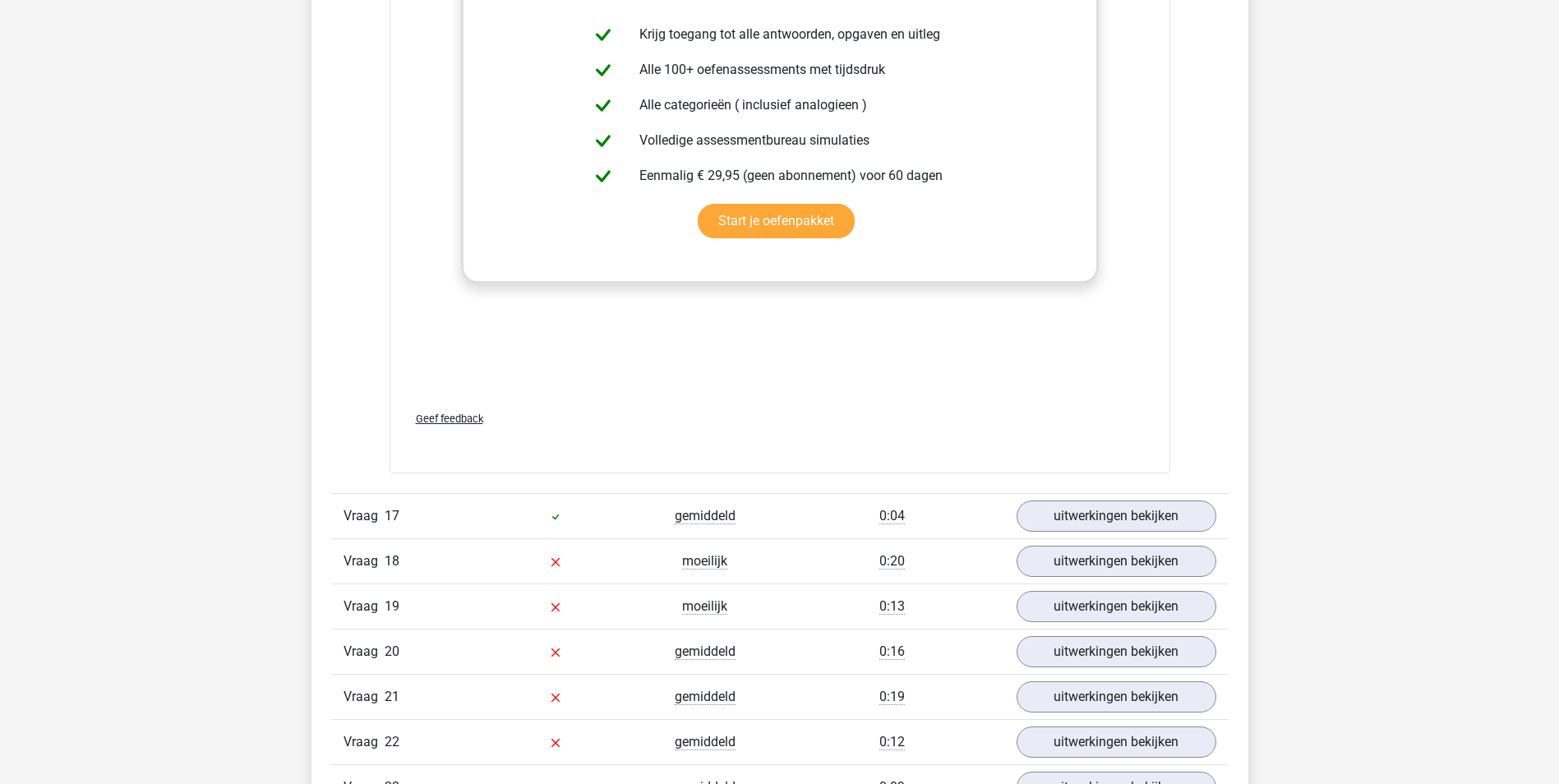
scroll to position [15030, 0]
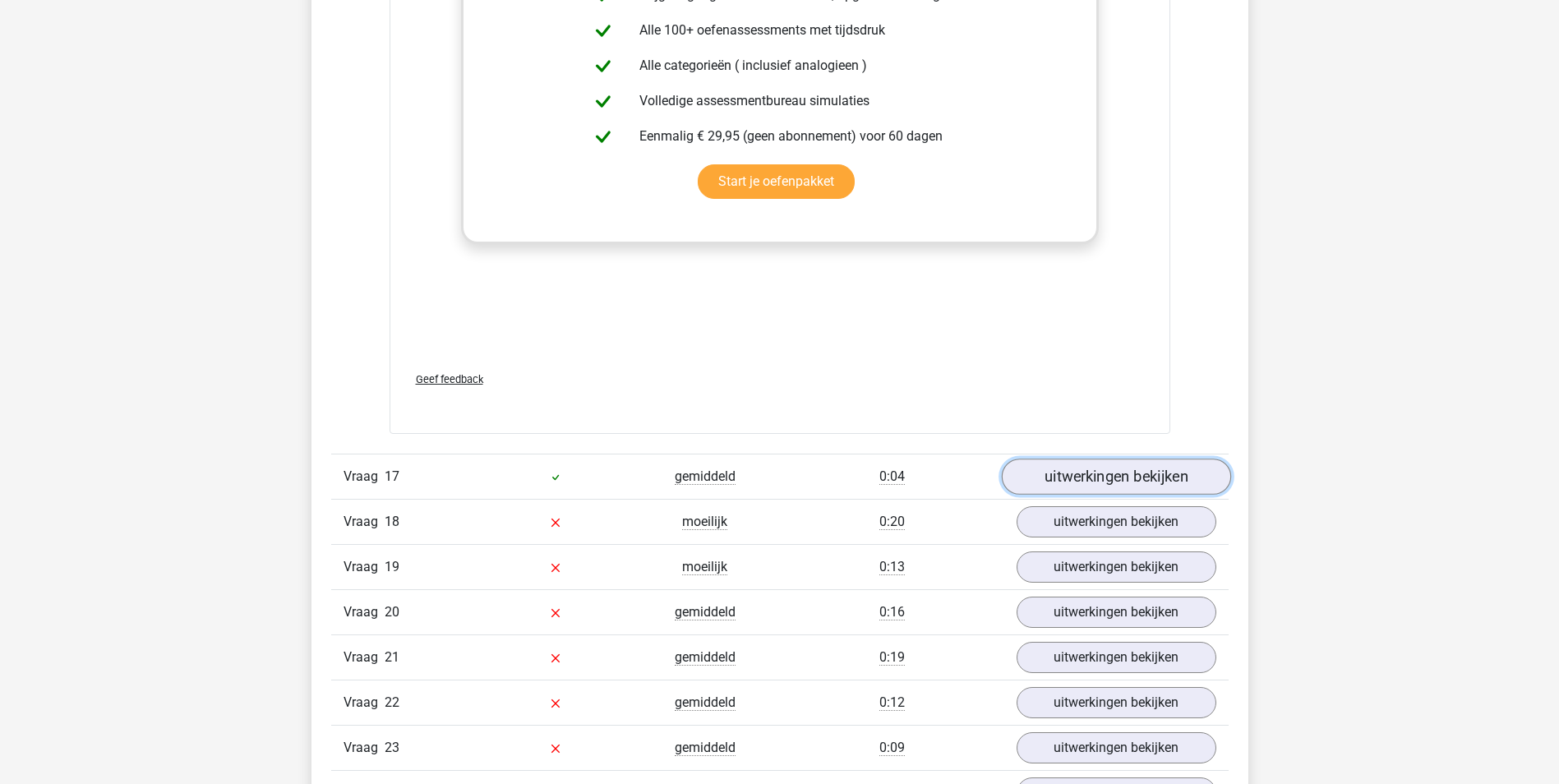
click at [1109, 469] on link "uitwerkingen bekijken" at bounding box center [1115, 476] width 230 height 36
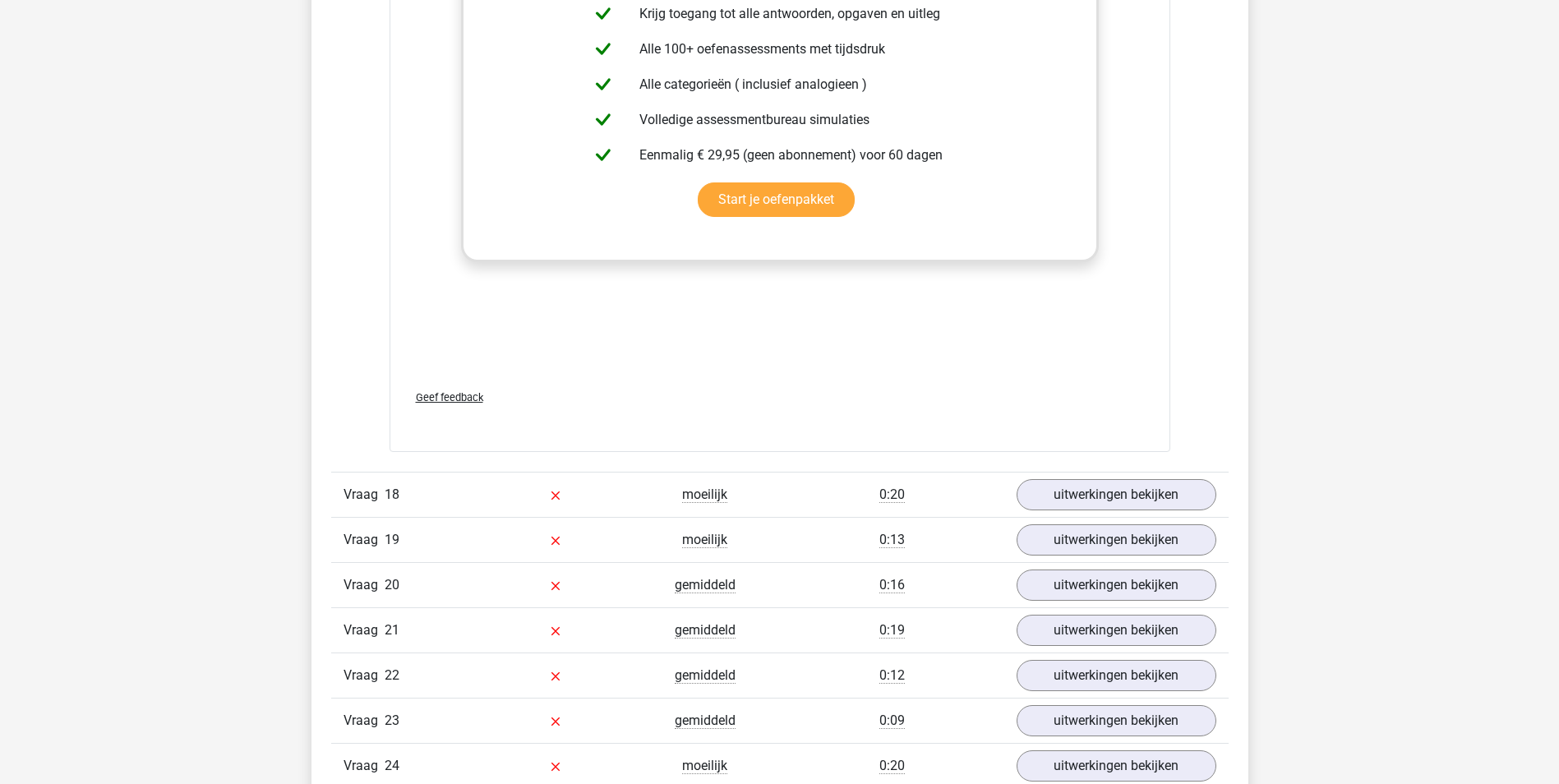
scroll to position [15934, 0]
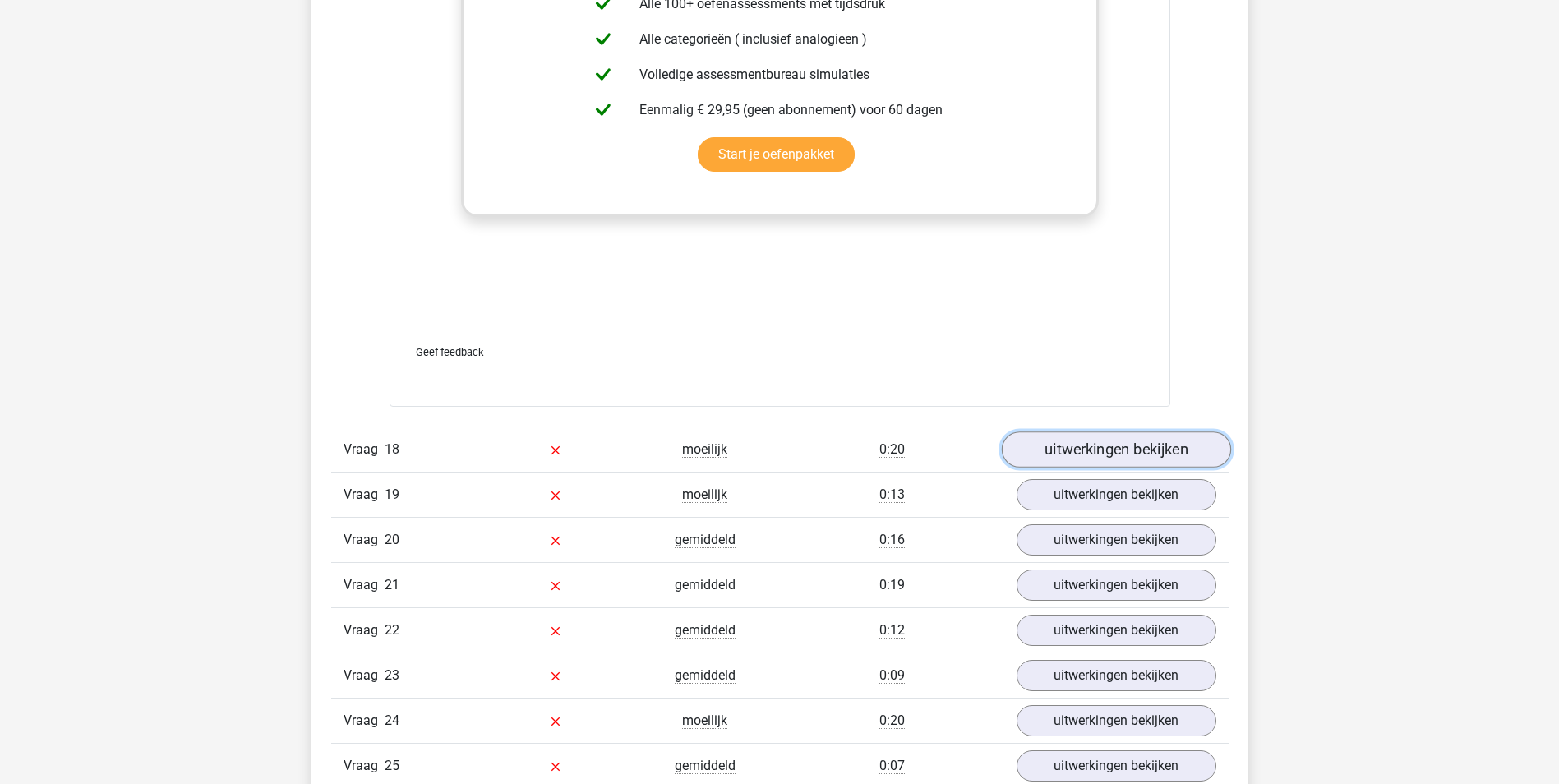
click at [1096, 444] on link "uitwerkingen bekijken" at bounding box center [1115, 449] width 230 height 36
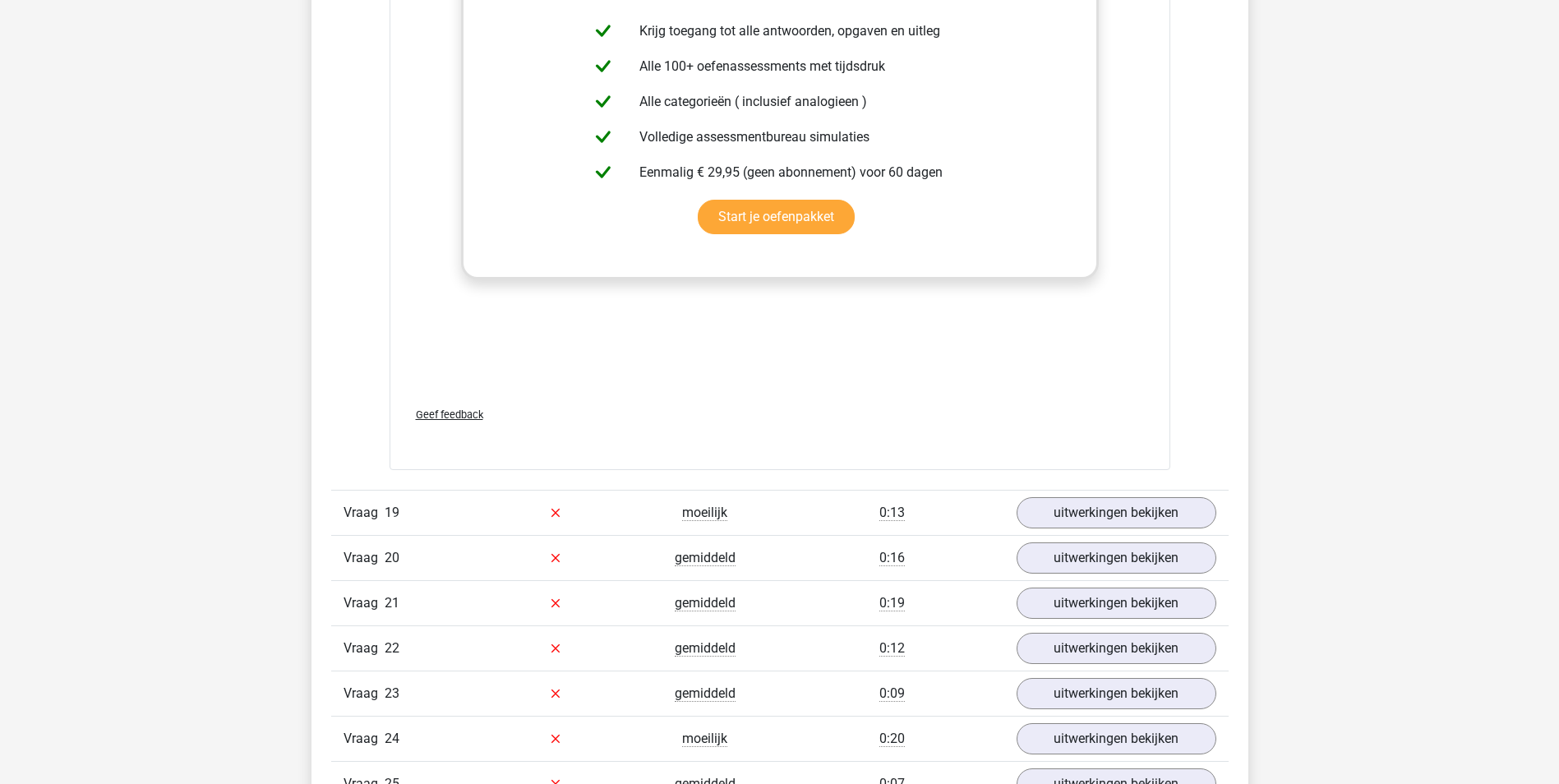
scroll to position [16755, 0]
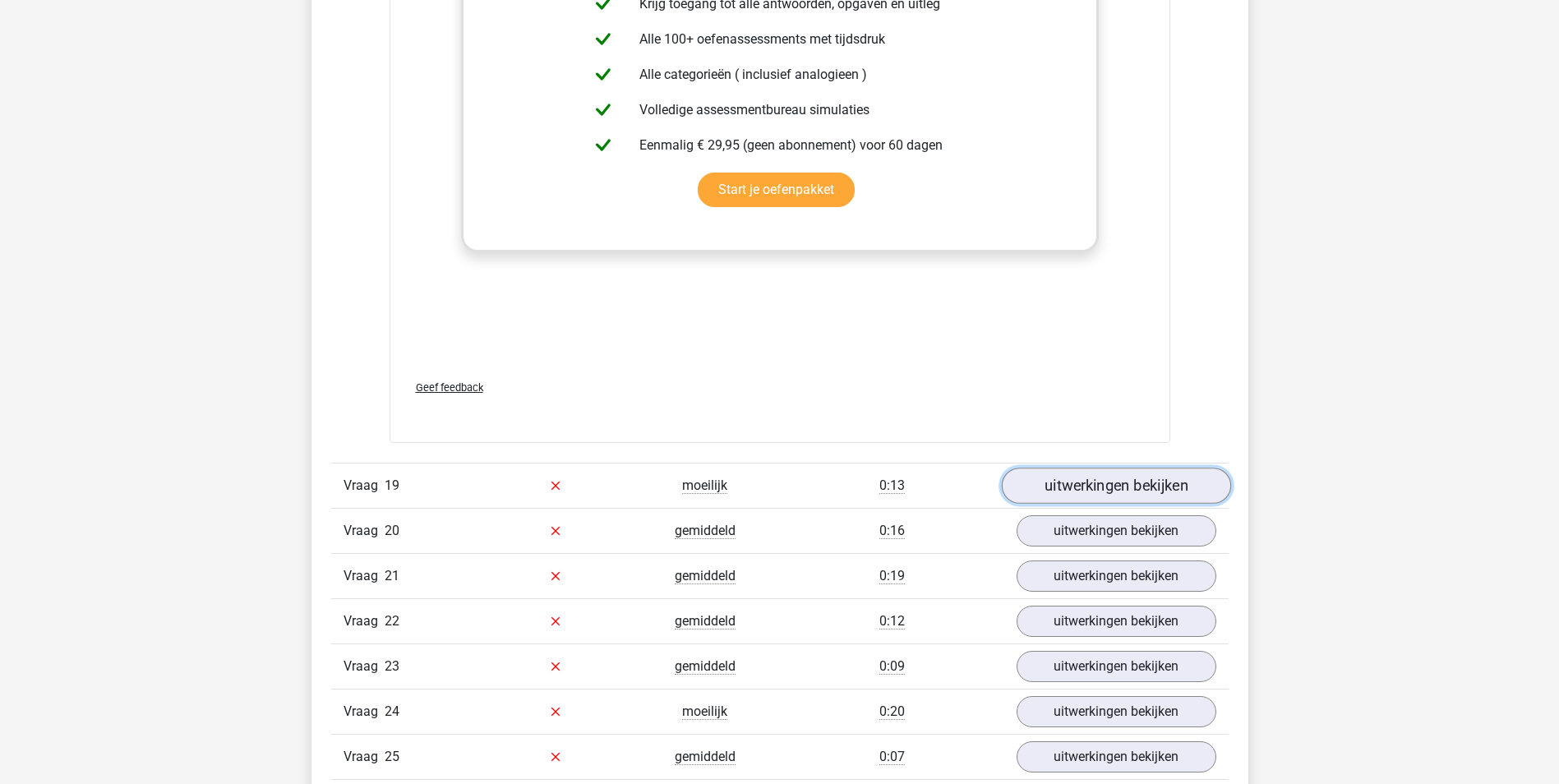
click at [1141, 490] on link "uitwerkingen bekijken" at bounding box center [1115, 484] width 230 height 36
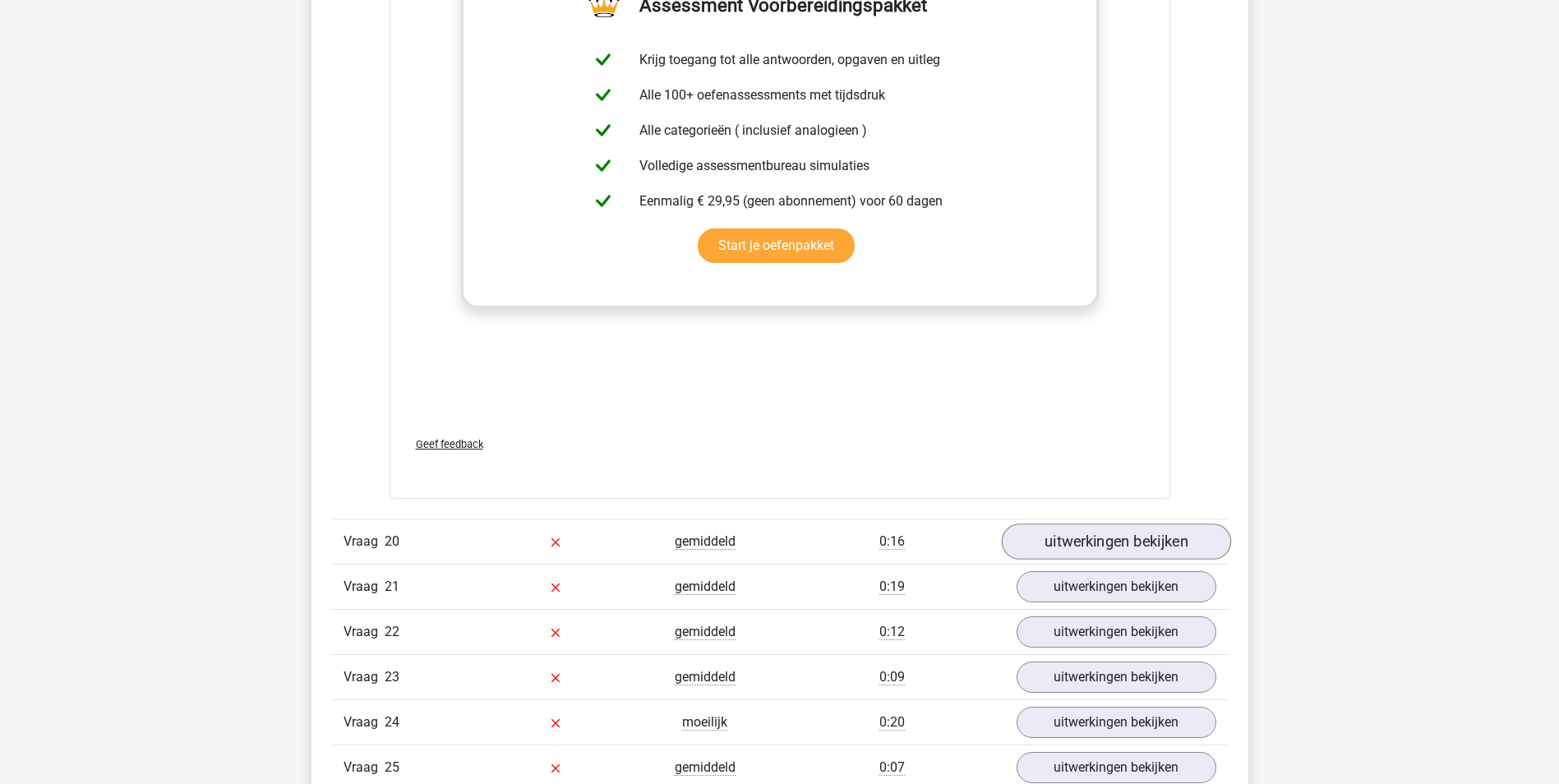
scroll to position [17576, 0]
click at [1116, 539] on link "uitwerkingen bekijken" at bounding box center [1115, 540] width 230 height 36
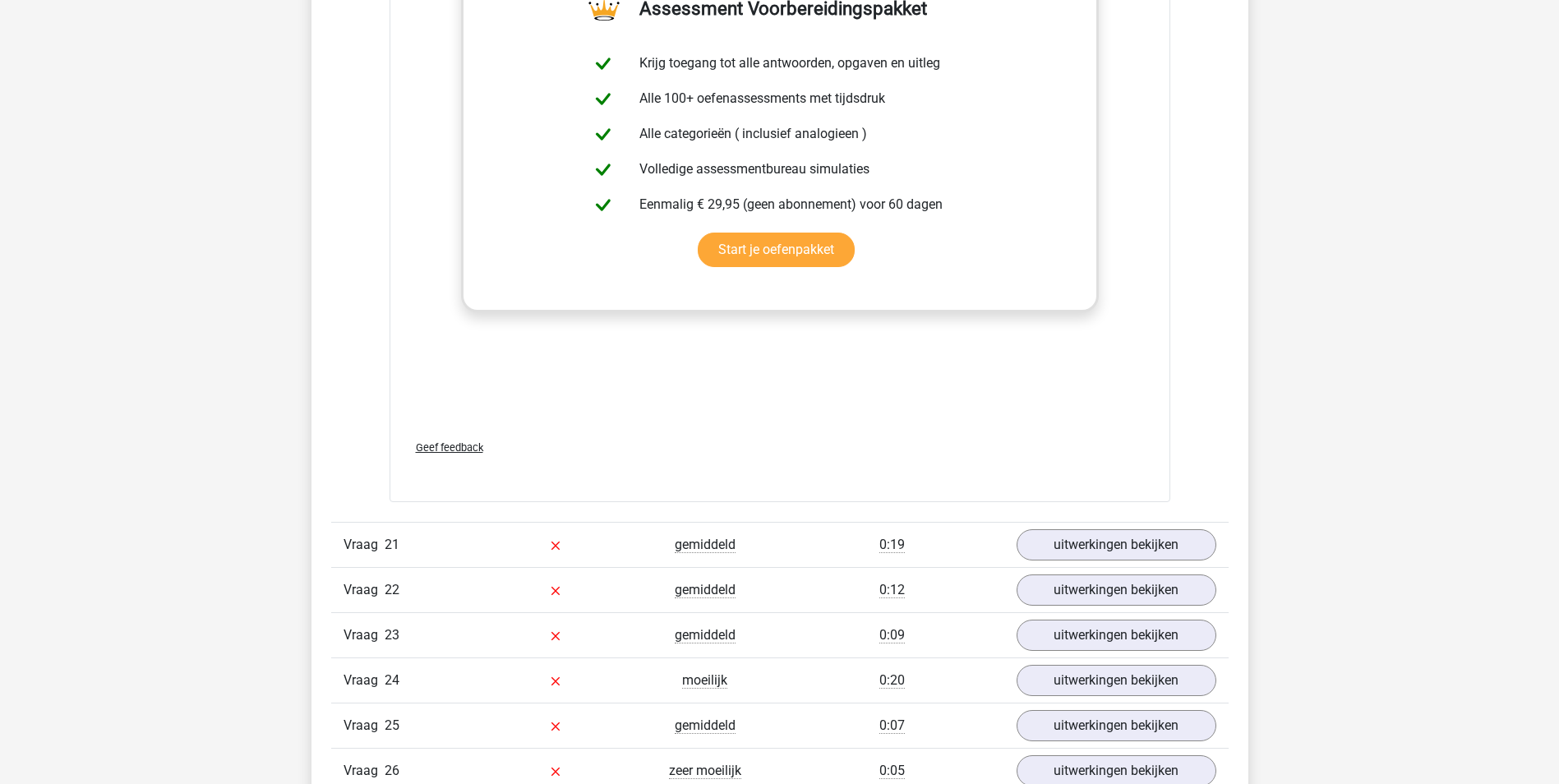
scroll to position [18561, 0]
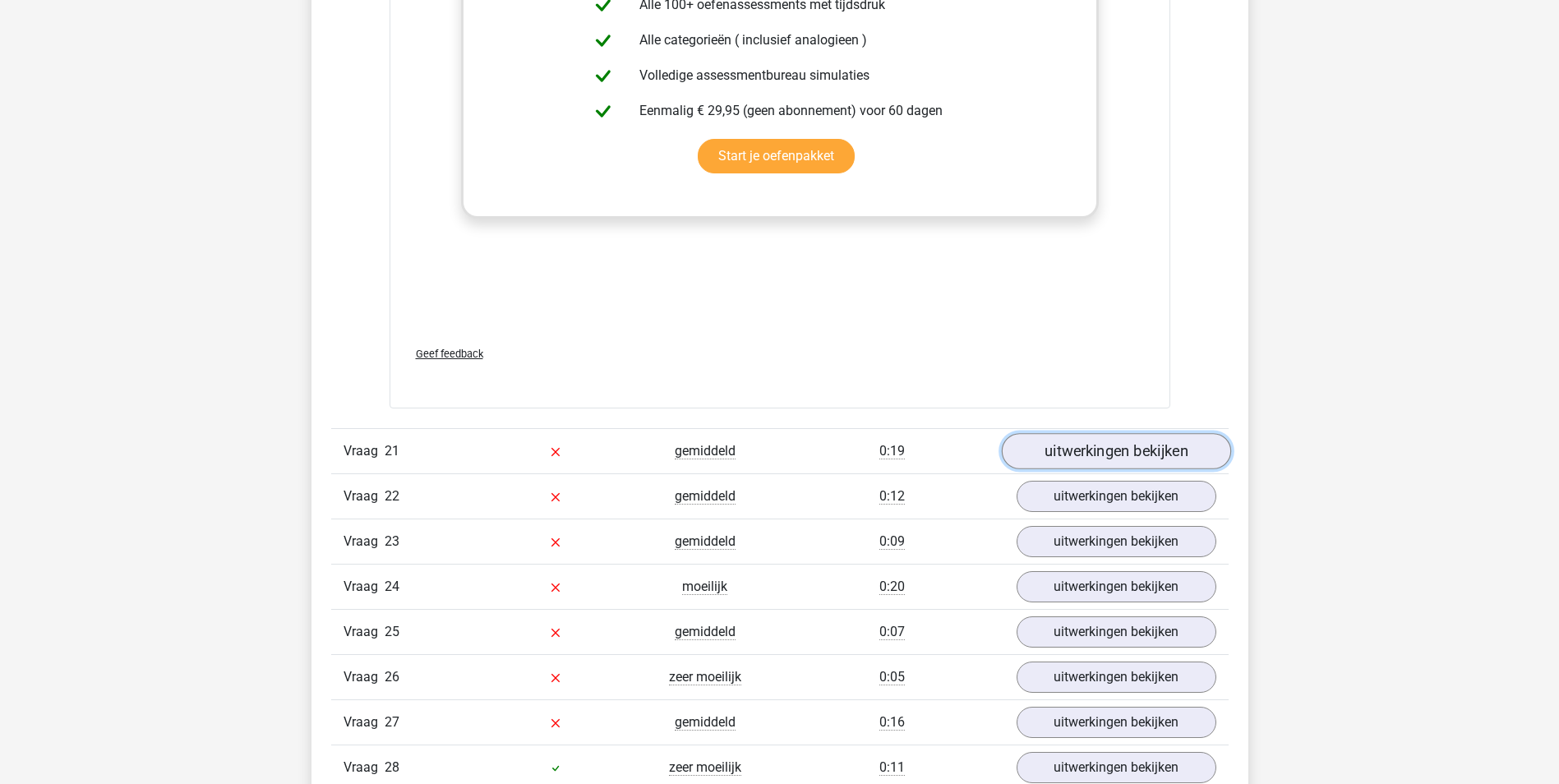
click at [1151, 455] on link "uitwerkingen bekijken" at bounding box center [1115, 450] width 230 height 36
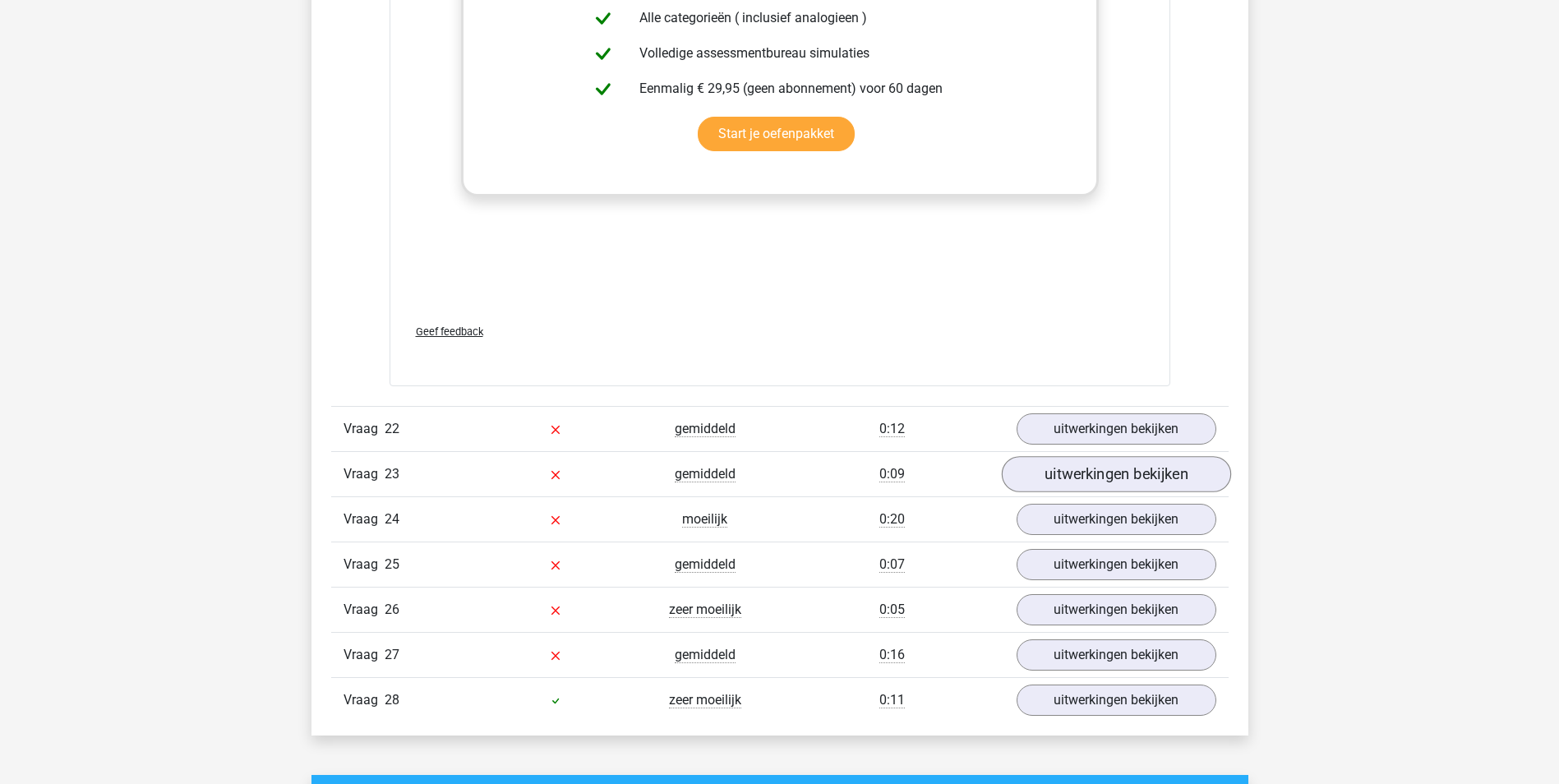
scroll to position [19465, 0]
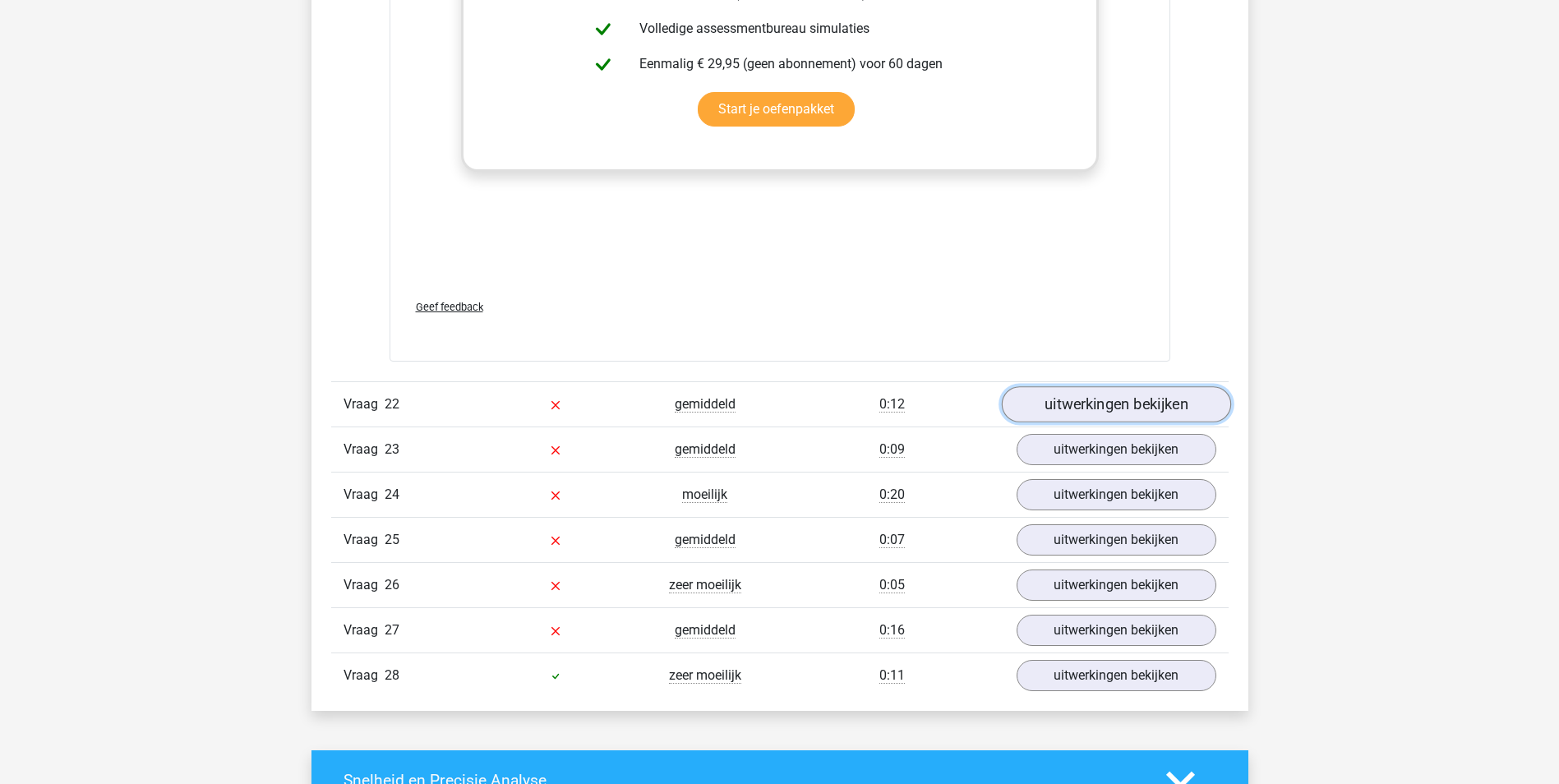
click at [1086, 404] on link "uitwerkingen bekijken" at bounding box center [1115, 404] width 230 height 36
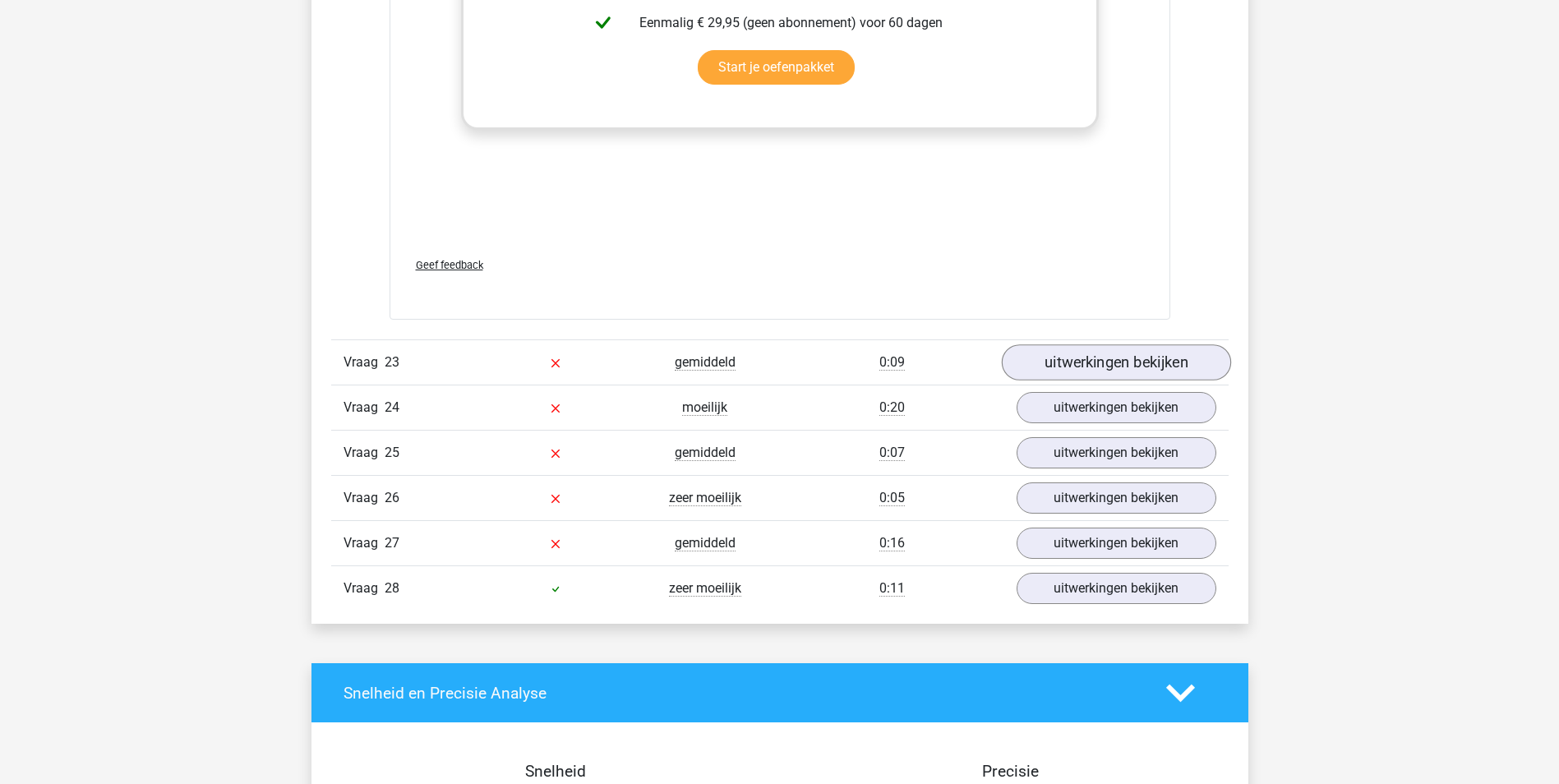
scroll to position [20368, 0]
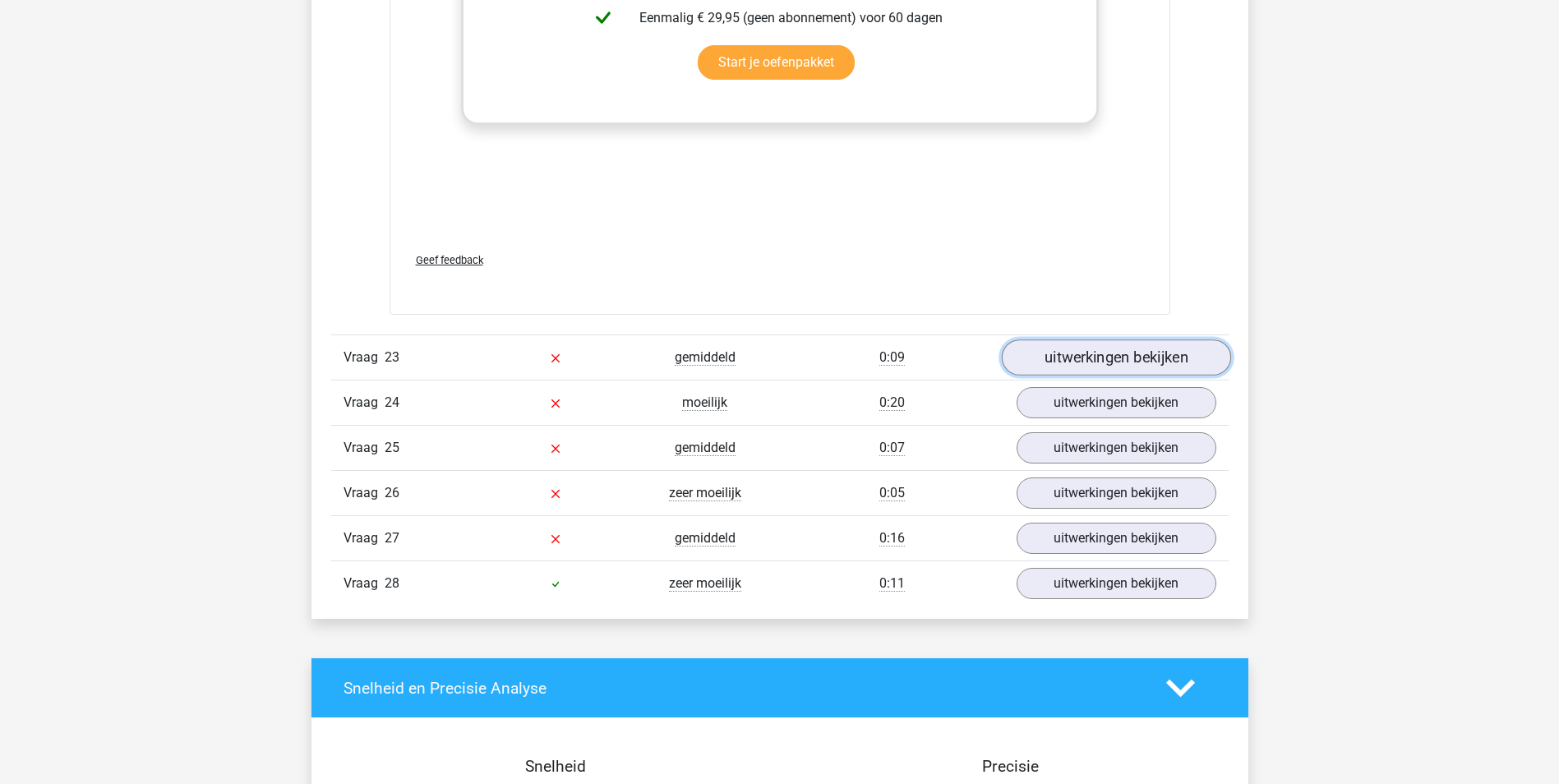
click at [1130, 349] on link "uitwerkingen bekijken" at bounding box center [1115, 358] width 230 height 36
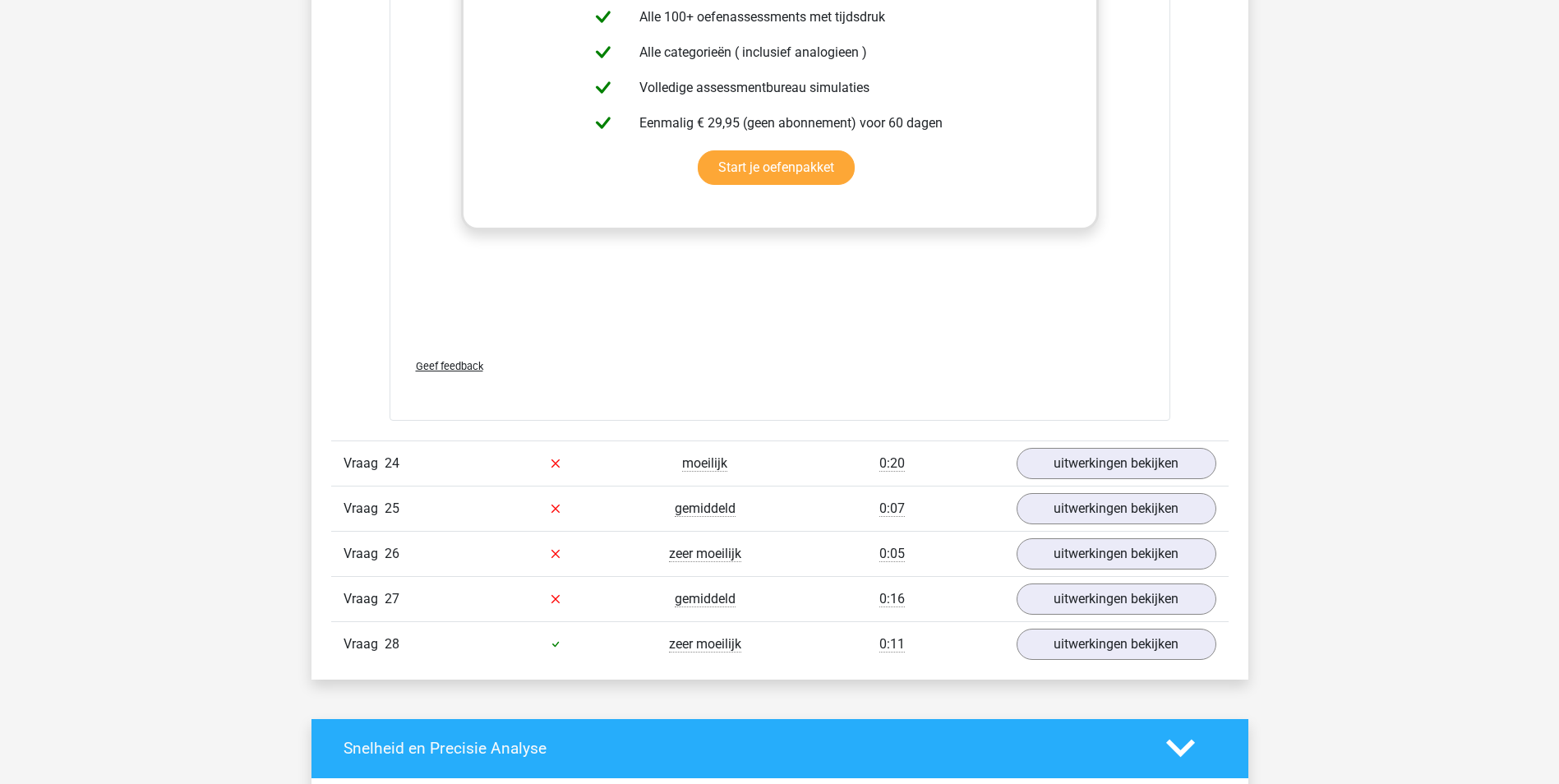
scroll to position [21189, 0]
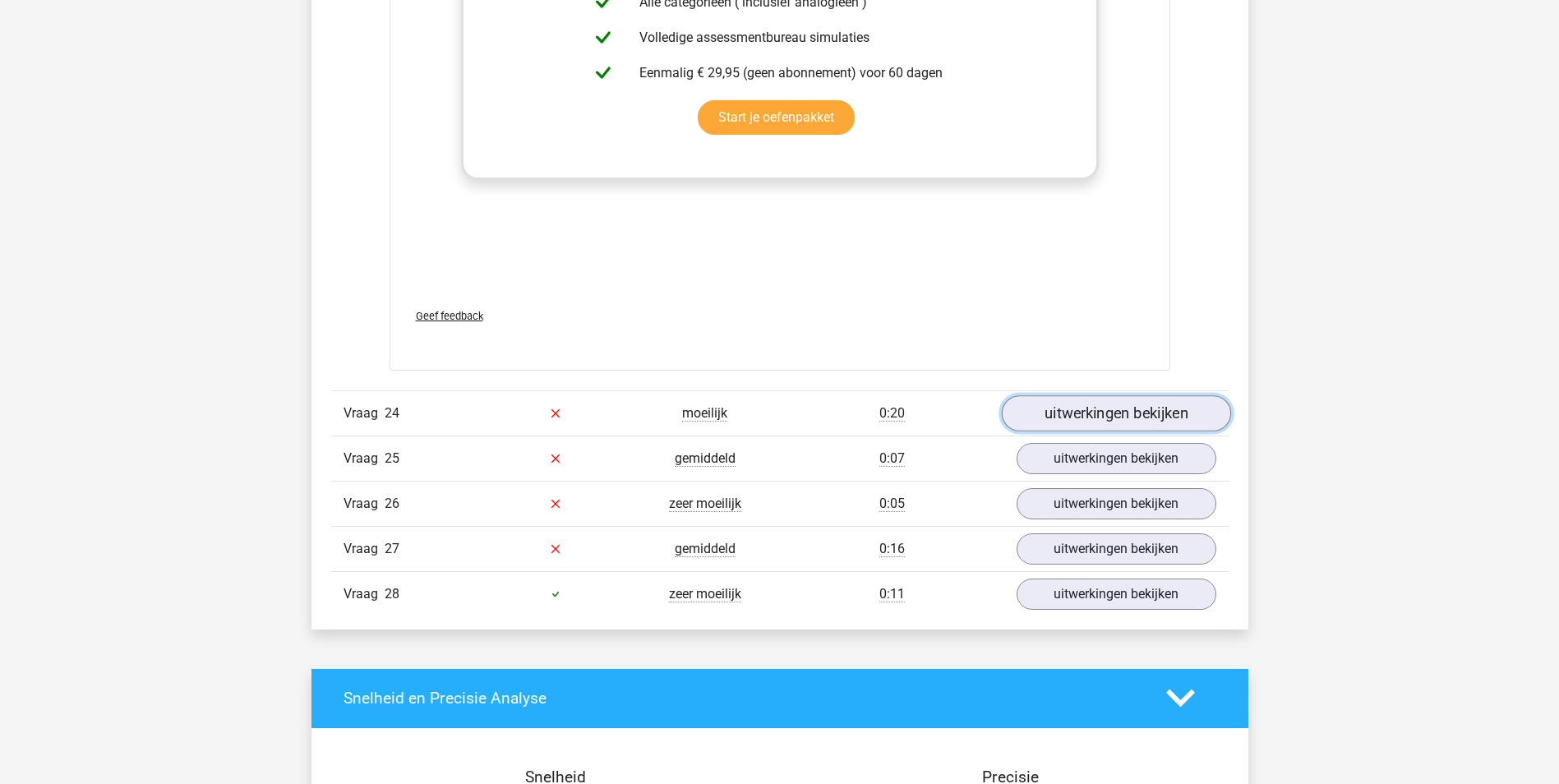
click at [1101, 412] on link "uitwerkingen bekijken" at bounding box center [1115, 412] width 230 height 36
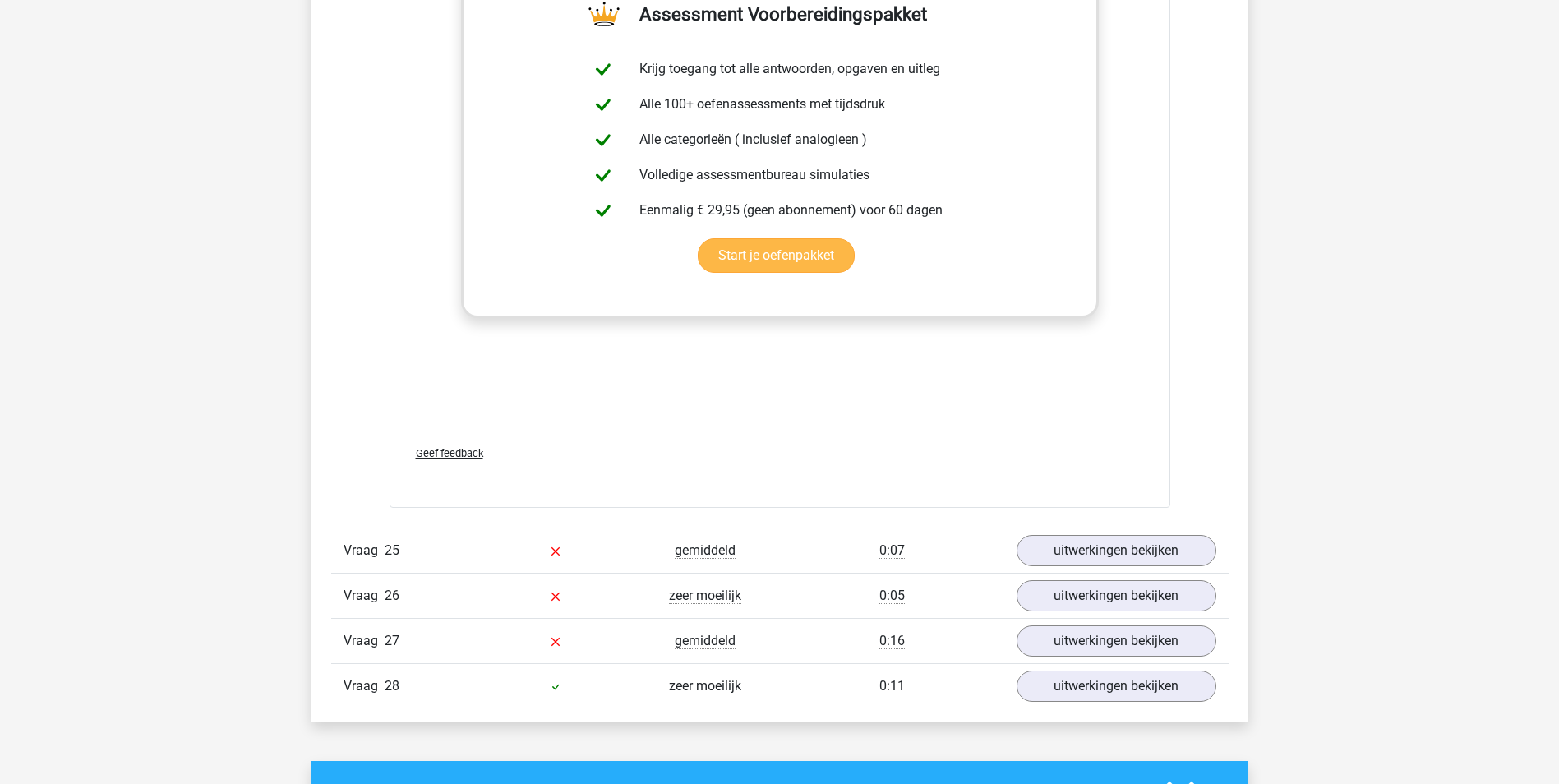
scroll to position [22011, 0]
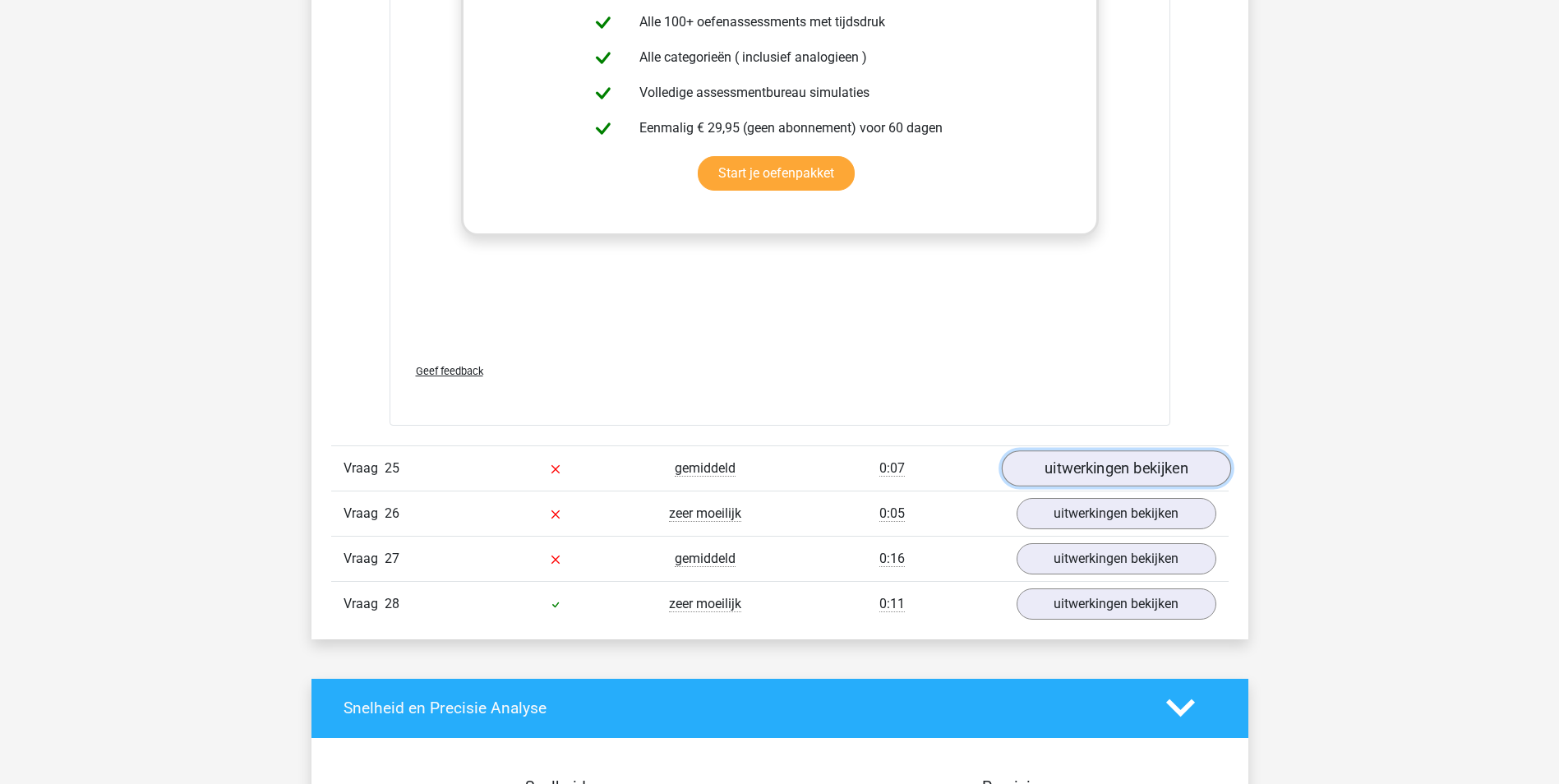
click at [1087, 472] on link "uitwerkingen bekijken" at bounding box center [1115, 468] width 230 height 36
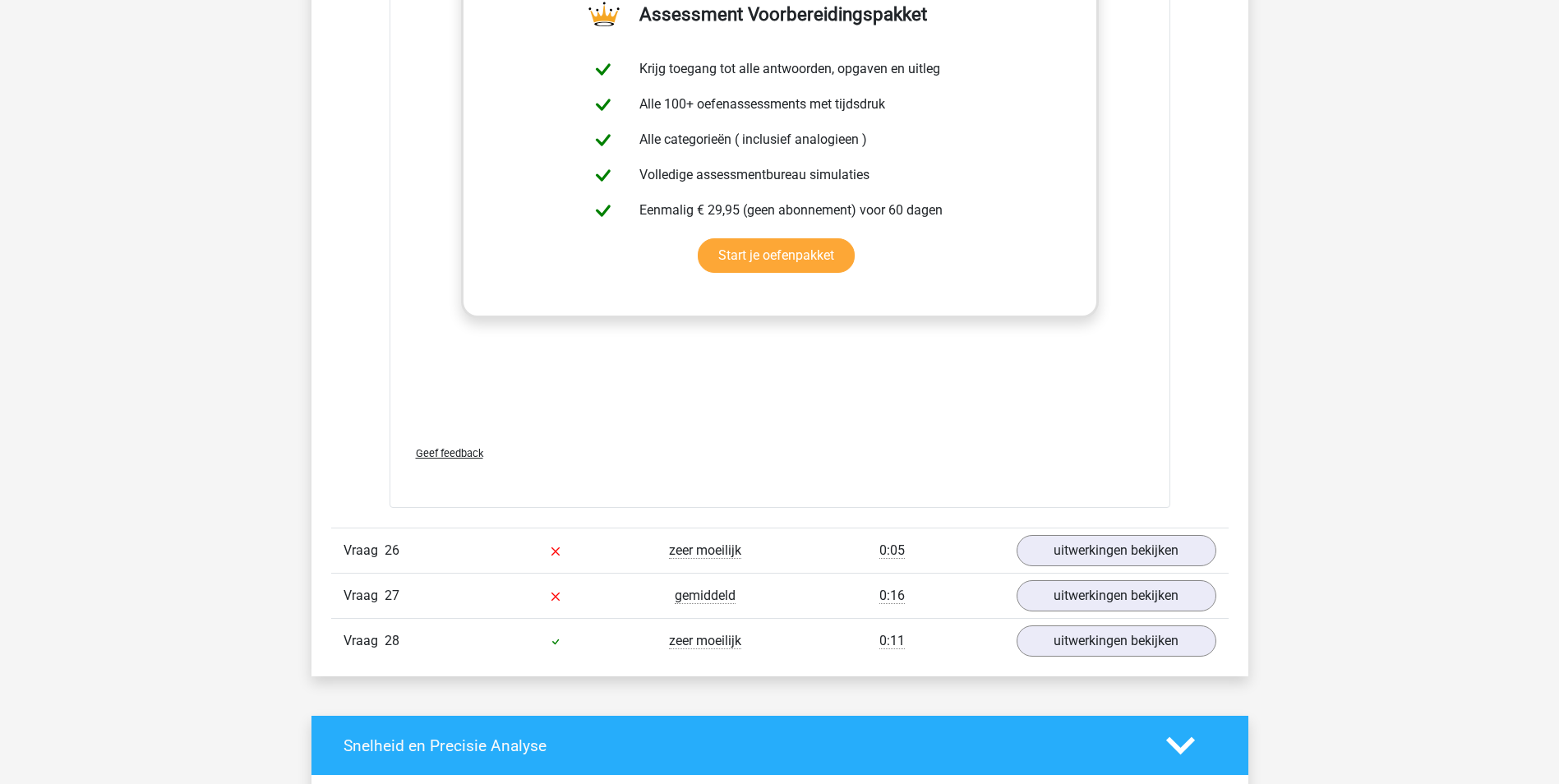
scroll to position [22832, 0]
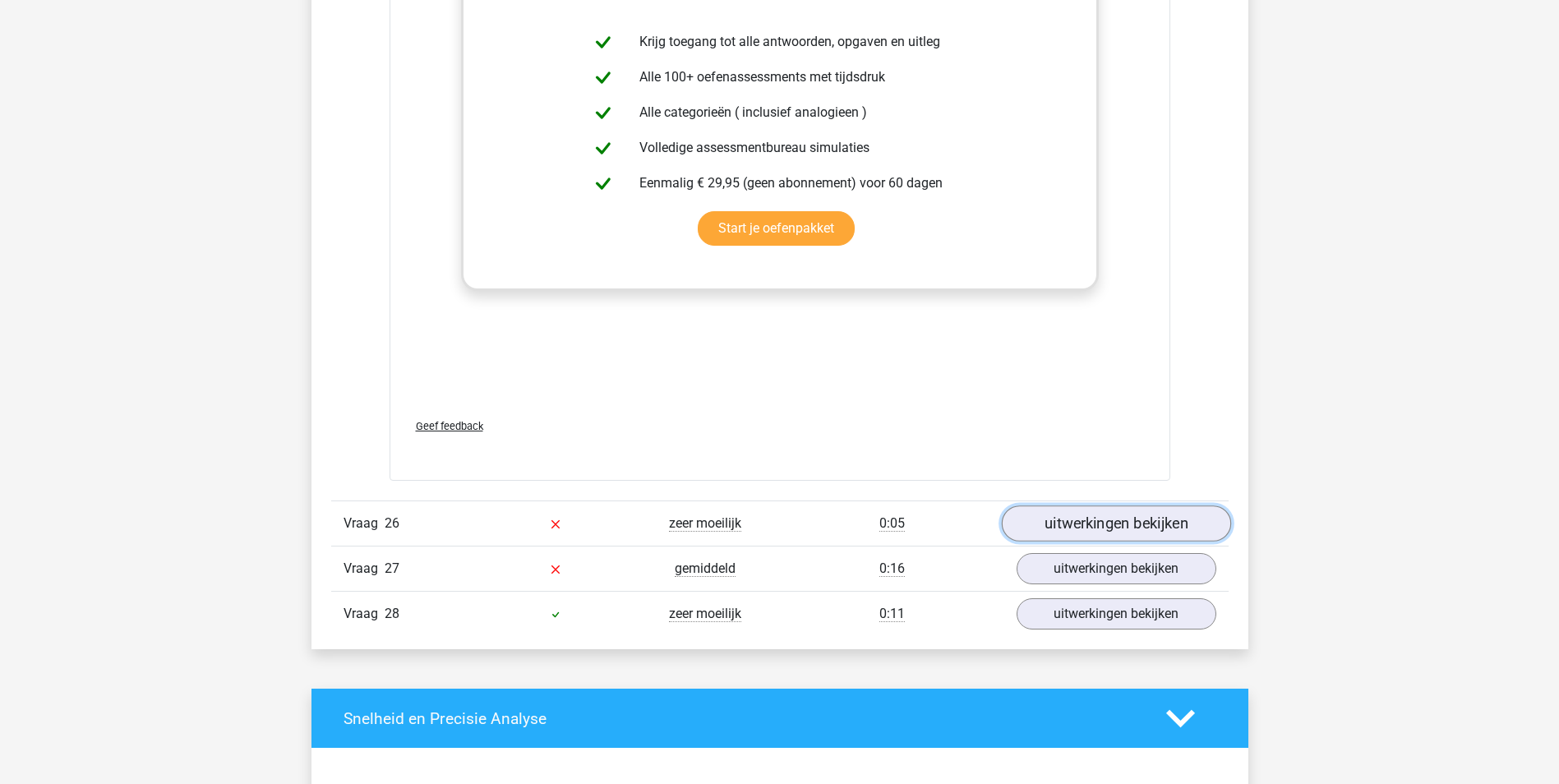
click at [1080, 526] on link "uitwerkingen bekijken" at bounding box center [1115, 522] width 230 height 36
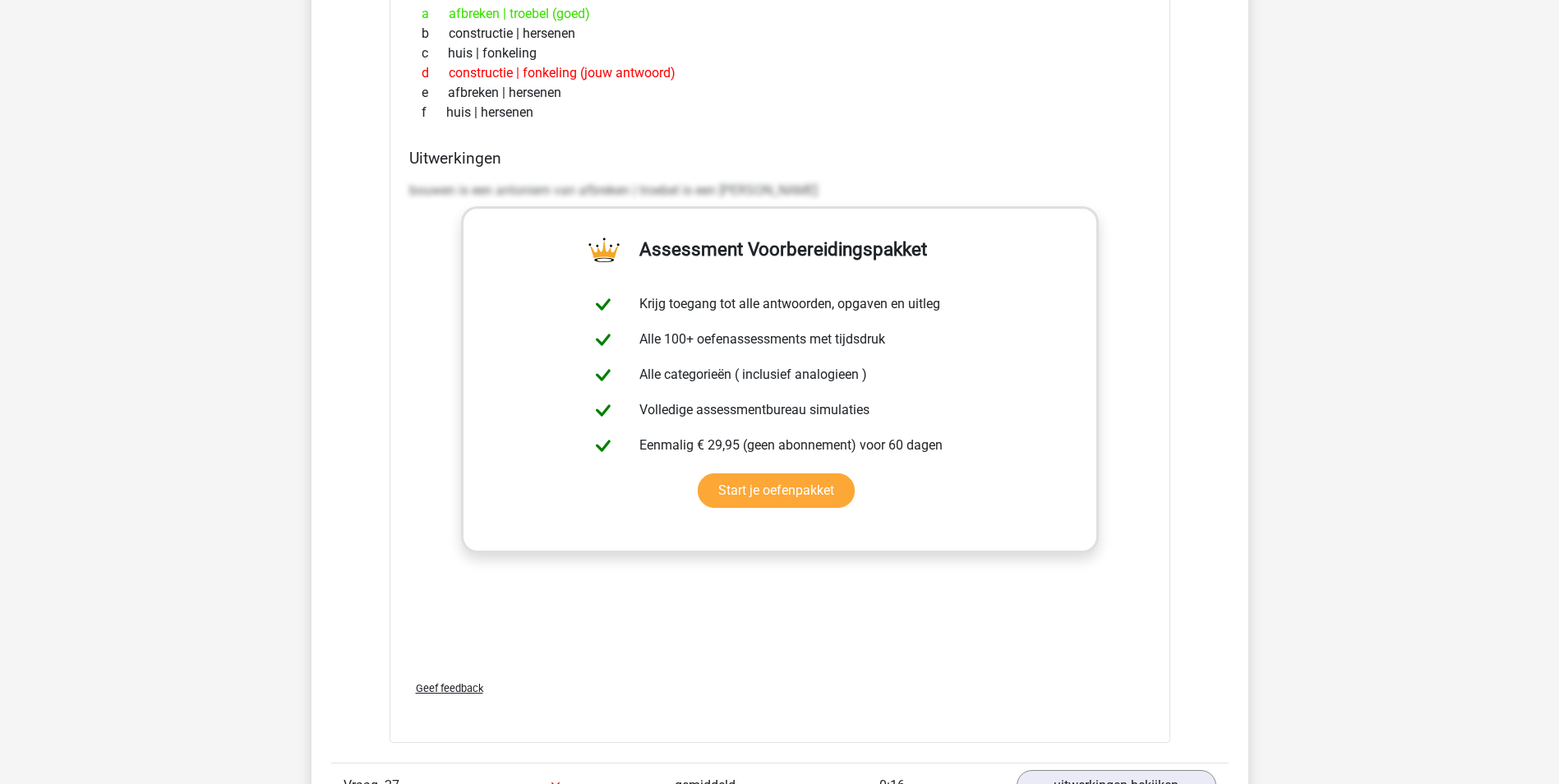
scroll to position [23736, 0]
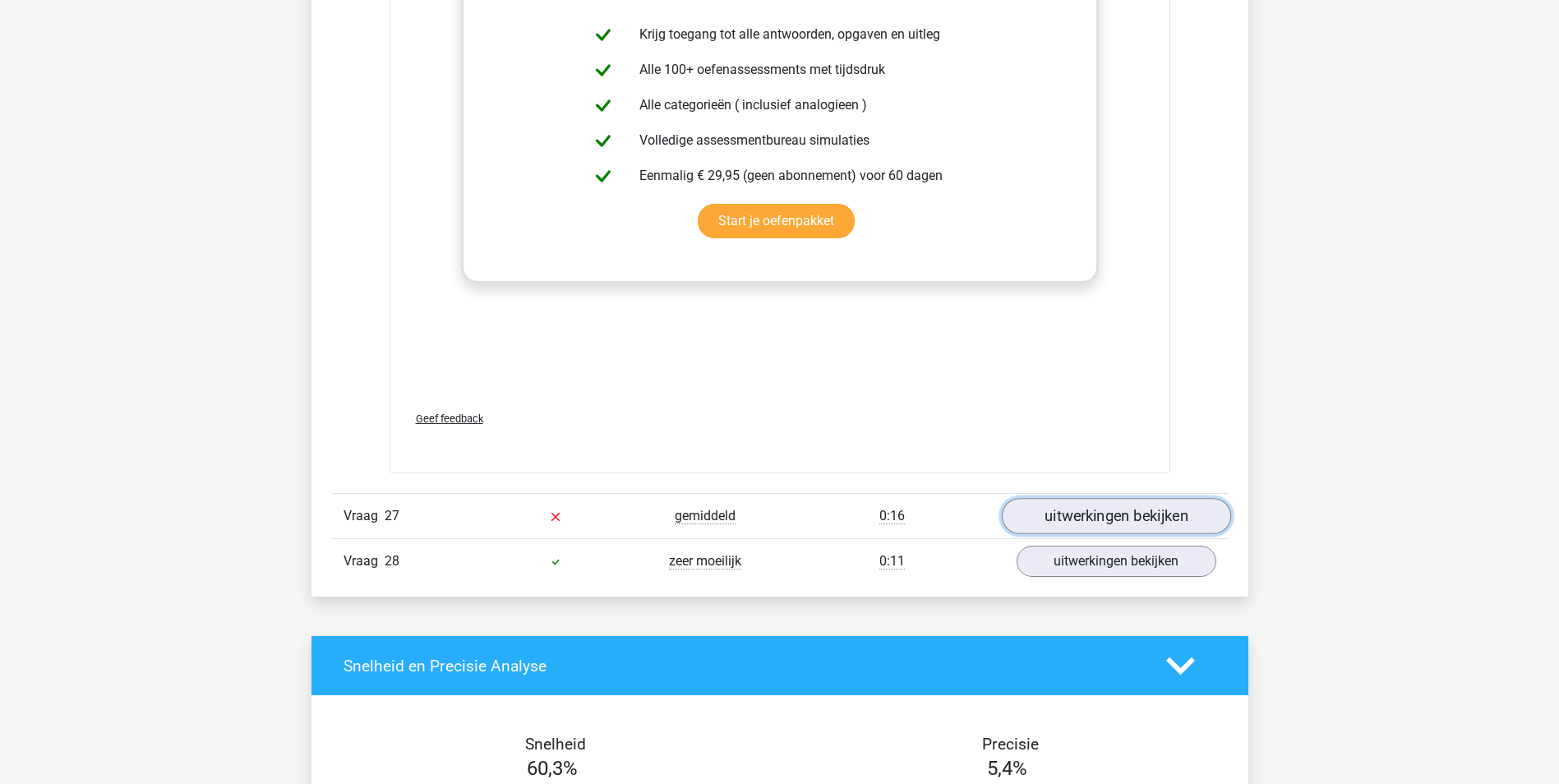
click at [1124, 516] on link "uitwerkingen bekijken" at bounding box center [1115, 517] width 230 height 36
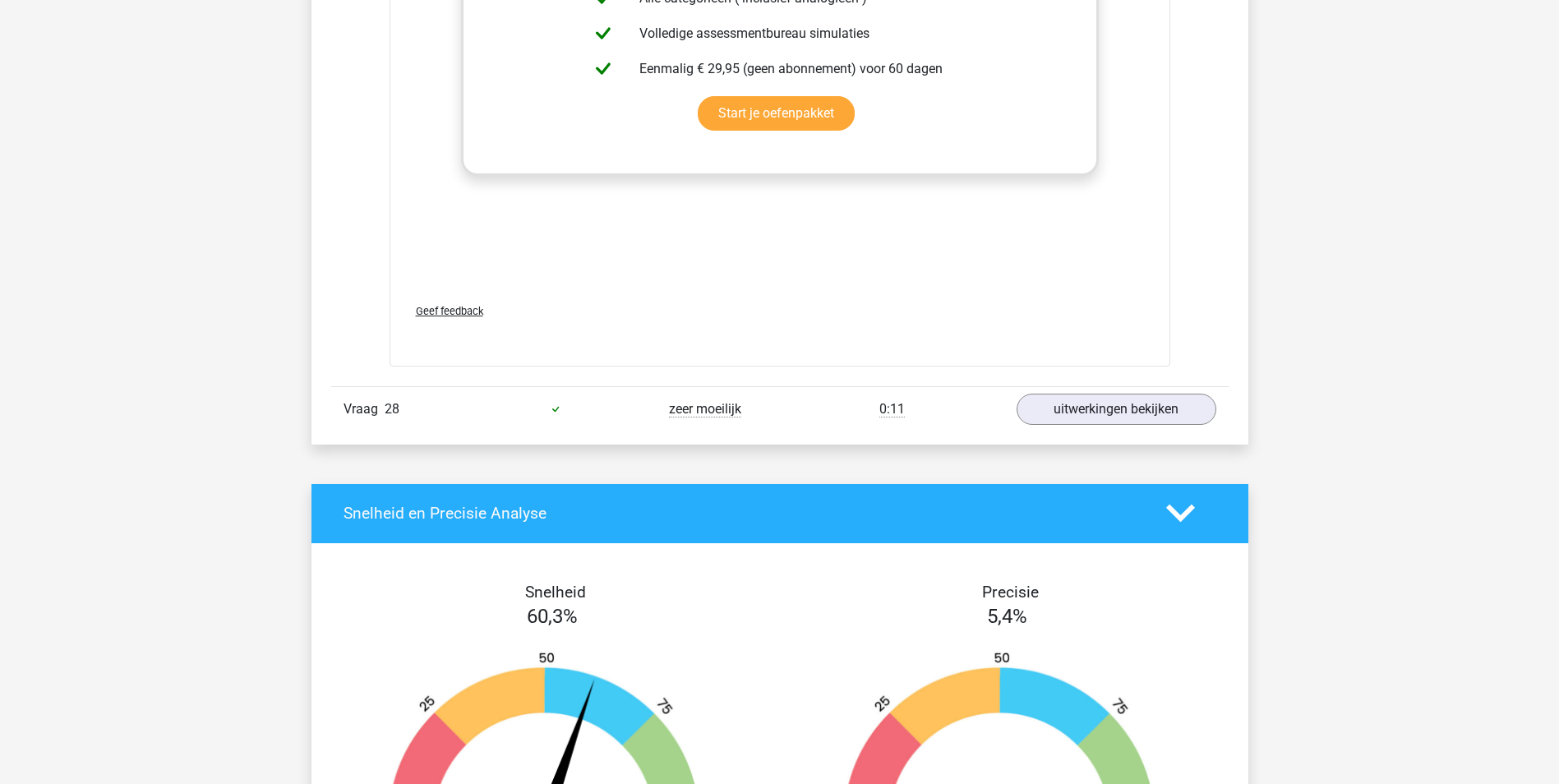
scroll to position [24721, 0]
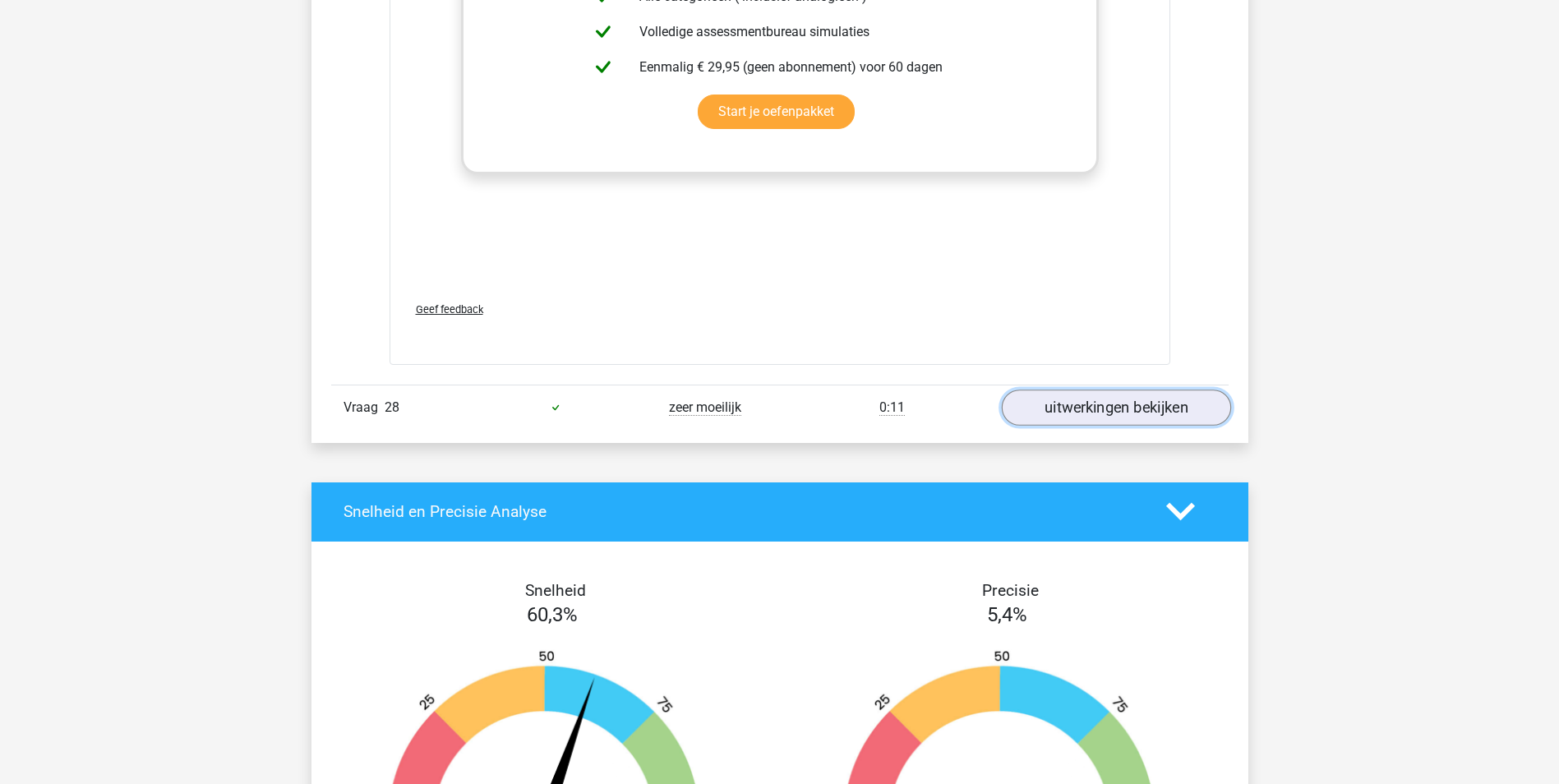
click at [1097, 414] on link "uitwerkingen bekijken" at bounding box center [1115, 407] width 230 height 36
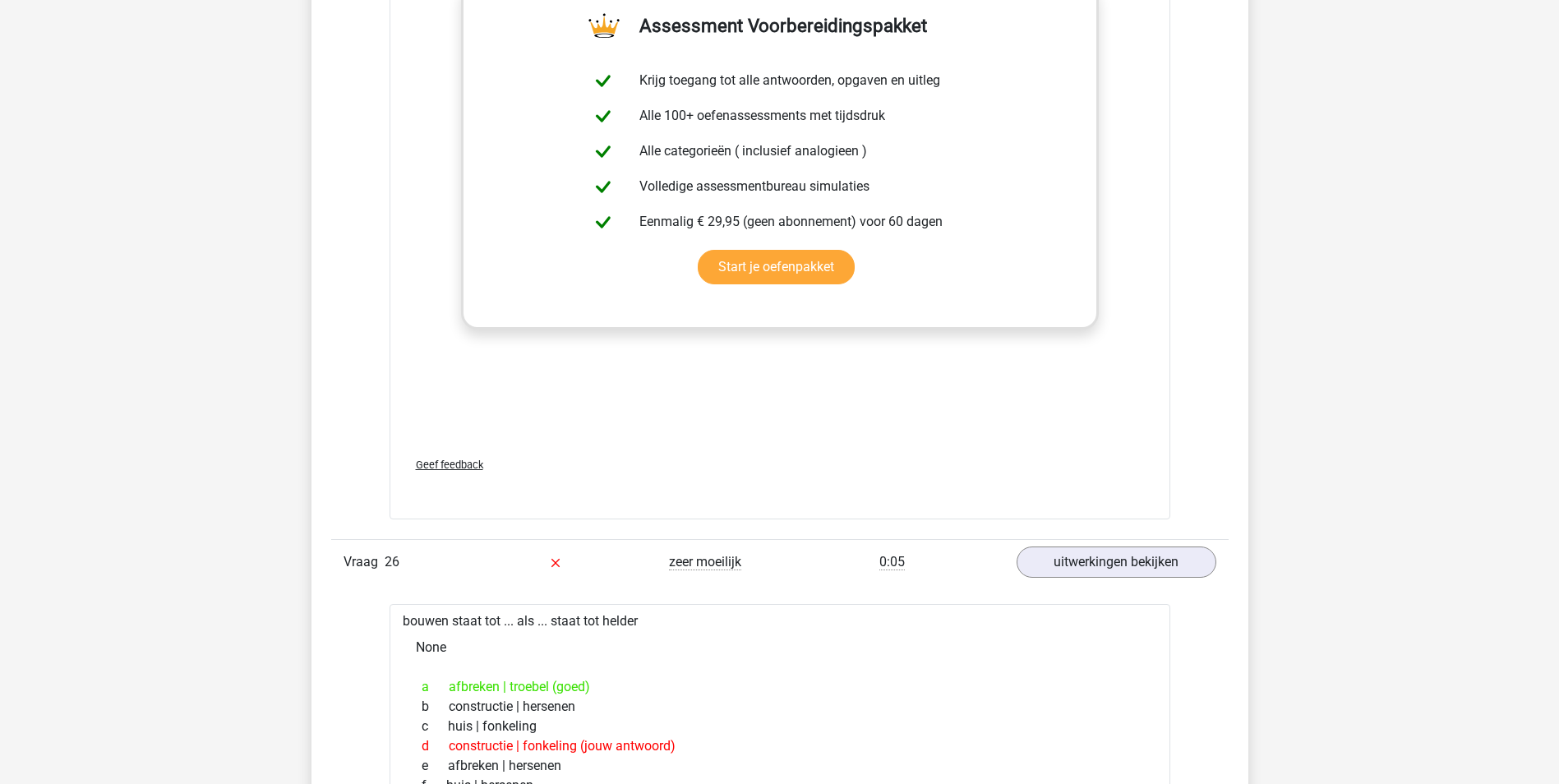
scroll to position [22514, 0]
